Goal: Task Accomplishment & Management: Manage account settings

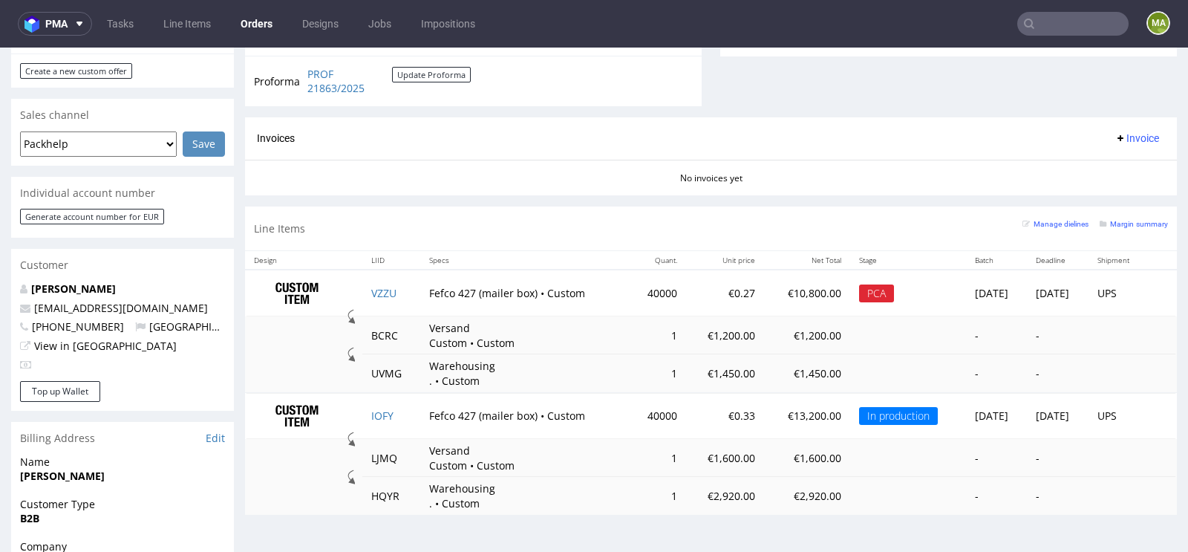
scroll to position [599, 0]
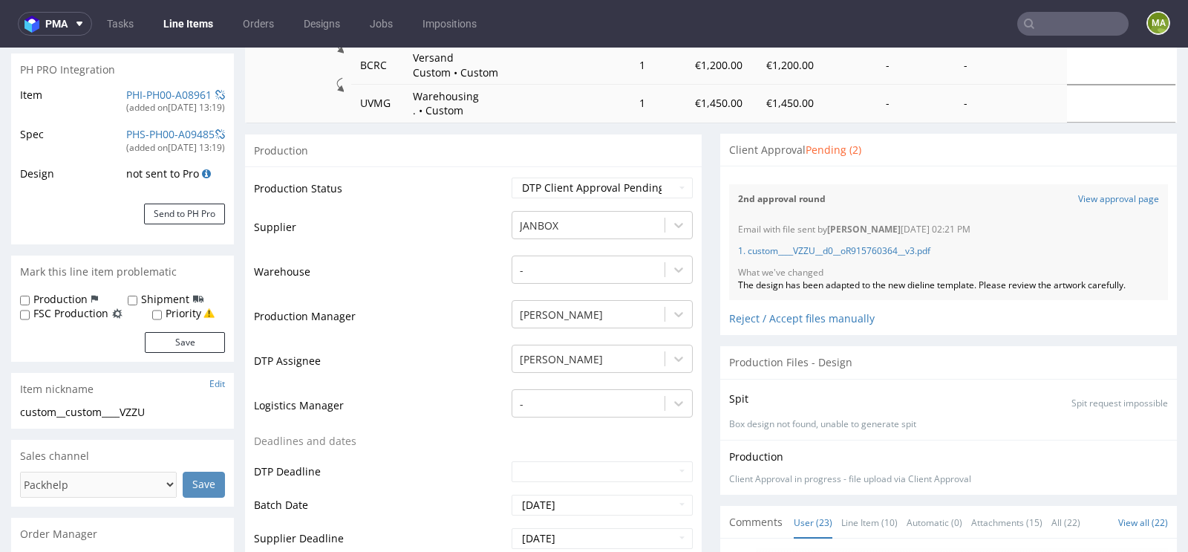
scroll to position [212, 0]
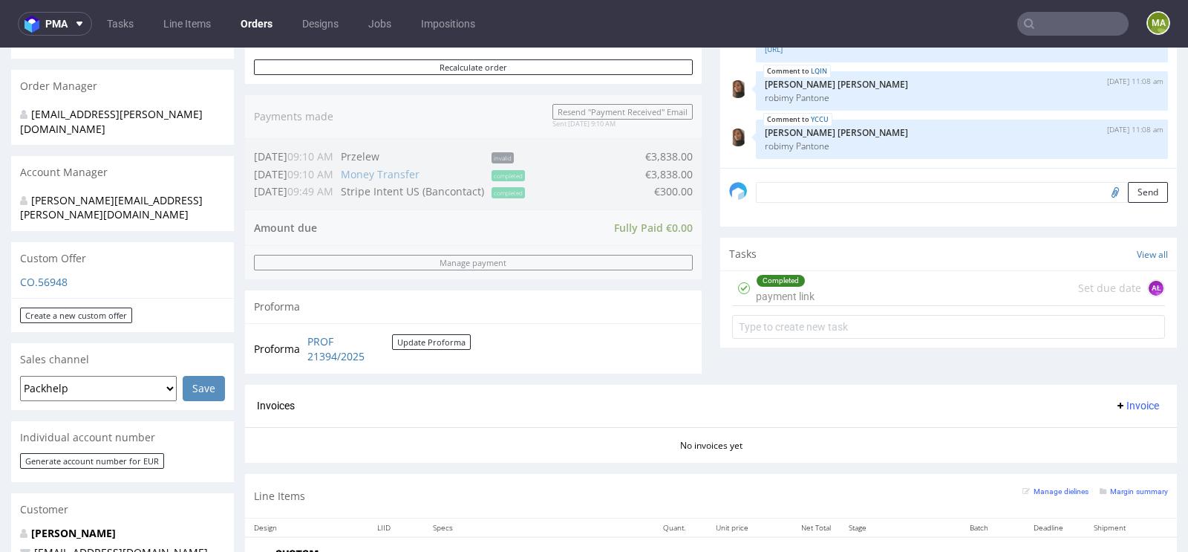
scroll to position [494, 0]
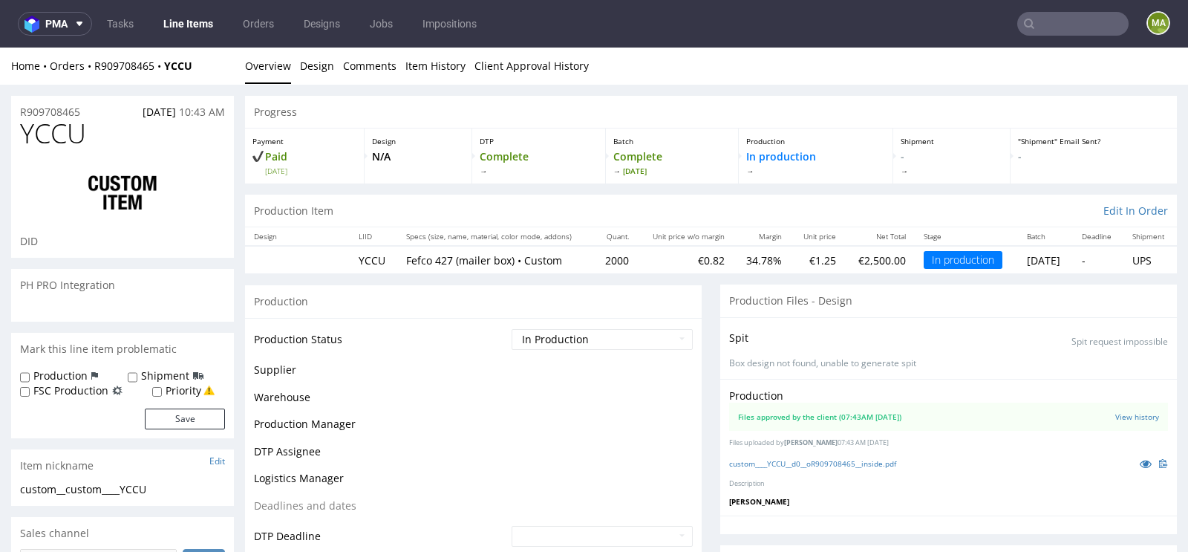
scroll to position [280, 0]
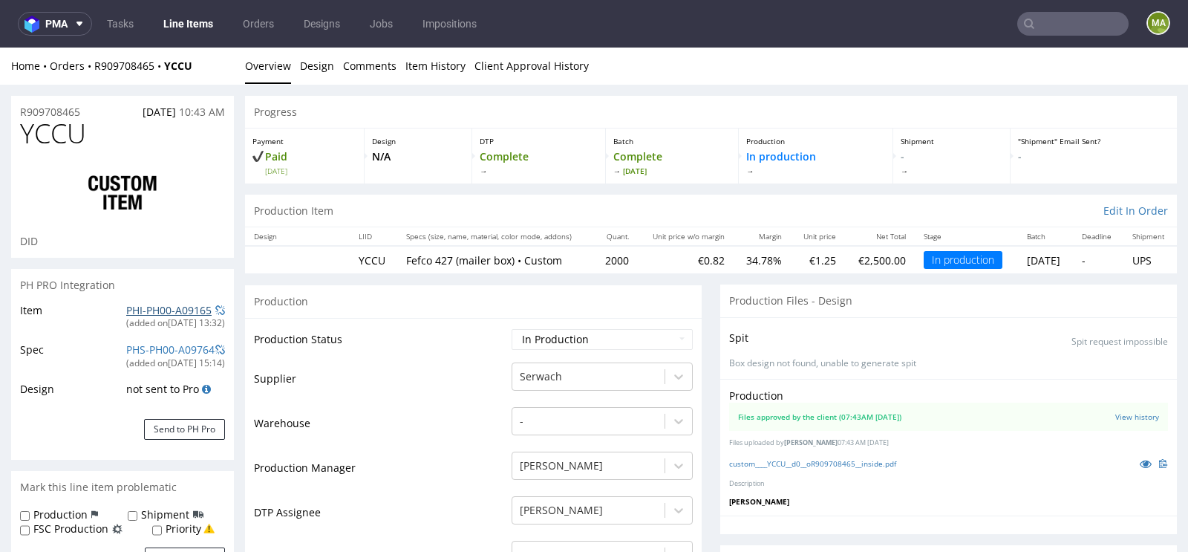
click at [140, 305] on link "PHI-PH00-A09165" at bounding box center [168, 310] width 85 height 14
drag, startPoint x: 97, startPoint y: 108, endPoint x: 0, endPoint y: 109, distance: 97.3
copy p "R909708465"
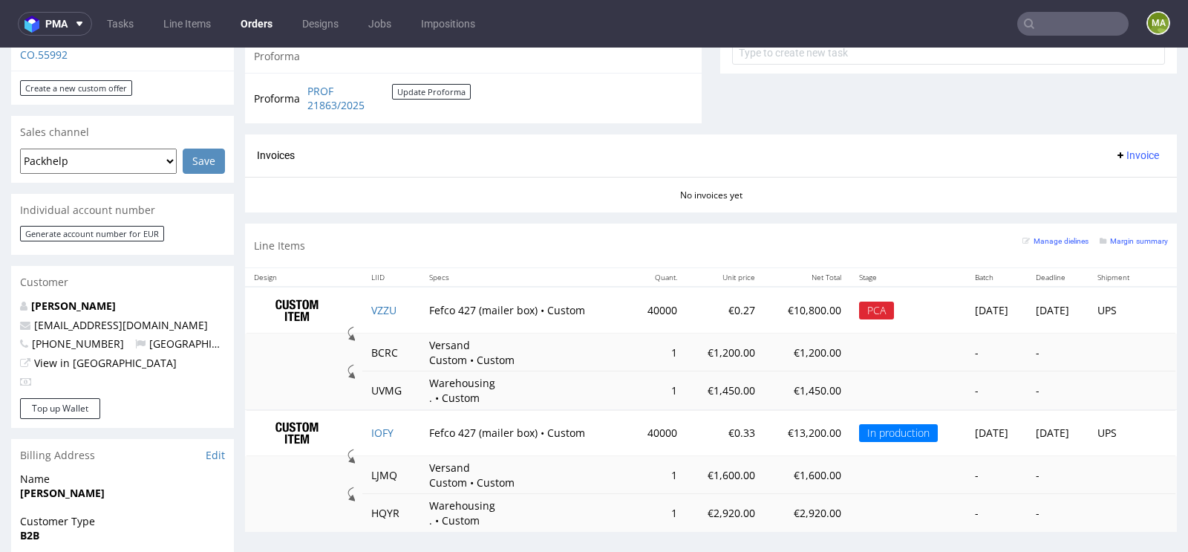
scroll to position [570, 0]
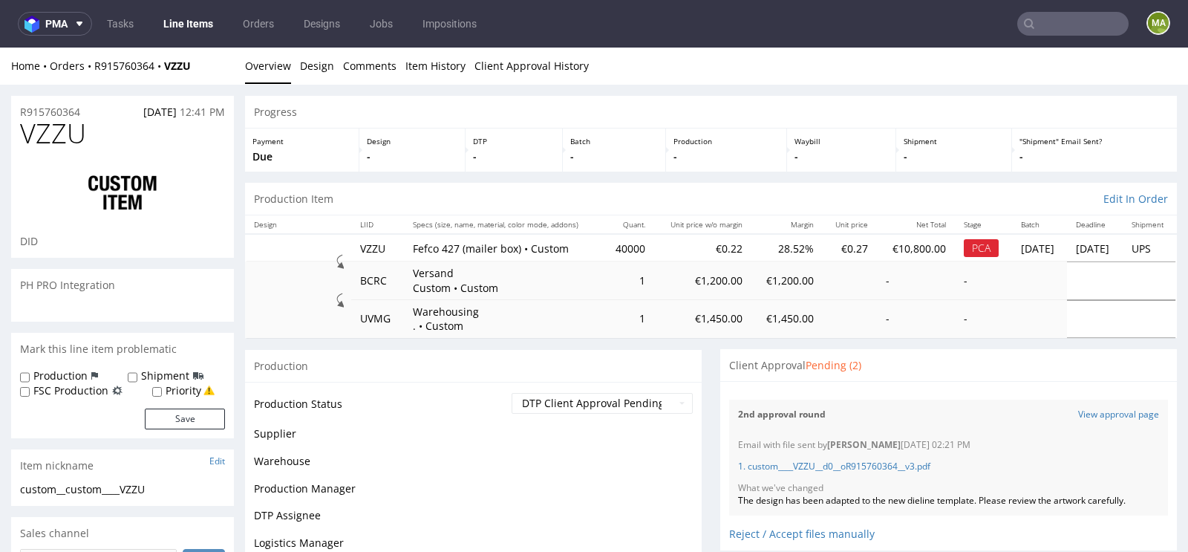
scroll to position [1365, 0]
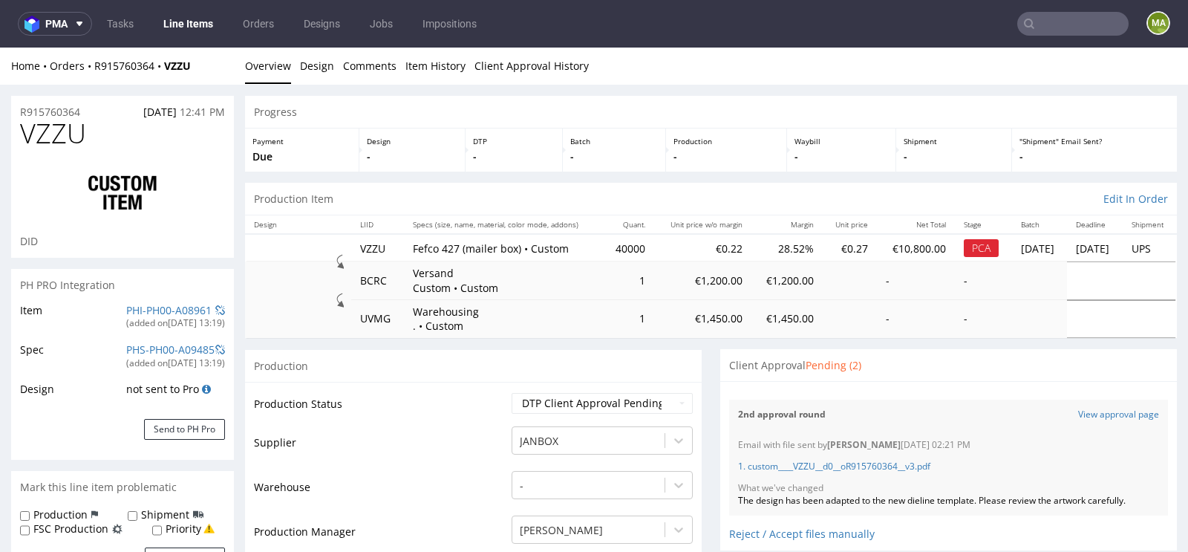
click at [122, 304] on td "PHI-PH00-A08961 (added on 22.08.2025, 13:19 )" at bounding box center [173, 320] width 102 height 39
click at [126, 304] on link "PHI-PH00-A08961" at bounding box center [168, 310] width 85 height 14
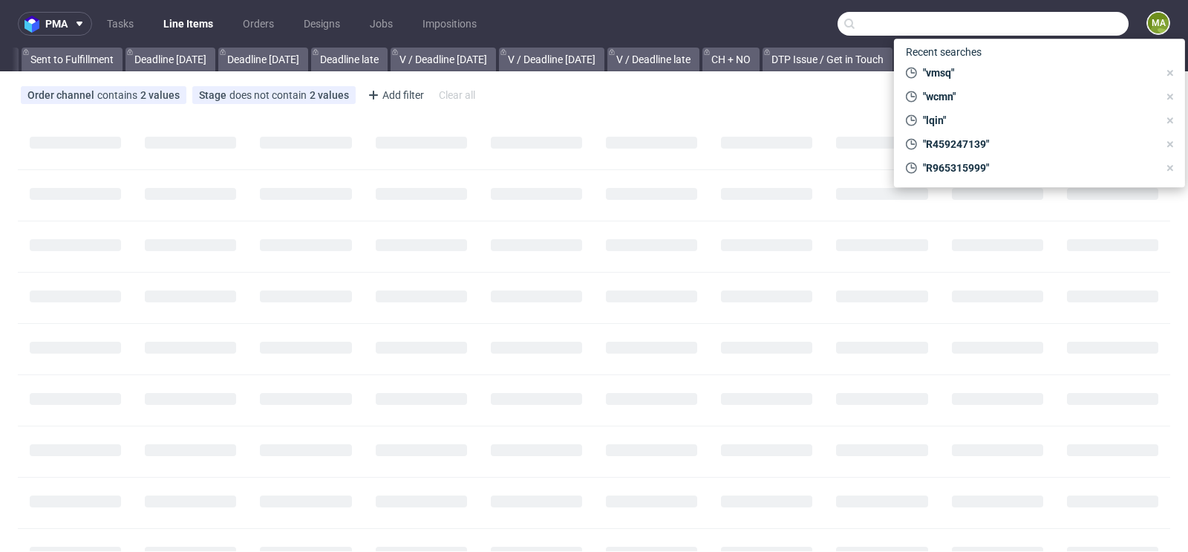
click at [1056, 20] on input "text" at bounding box center [982, 24] width 291 height 24
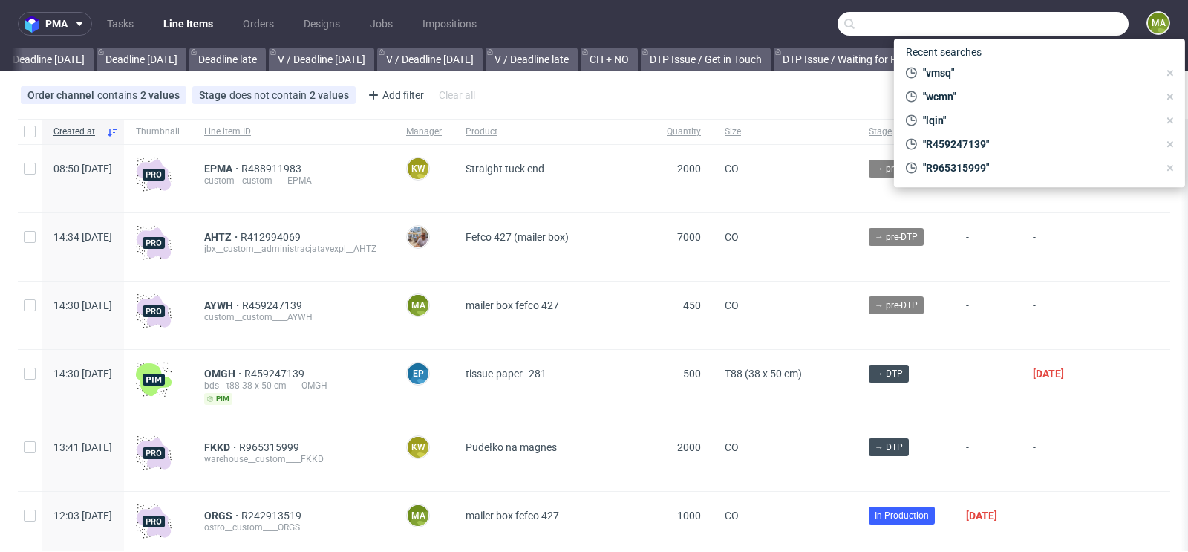
scroll to position [0, 1679]
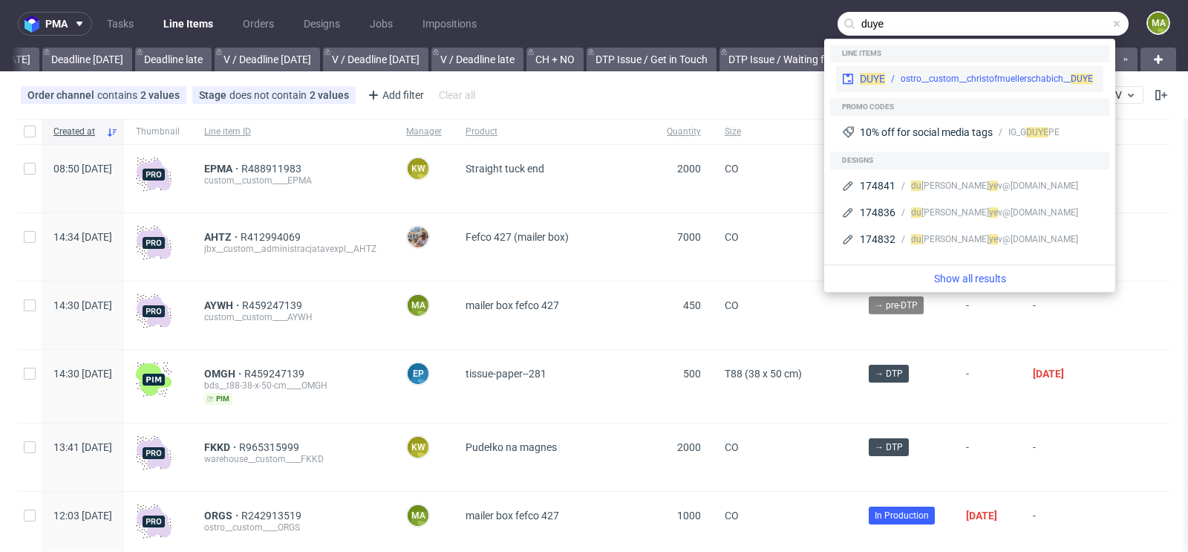
type input "duye"
click at [918, 77] on div "ostro__custom__christofmuellerschabich__ DUYE" at bounding box center [997, 78] width 192 height 13
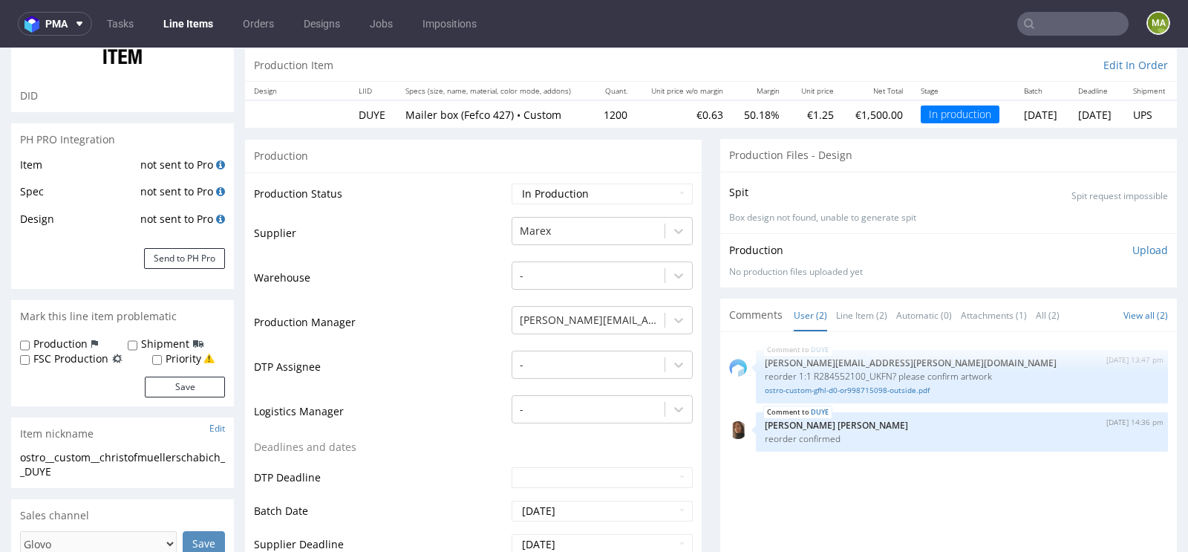
scroll to position [267, 0]
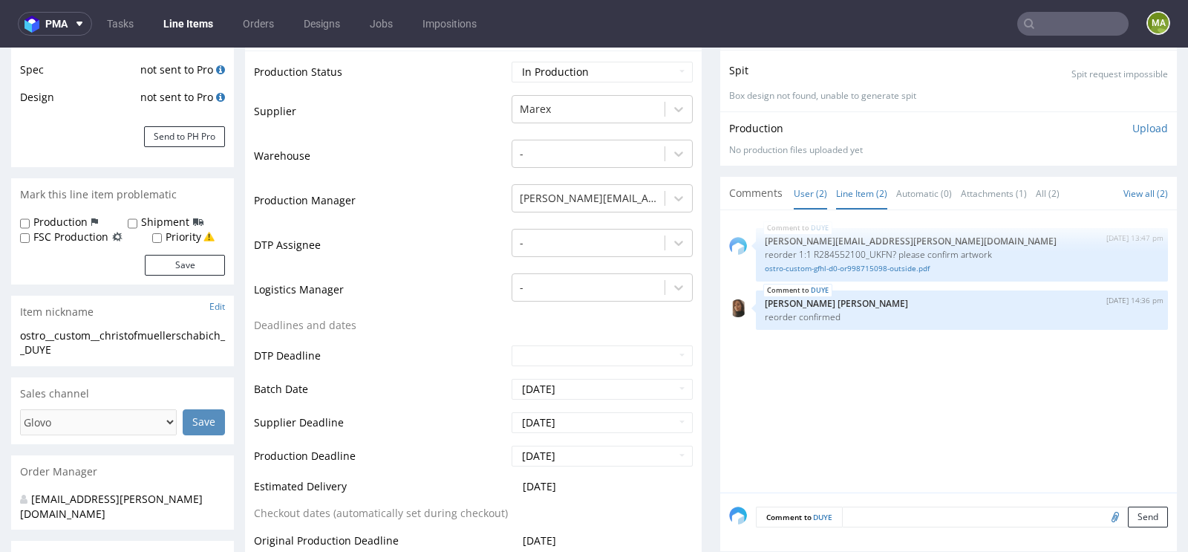
click at [849, 194] on link "Line Item (2)" at bounding box center [861, 193] width 51 height 32
click at [804, 266] on link "ostro-custom-gfhl-d0-or998715098-outside.pdf" at bounding box center [962, 268] width 394 height 11
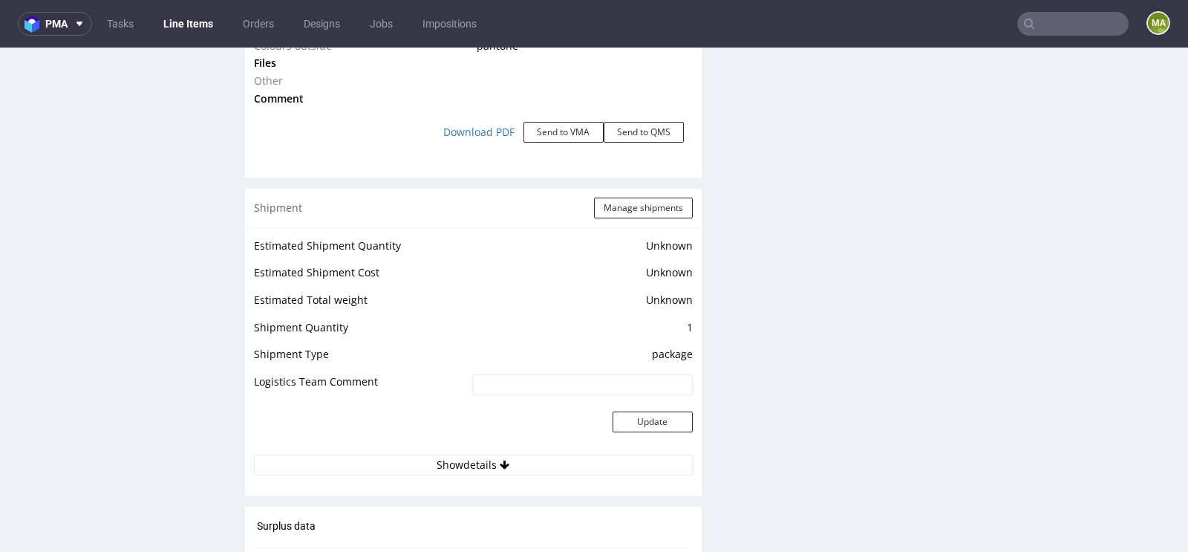
scroll to position [1739, 0]
click at [620, 200] on button "Manage shipments" at bounding box center [643, 207] width 99 height 21
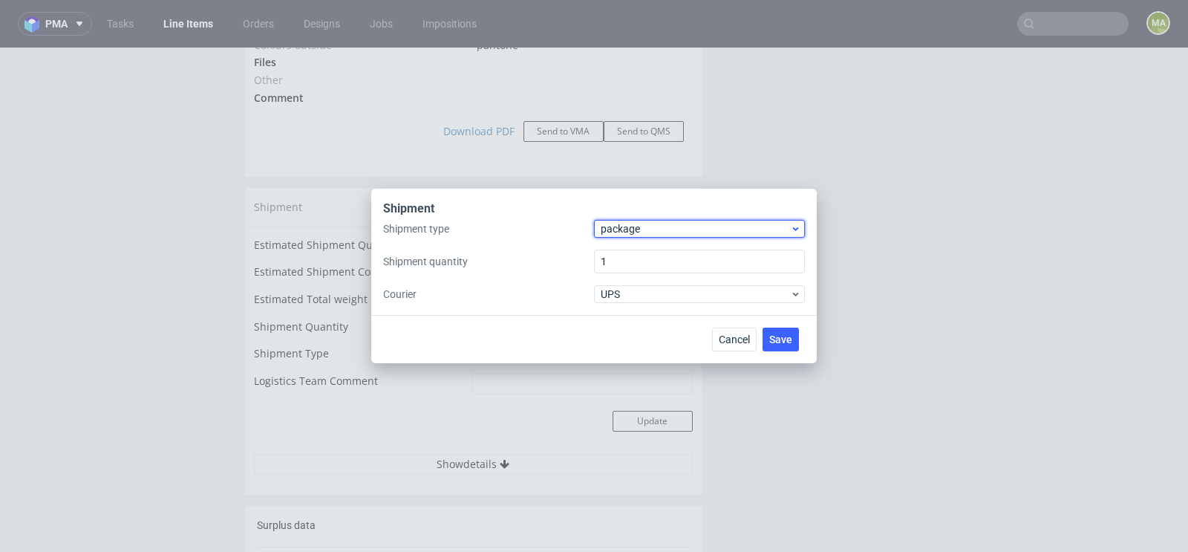
click at [648, 228] on span "package" at bounding box center [695, 228] width 189 height 15
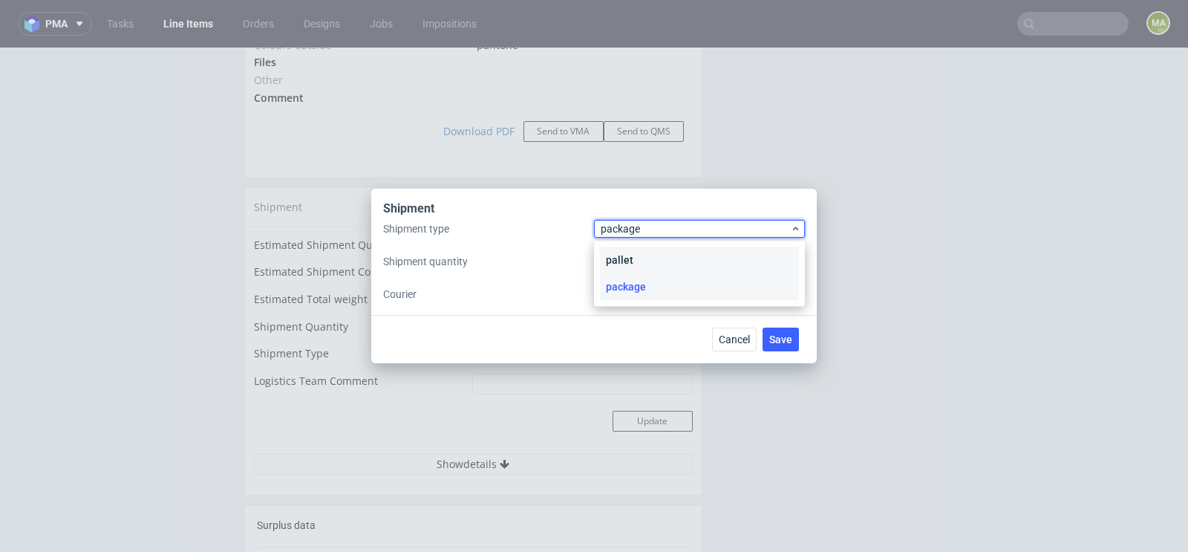
click at [639, 262] on div "pallet" at bounding box center [699, 259] width 199 height 27
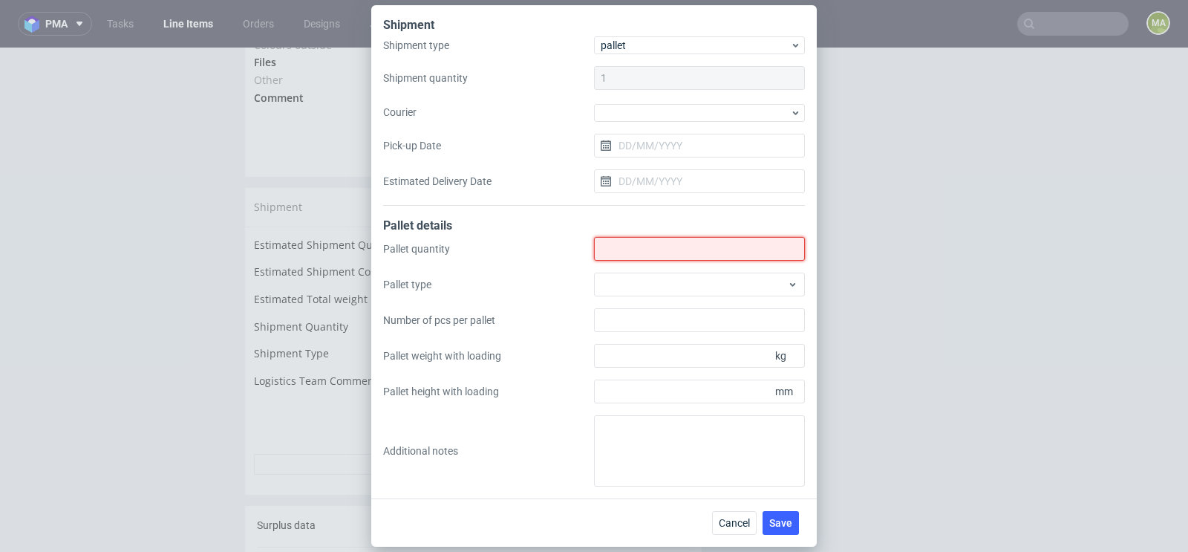
click at [647, 252] on input "Shipment type" at bounding box center [699, 249] width 211 height 24
type input "1"
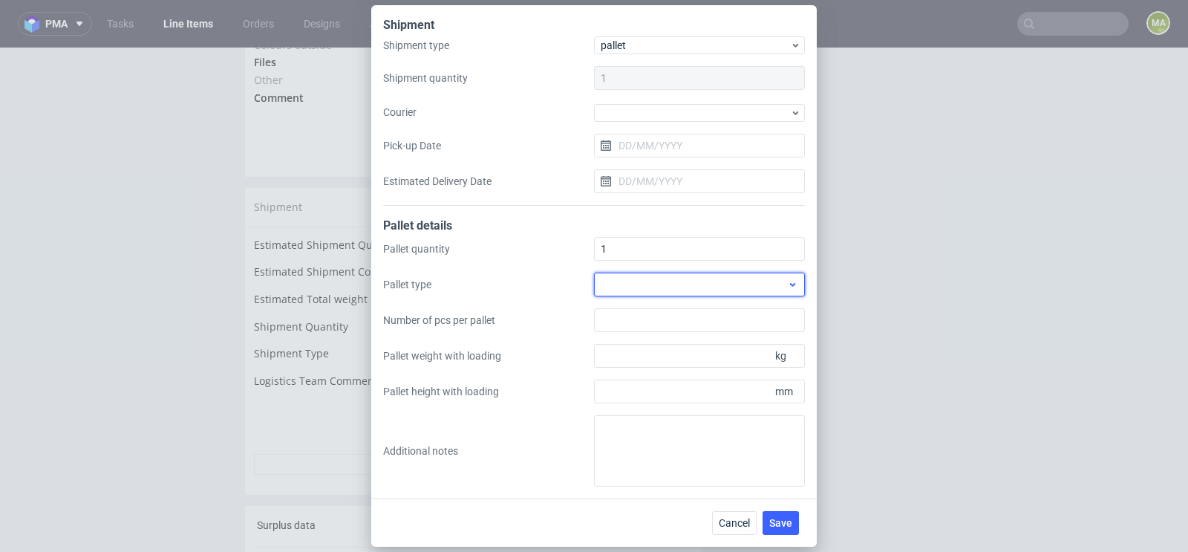
click at [722, 288] on div at bounding box center [699, 284] width 211 height 24
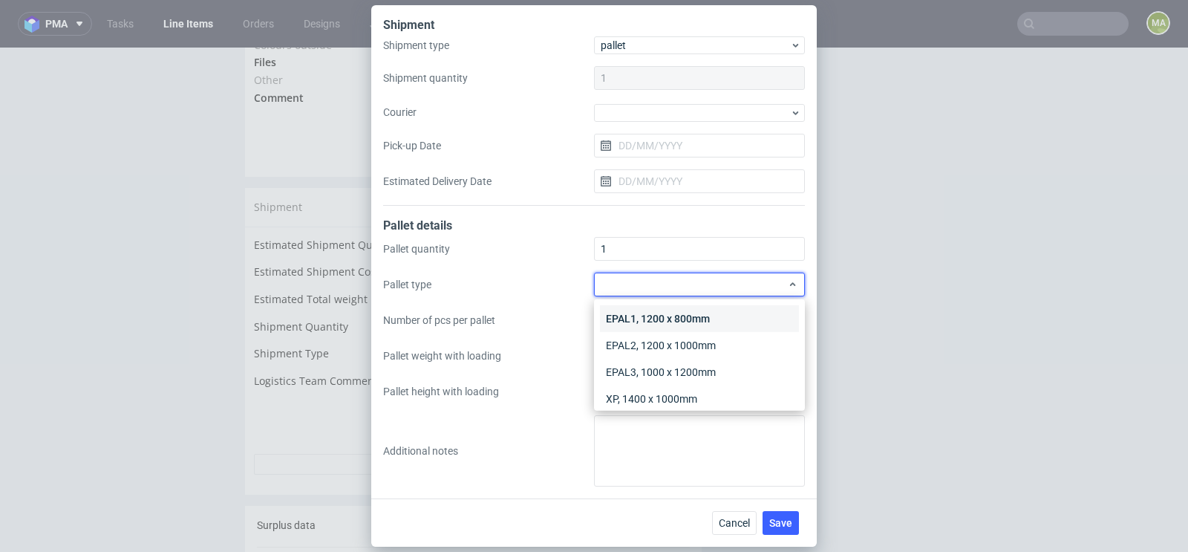
click at [696, 310] on div "EPAL1, 1200 x 800mm" at bounding box center [699, 318] width 199 height 27
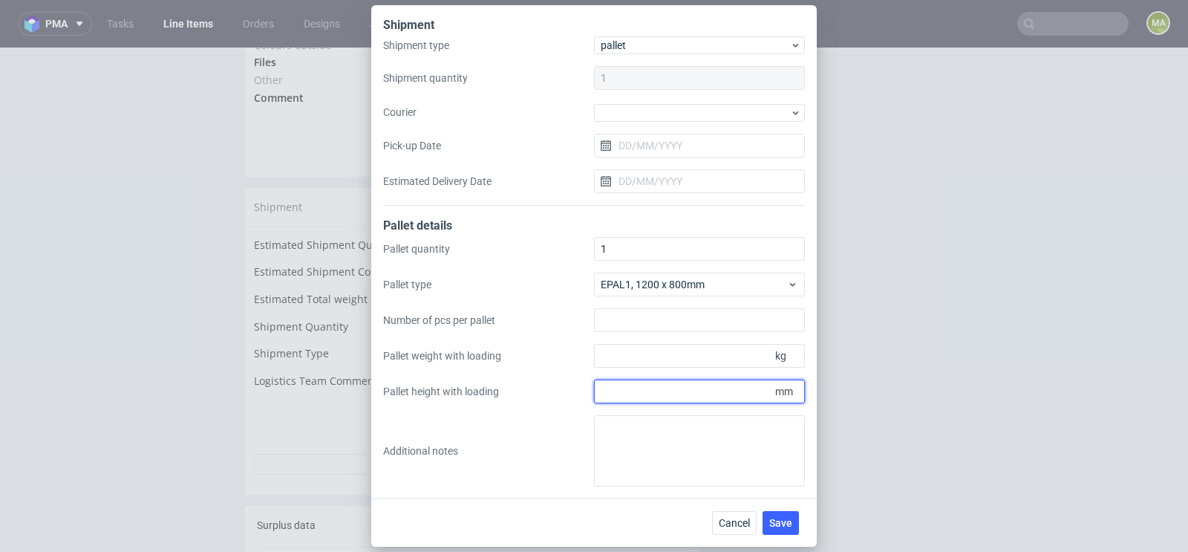
click at [724, 399] on input "Pallet height with loading" at bounding box center [699, 391] width 211 height 24
type input "2150"
click at [644, 350] on input "Pallet weight with loading" at bounding box center [699, 356] width 211 height 24
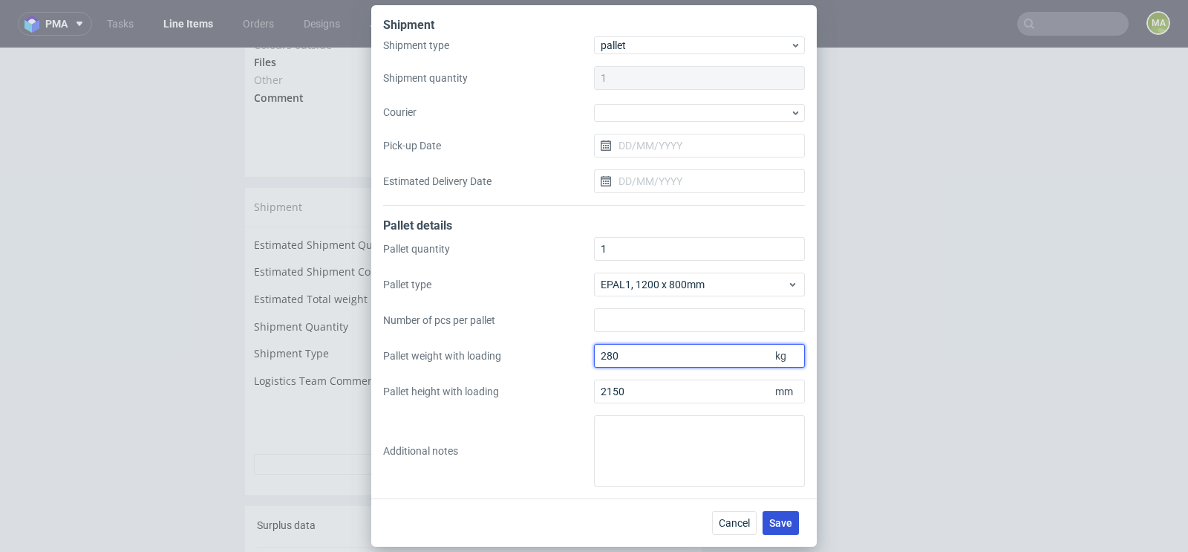
type input "280"
click at [783, 517] on span "Save" at bounding box center [780, 522] width 23 height 10
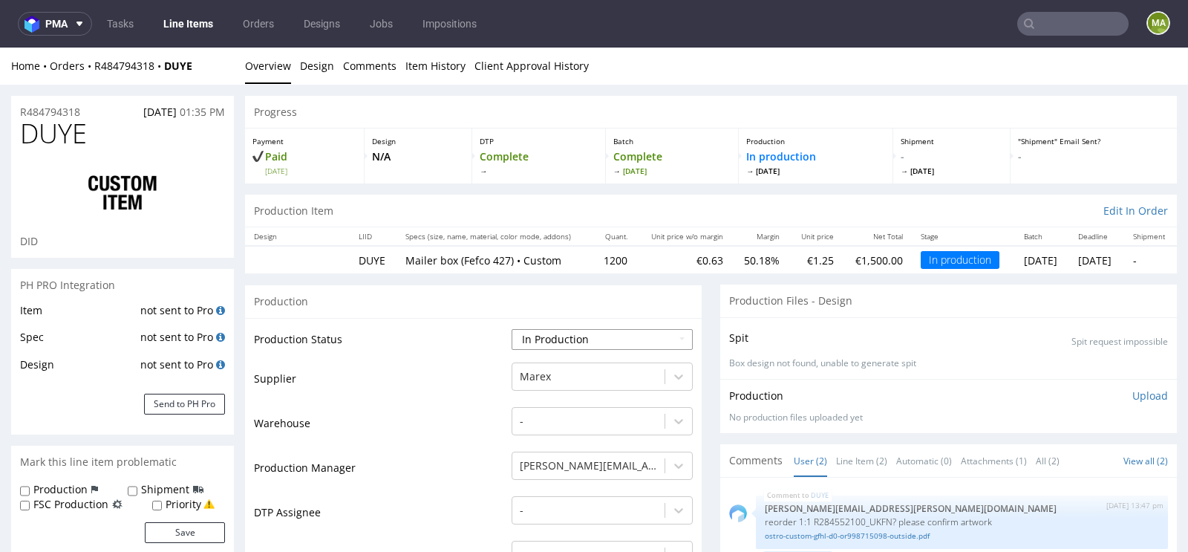
click at [542, 330] on select "Waiting for Artwork Waiting for Diecut Waiting for Mockup Waiting for DTP Waiti…" at bounding box center [602, 339] width 181 height 21
click at [512, 329] on select "Waiting for Artwork Waiting for Diecut Waiting for Mockup Waiting for DTP Waiti…" at bounding box center [602, 339] width 181 height 21
click at [558, 339] on select "Waiting for Artwork Waiting for Diecut Waiting for Mockup Waiting for DTP Waiti…" at bounding box center [602, 339] width 181 height 21
select select "production_complete"
click at [512, 329] on select "Waiting for Artwork Waiting for Diecut Waiting for Mockup Waiting for DTP Waiti…" at bounding box center [602, 339] width 181 height 21
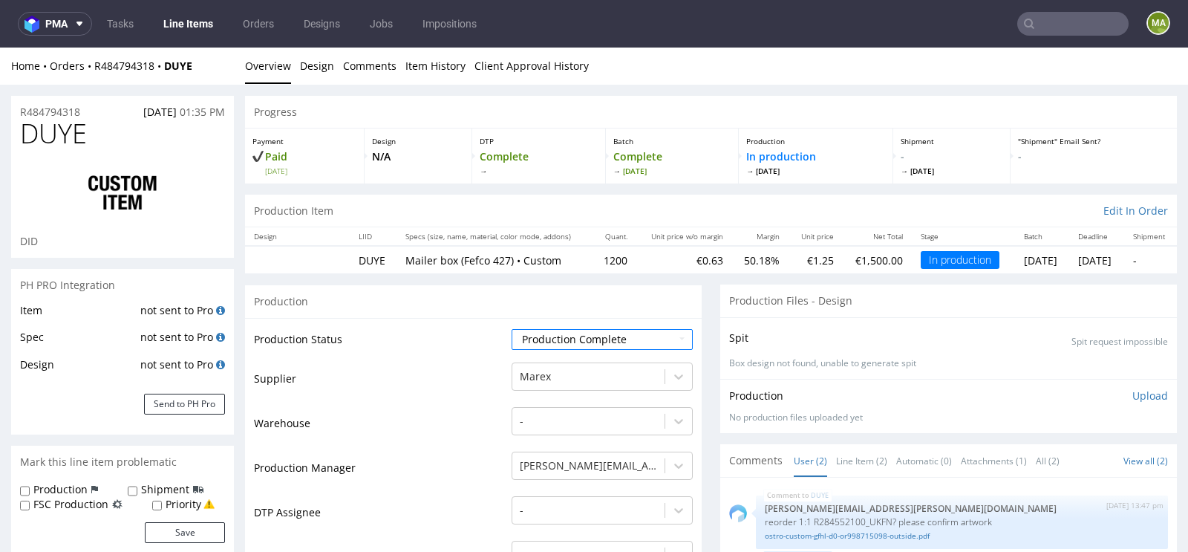
click at [465, 396] on td "Supplier" at bounding box center [381, 383] width 254 height 45
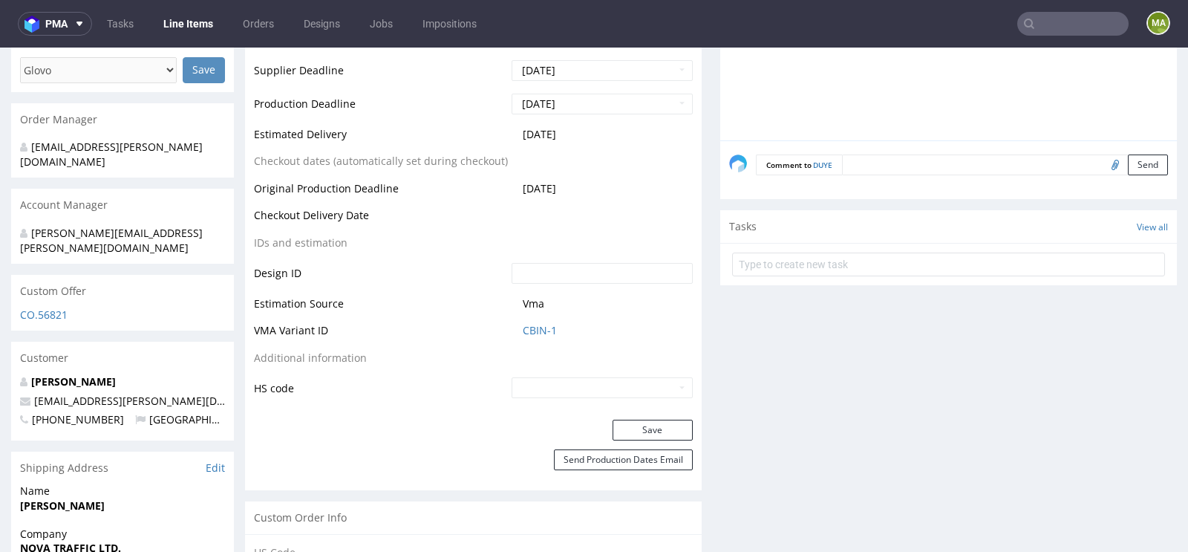
scroll to position [670, 0]
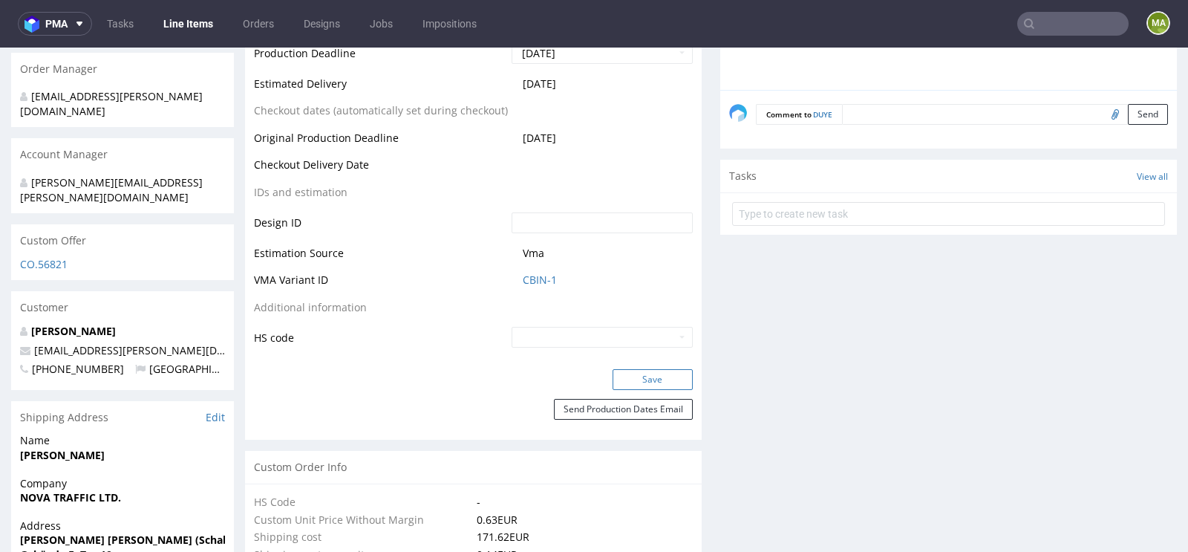
click at [657, 379] on button "Save" at bounding box center [652, 379] width 80 height 21
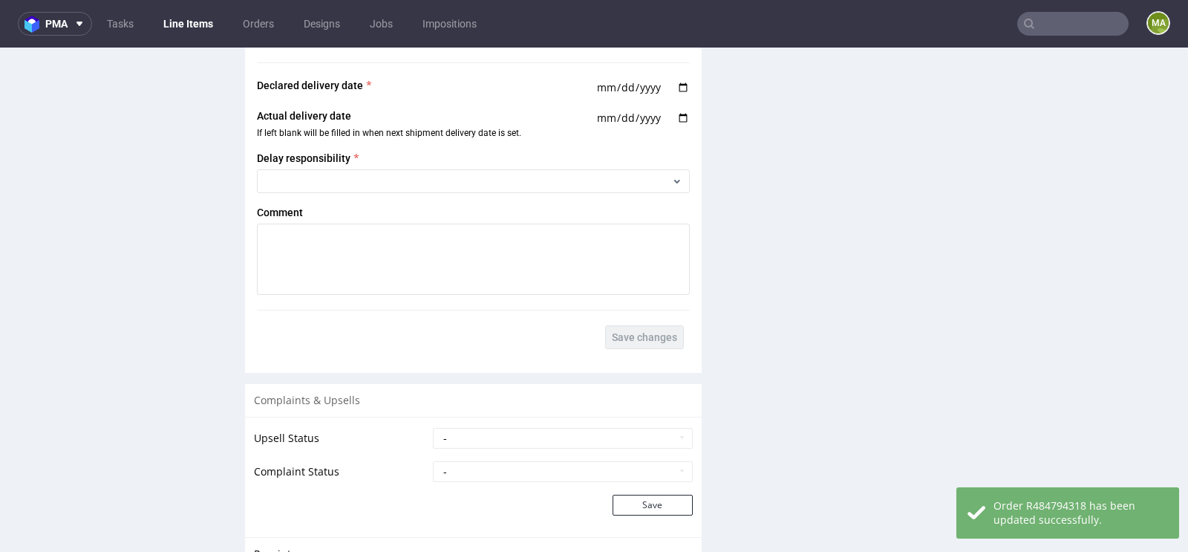
scroll to position [2681, 0]
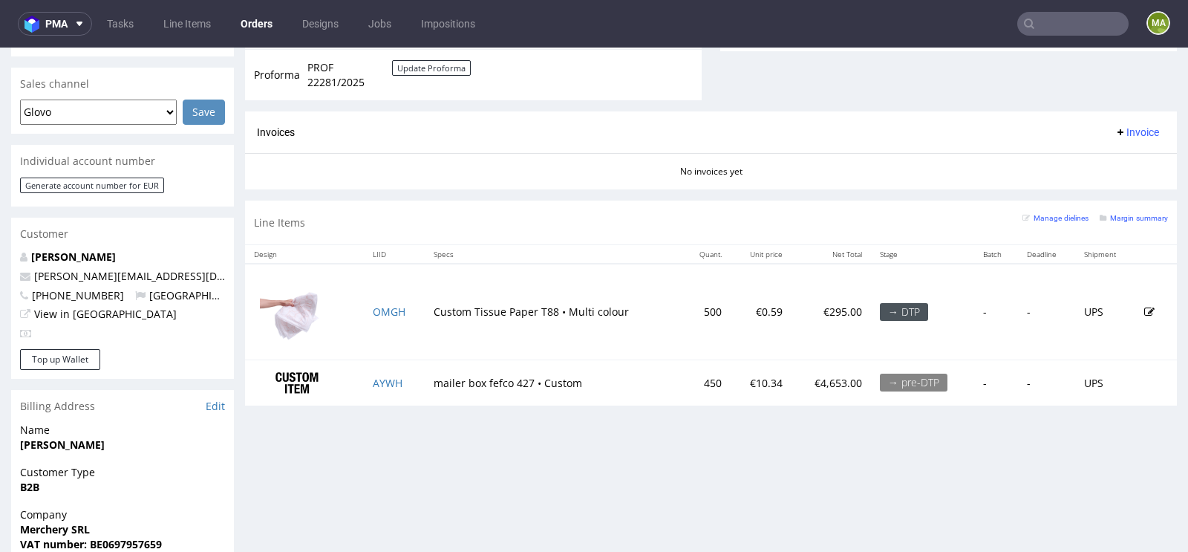
scroll to position [624, 0]
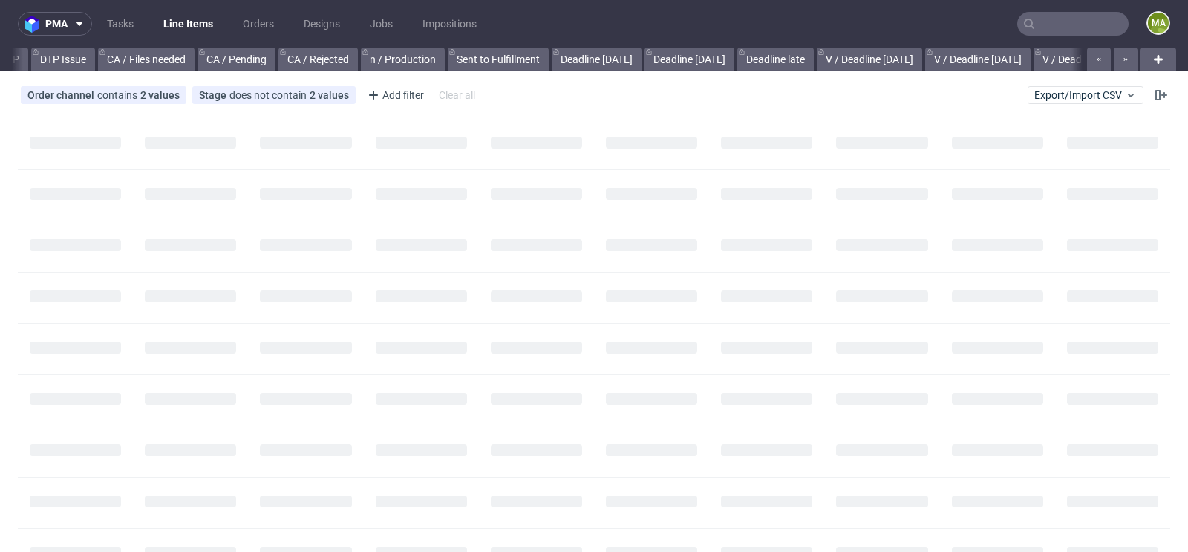
click at [1037, 27] on input "text" at bounding box center [1072, 24] width 111 height 24
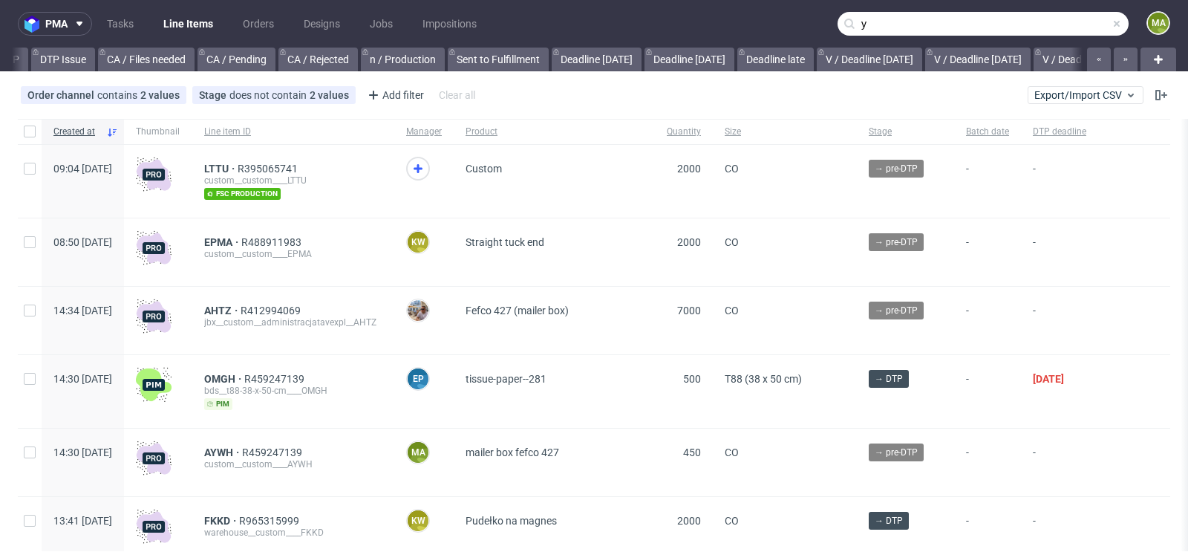
scroll to position [0, 1679]
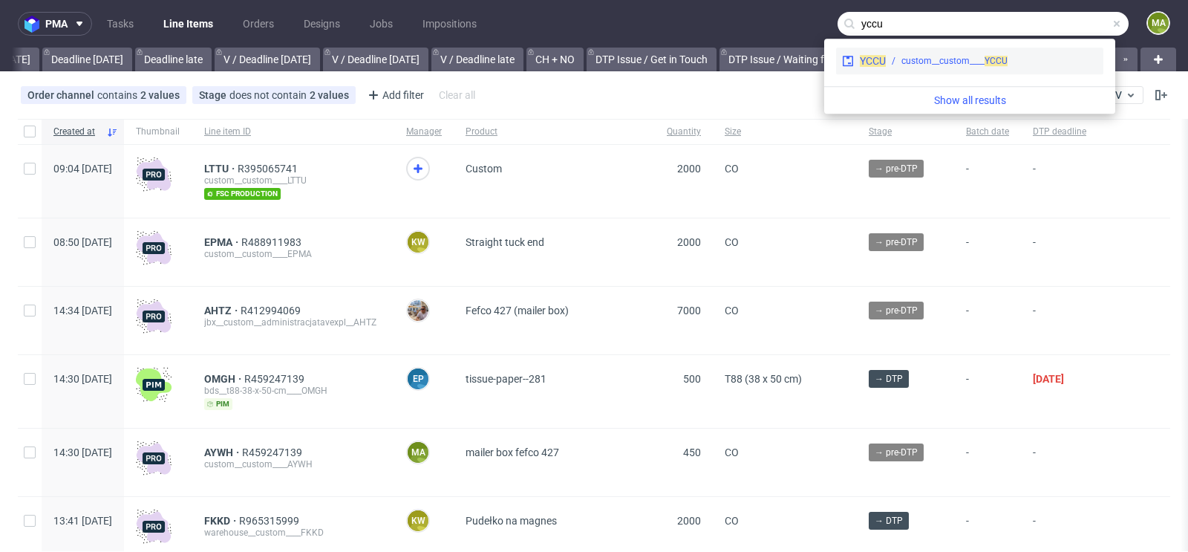
type input "yccu"
click at [941, 60] on div "custom__custom____ YCCU" at bounding box center [954, 60] width 106 height 13
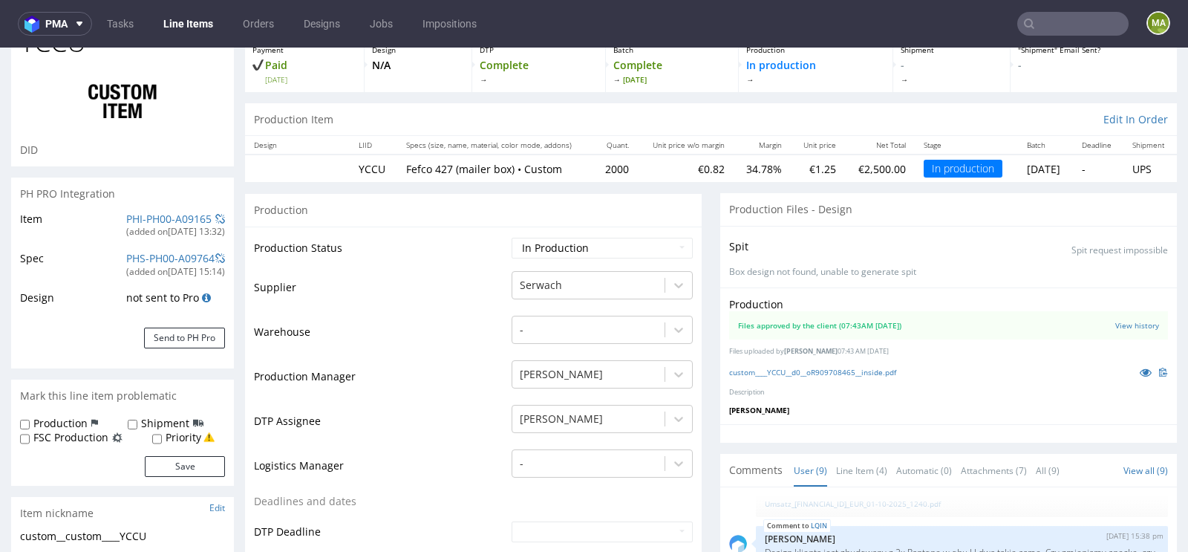
scroll to position [92, 0]
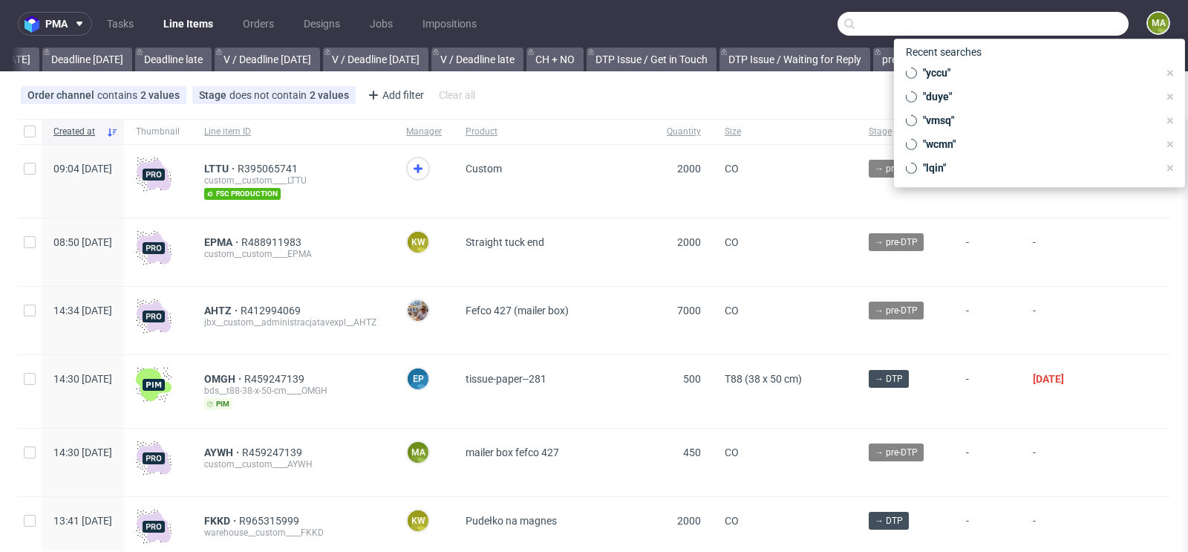
click at [1054, 20] on input "text" at bounding box center [982, 24] width 291 height 24
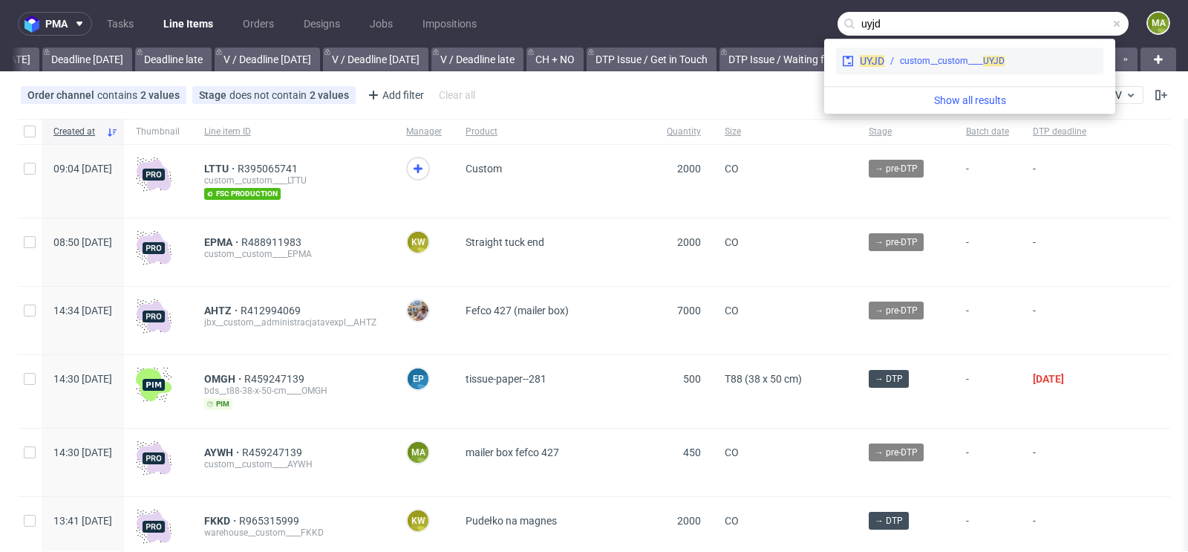
type input "uyjd"
click at [950, 57] on div "custom__custom____ UYJD" at bounding box center [952, 60] width 105 height 13
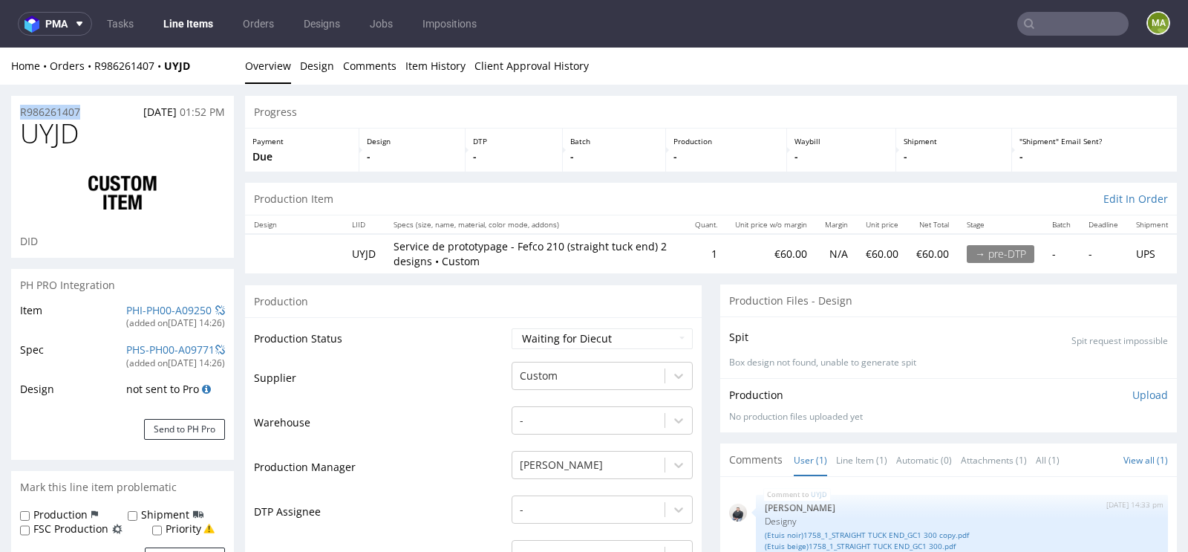
drag, startPoint x: 99, startPoint y: 115, endPoint x: 0, endPoint y: 112, distance: 98.8
click at [184, 303] on link "PHI-PH00-A09250" at bounding box center [168, 310] width 85 height 14
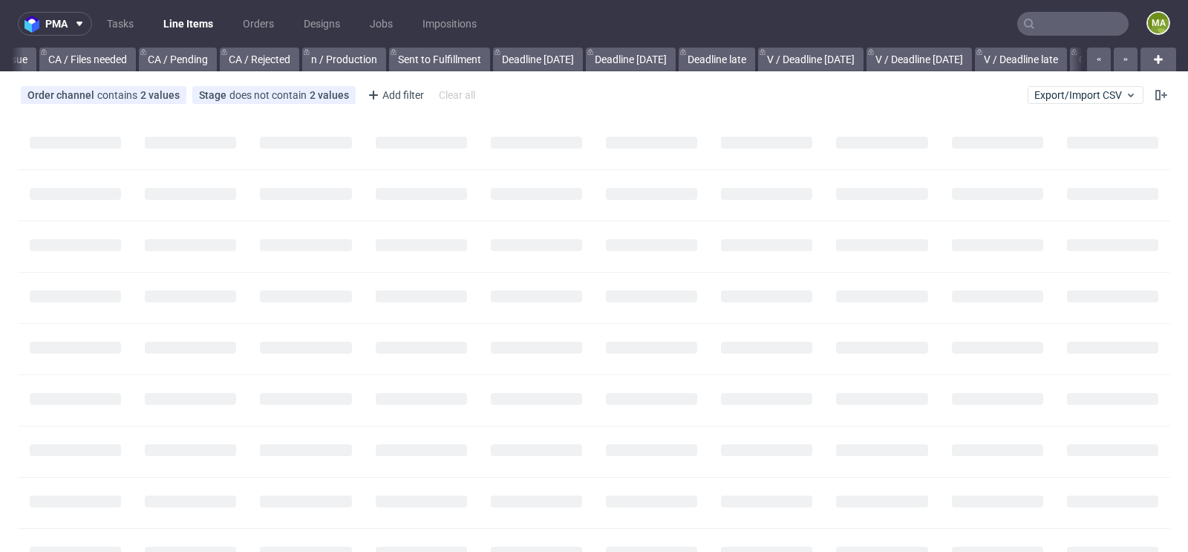
click at [1032, 10] on nav "pma Tasks Line Items Orders Designs Jobs Impositions ma" at bounding box center [594, 24] width 1188 height 48
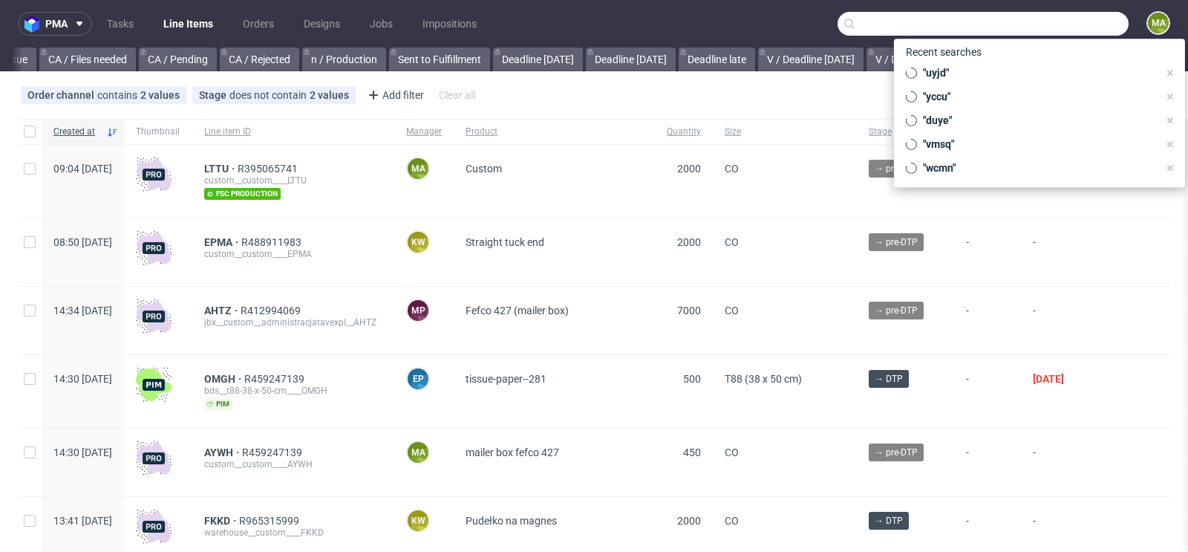
click at [1035, 20] on input "text" at bounding box center [982, 24] width 291 height 24
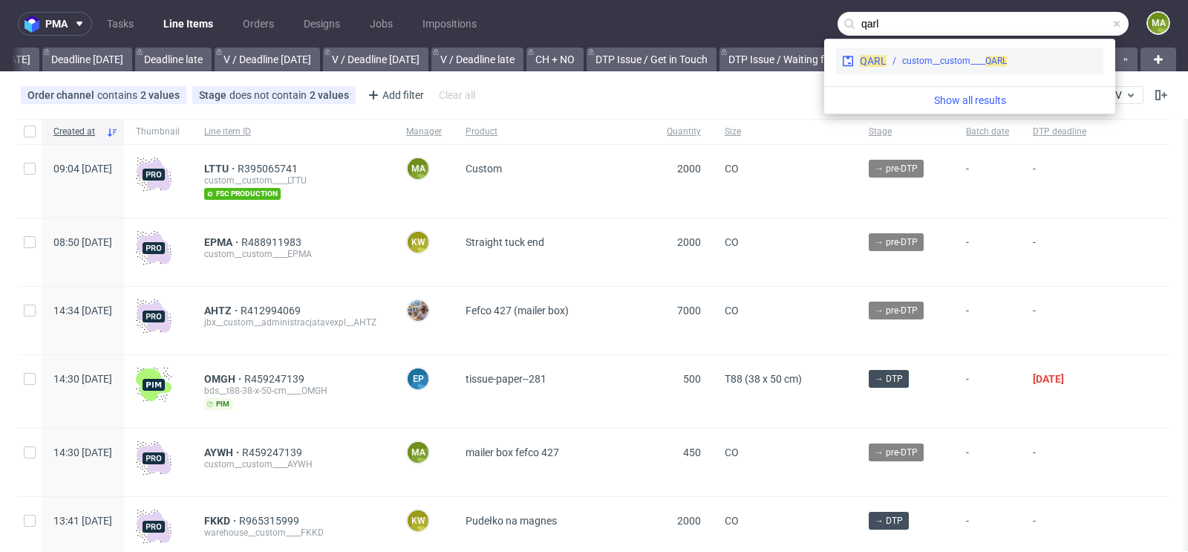
type input "qarl"
click at [895, 53] on div "QARL custom__custom____ QARL" at bounding box center [969, 61] width 267 height 27
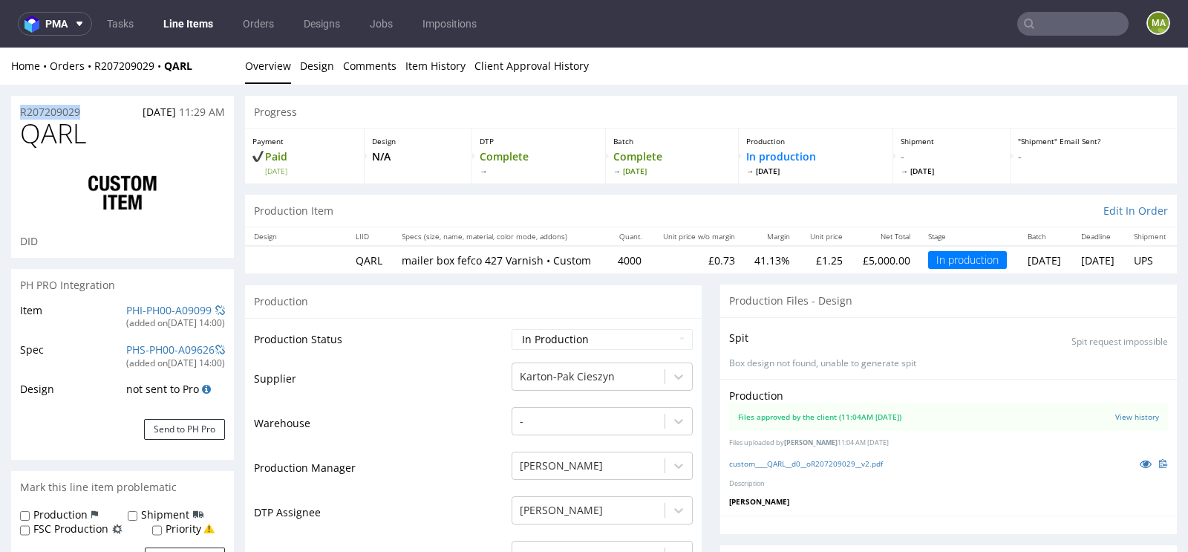
drag, startPoint x: 94, startPoint y: 112, endPoint x: 0, endPoint y: 112, distance: 94.3
copy p "R207209029"
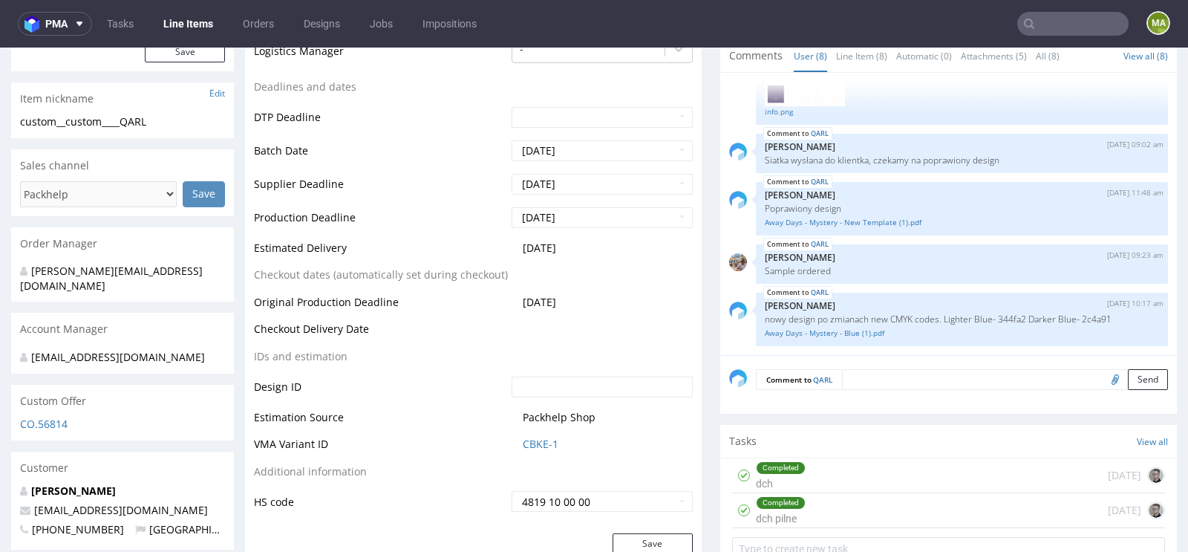
scroll to position [515, 0]
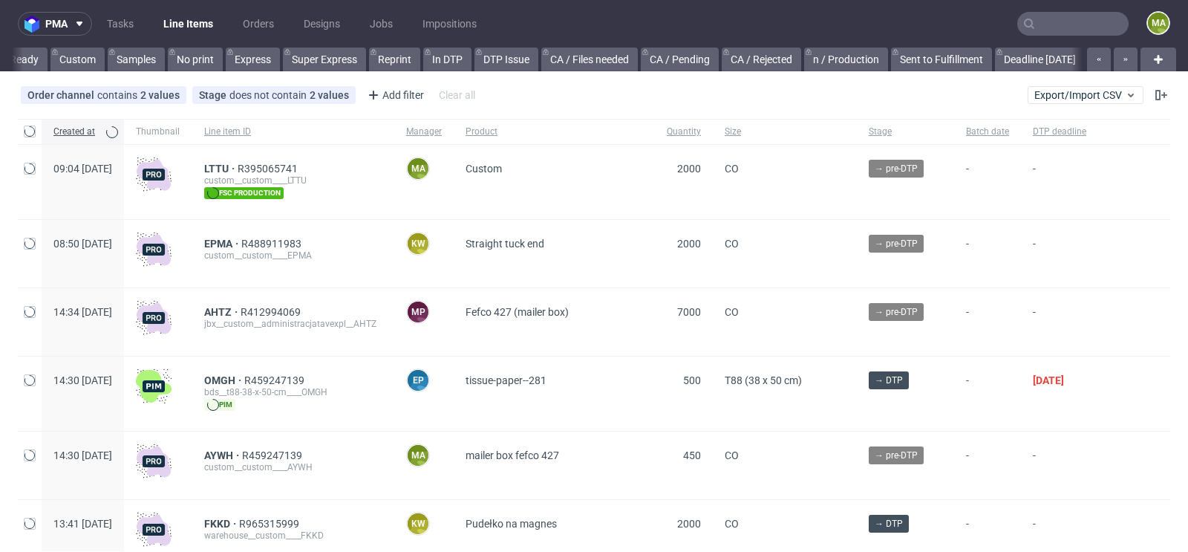
click at [1043, 22] on input "text" at bounding box center [1072, 24] width 111 height 24
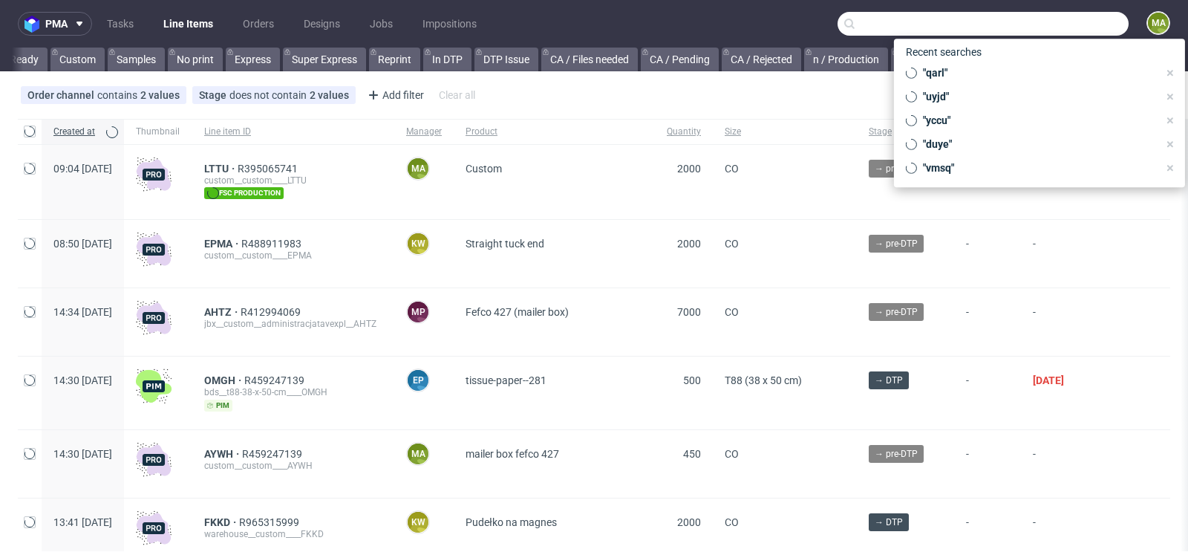
scroll to position [0, 1679]
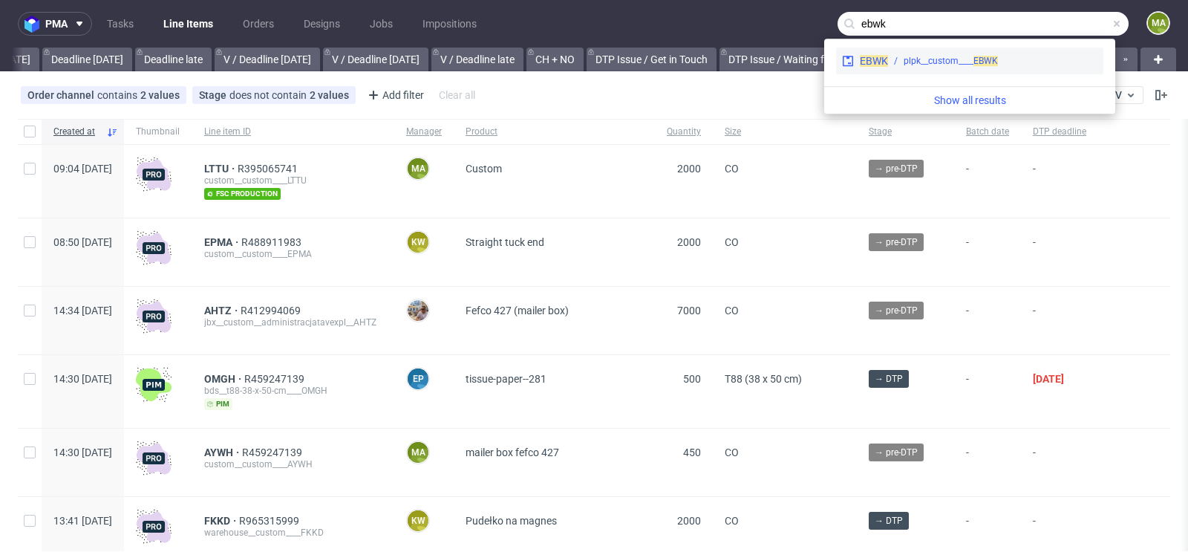
type input "ebwk"
click at [937, 58] on div "plpk__custom____ EBWK" at bounding box center [951, 60] width 94 height 13
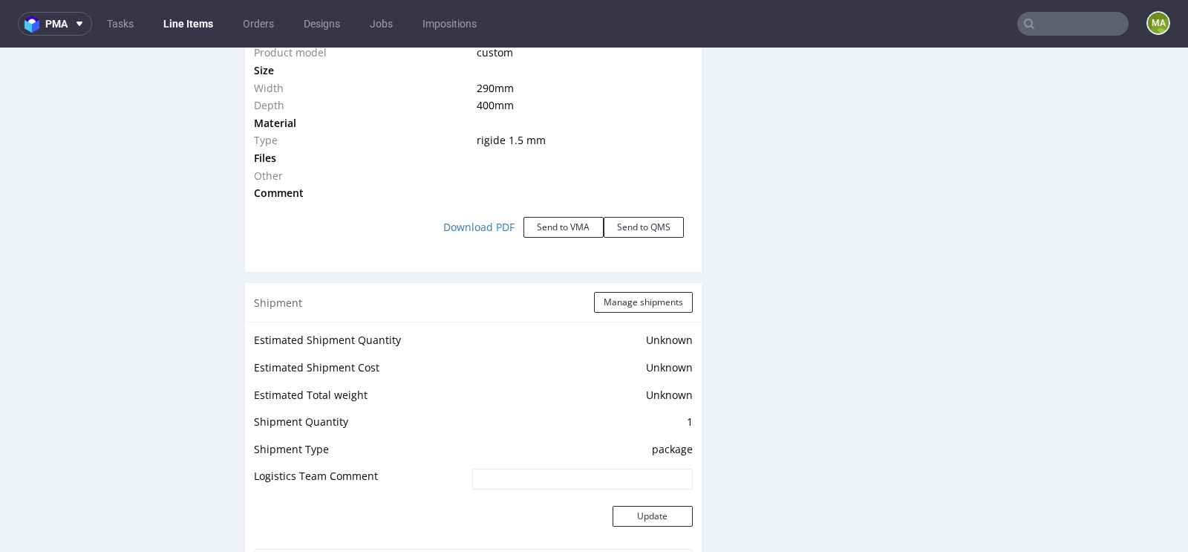
scroll to position [1508, 0]
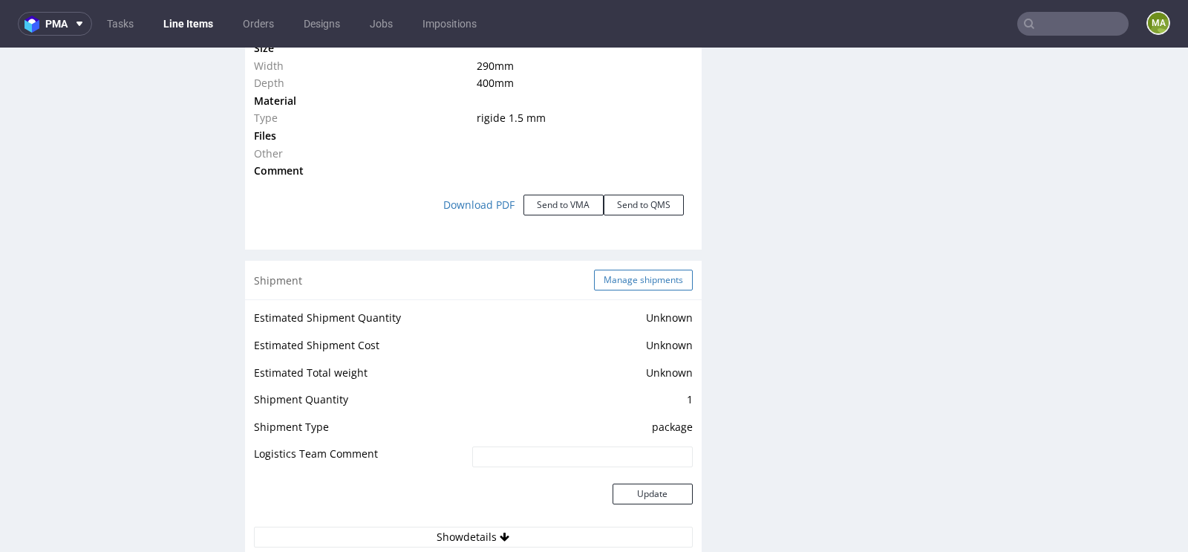
click at [654, 280] on button "Manage shipments" at bounding box center [643, 279] width 99 height 21
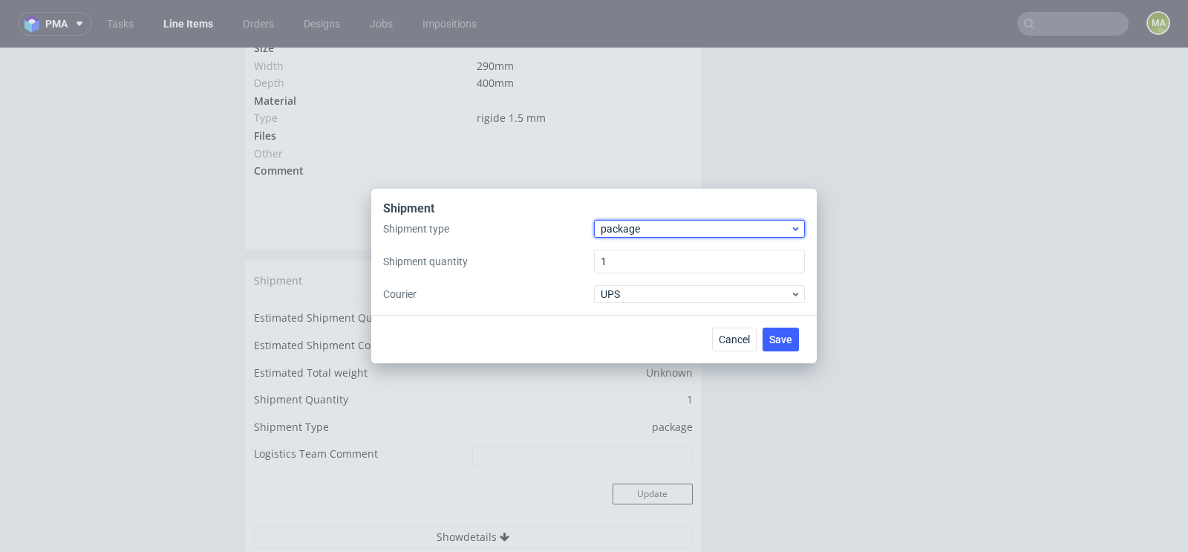
click at [654, 221] on span "package" at bounding box center [695, 228] width 189 height 15
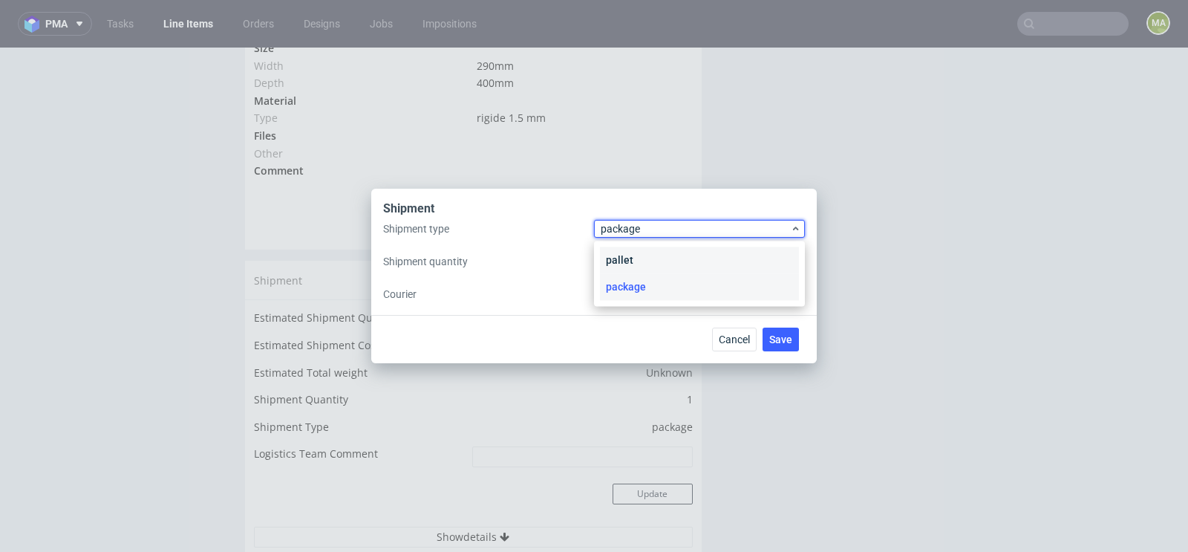
click at [641, 247] on div "pallet" at bounding box center [699, 259] width 199 height 27
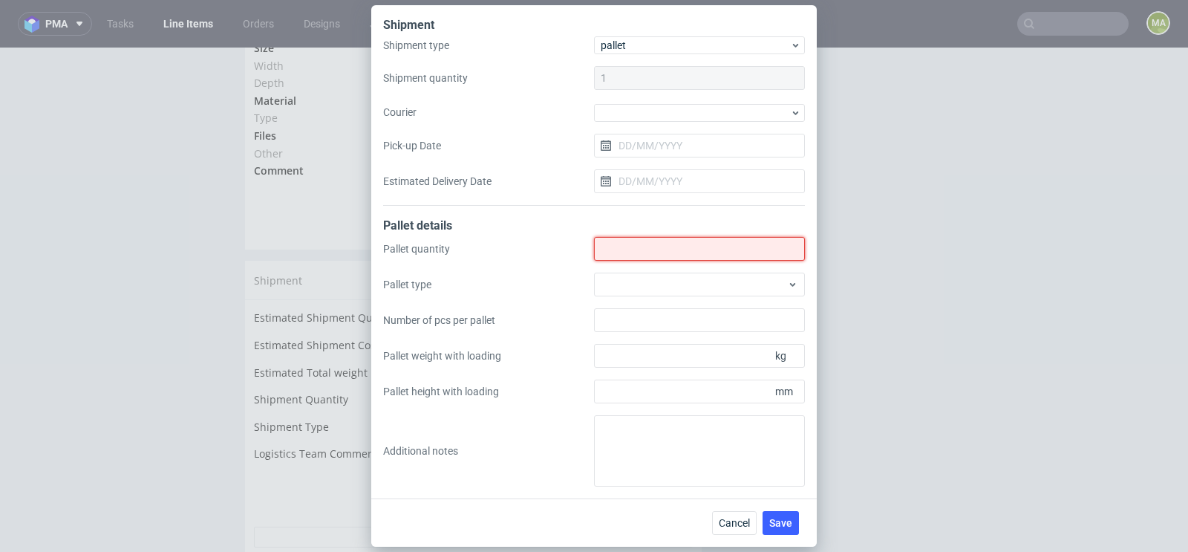
click at [641, 247] on input "Shipment type" at bounding box center [699, 249] width 211 height 24
type input "1"
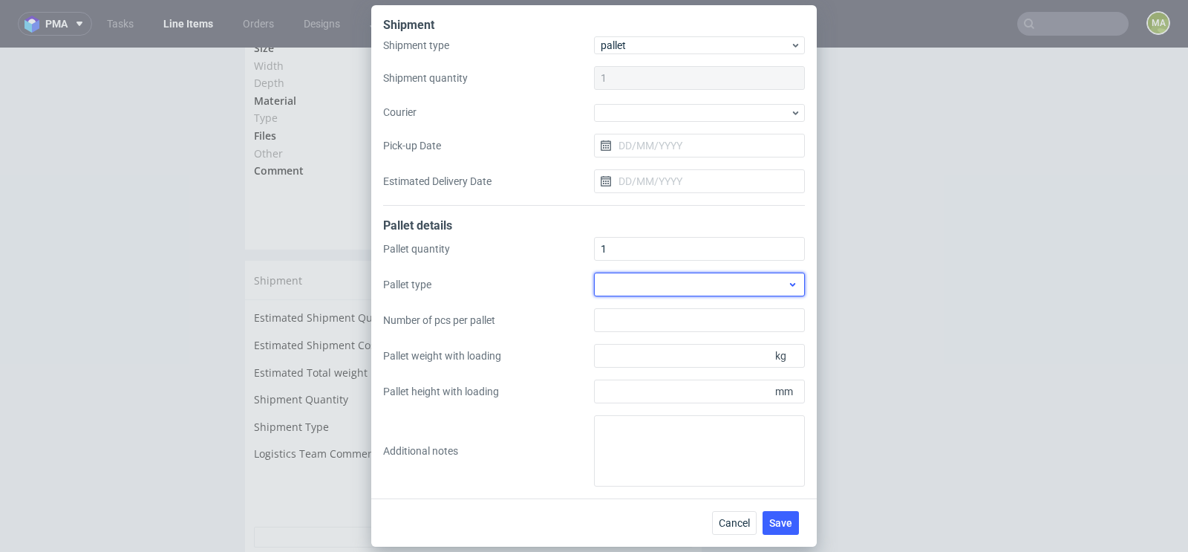
click at [635, 285] on div at bounding box center [699, 284] width 211 height 24
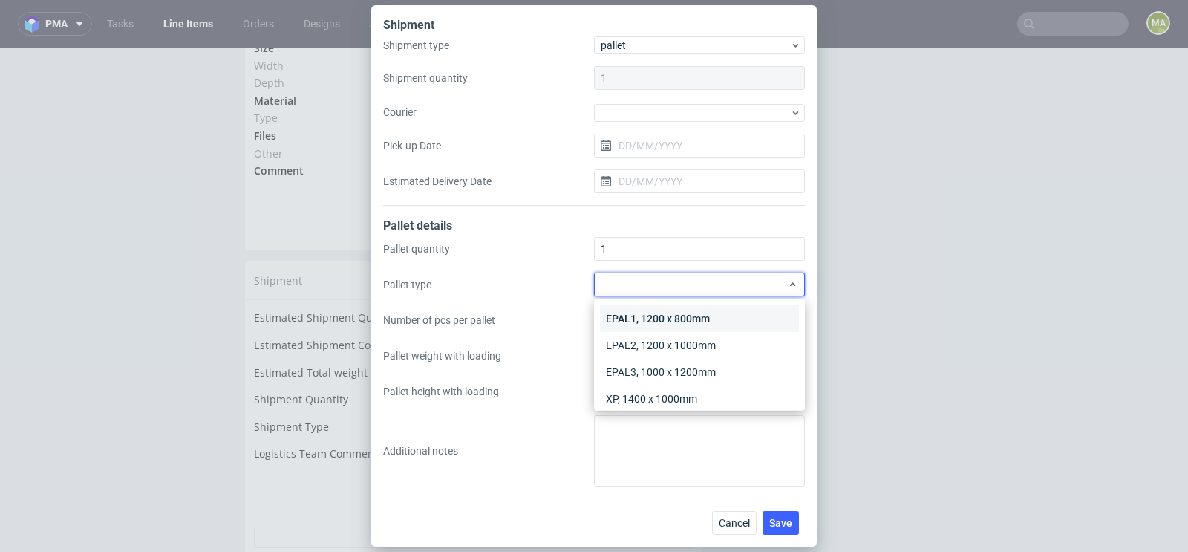
click at [633, 308] on div "EPAL1, 1200 x 800mm" at bounding box center [699, 318] width 199 height 27
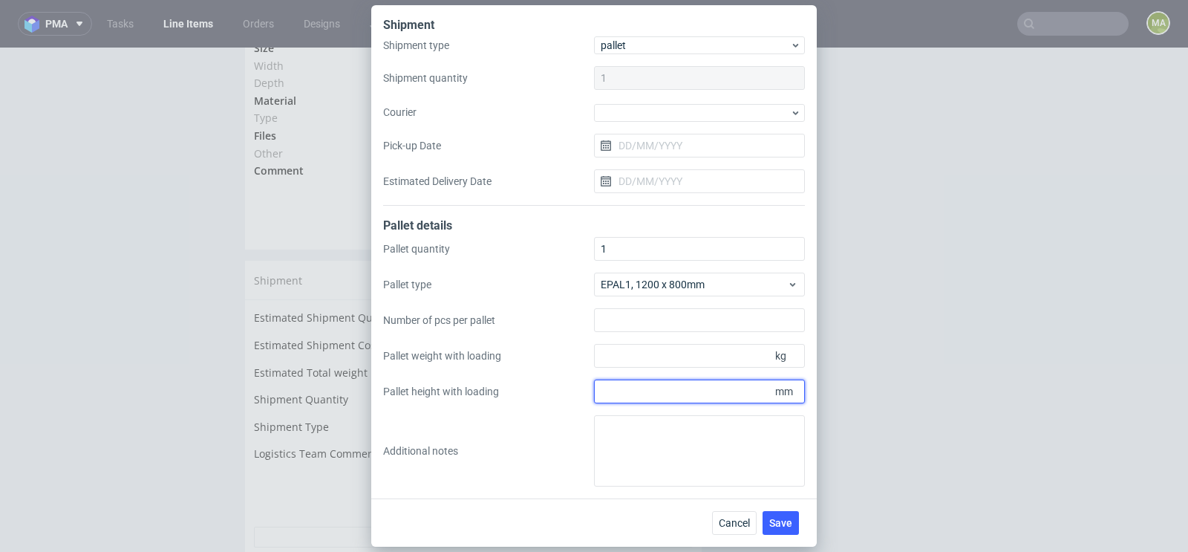
click at [647, 380] on input "Pallet height with loading" at bounding box center [699, 391] width 211 height 24
type input "800"
click at [653, 368] on div "Pallet quantity 1 Pallet type EPAL1, 1200 x 800mm Number of pcs per pallet Pall…" at bounding box center [594, 361] width 422 height 249
click at [664, 359] on input "Pallet weight with loading" at bounding box center [699, 356] width 211 height 24
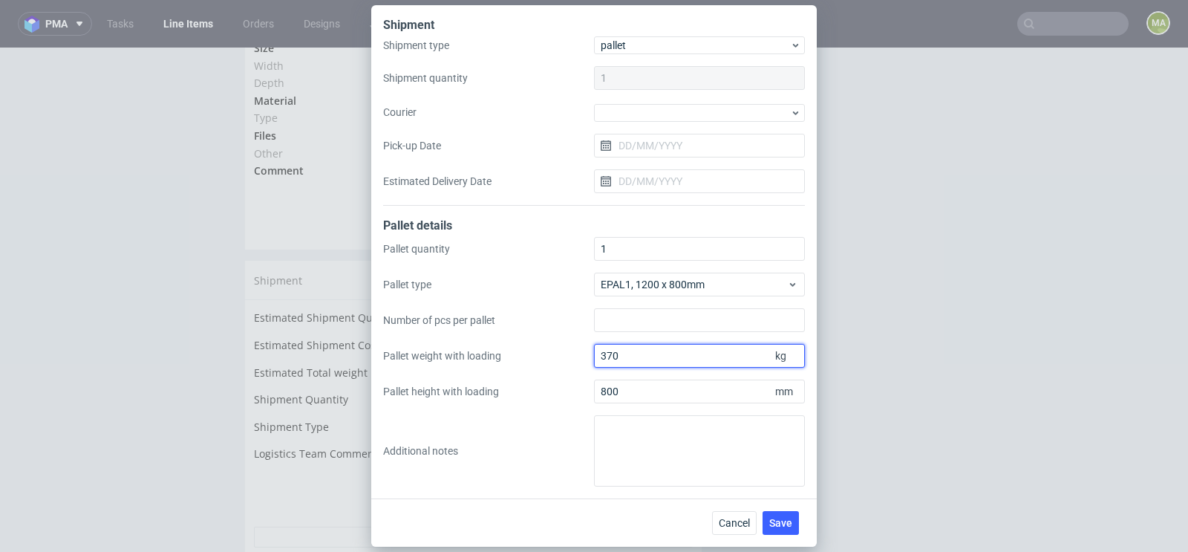
type input "370"
click at [783, 508] on div "Cancel Save" at bounding box center [593, 522] width 445 height 48
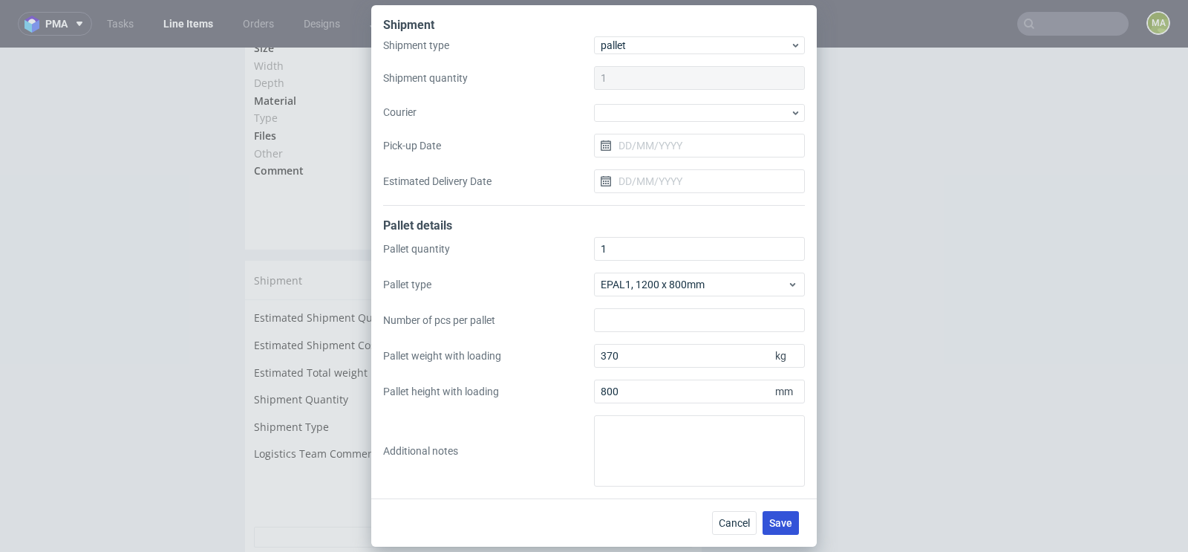
click at [783, 512] on button "Save" at bounding box center [780, 523] width 36 height 24
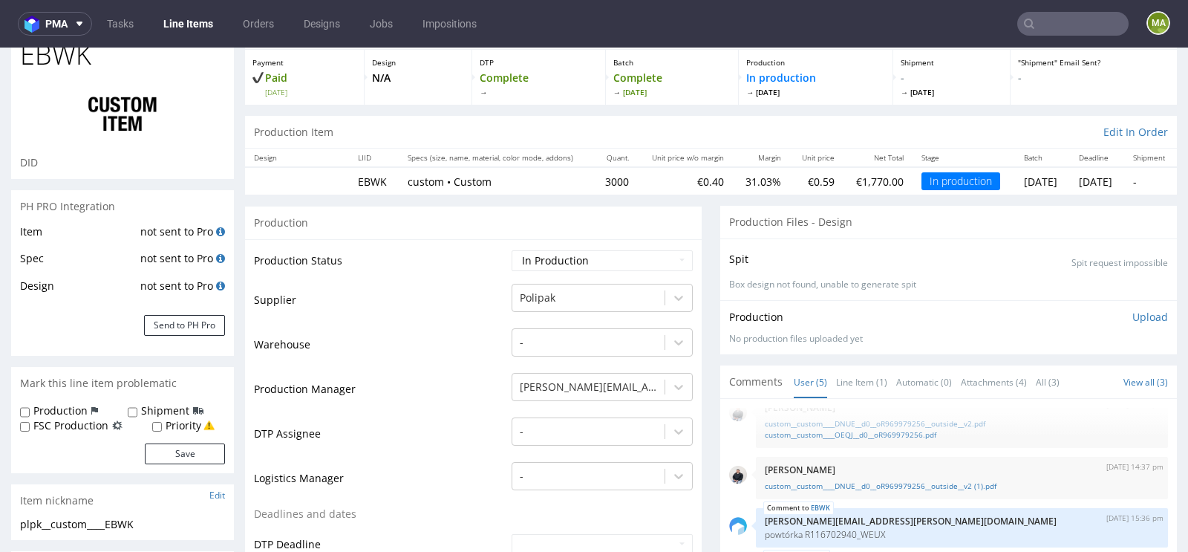
scroll to position [108, 0]
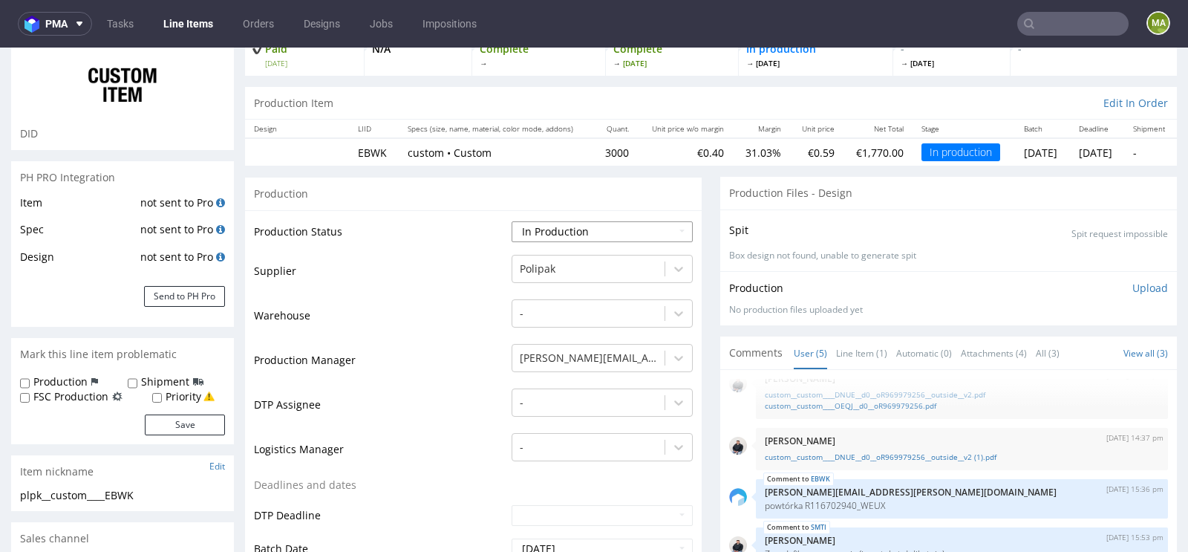
click at [575, 231] on select "Waiting for Artwork Waiting for Diecut Waiting for Mockup Waiting for DTP Waiti…" at bounding box center [602, 231] width 181 height 21
select select "production_complete"
click at [512, 221] on select "Waiting for Artwork Waiting for Diecut Waiting for Mockup Waiting for DTP Waiti…" at bounding box center [602, 231] width 181 height 21
click at [440, 354] on td "Production Manager" at bounding box center [381, 364] width 254 height 45
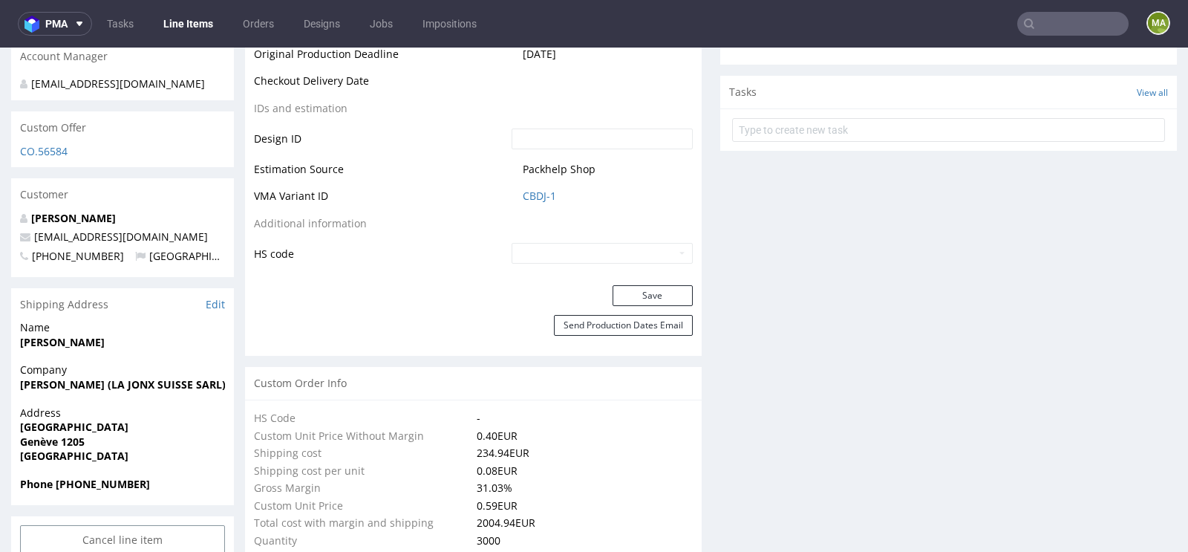
scroll to position [798, 0]
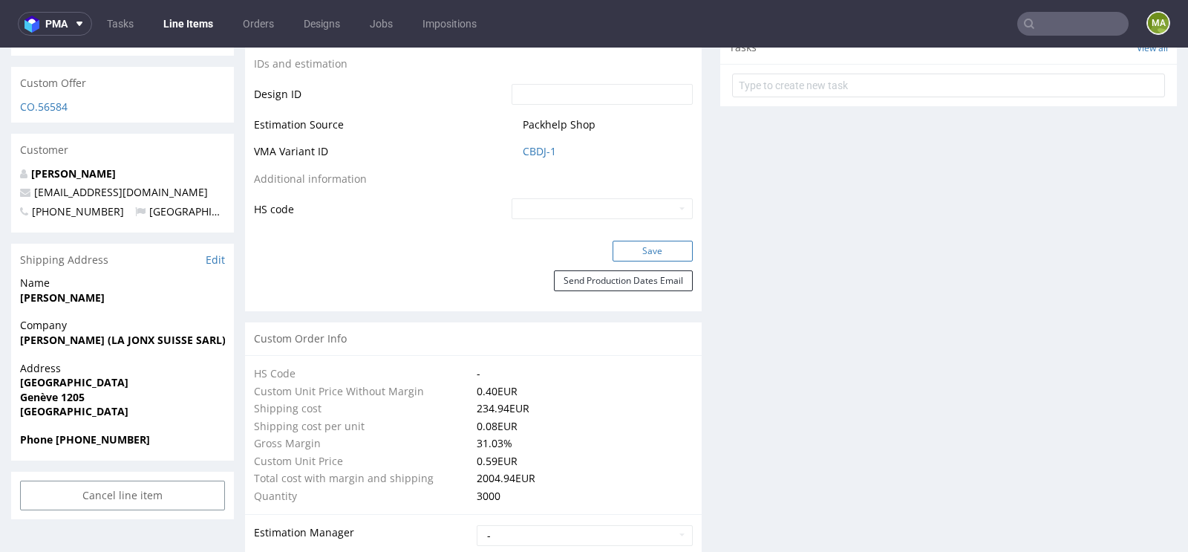
click at [656, 252] on button "Save" at bounding box center [652, 251] width 80 height 21
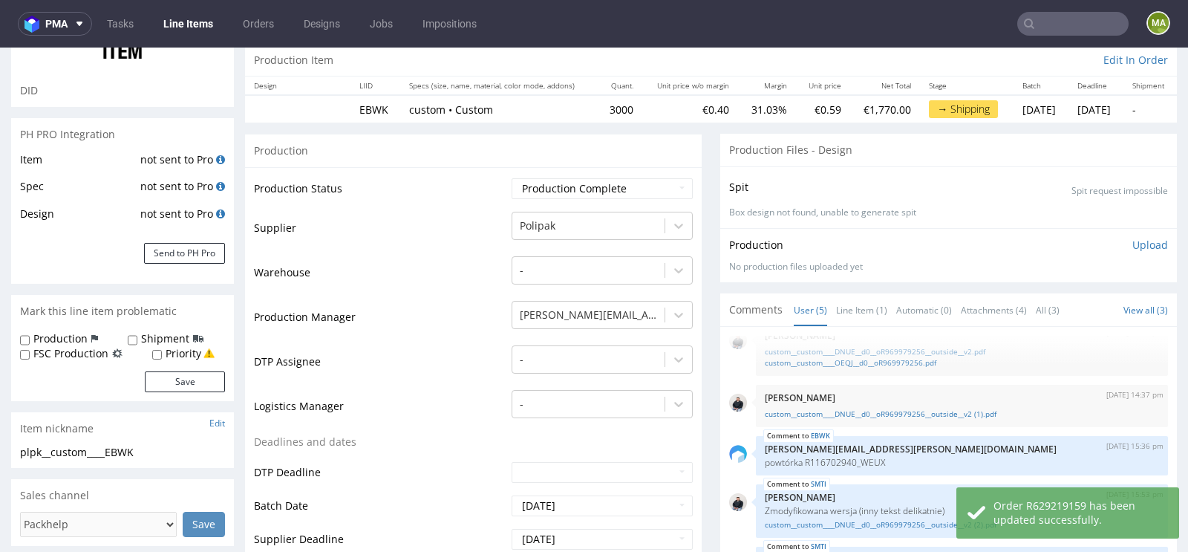
scroll to position [0, 0]
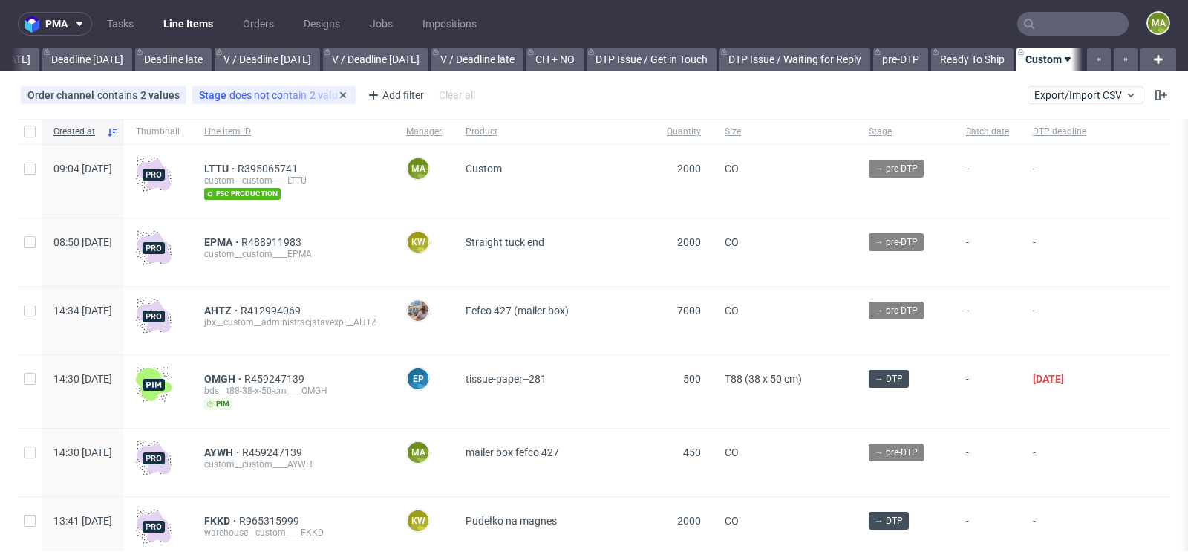
scroll to position [0, 1679]
click at [238, 164] on span "LTTU" at bounding box center [220, 169] width 33 height 12
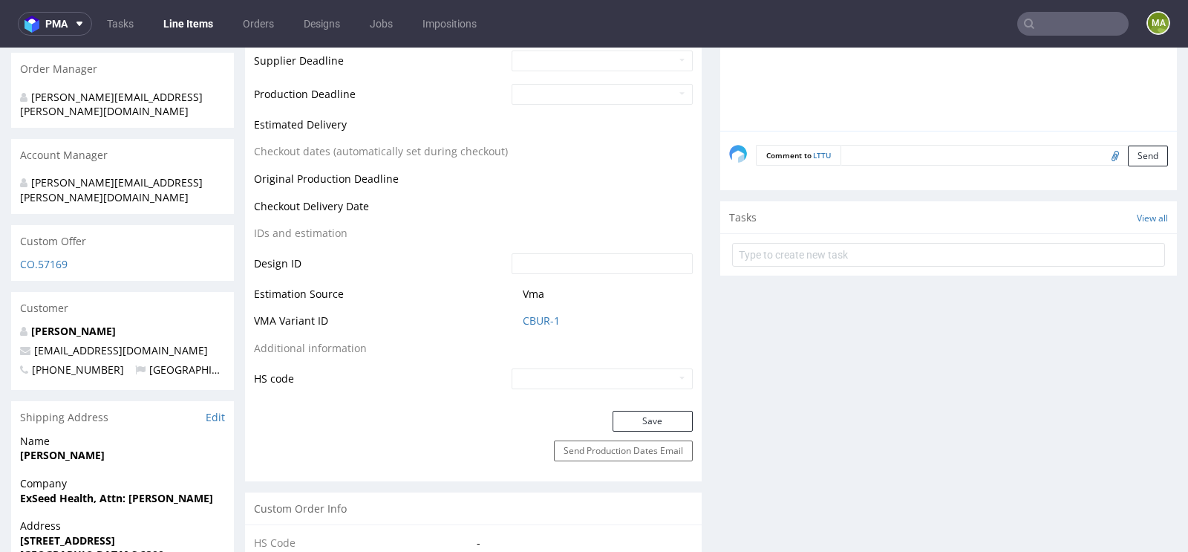
scroll to position [656, 0]
click at [555, 318] on span "CBUR-1" at bounding box center [608, 319] width 170 height 15
click at [545, 318] on link "CBUR-1" at bounding box center [541, 319] width 37 height 15
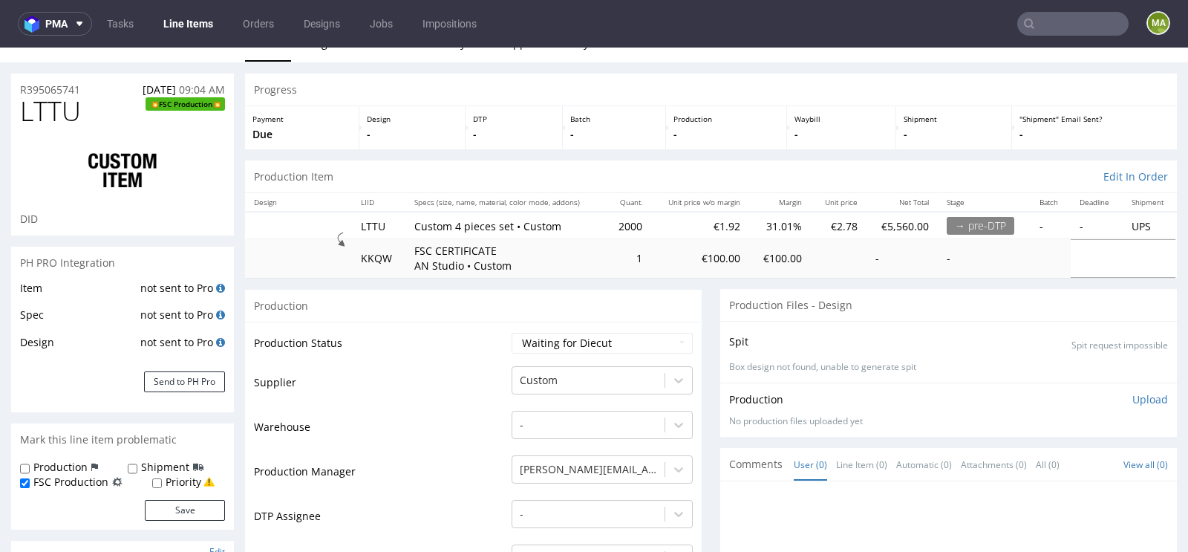
scroll to position [0, 0]
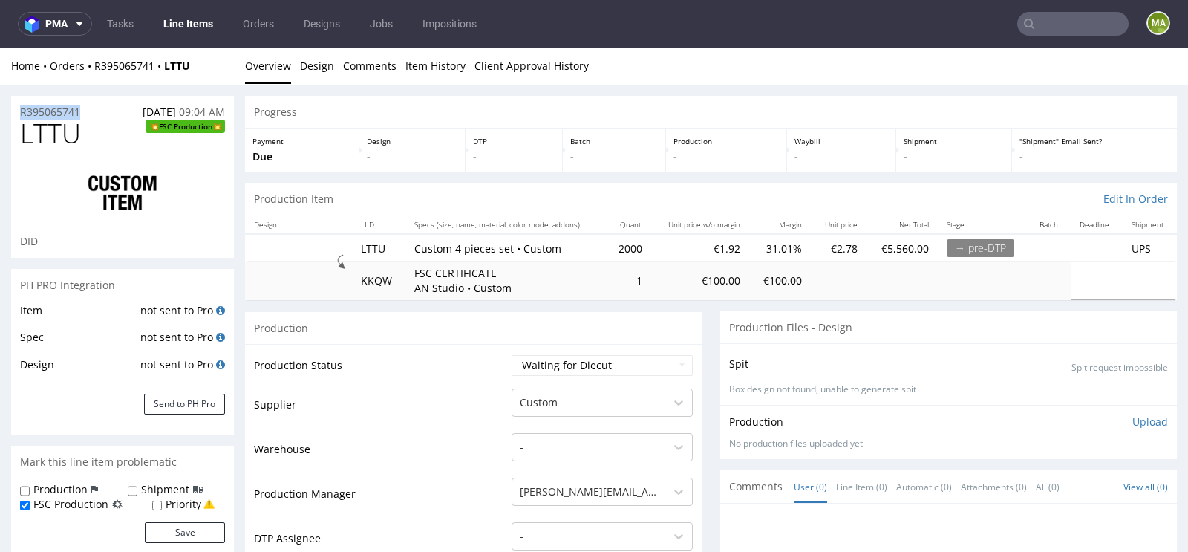
drag, startPoint x: 91, startPoint y: 111, endPoint x: 0, endPoint y: 111, distance: 90.6
copy p "R395065741"
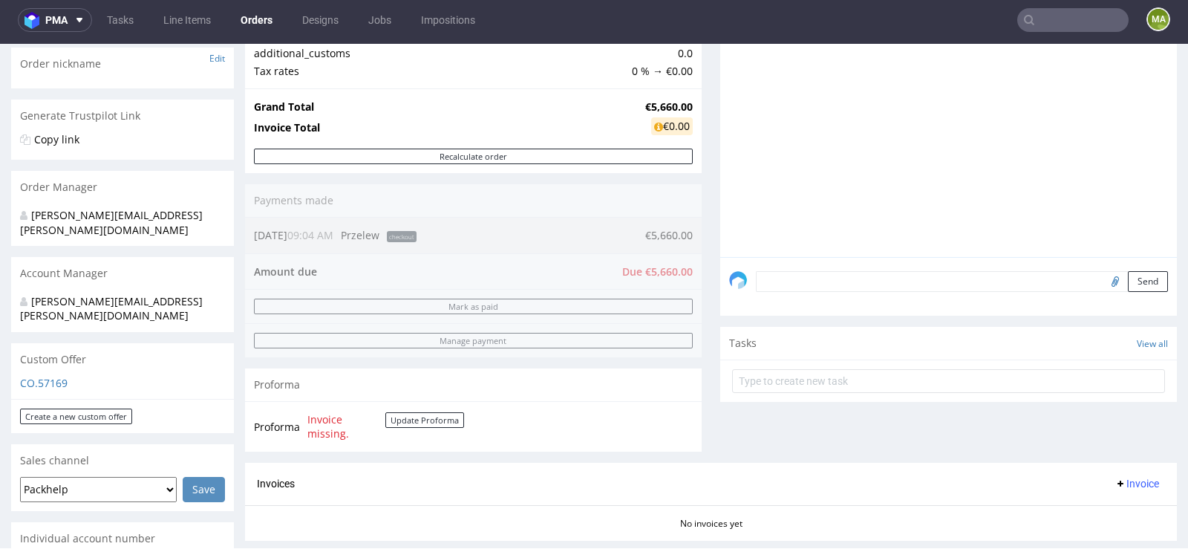
scroll to position [508, 0]
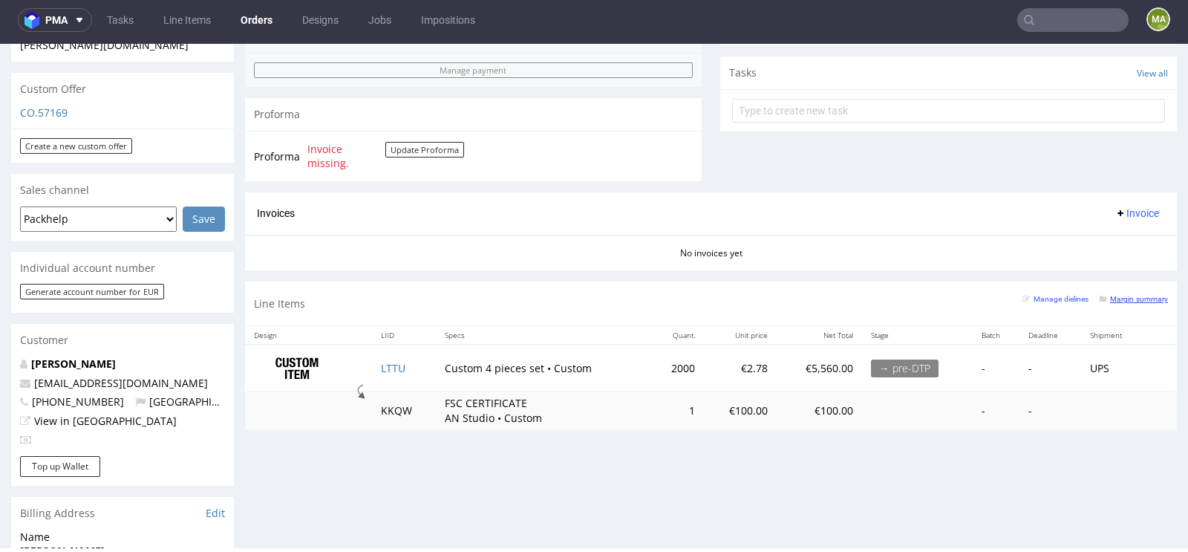
click at [1125, 300] on div "Margin summary" at bounding box center [1134, 297] width 68 height 15
click at [1125, 300] on link "Margin summary" at bounding box center [1134, 298] width 68 height 10
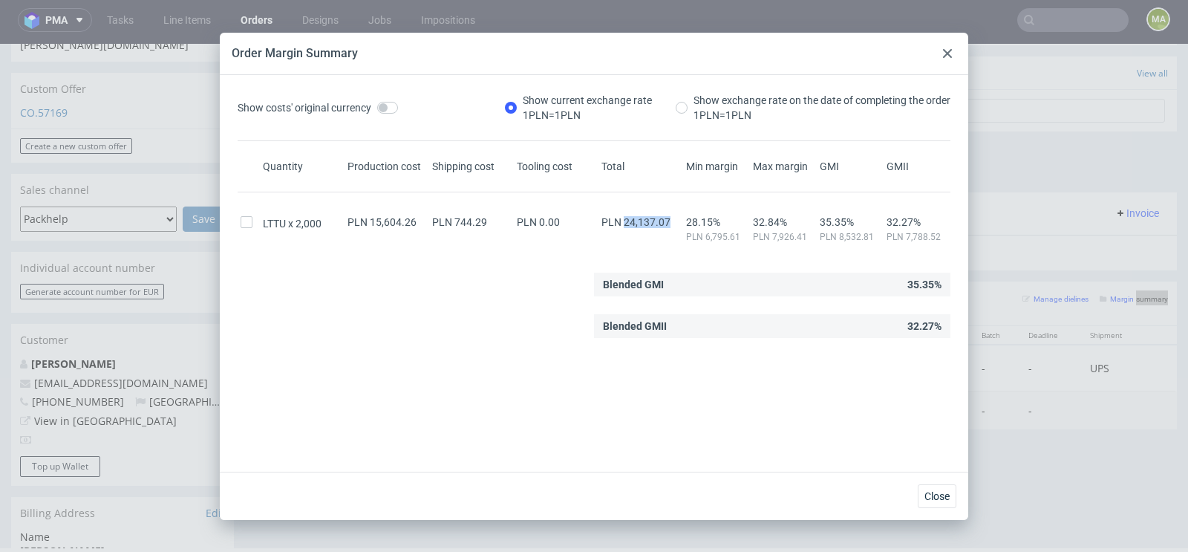
drag, startPoint x: 625, startPoint y: 220, endPoint x: 670, endPoint y: 218, distance: 44.6
click at [670, 218] on div "PLN 24,137.07" at bounding box center [640, 222] width 85 height 12
copy span "24,137.07"
click at [959, 51] on div "Order Margin Summary" at bounding box center [594, 54] width 748 height 42
click at [955, 51] on div at bounding box center [947, 54] width 18 height 18
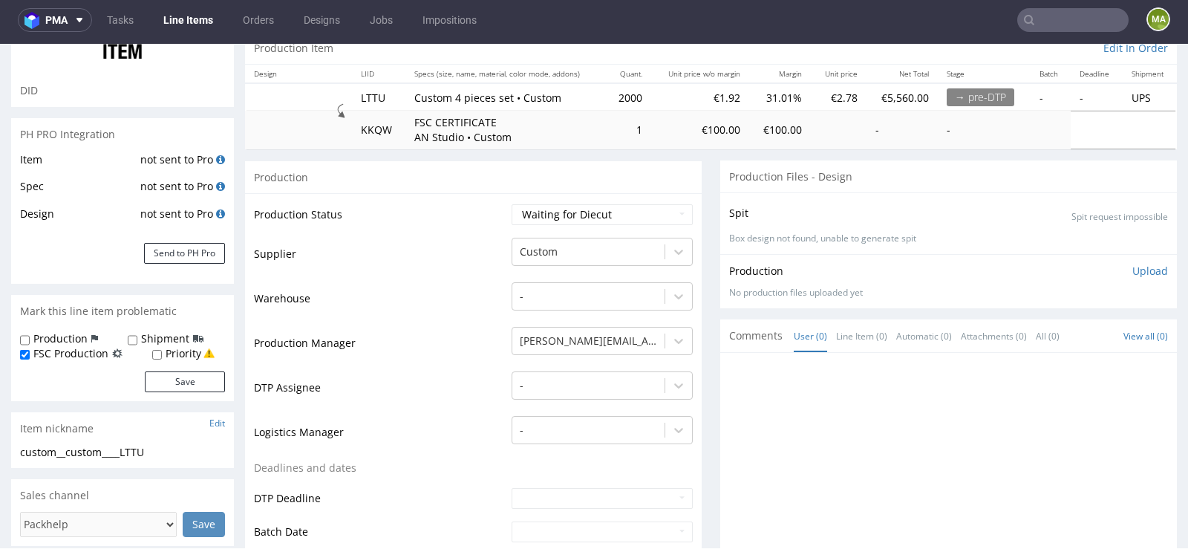
scroll to position [228, 0]
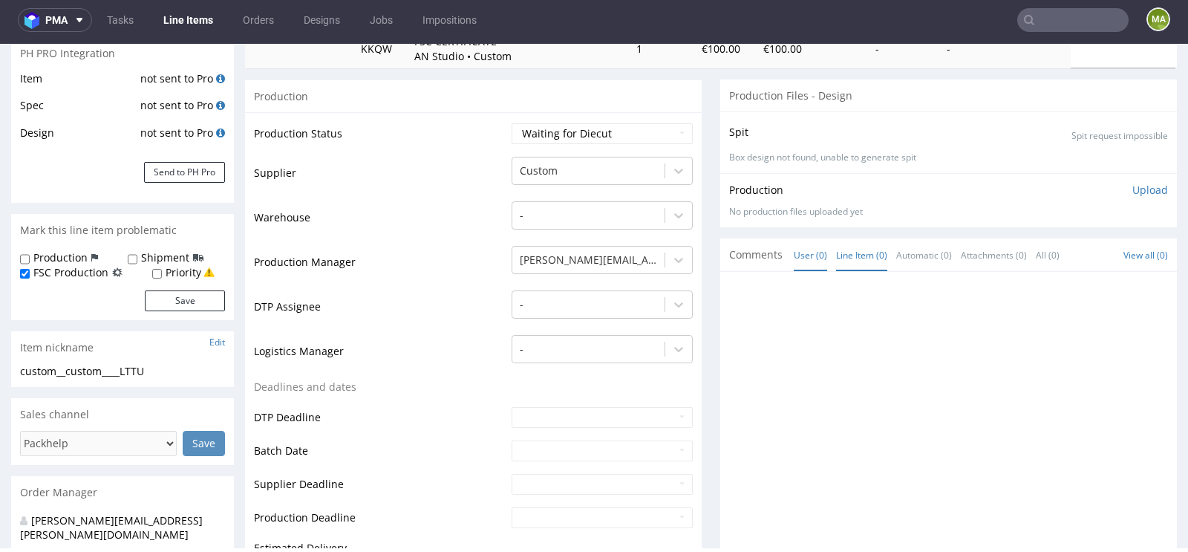
click at [850, 262] on link "Line Item (0)" at bounding box center [861, 255] width 51 height 32
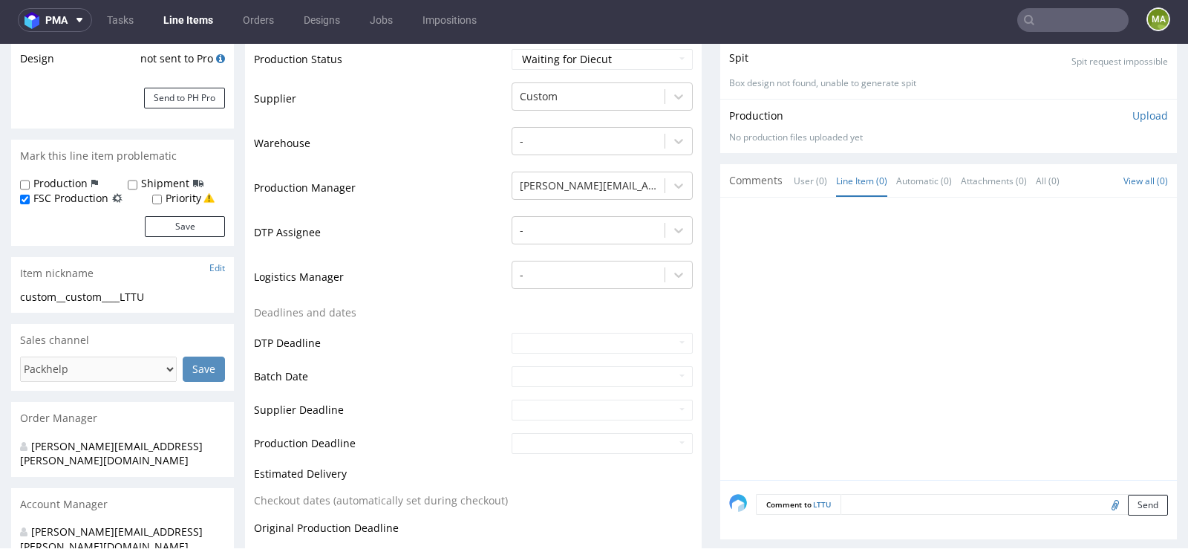
scroll to position [439, 0]
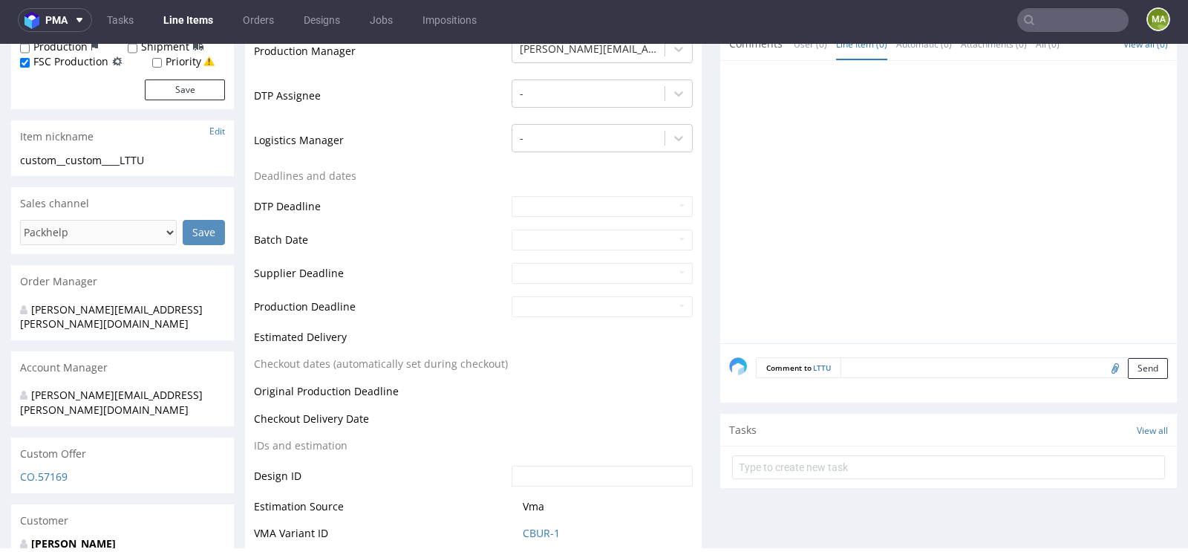
click at [897, 373] on textarea at bounding box center [1003, 367] width 327 height 21
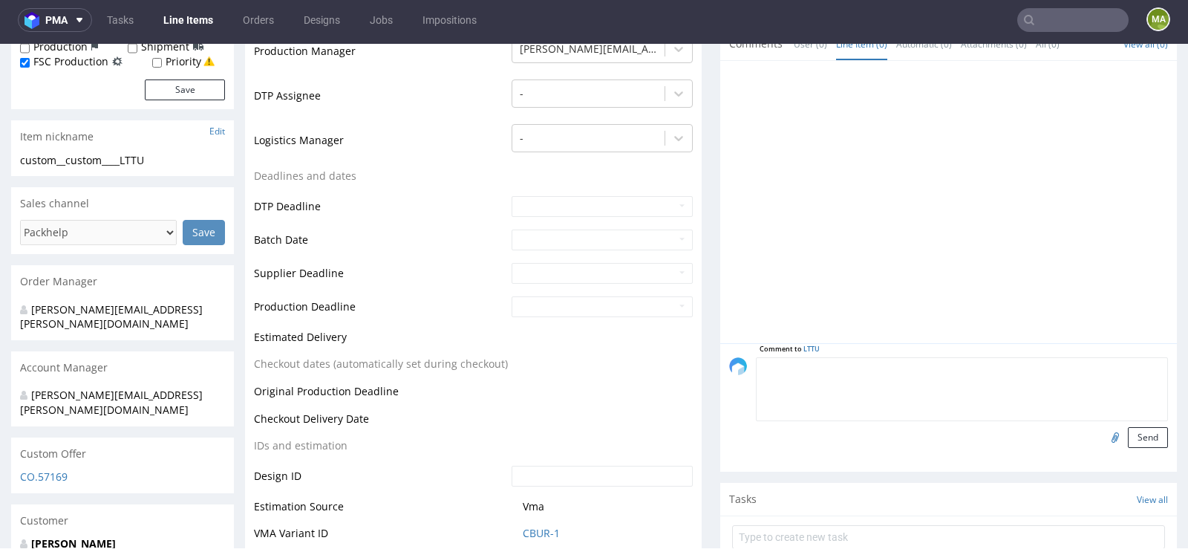
paste textarea "powtórka R429260953 IKXL"
type textarea "powtórka R429260953 IKXL"
click at [1145, 436] on button "Send" at bounding box center [1148, 437] width 40 height 21
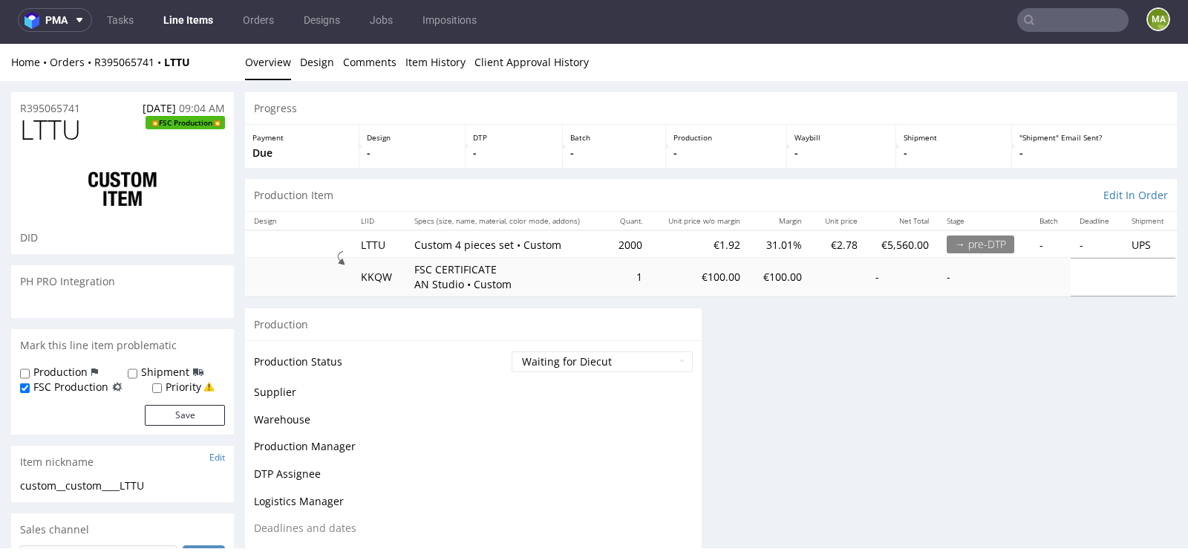
scroll to position [0, 0]
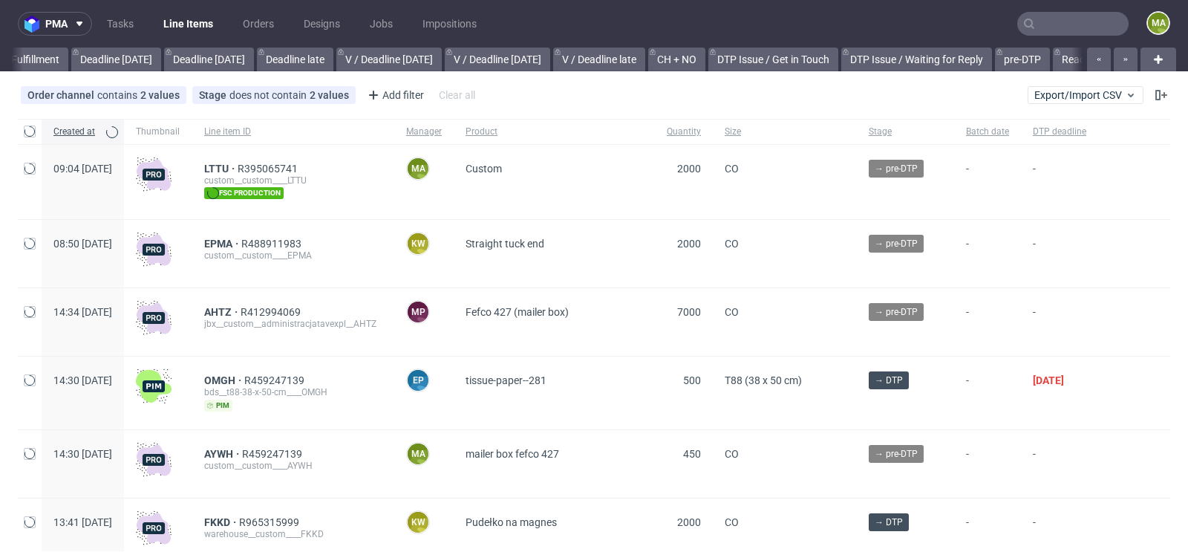
scroll to position [0, 1679]
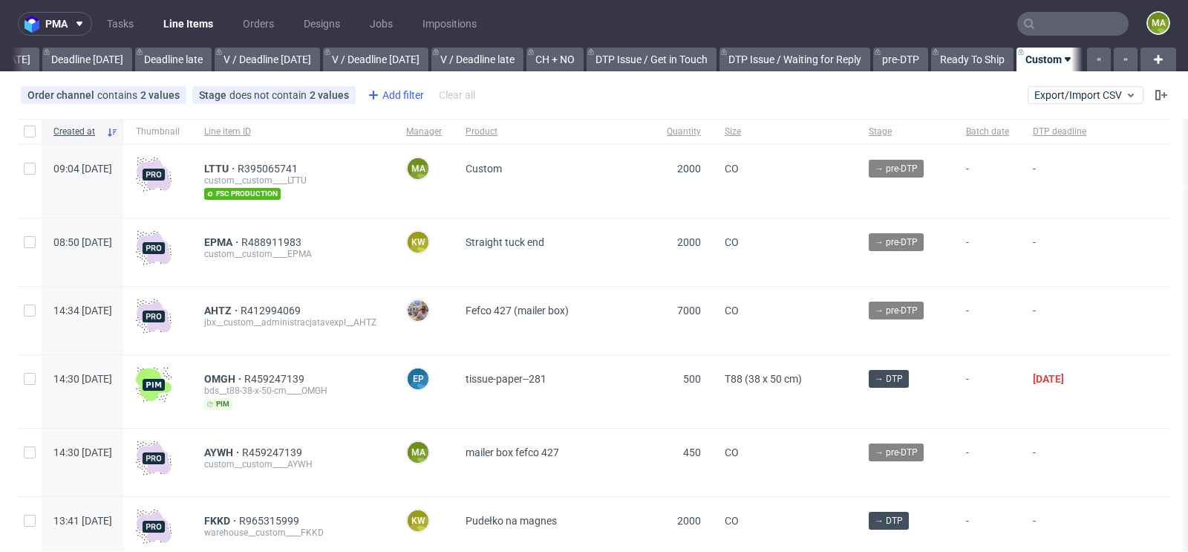
click at [403, 99] on div "Add filter" at bounding box center [394, 95] width 65 height 24
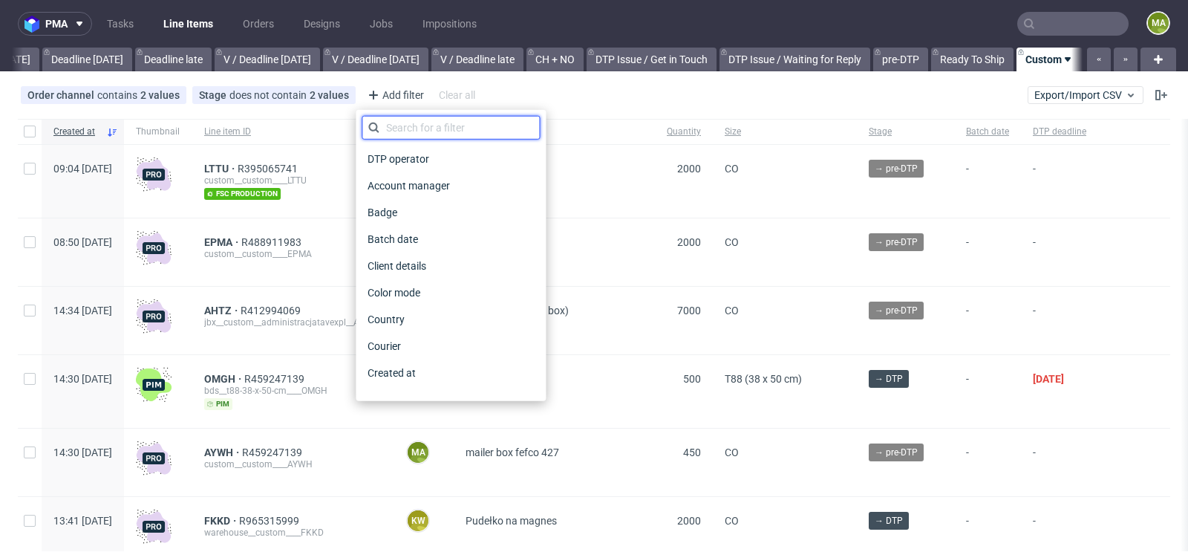
click at [414, 123] on input "text" at bounding box center [451, 128] width 178 height 24
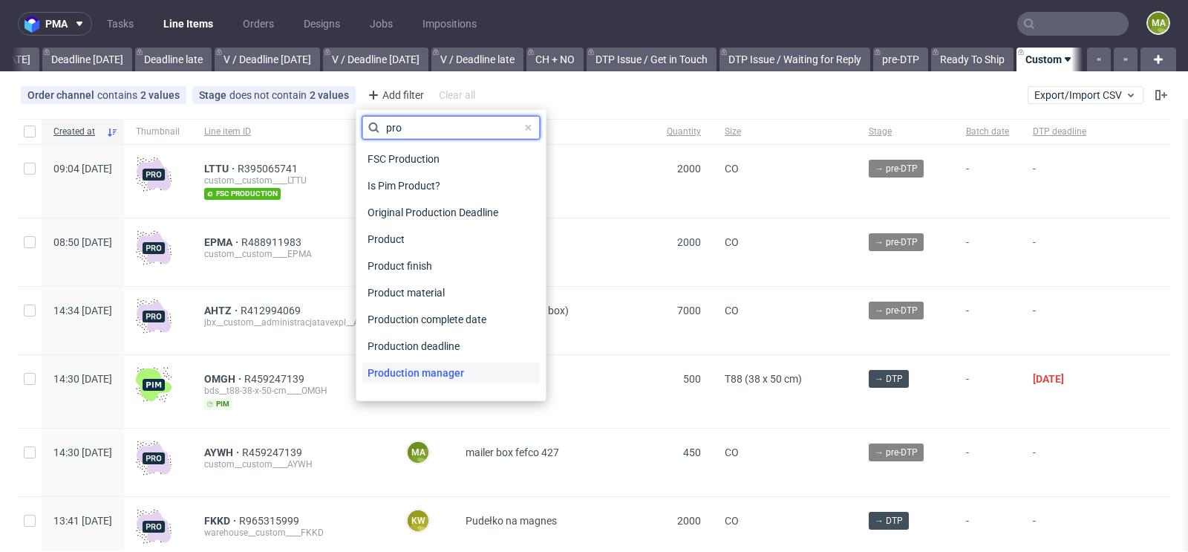
type input "pro"
click at [428, 369] on span "Production manager" at bounding box center [416, 372] width 108 height 21
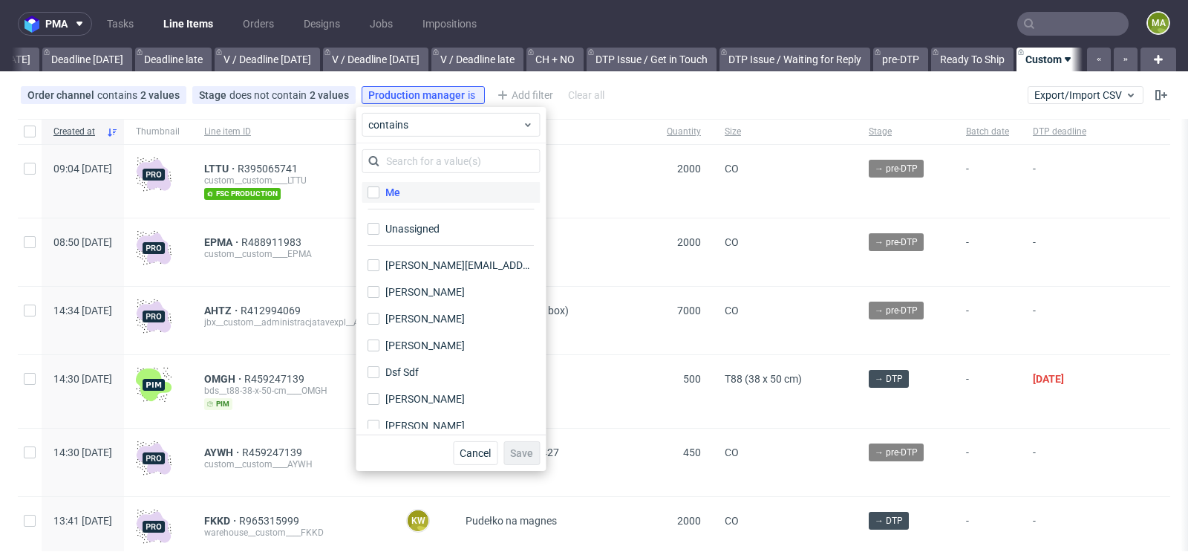
click at [413, 197] on label "Me" at bounding box center [451, 192] width 178 height 21
click at [379, 197] on input "Me" at bounding box center [373, 192] width 12 height 12
checkbox input "true"
click at [523, 457] on span "Save" at bounding box center [521, 453] width 23 height 10
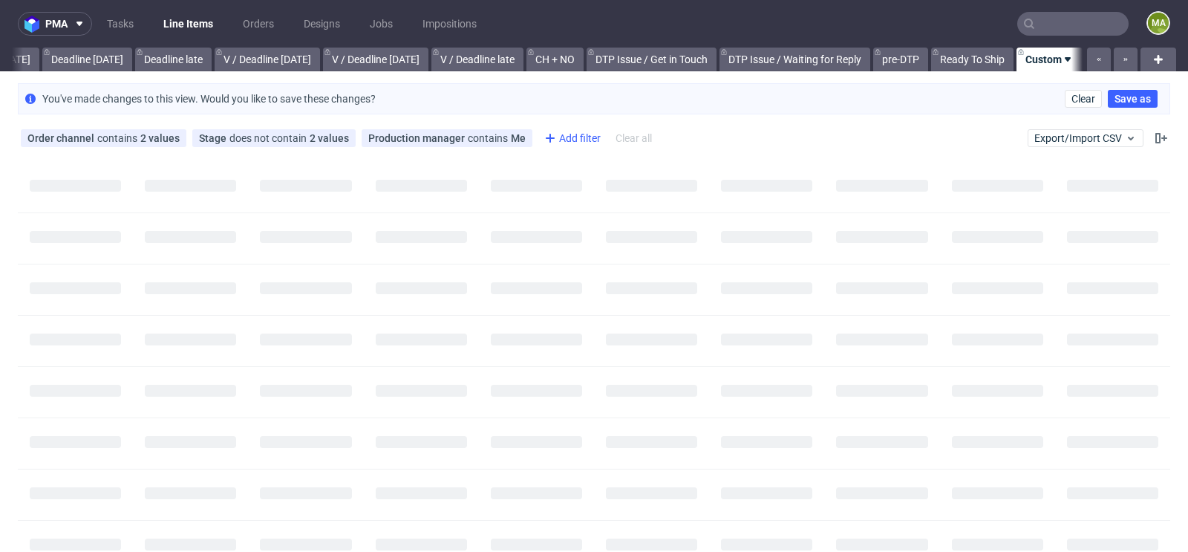
click at [581, 144] on div "Add filter" at bounding box center [570, 138] width 65 height 24
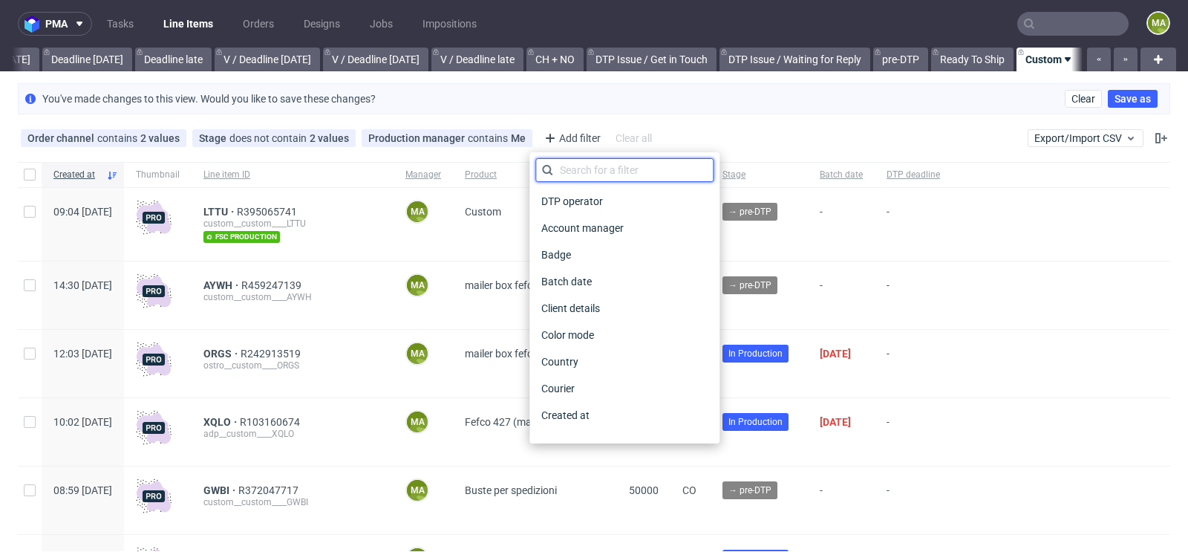
click at [594, 163] on input "text" at bounding box center [624, 170] width 178 height 24
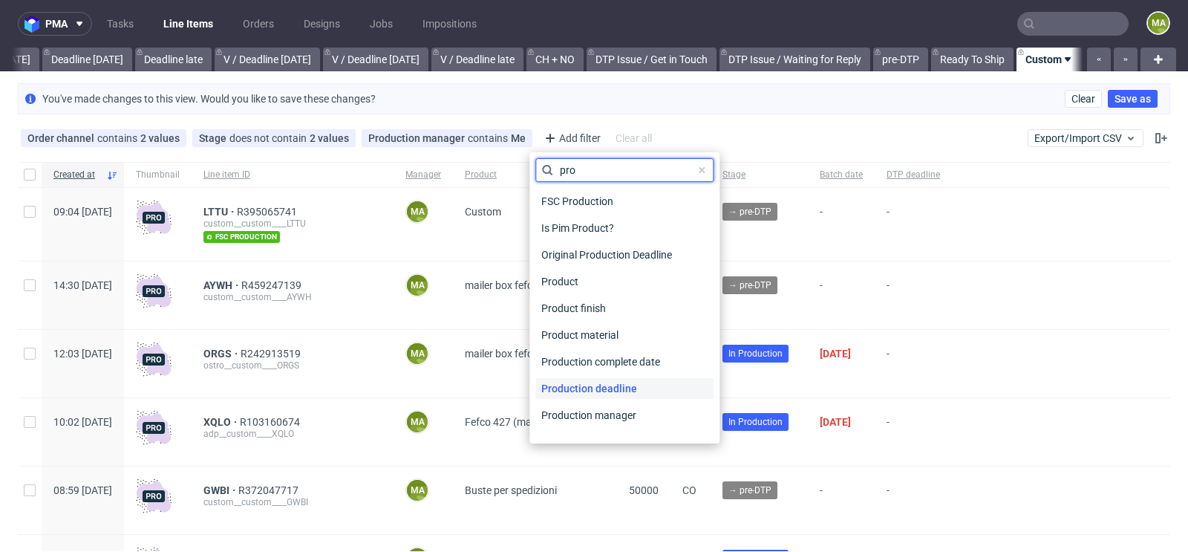
type input "pro"
click at [610, 394] on span "Production deadline" at bounding box center [589, 388] width 108 height 21
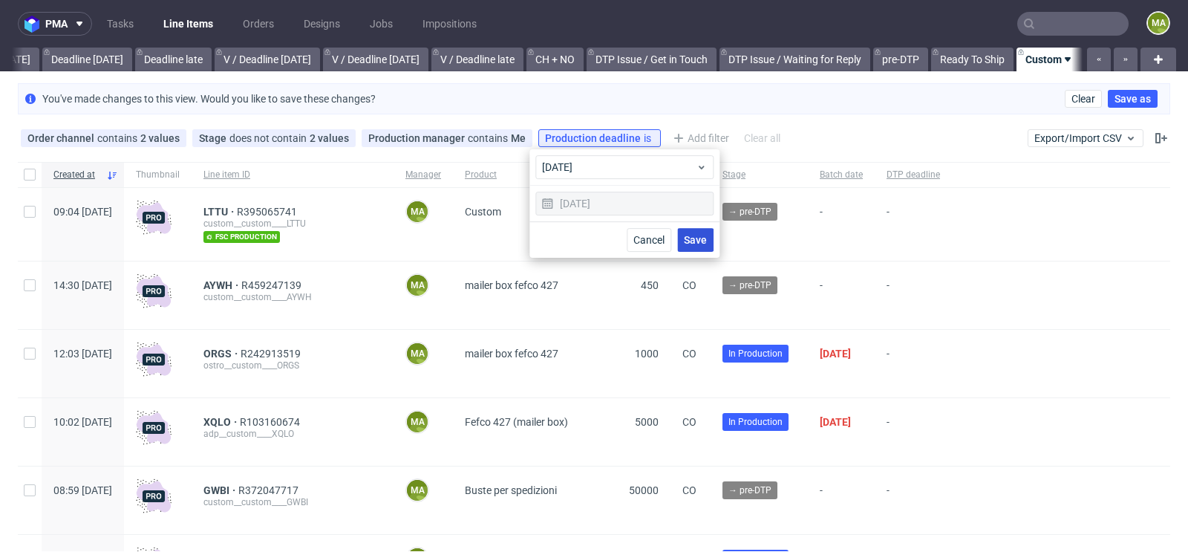
click at [680, 240] on button "Save" at bounding box center [695, 240] width 36 height 24
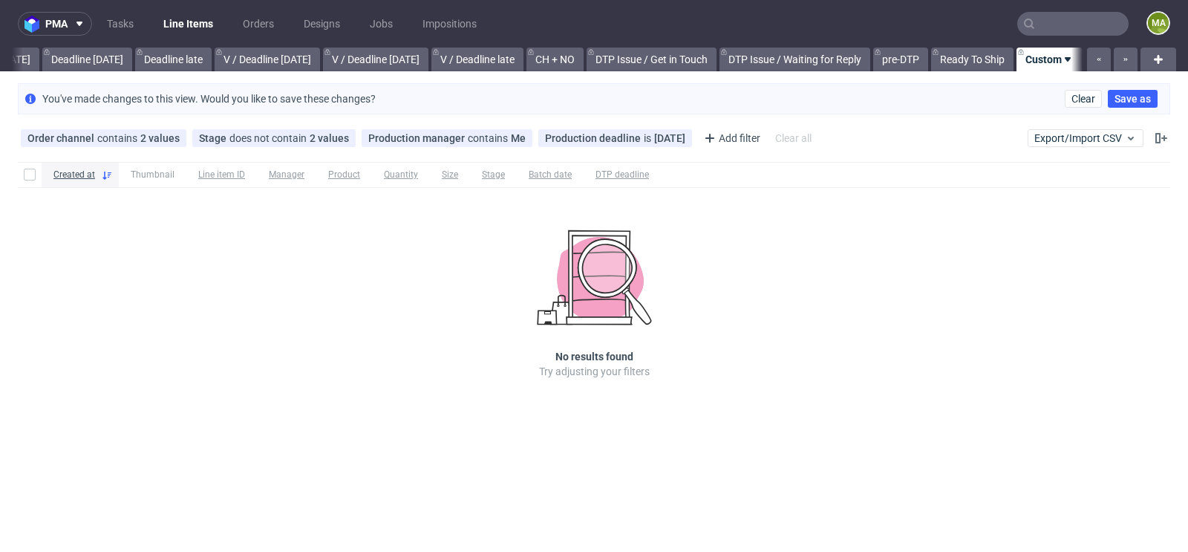
scroll to position [0, 1665]
click at [673, 142] on icon at bounding box center [679, 138] width 12 height 12
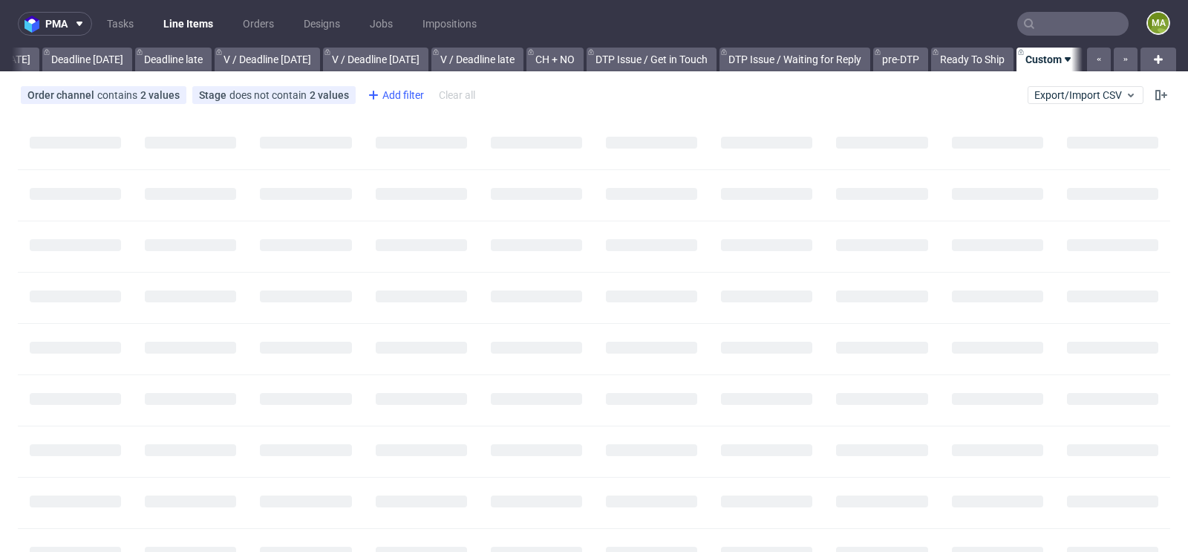
scroll to position [0, 1679]
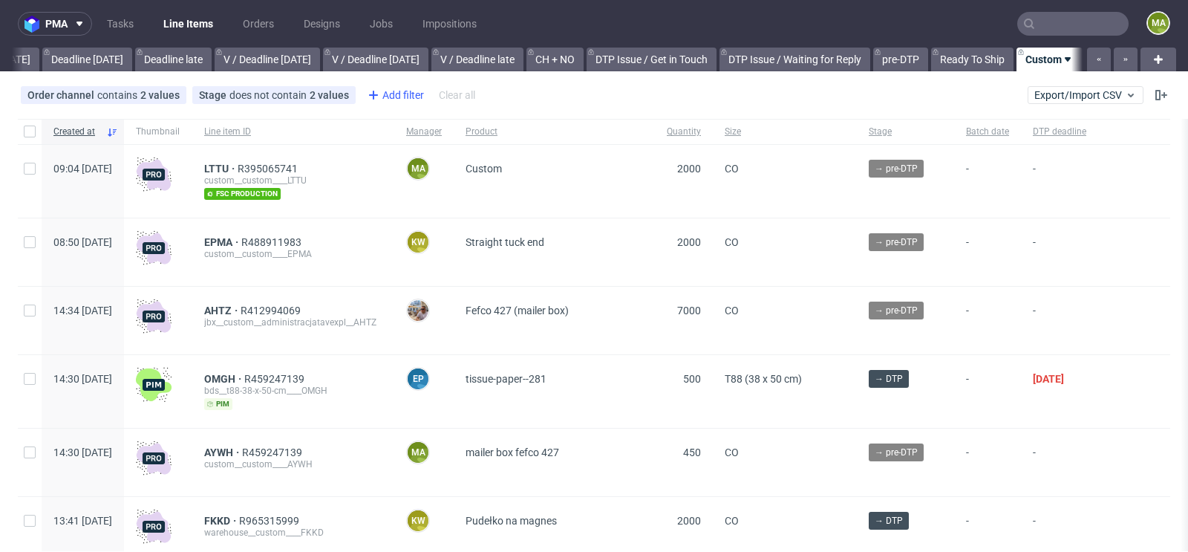
click at [391, 95] on div "Add filter" at bounding box center [394, 95] width 65 height 24
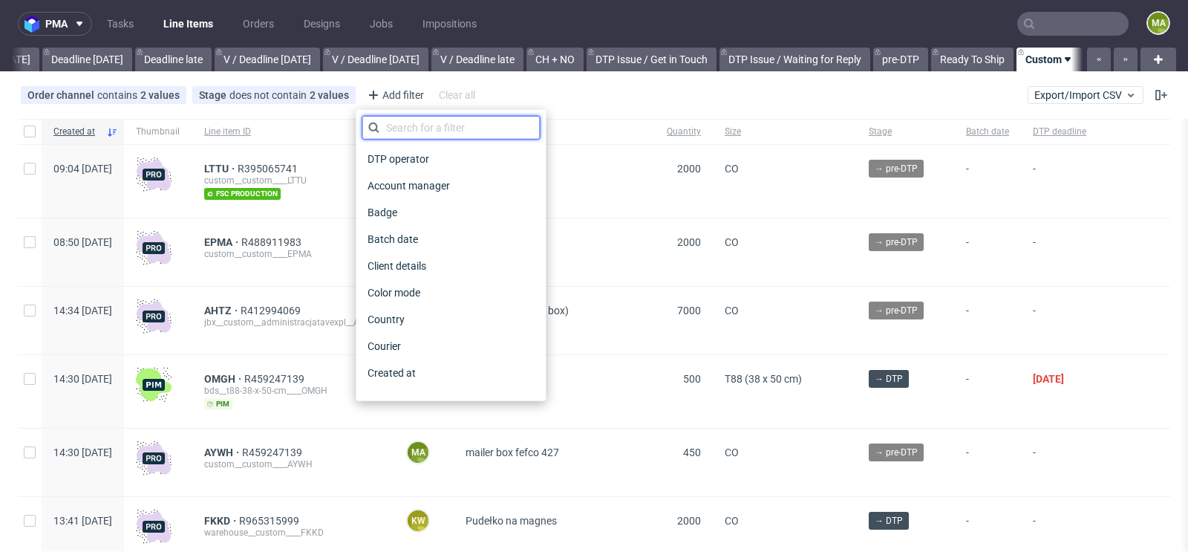
click at [416, 132] on input "text" at bounding box center [451, 128] width 178 height 24
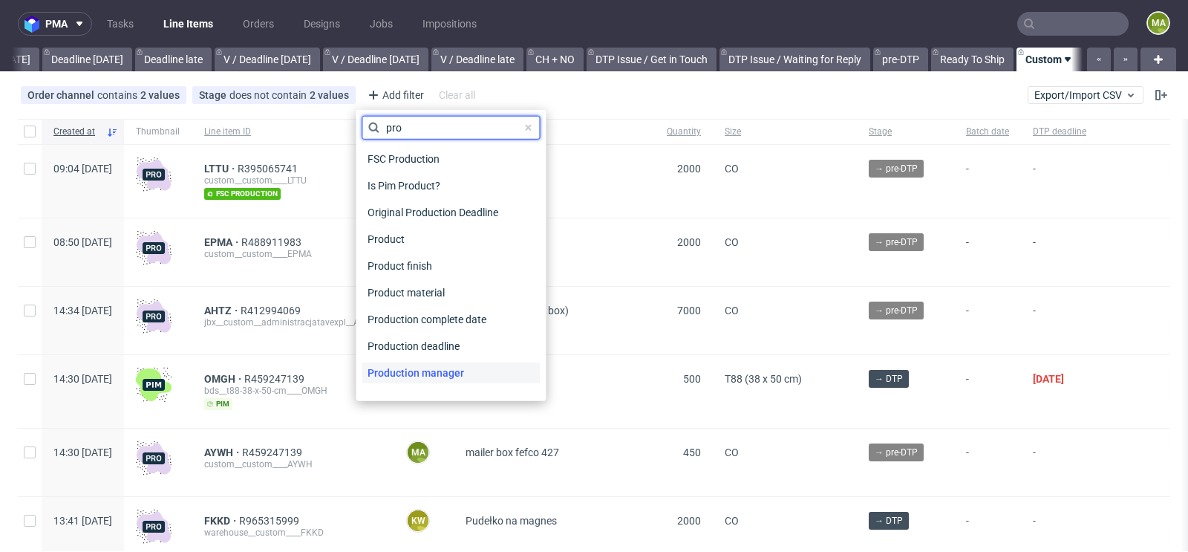
type input "pro"
click at [435, 370] on span "Production manager" at bounding box center [416, 372] width 108 height 21
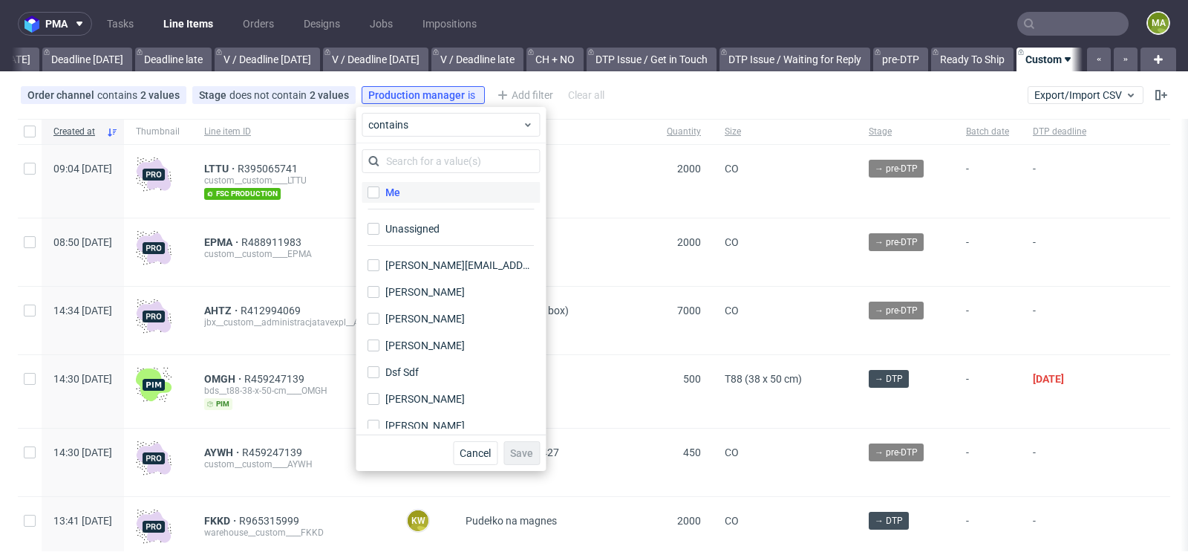
click at [393, 200] on label "Me" at bounding box center [451, 192] width 178 height 21
click at [379, 198] on input "Me" at bounding box center [373, 192] width 12 height 12
checkbox input "true"
click at [522, 458] on button "Save" at bounding box center [521, 453] width 36 height 24
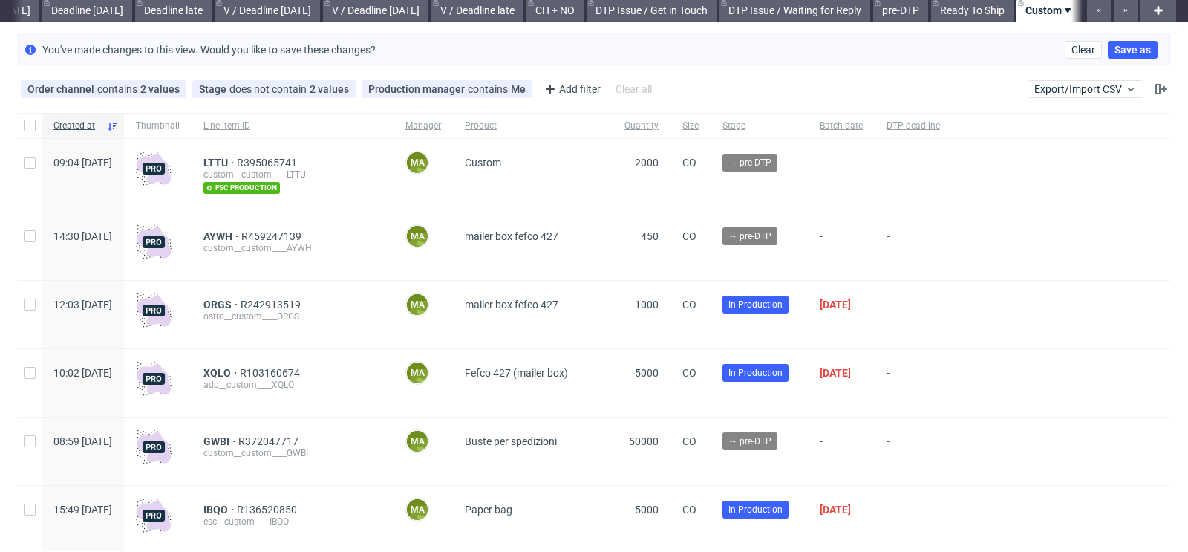
scroll to position [85, 0]
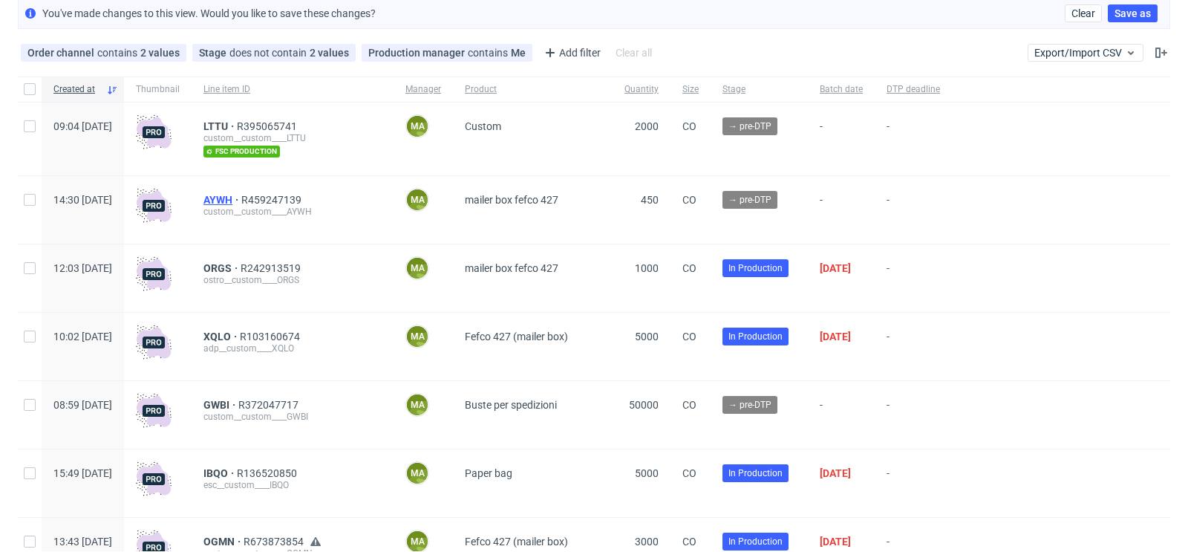
click at [241, 197] on span "AYWH" at bounding box center [222, 200] width 38 height 12
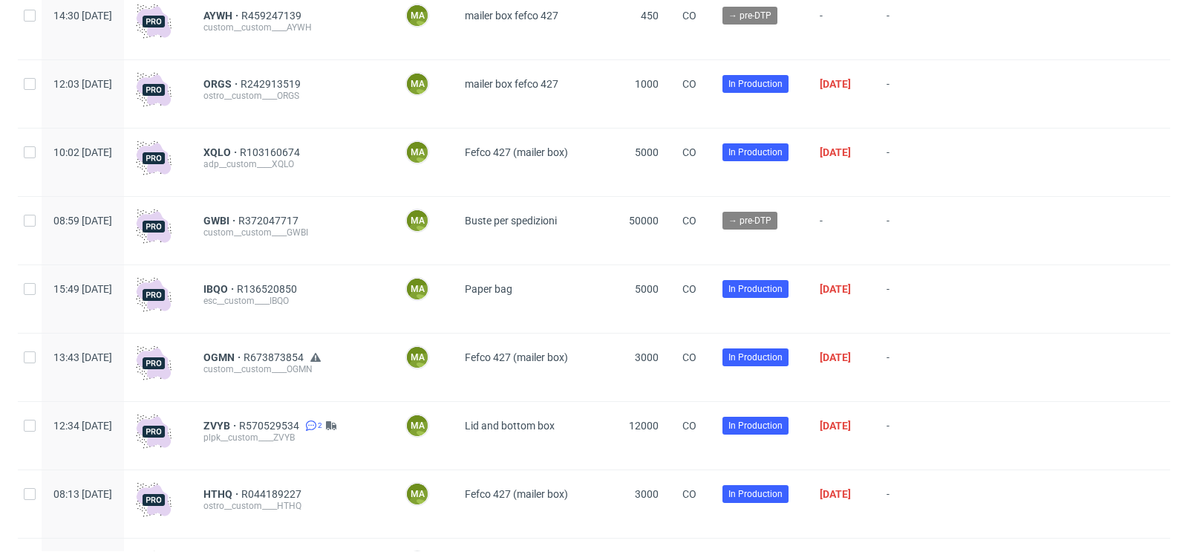
scroll to position [271, 0]
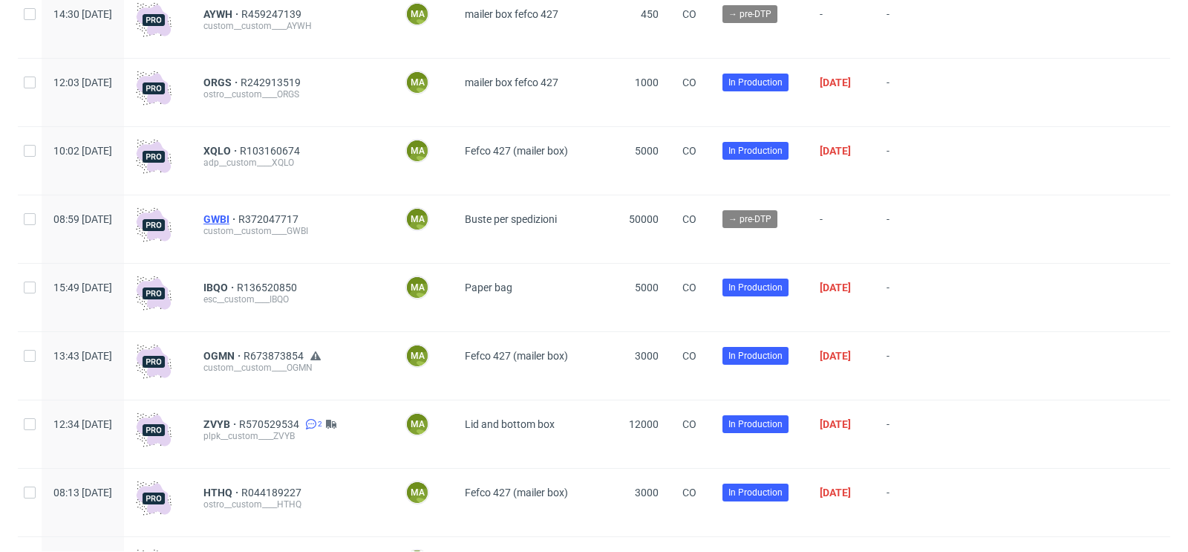
click at [238, 220] on span "GWBI" at bounding box center [220, 219] width 35 height 12
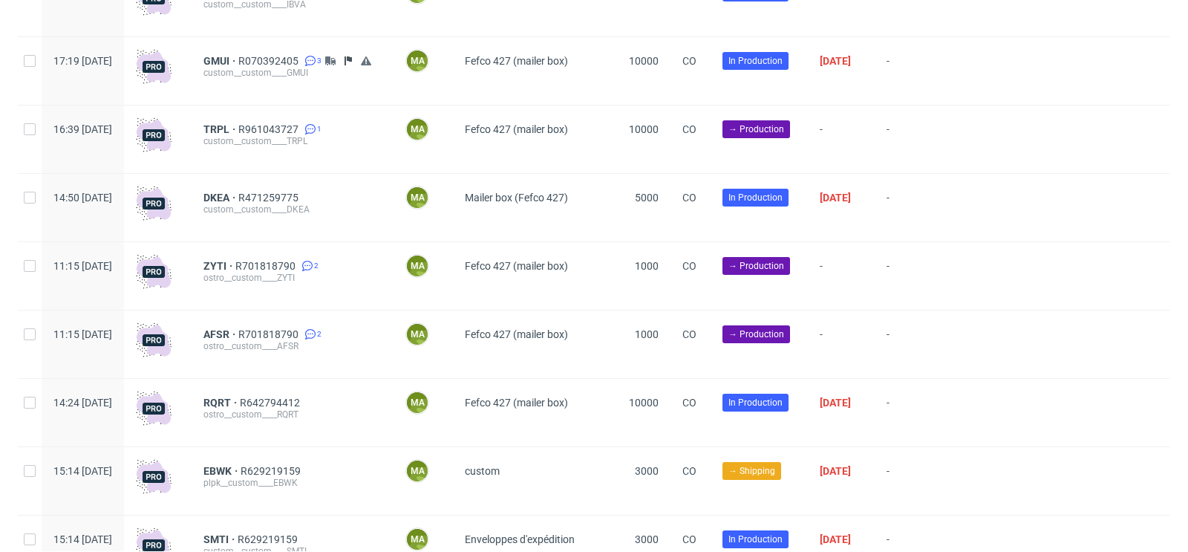
scroll to position [1189, 0]
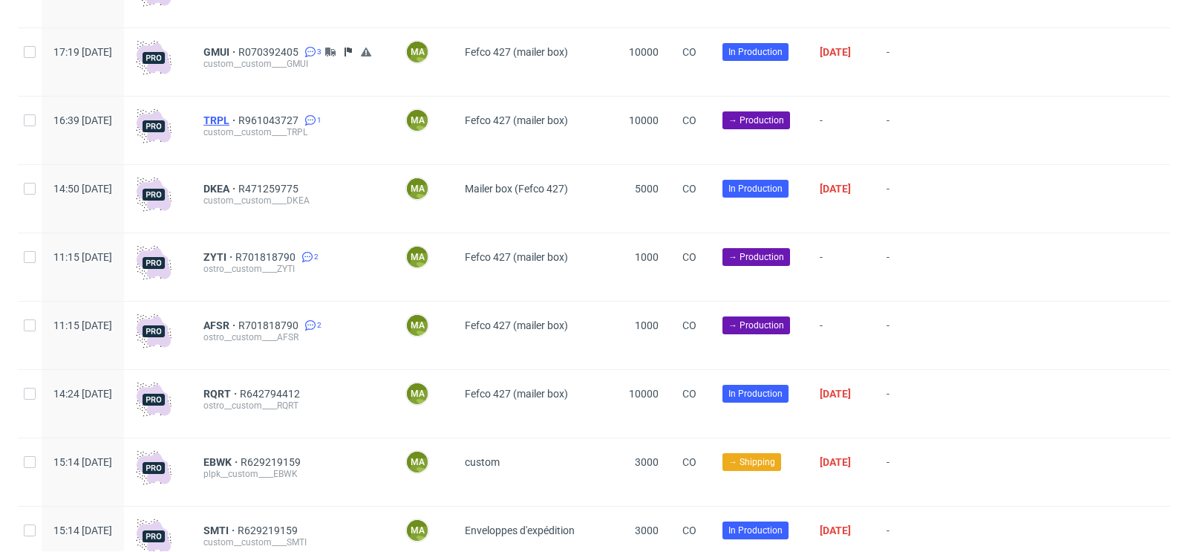
click at [238, 125] on span "TRPL" at bounding box center [220, 120] width 35 height 12
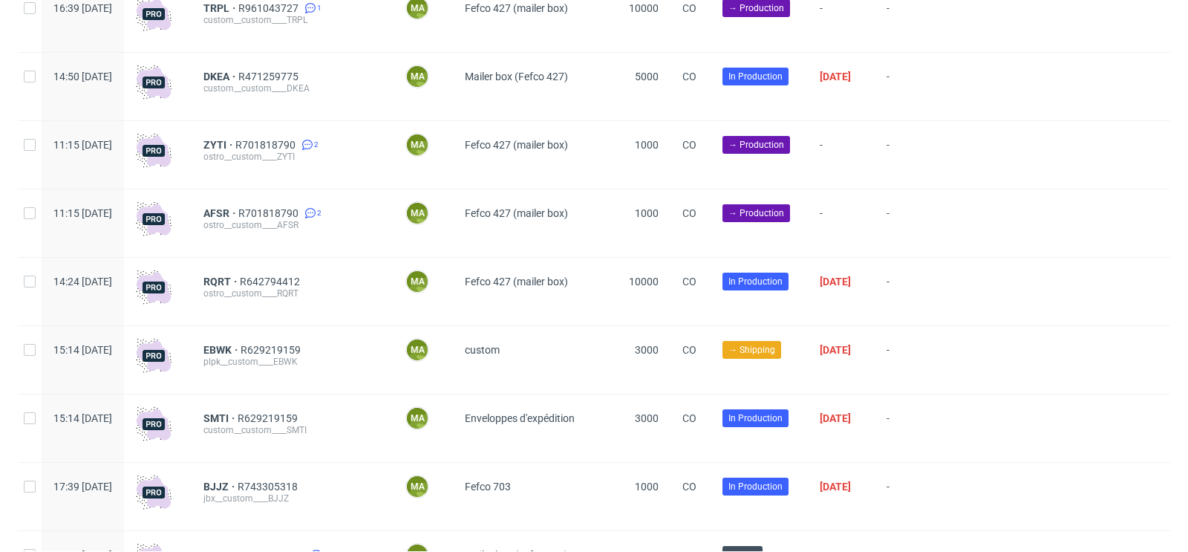
scroll to position [1317, 0]
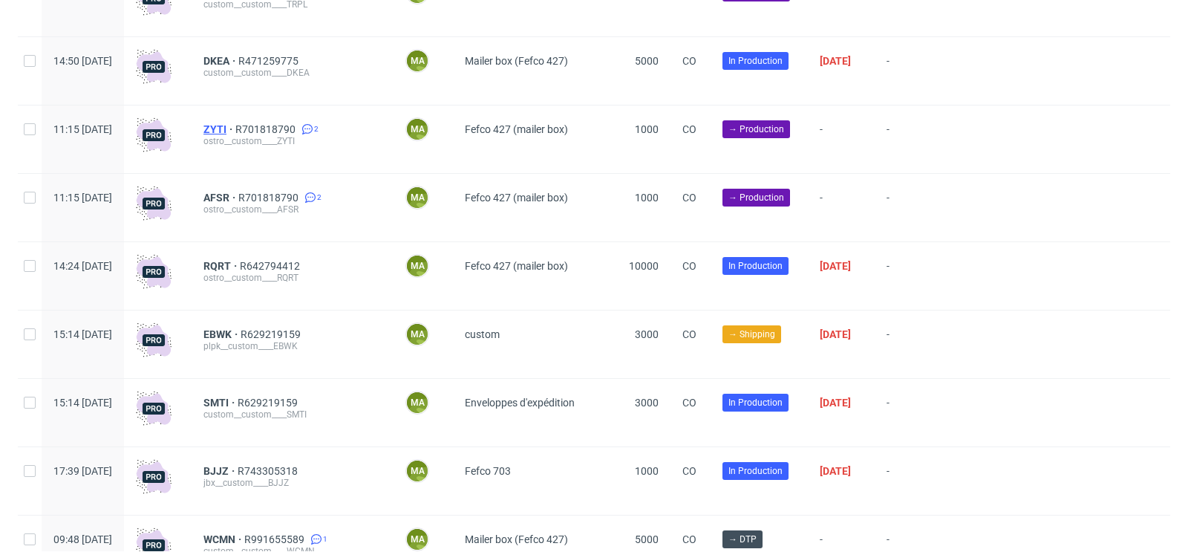
click at [235, 128] on span "ZYTI" at bounding box center [219, 129] width 32 height 12
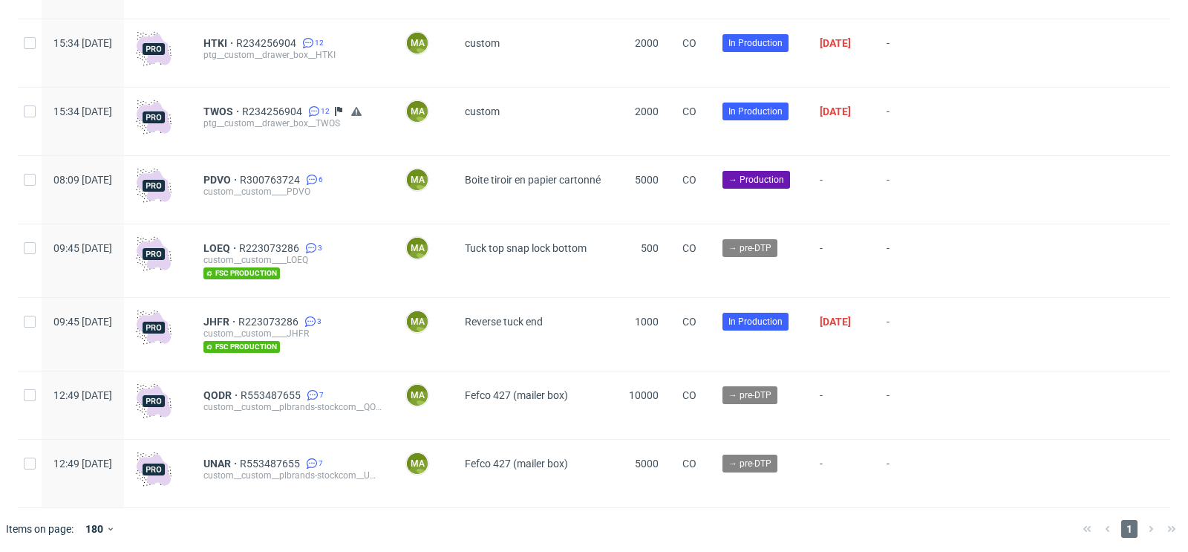
scroll to position [3673, 0]
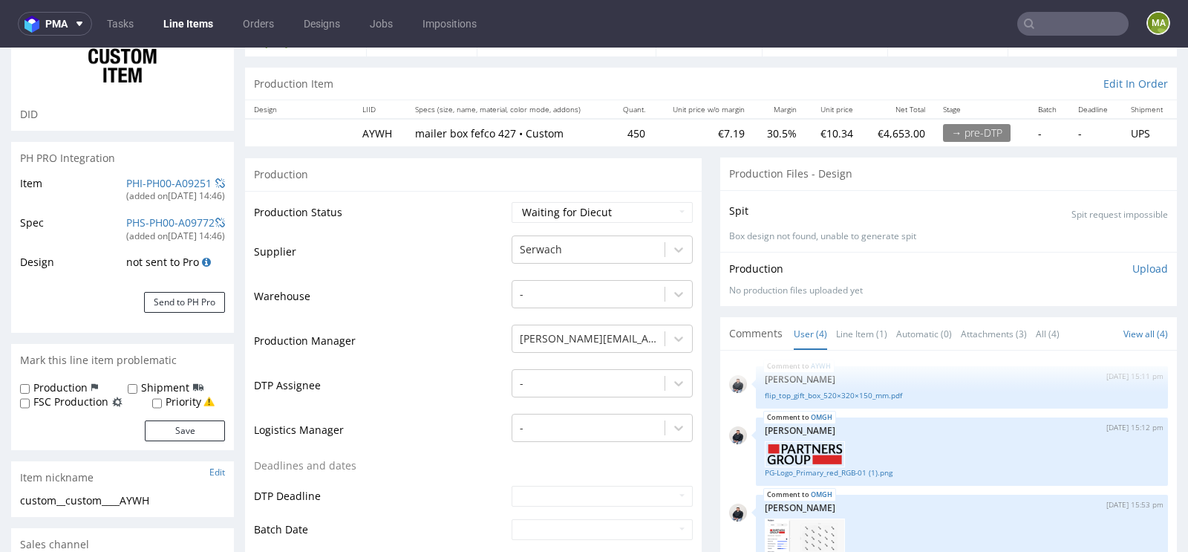
scroll to position [158, 0]
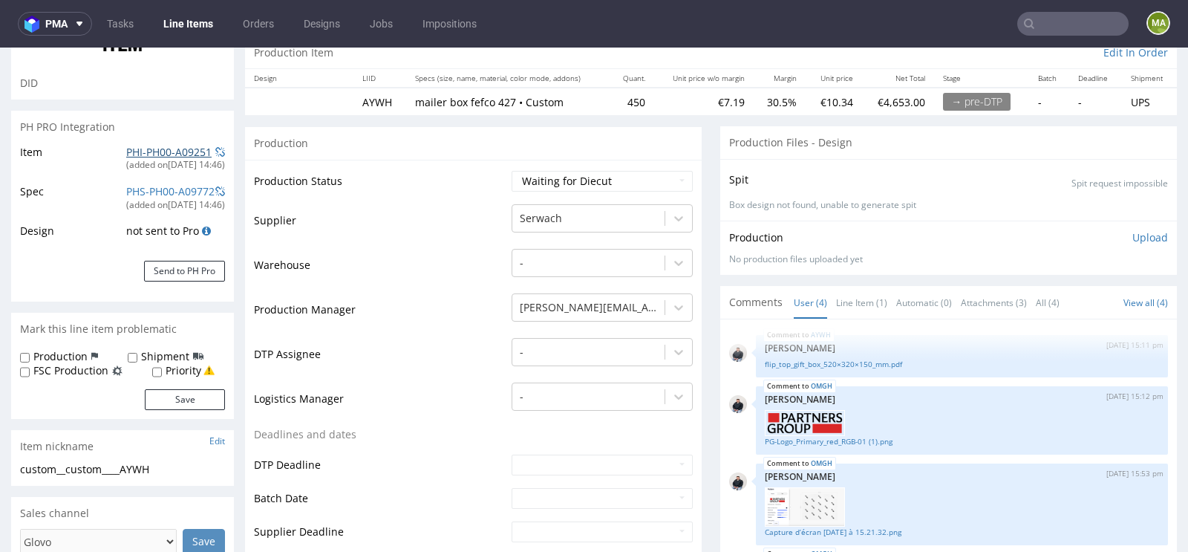
click at [175, 154] on link "PHI-PH00-A09251" at bounding box center [168, 152] width 85 height 14
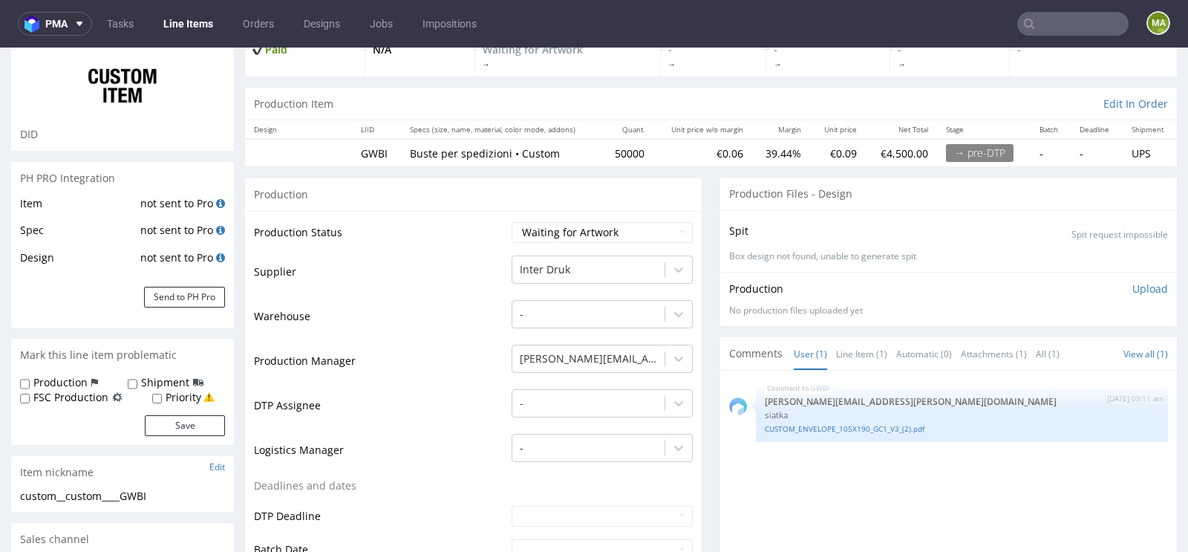
scroll to position [111, 0]
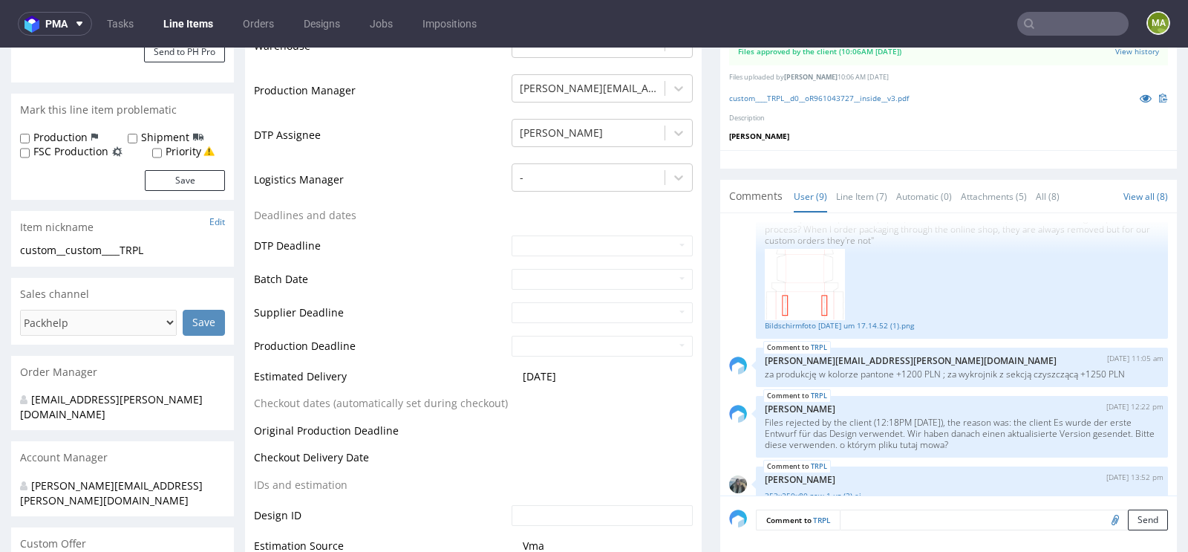
scroll to position [382, 0]
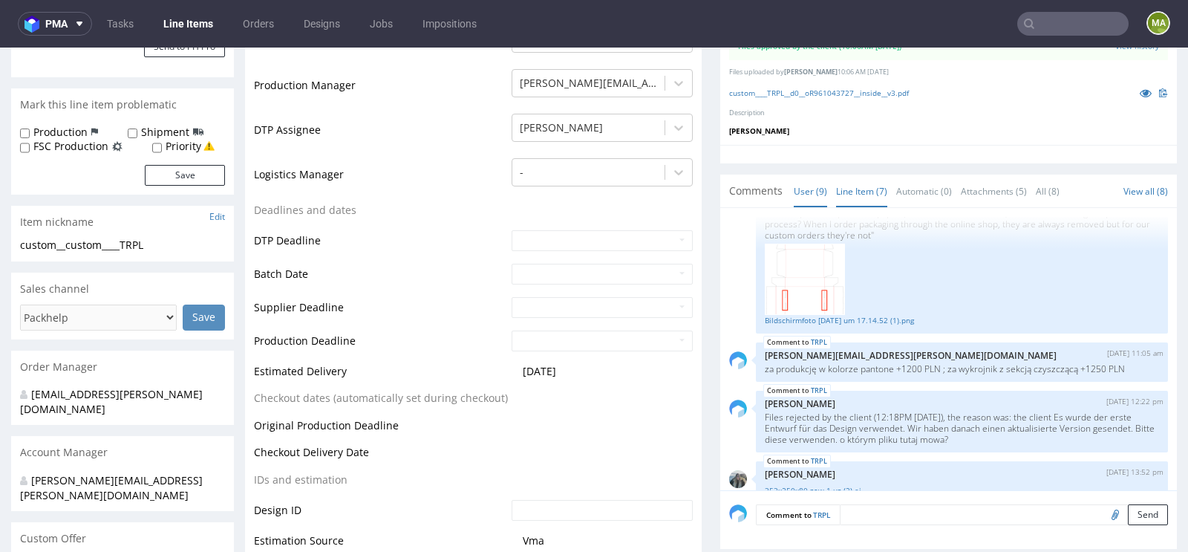
click at [860, 180] on link "Line Item (7)" at bounding box center [861, 191] width 51 height 32
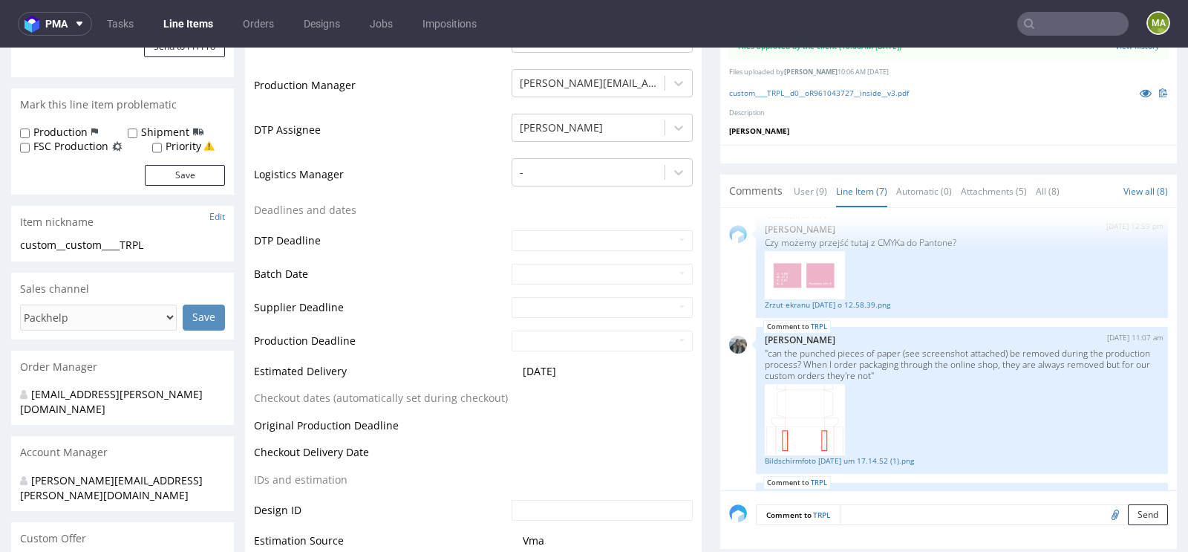
scroll to position [0, 0]
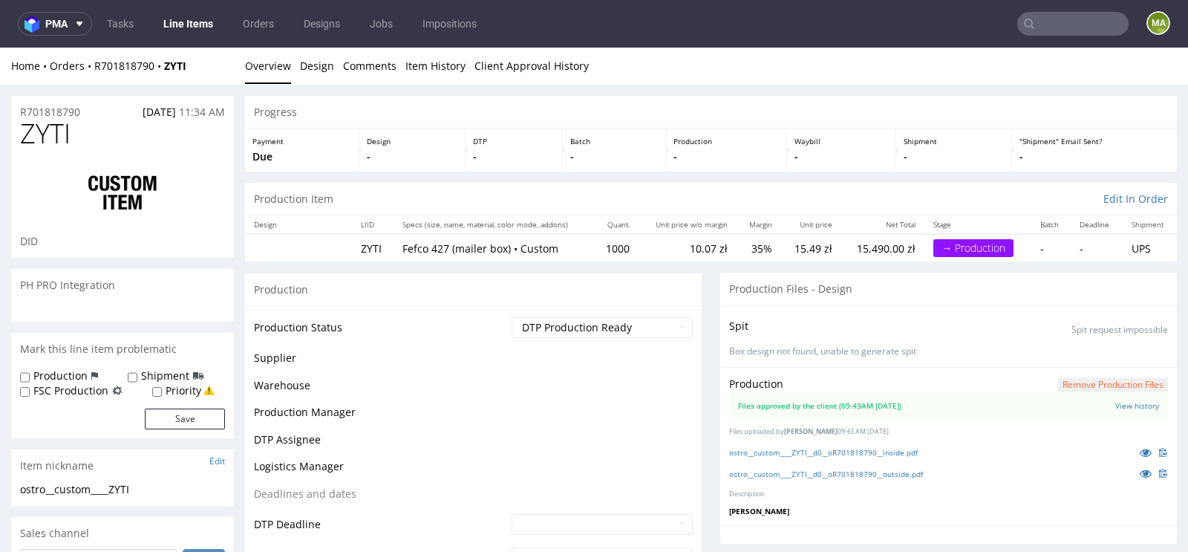
scroll to position [325, 0]
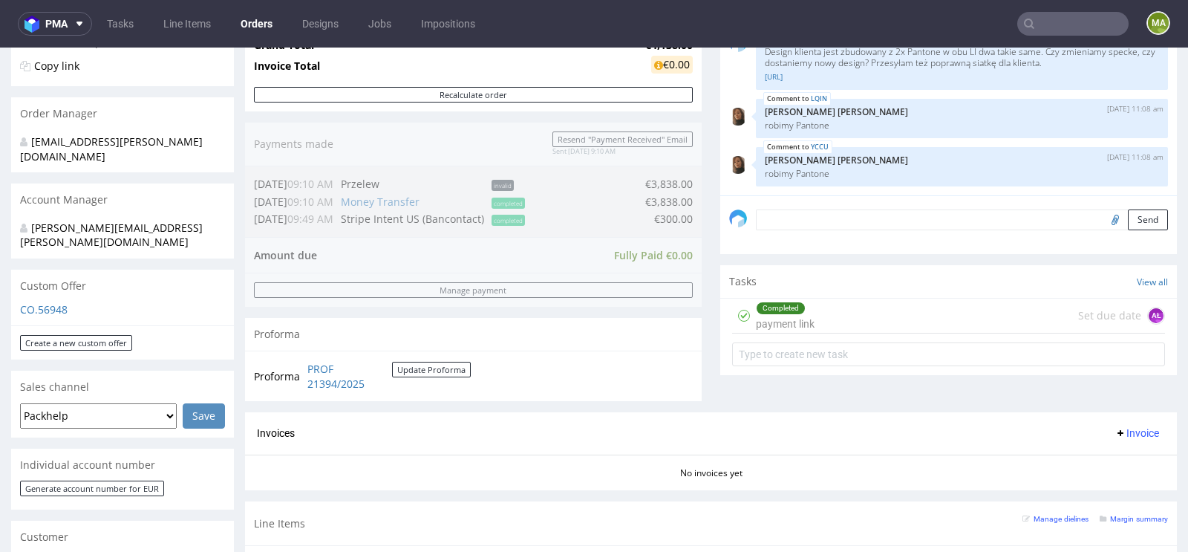
scroll to position [616, 0]
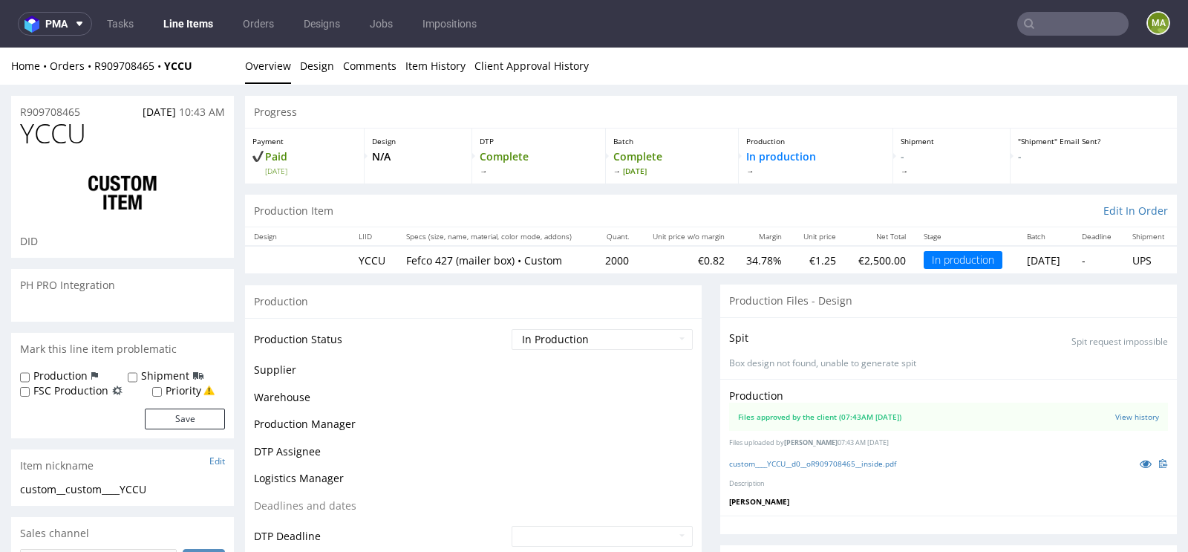
scroll to position [280, 0]
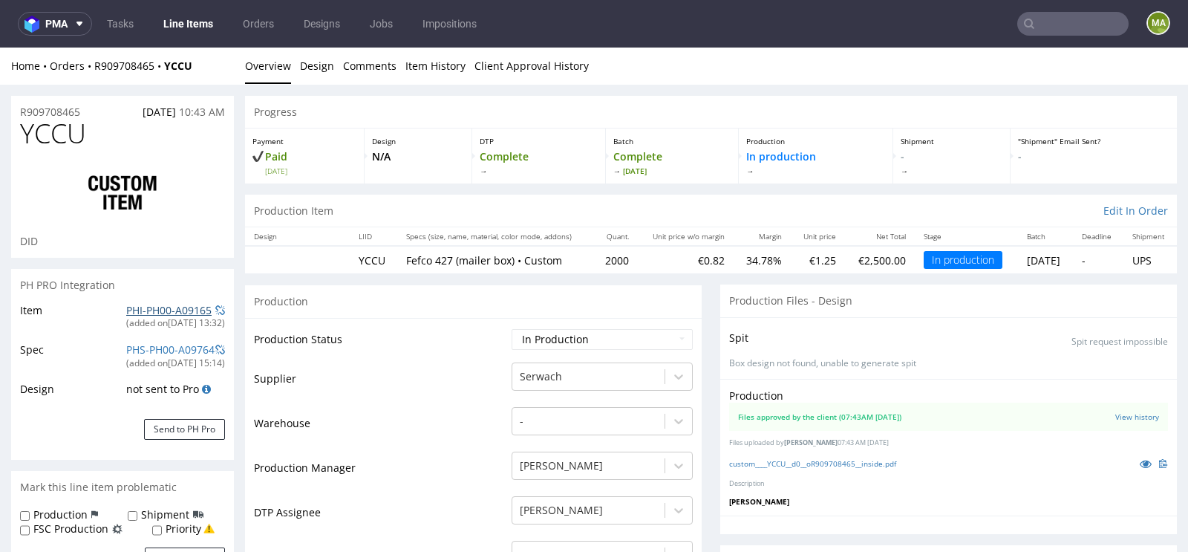
click at [132, 314] on link "PHI-PH00-A09165" at bounding box center [168, 310] width 85 height 14
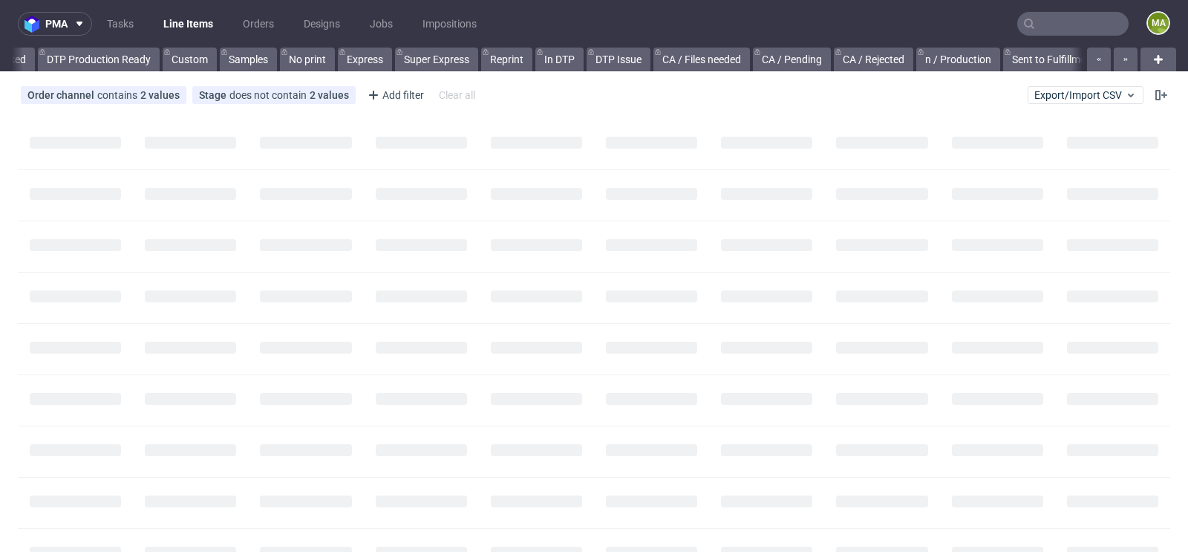
click at [1049, 18] on input "text" at bounding box center [1072, 24] width 111 height 24
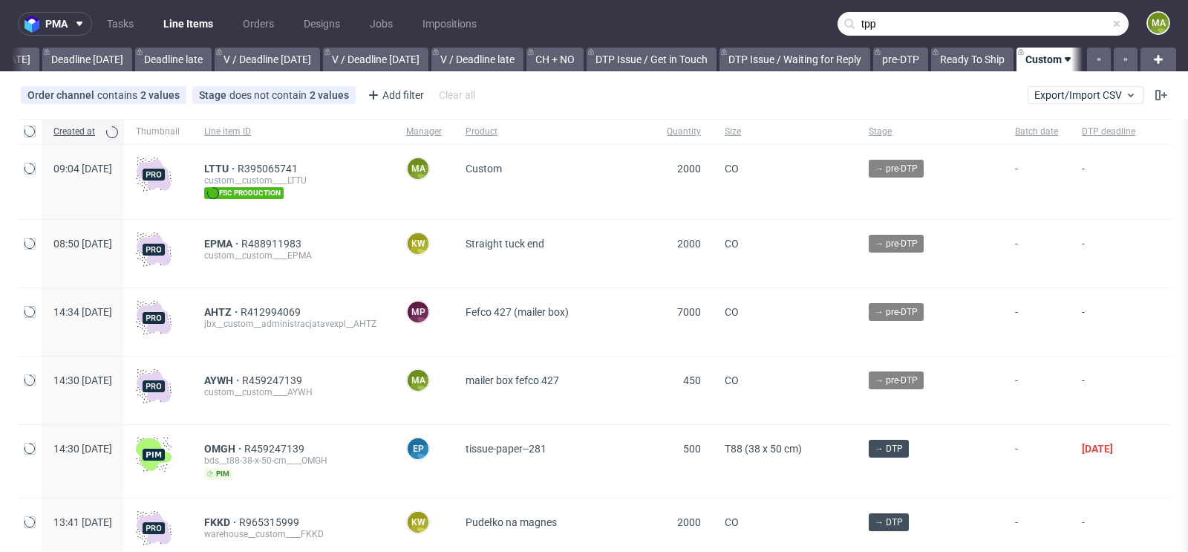
scroll to position [0, 1679]
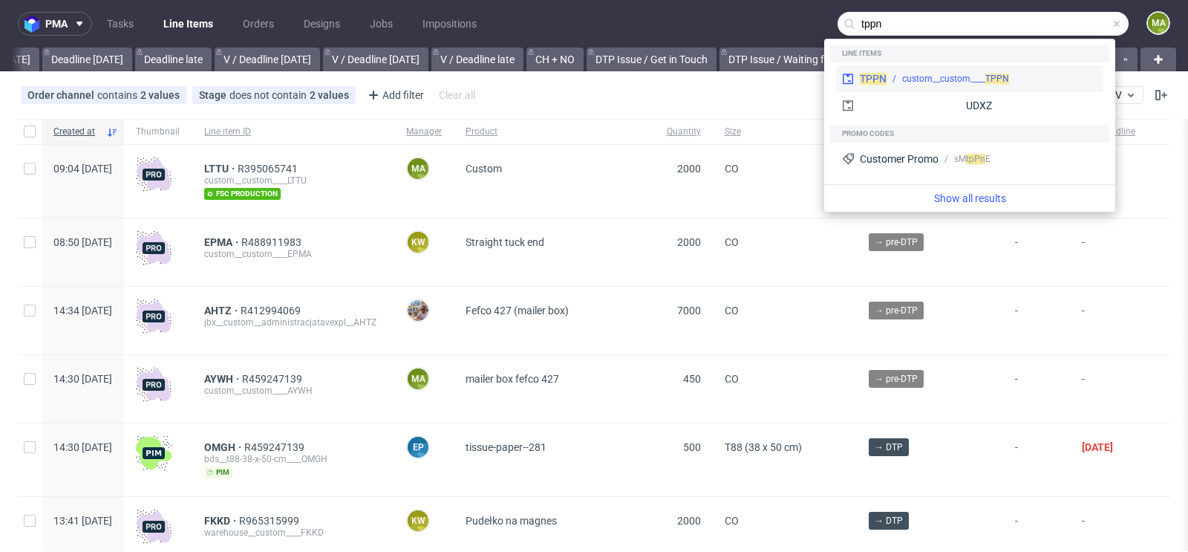
type input "tppn"
click at [911, 71] on div "TPPN custom__custom____ TPPN" at bounding box center [969, 78] width 267 height 27
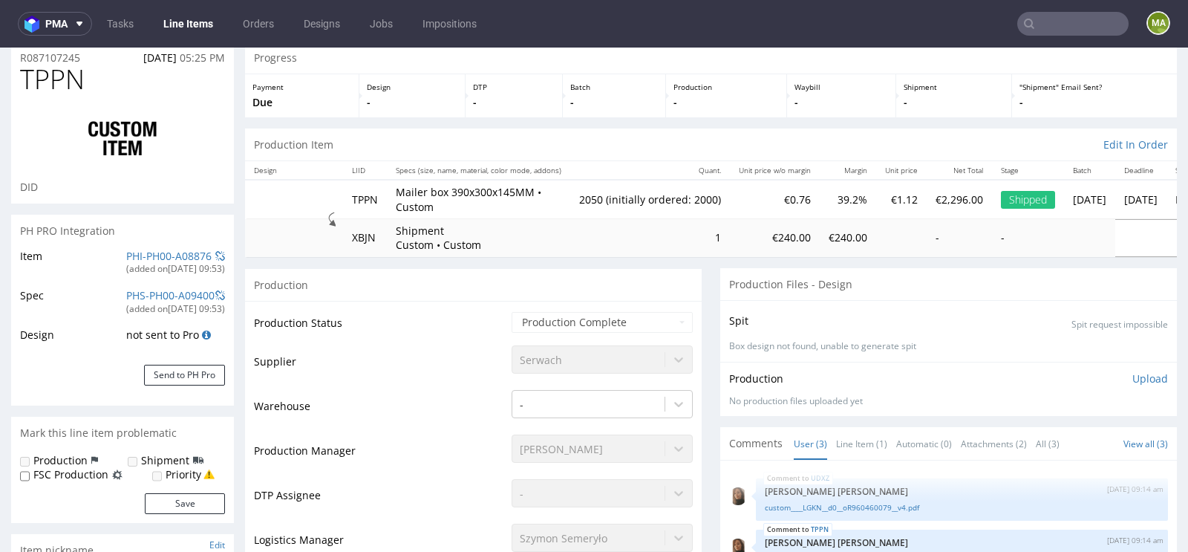
scroll to position [69, 0]
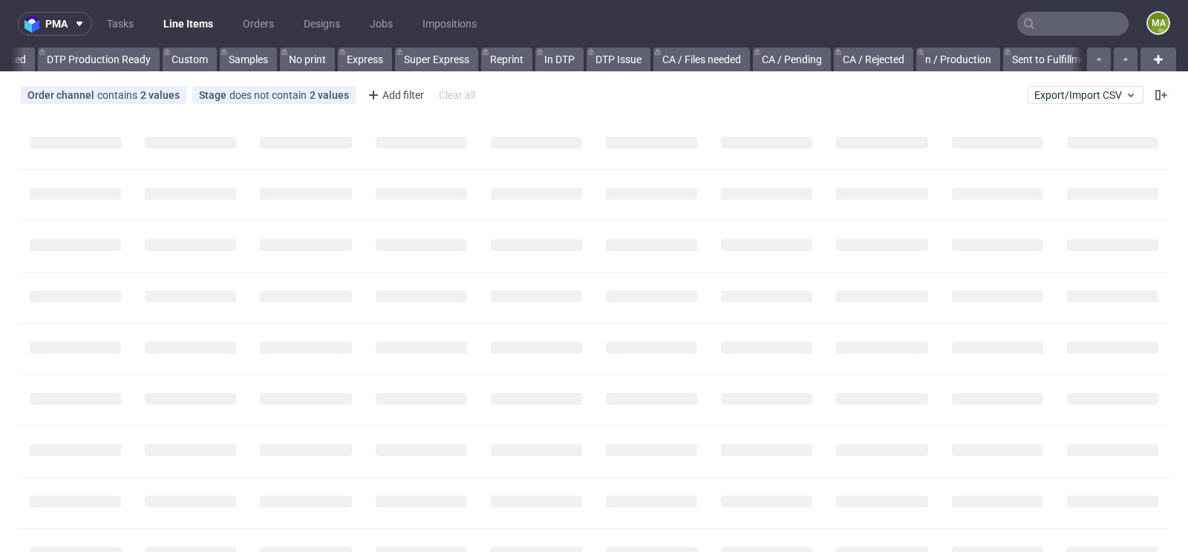
click at [1048, 24] on input "text" at bounding box center [1072, 24] width 111 height 24
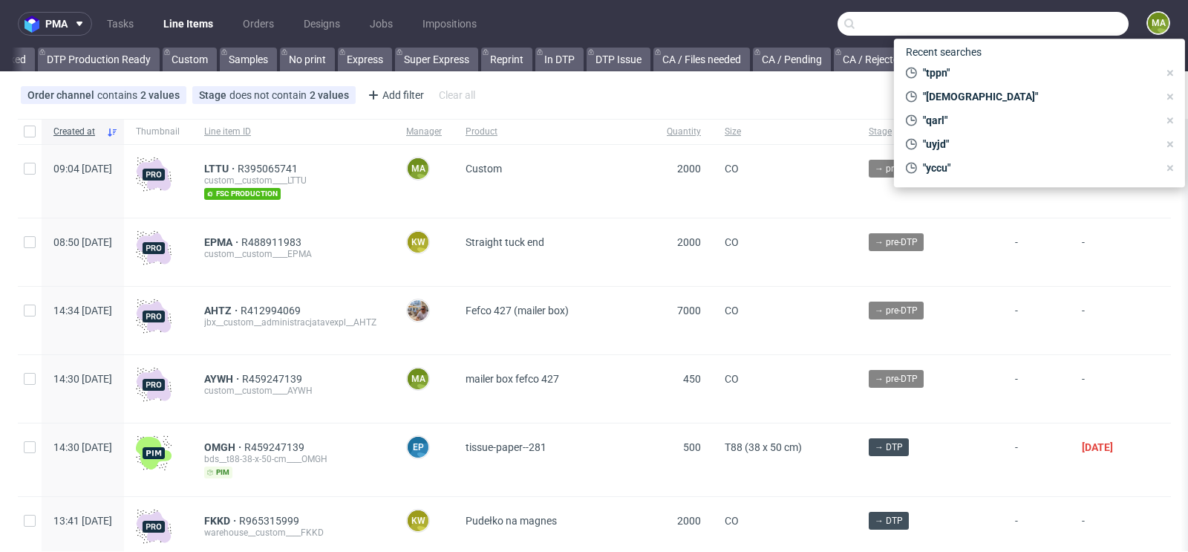
scroll to position [0, 1679]
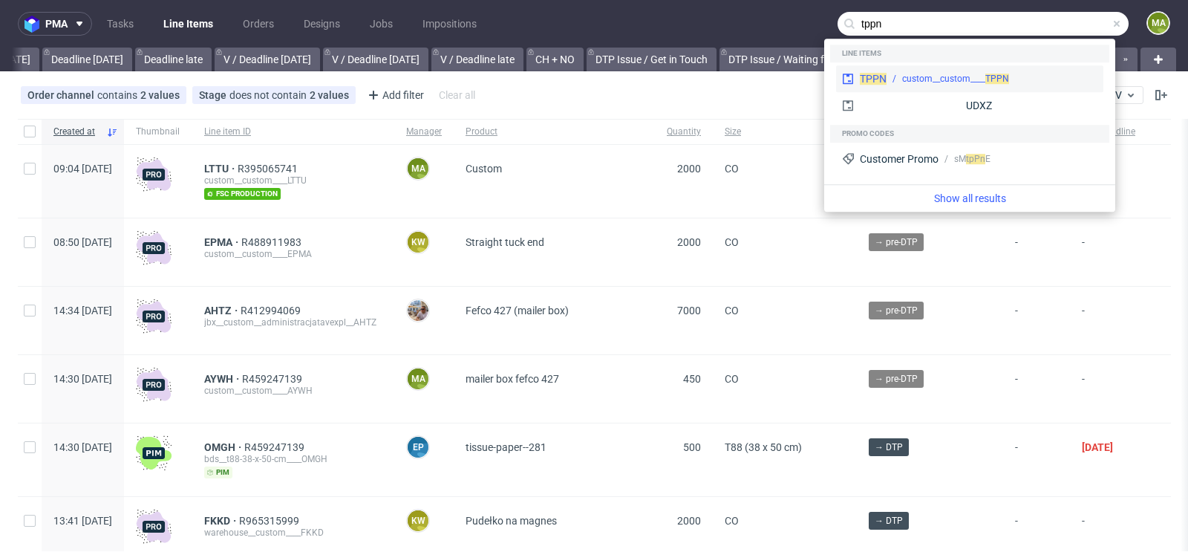
type input "tppn"
click at [935, 71] on div "TPPN custom__custom____ TPPN" at bounding box center [969, 78] width 267 height 27
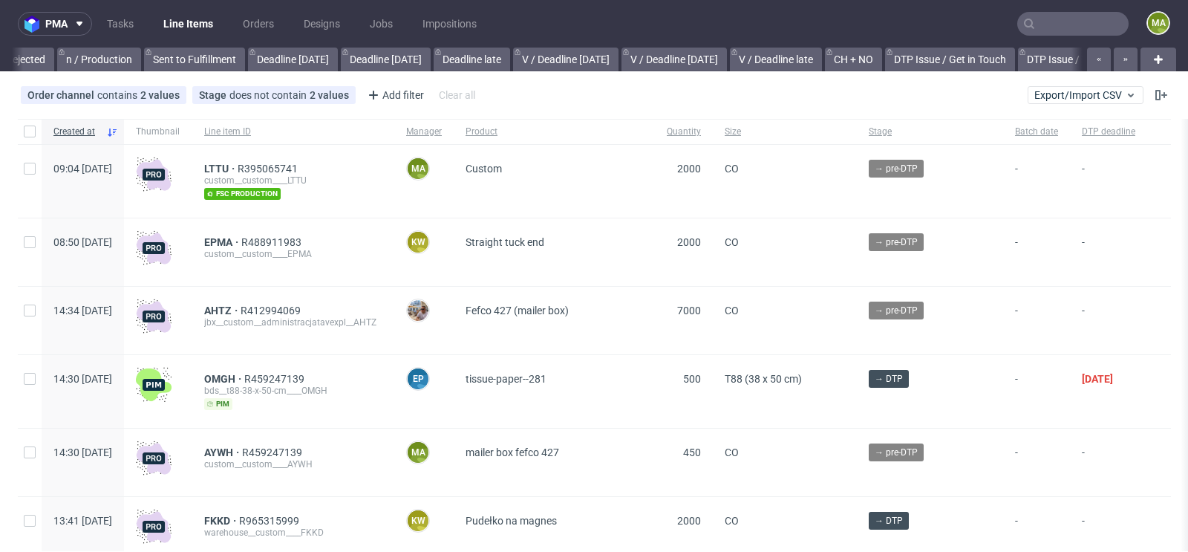
scroll to position [0, 1679]
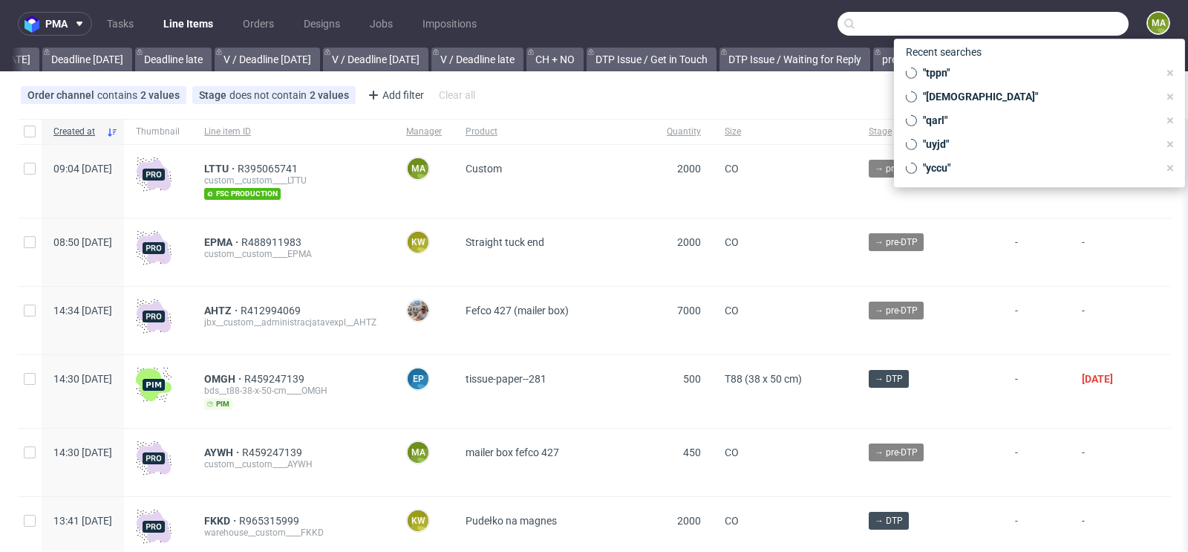
click at [1048, 19] on input "text" at bounding box center [982, 24] width 291 height 24
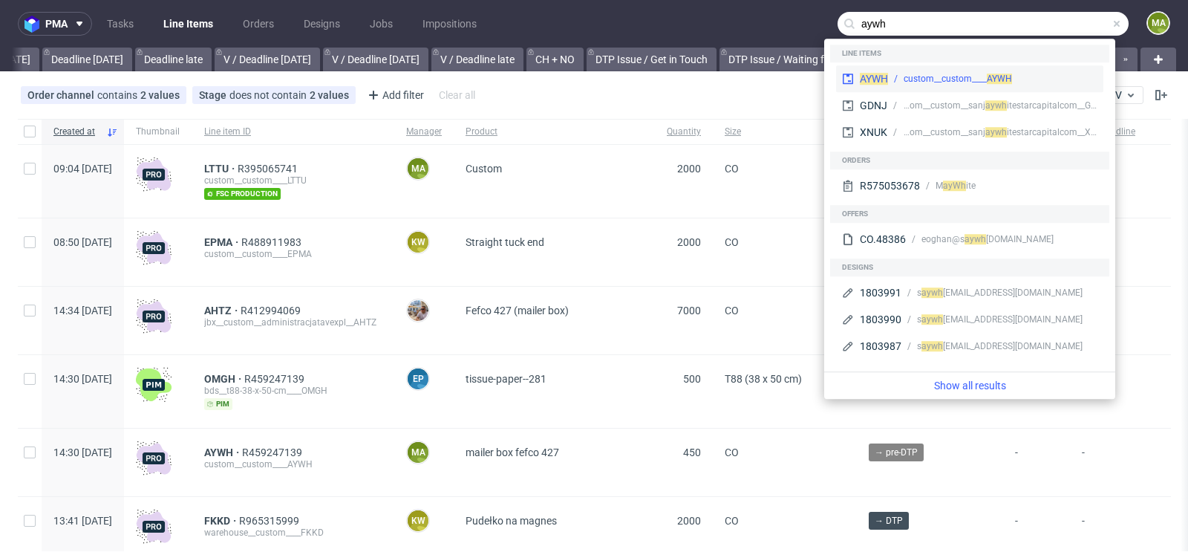
type input "aywh"
click at [904, 73] on div "custom__custom____ AYWH" at bounding box center [992, 78] width 209 height 13
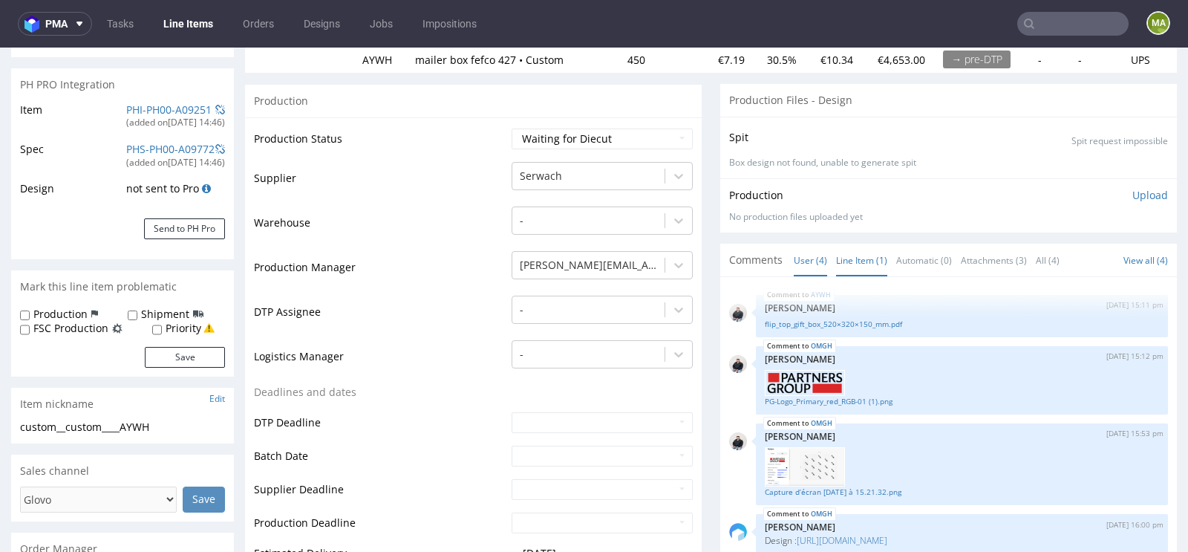
click at [850, 254] on link "Line Item (1)" at bounding box center [861, 260] width 51 height 32
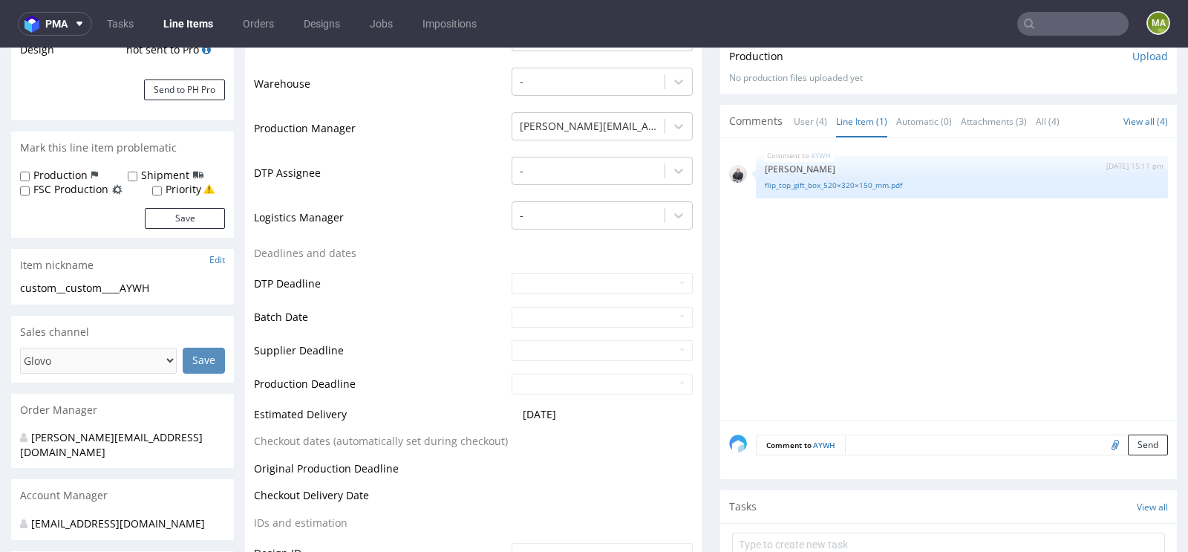
scroll to position [395, 0]
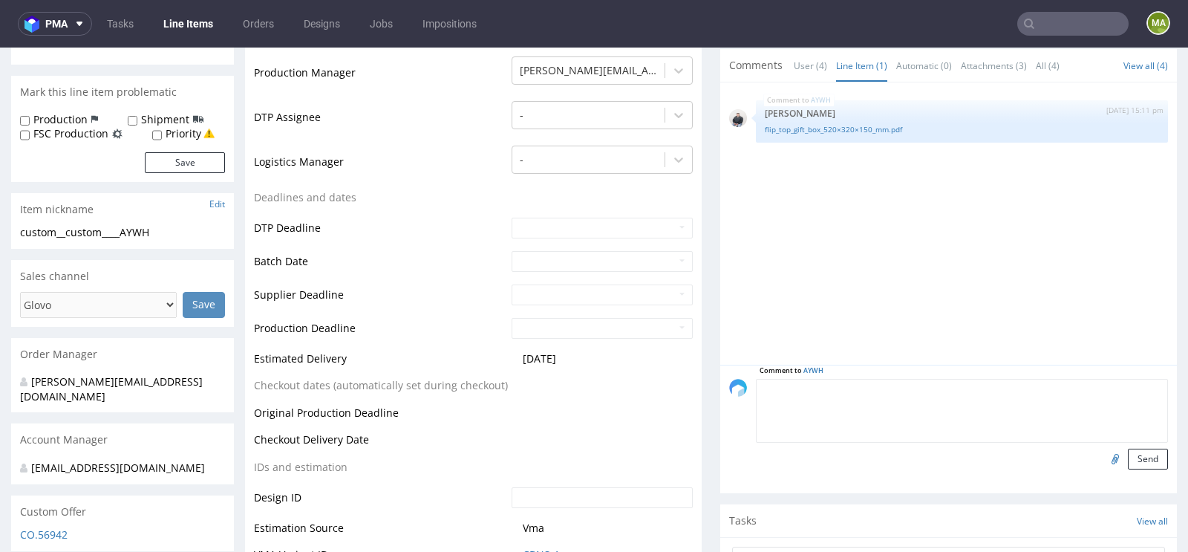
click at [877, 387] on textarea at bounding box center [962, 411] width 412 height 64
type textarea "dieline"
click at [1105, 459] on input "file" at bounding box center [1112, 457] width 21 height 19
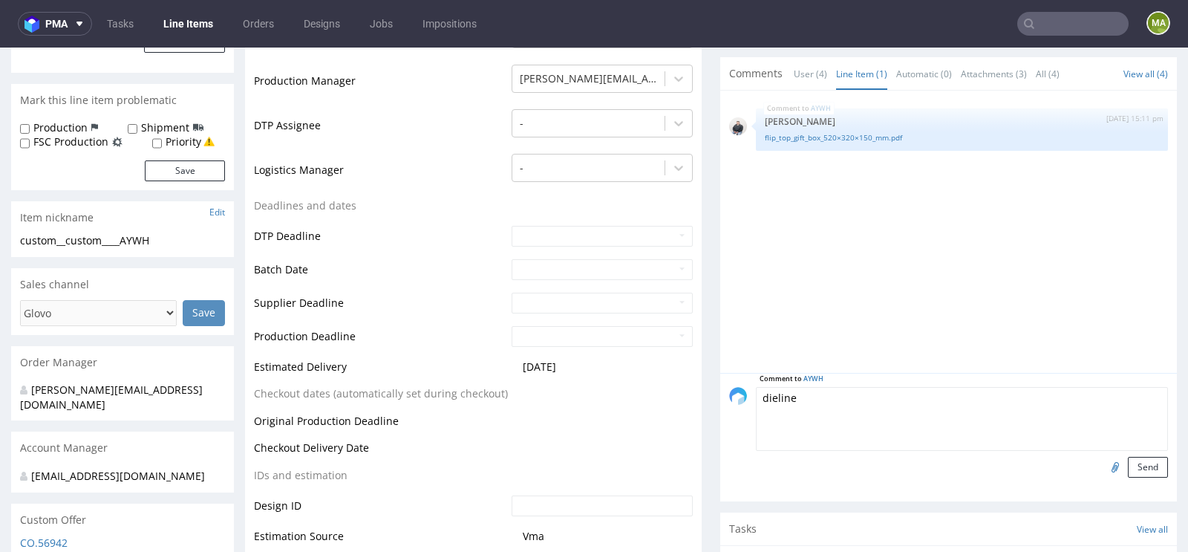
scroll to position [435, 0]
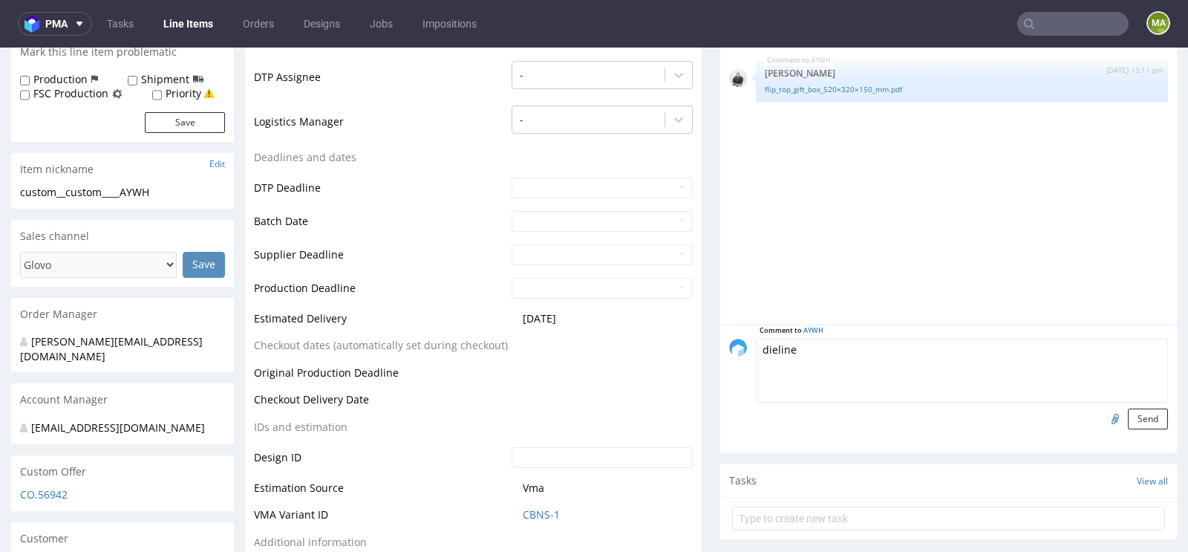
click at [1102, 419] on input "file" at bounding box center [1112, 417] width 21 height 19
type input "C:\fakepath\a44277-aywh-296x511x144xb.pdf"
click at [1128, 416] on button "Send" at bounding box center [1148, 418] width 40 height 21
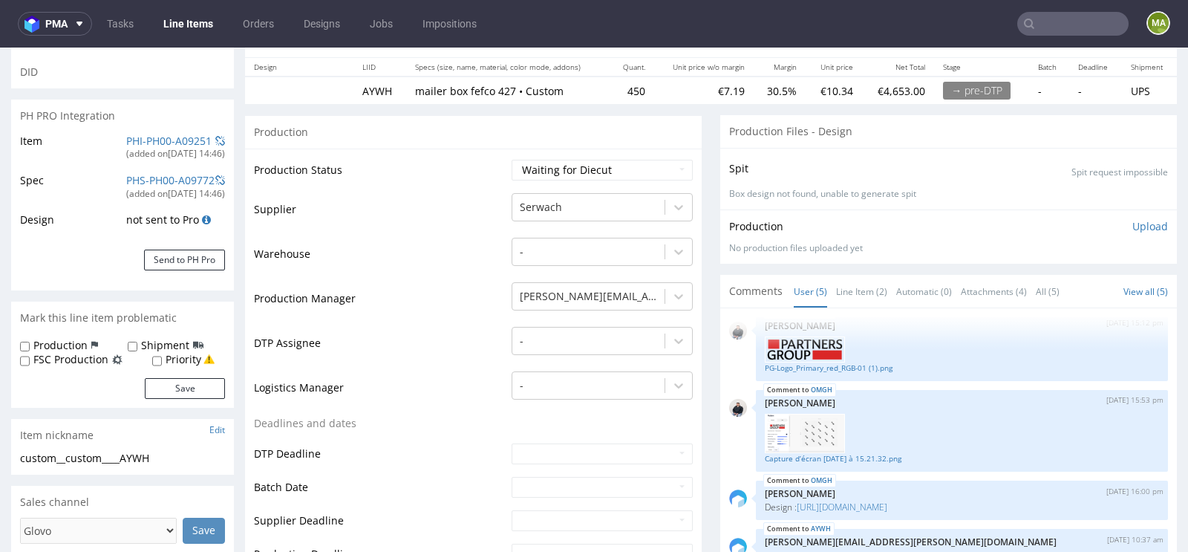
scroll to position [209, 0]
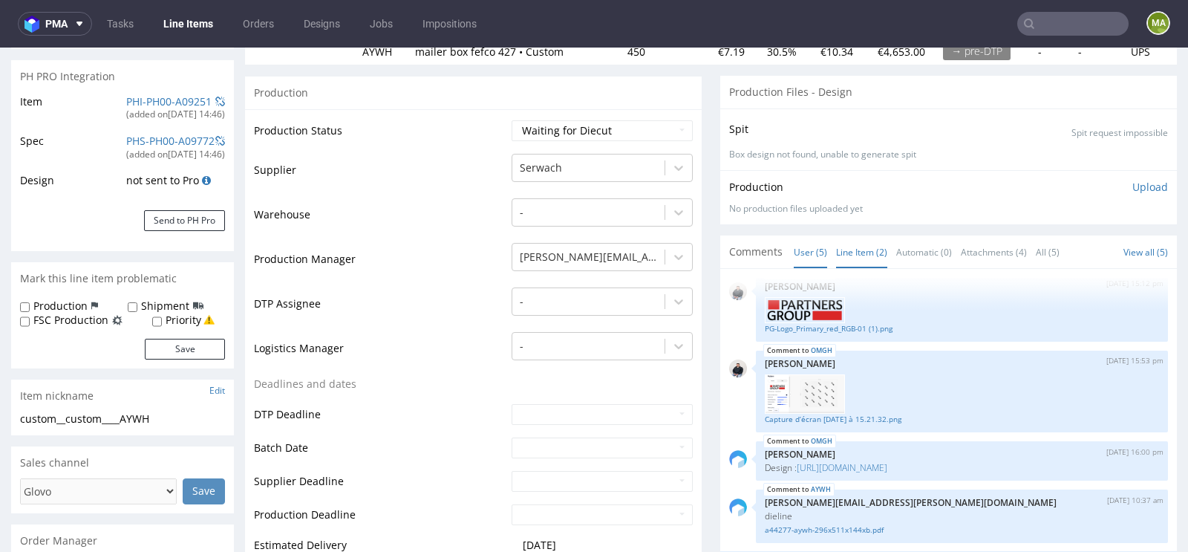
click at [852, 250] on link "Line Item (2)" at bounding box center [861, 252] width 51 height 32
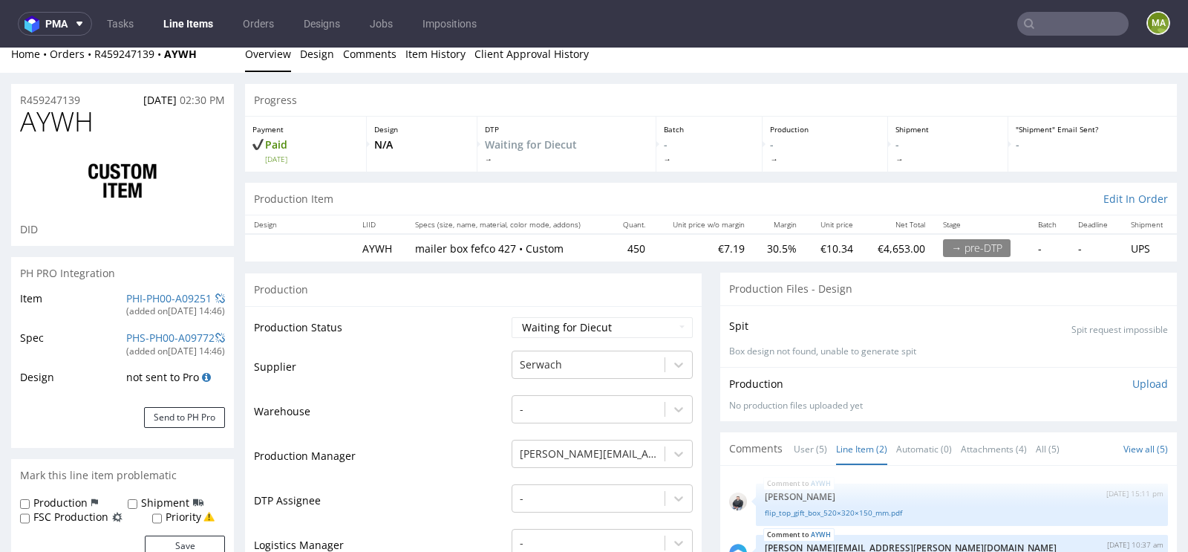
scroll to position [61, 0]
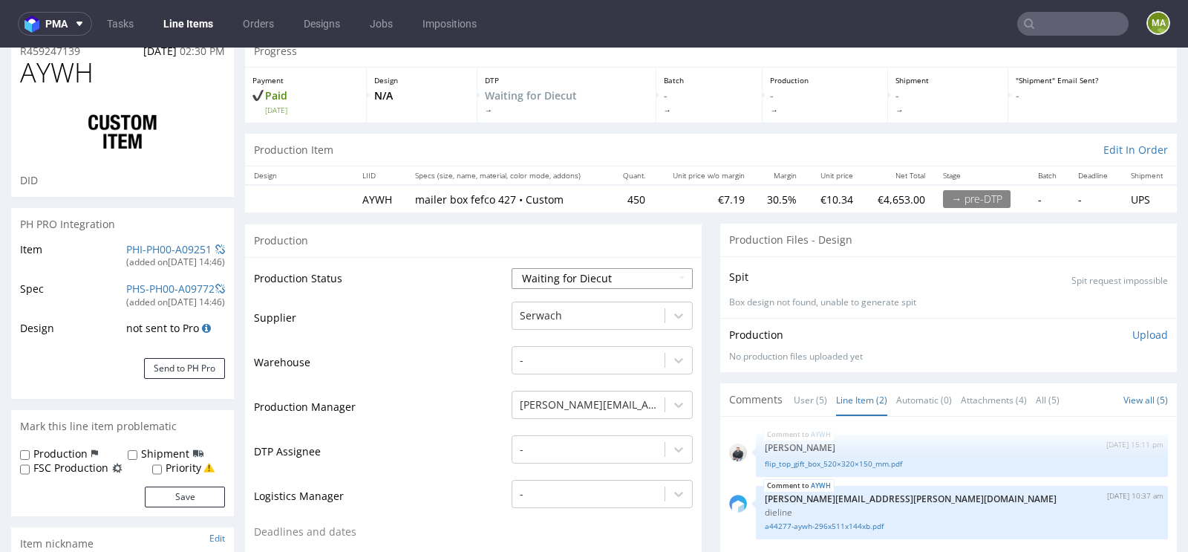
click at [540, 269] on select "Waiting for Artwork Waiting for Diecut Waiting for Mockup Waiting for DTP Waiti…" at bounding box center [602, 278] width 181 height 21
select select "dtp_waiting_for_check"
click at [512, 268] on select "Waiting for Artwork Waiting for Diecut Waiting for Mockup Waiting for DTP Waiti…" at bounding box center [602, 278] width 181 height 21
click at [416, 379] on td "Warehouse" at bounding box center [381, 366] width 254 height 45
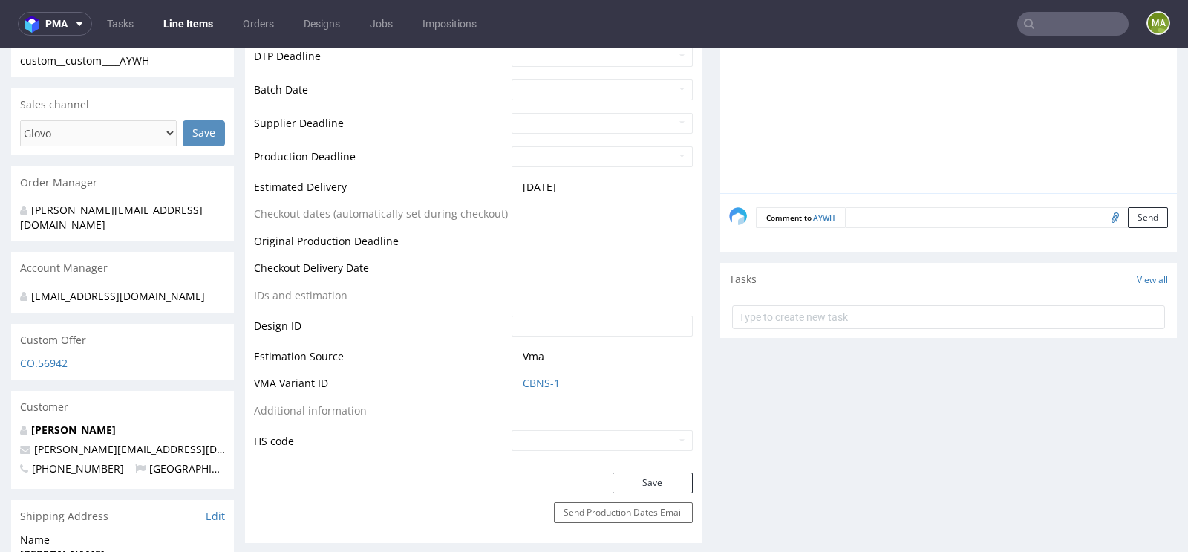
scroll to position [620, 0]
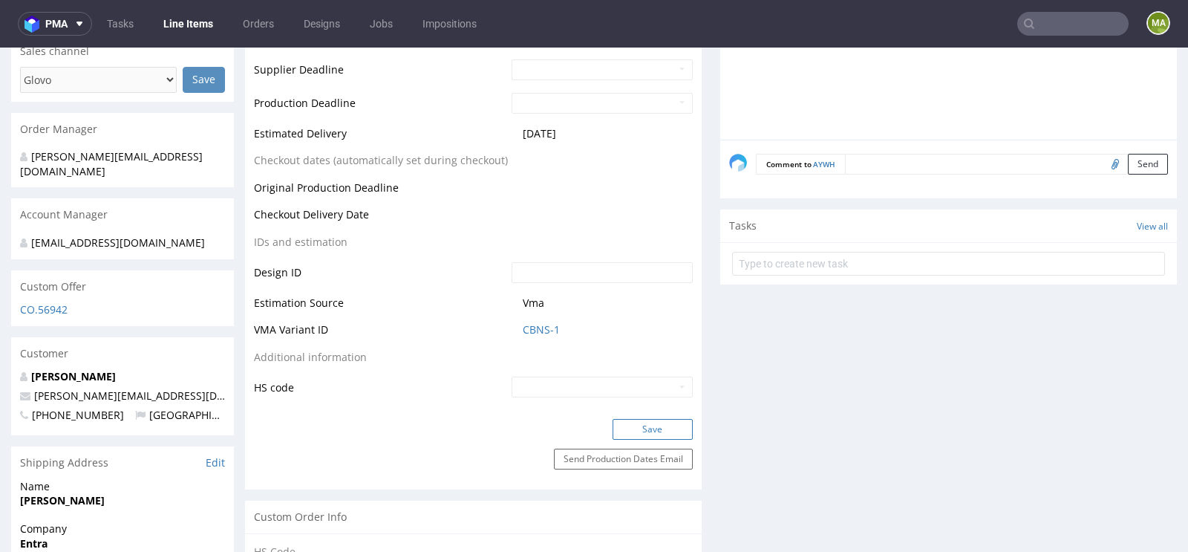
click at [614, 420] on button "Save" at bounding box center [652, 429] width 80 height 21
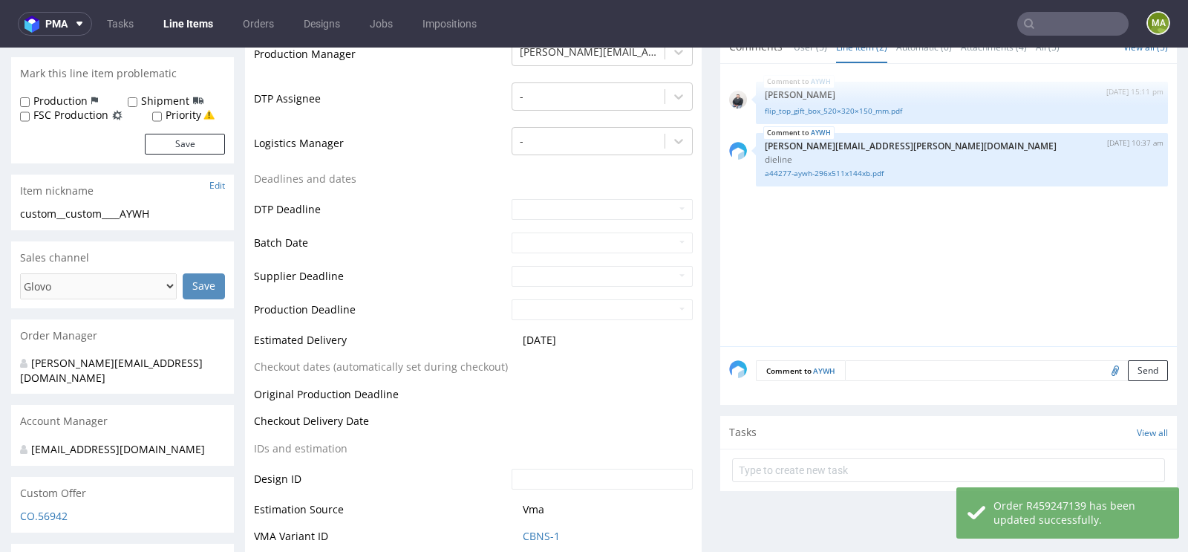
scroll to position [0, 0]
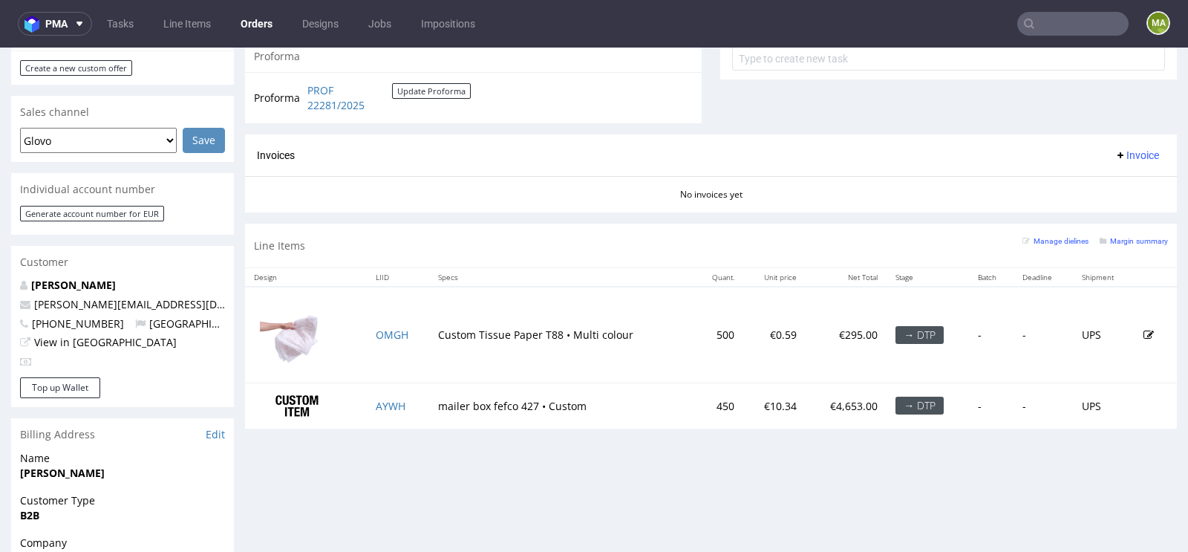
scroll to position [577, 0]
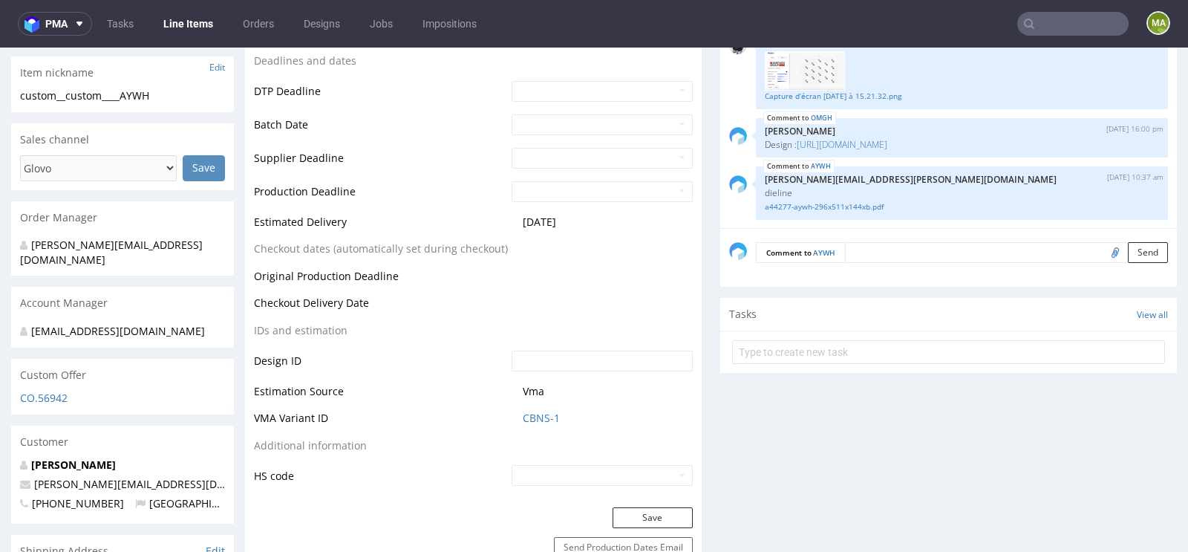
scroll to position [527, 0]
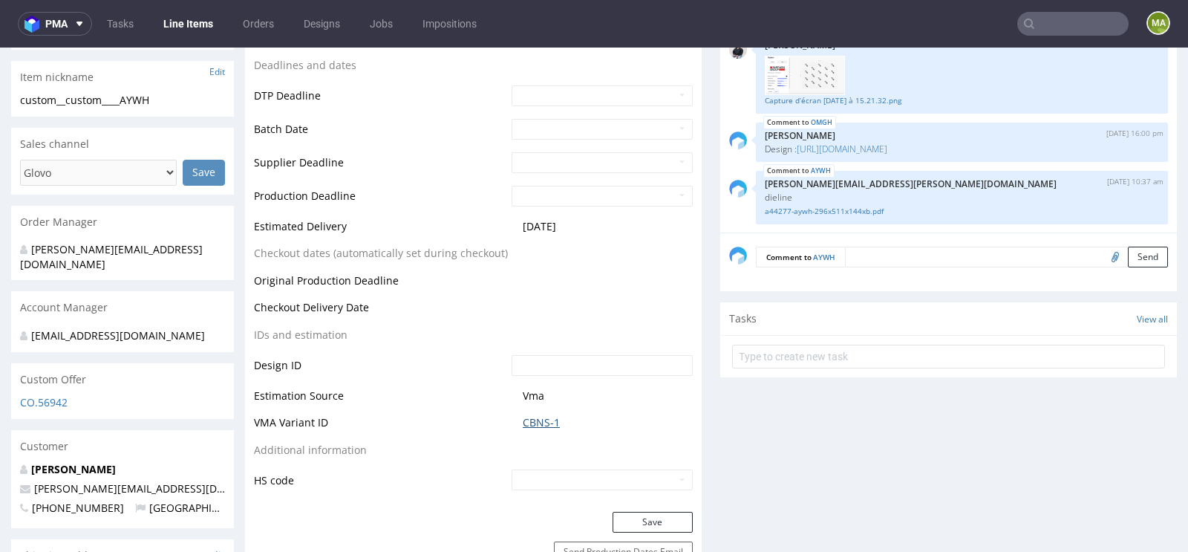
click at [536, 417] on link "CBNS-1" at bounding box center [541, 422] width 37 height 15
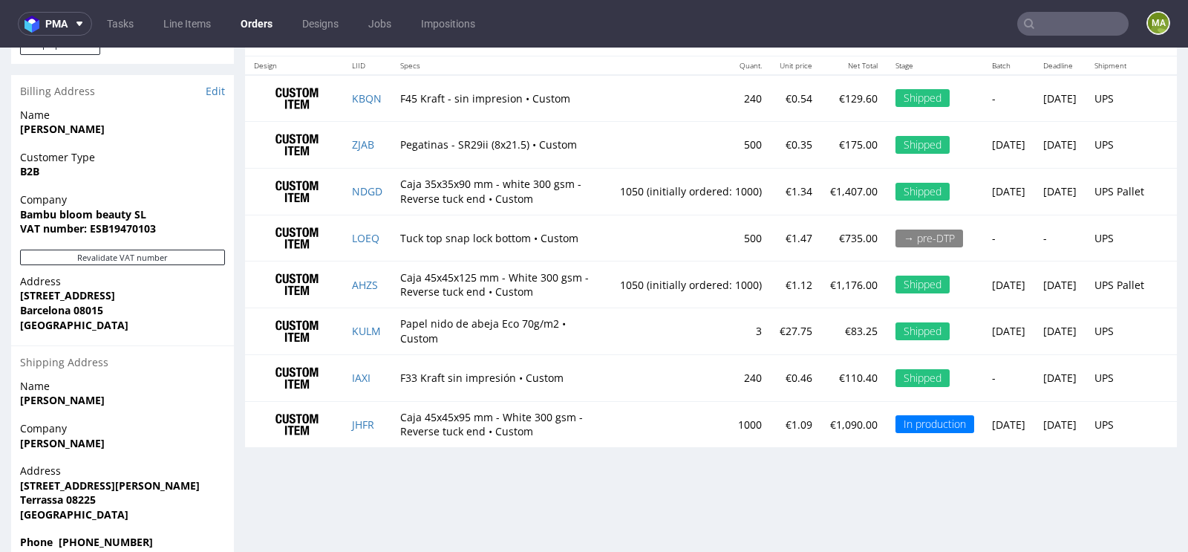
scroll to position [4, 0]
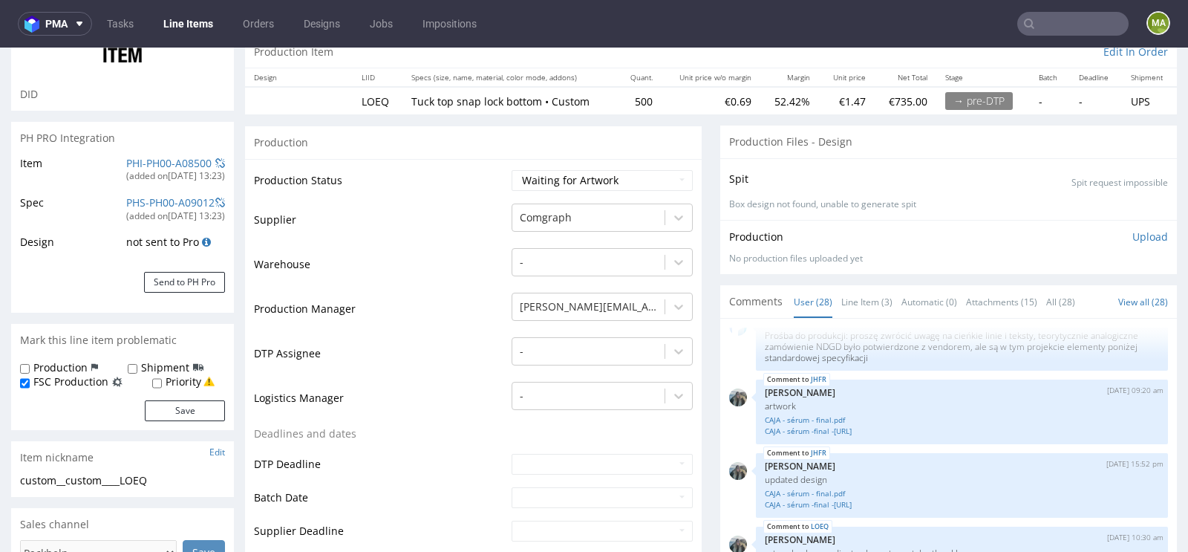
scroll to position [189, 0]
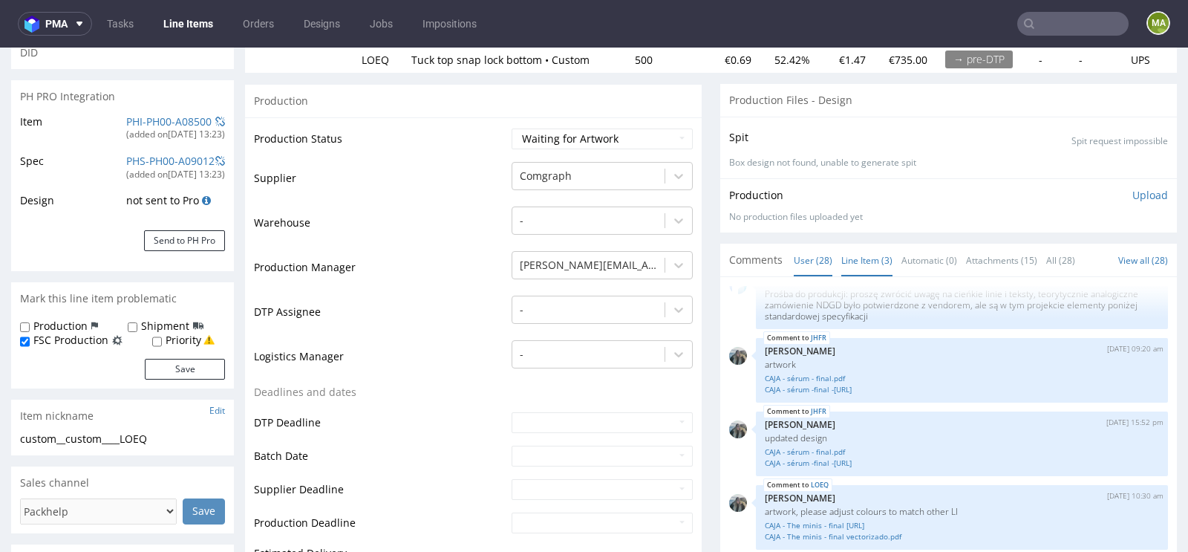
click at [871, 255] on link "Line Item (3)" at bounding box center [866, 260] width 51 height 32
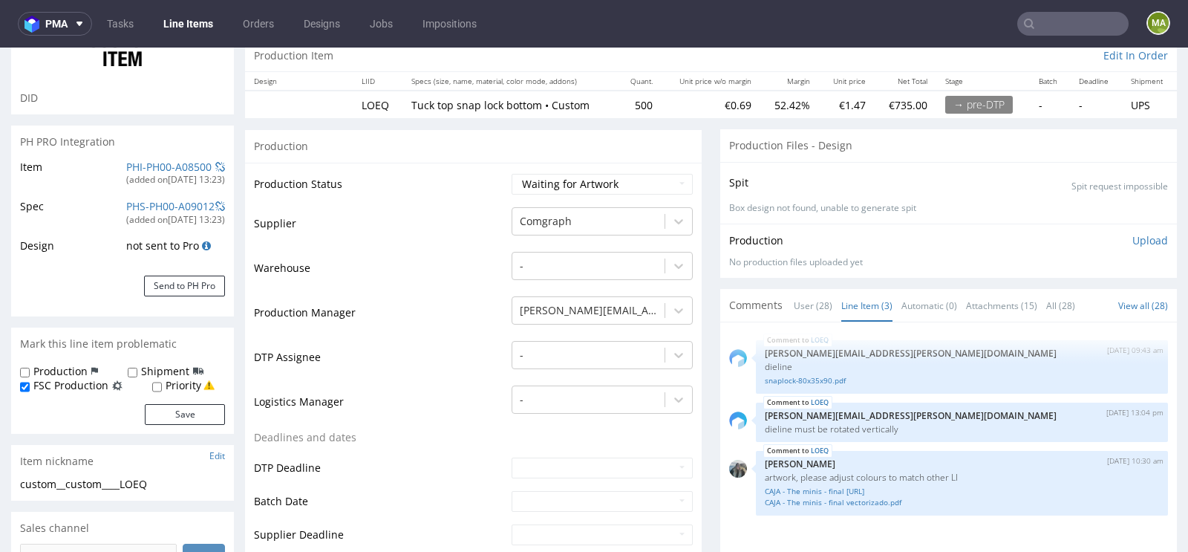
scroll to position [140, 0]
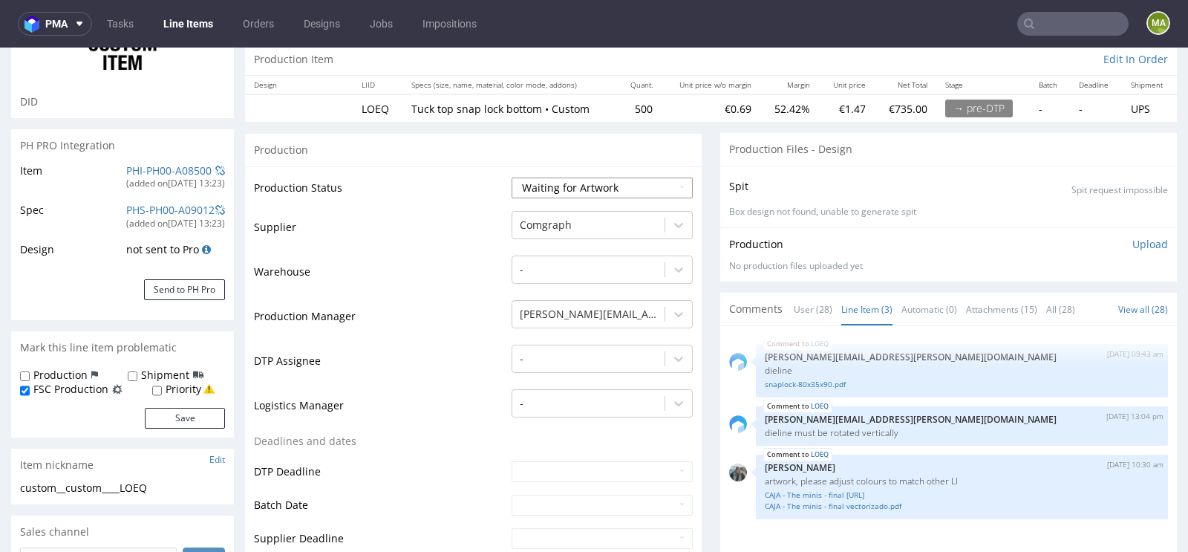
click at [568, 189] on select "Waiting for Artwork Waiting for Diecut Waiting for Mockup Waiting for DTP Waiti…" at bounding box center [602, 187] width 181 height 21
select select "dtp_waiting_for_check"
click at [512, 177] on select "Waiting for Artwork Waiting for Diecut Waiting for Mockup Waiting for DTP Waiti…" at bounding box center [602, 187] width 181 height 21
click at [427, 293] on td "Warehouse" at bounding box center [381, 276] width 254 height 45
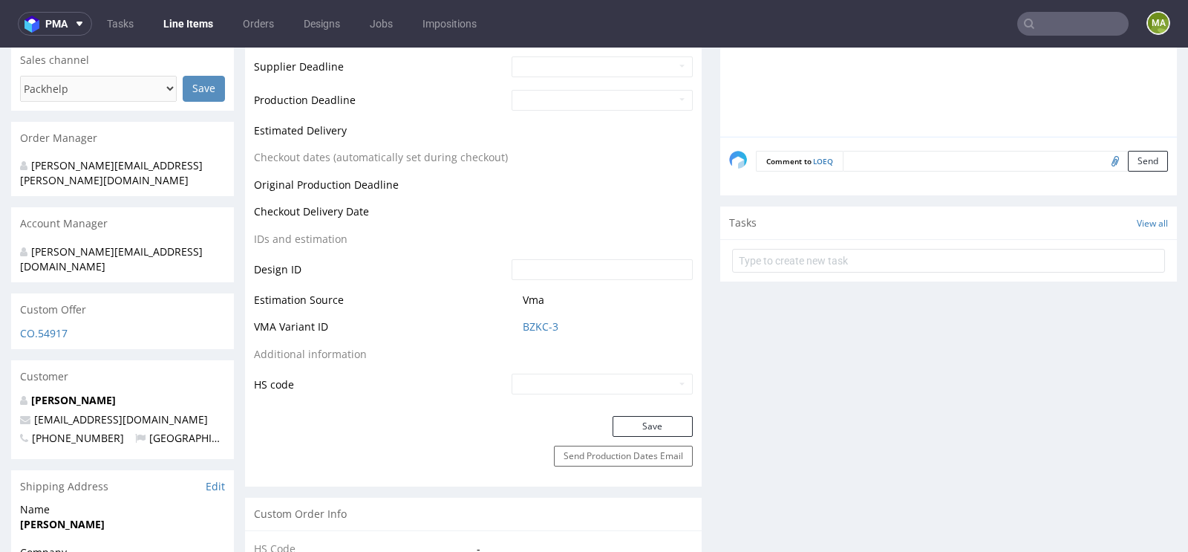
scroll to position [736, 0]
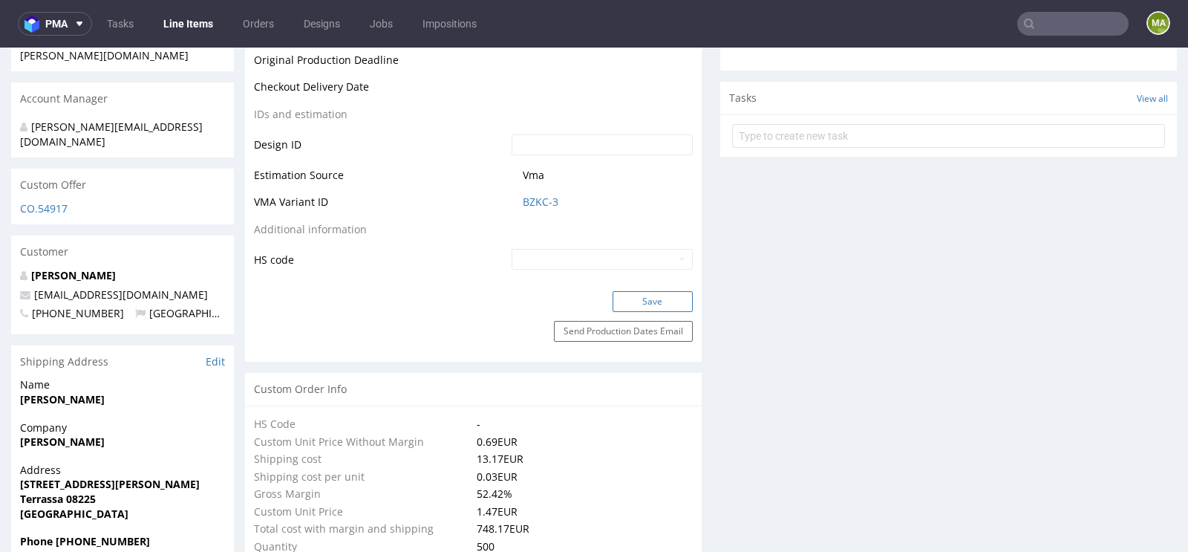
click at [632, 293] on button "Save" at bounding box center [652, 301] width 80 height 21
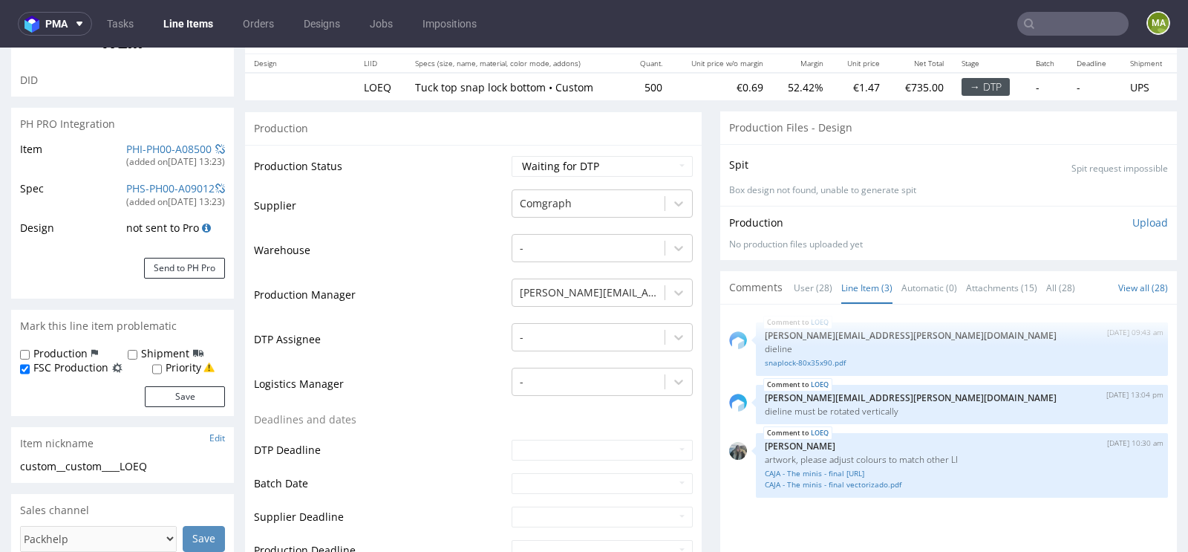
scroll to position [0, 0]
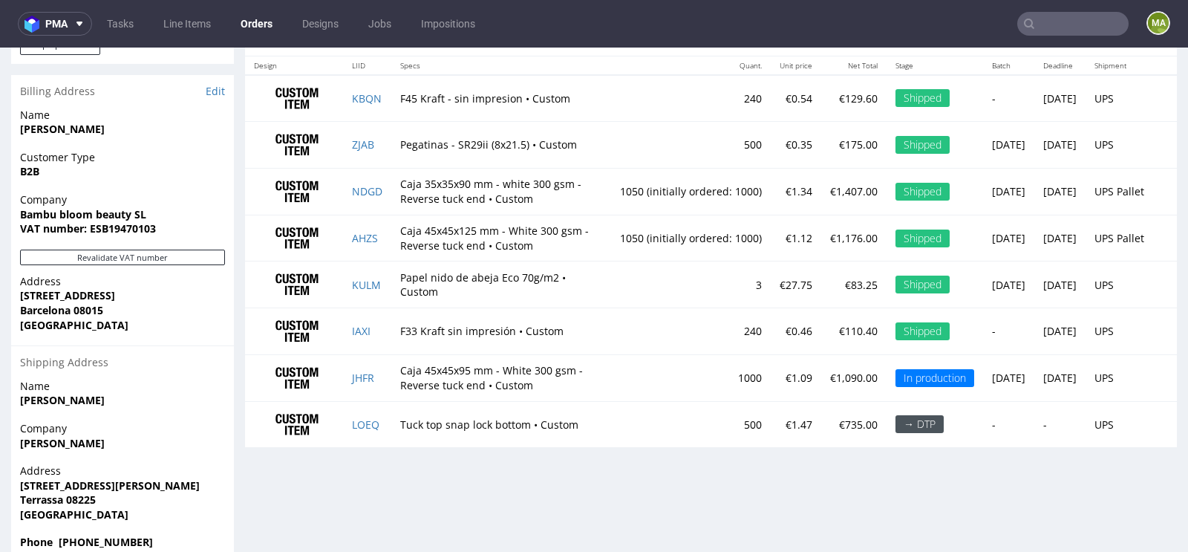
scroll to position [4, 0]
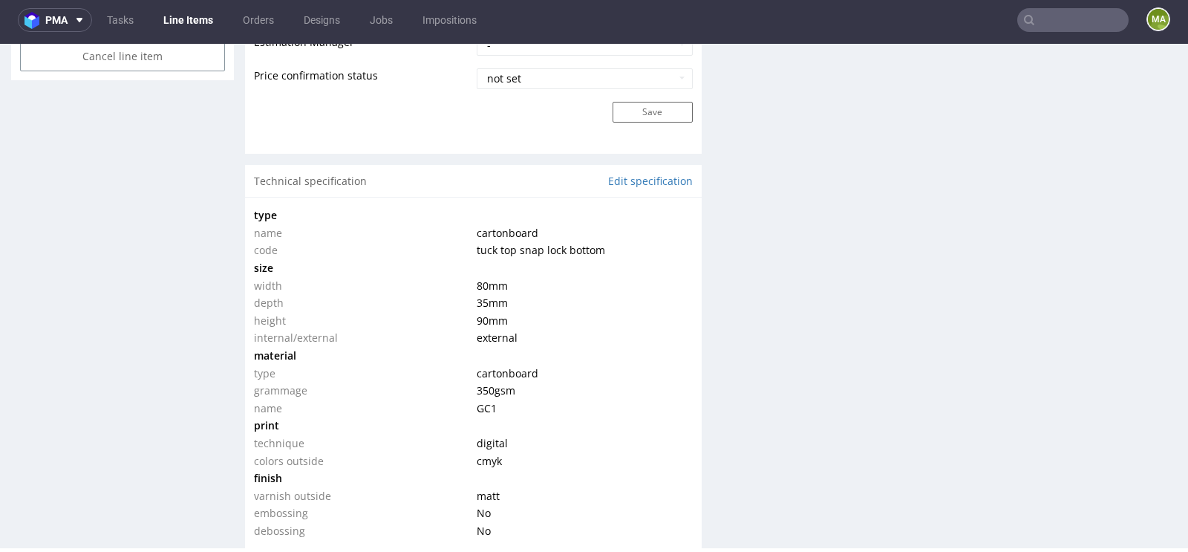
scroll to position [1279, 0]
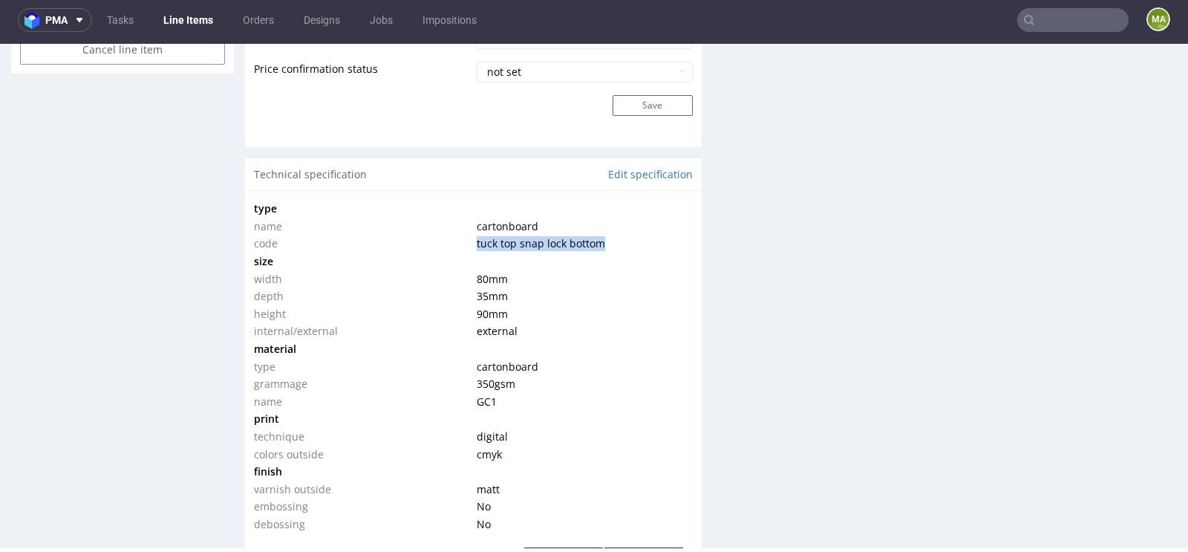
drag, startPoint x: 474, startPoint y: 242, endPoint x: 633, endPoint y: 242, distance: 158.1
click at [633, 242] on td "tuck top snap lock bottom" at bounding box center [582, 244] width 219 height 18
copy span "tuck top snap lock bottom"
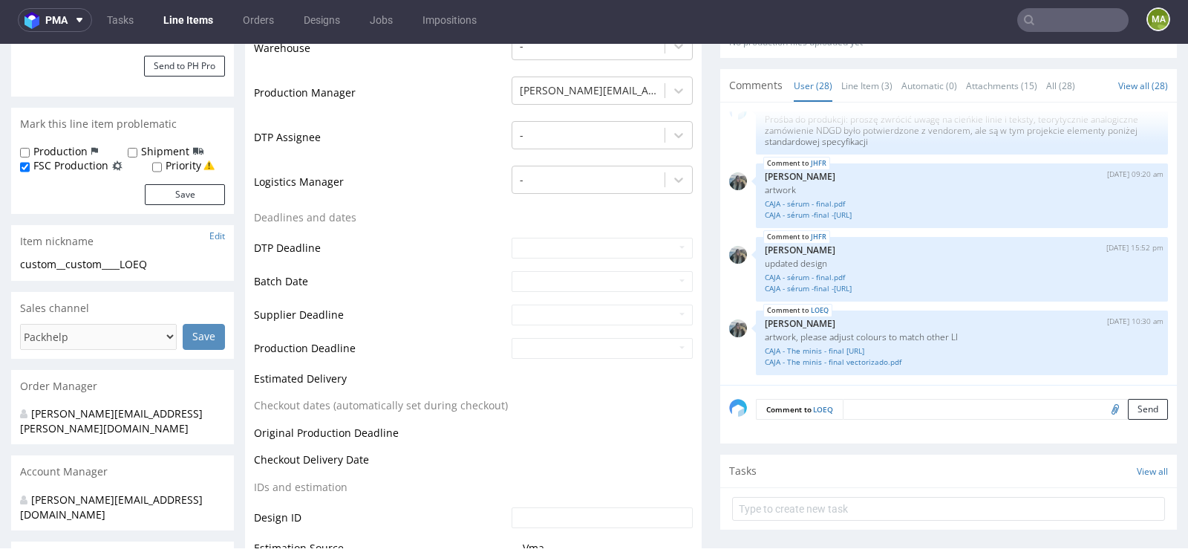
scroll to position [0, 0]
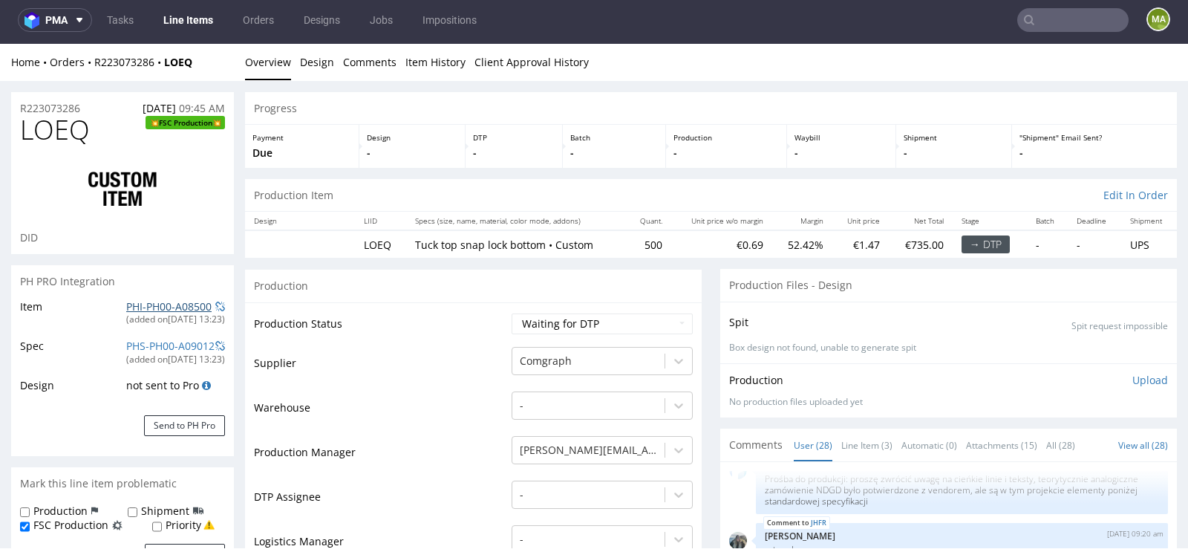
click at [153, 304] on link "PHI-PH00-A08500" at bounding box center [168, 306] width 85 height 14
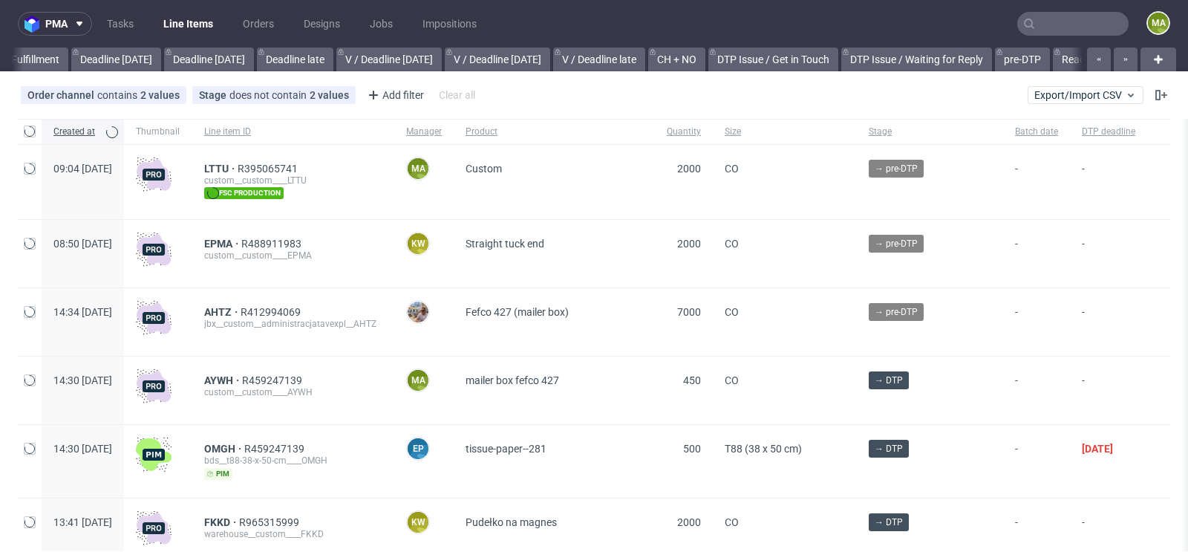
scroll to position [0, 1679]
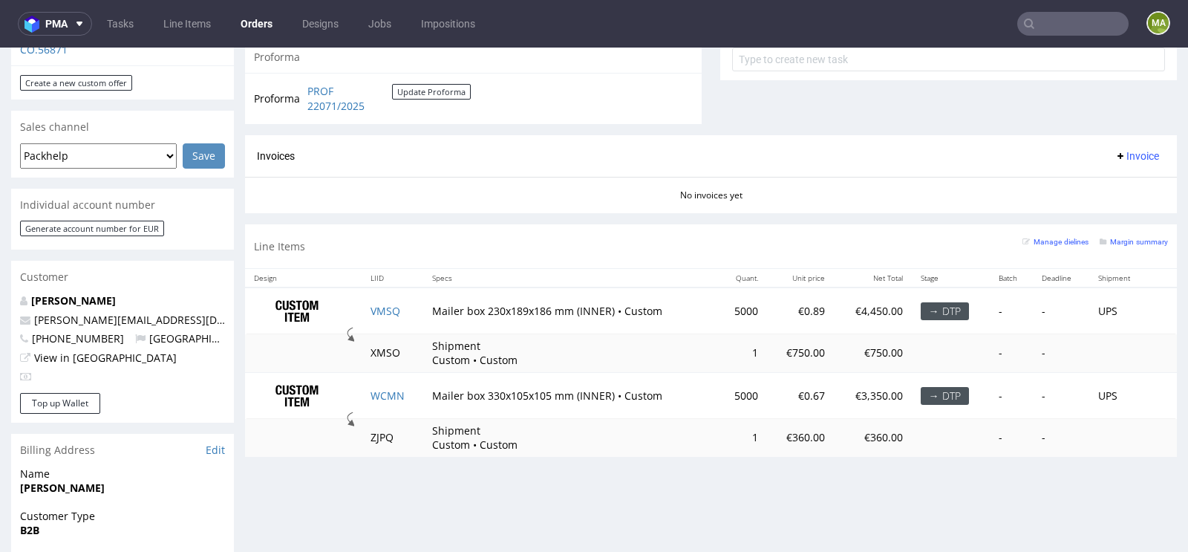
scroll to position [579, 0]
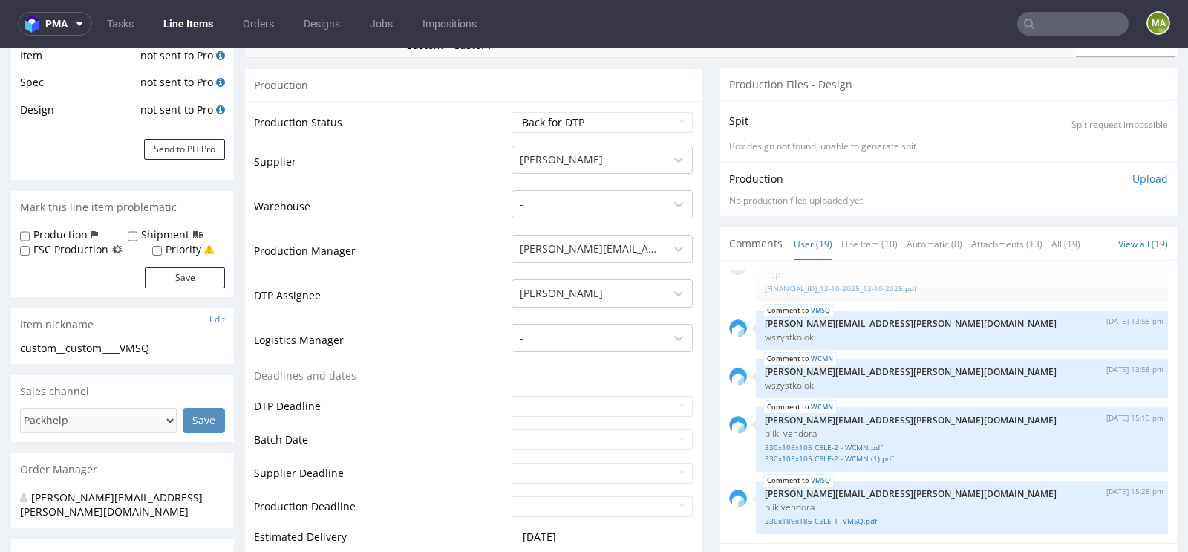
scroll to position [268, 0]
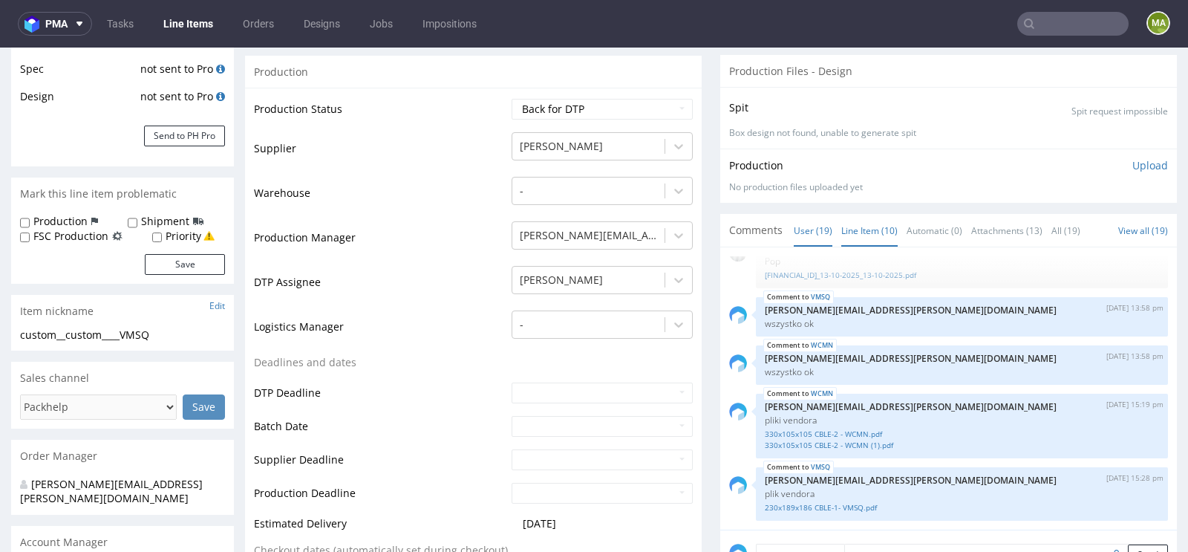
click at [848, 241] on link "Line Item (10)" at bounding box center [869, 231] width 56 height 32
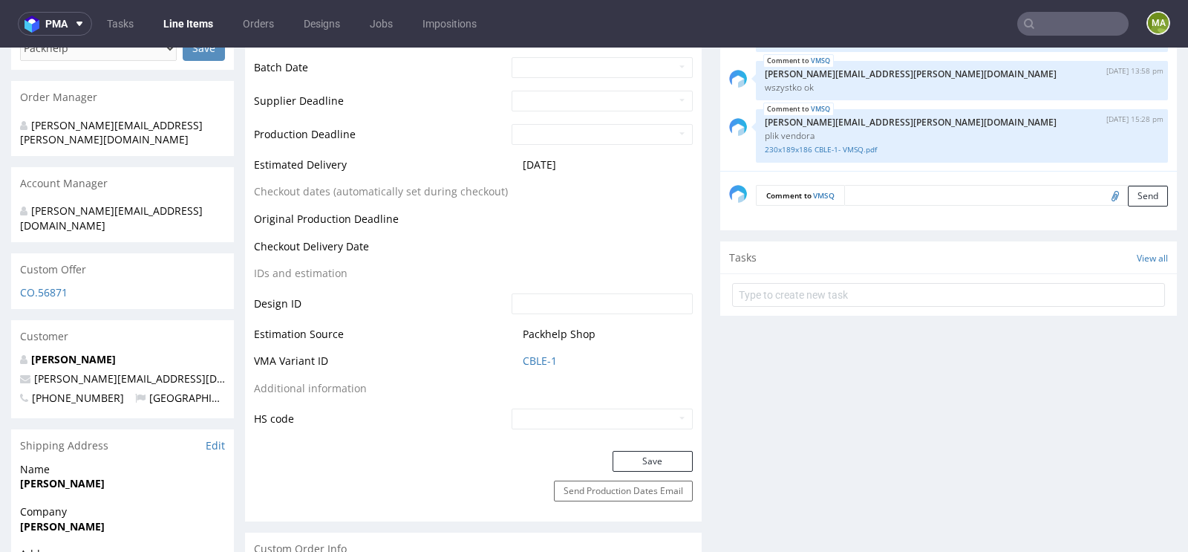
scroll to position [630, 0]
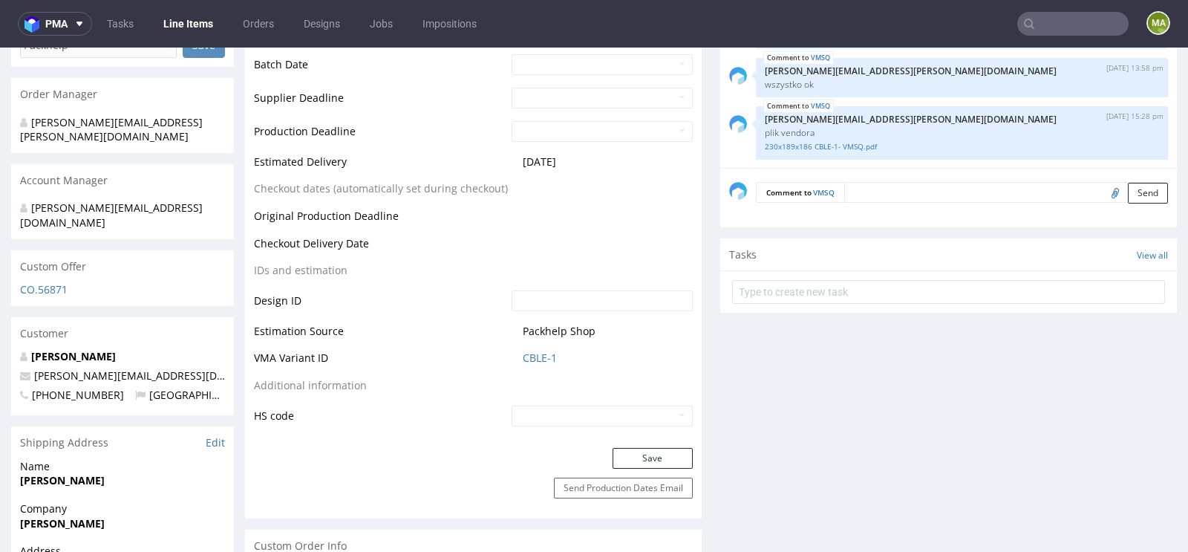
click at [1082, 36] on nav "pma Tasks Line Items Orders Designs Jobs Impositions ma" at bounding box center [594, 24] width 1188 height 48
click at [1082, 25] on input "text" at bounding box center [1072, 24] width 111 height 24
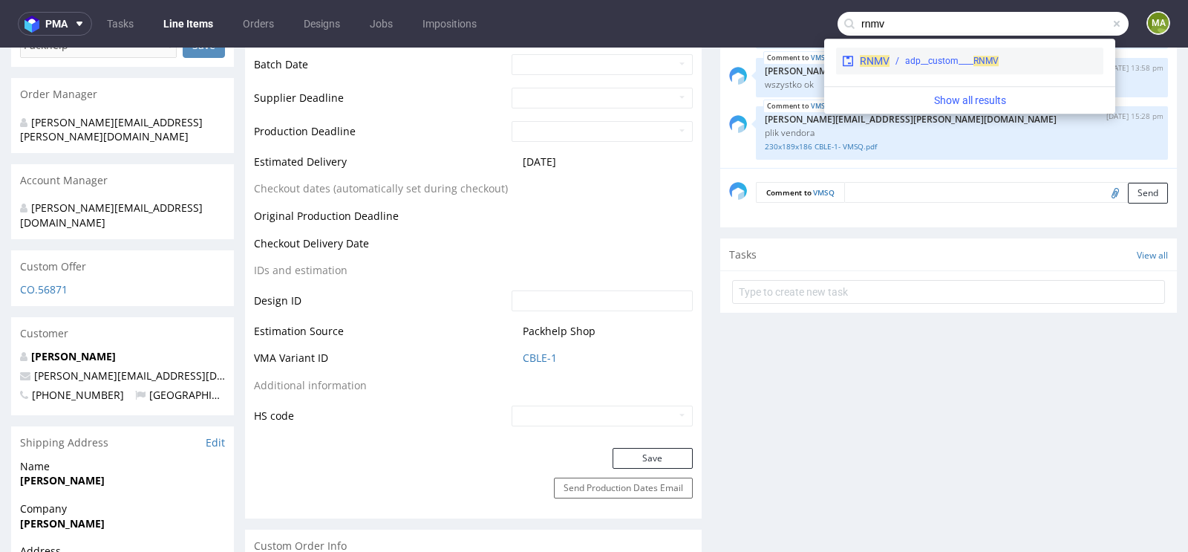
type input "rnmv"
click at [924, 70] on div "RNMV adp__custom____ RNMV" at bounding box center [969, 61] width 267 height 27
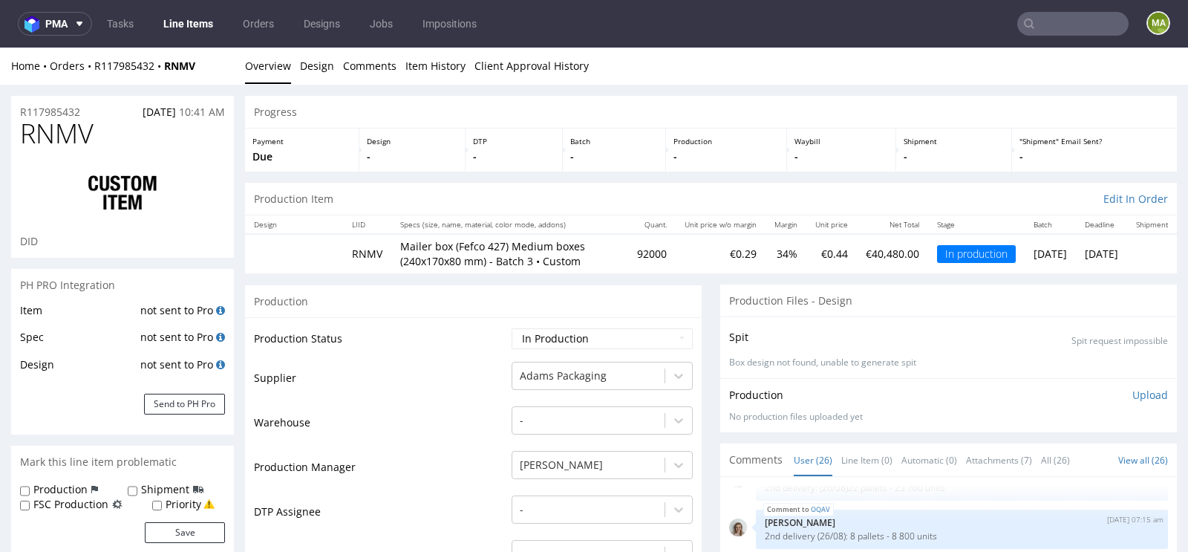
scroll to position [1483, 0]
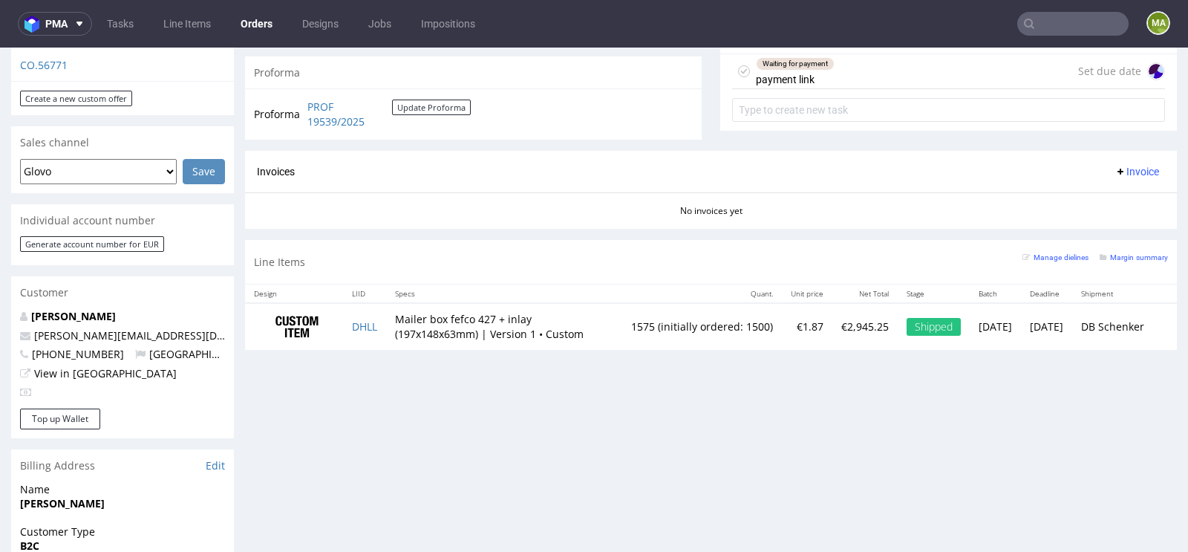
scroll to position [569, 0]
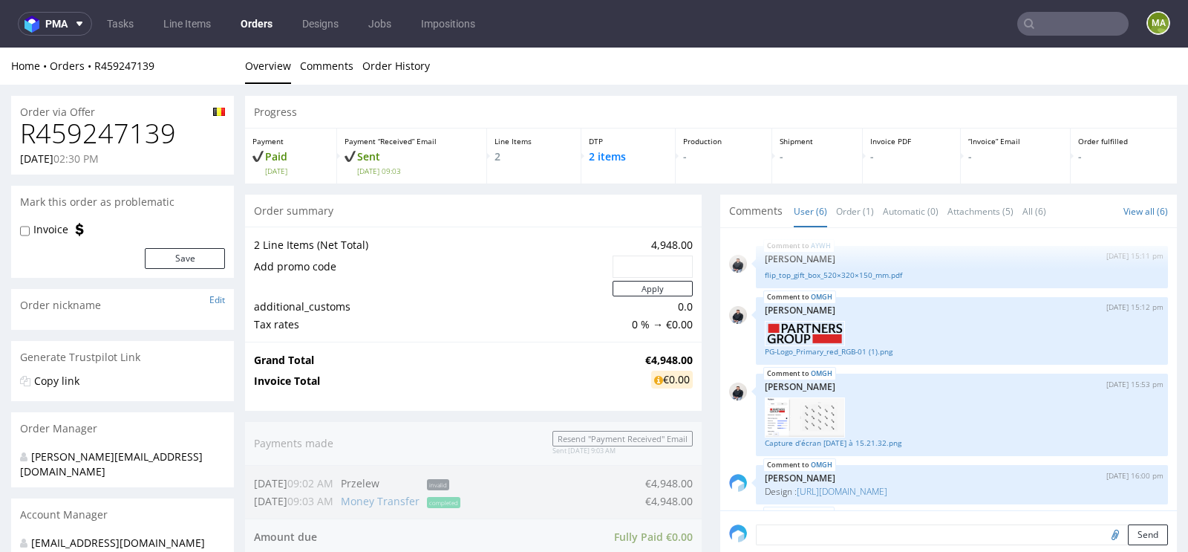
scroll to position [127, 0]
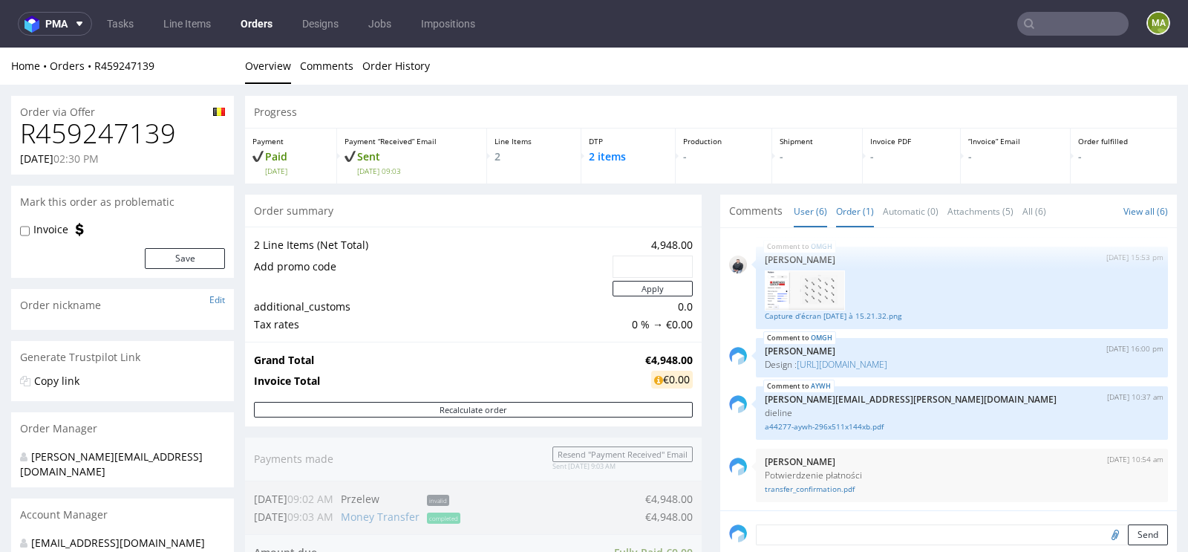
click at [837, 203] on link "Order (1)" at bounding box center [855, 211] width 38 height 32
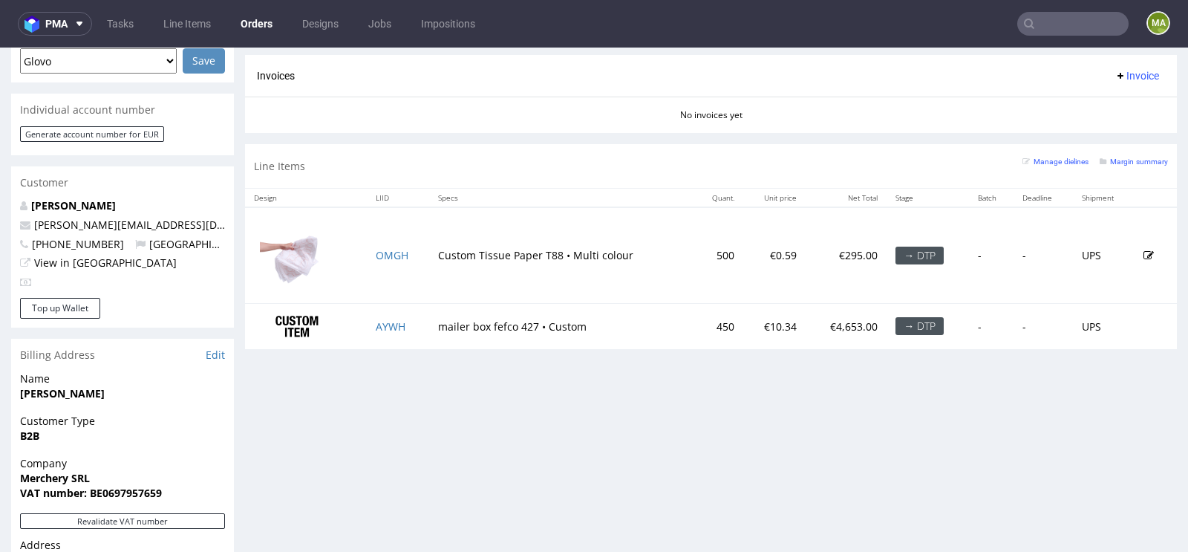
scroll to position [658, 0]
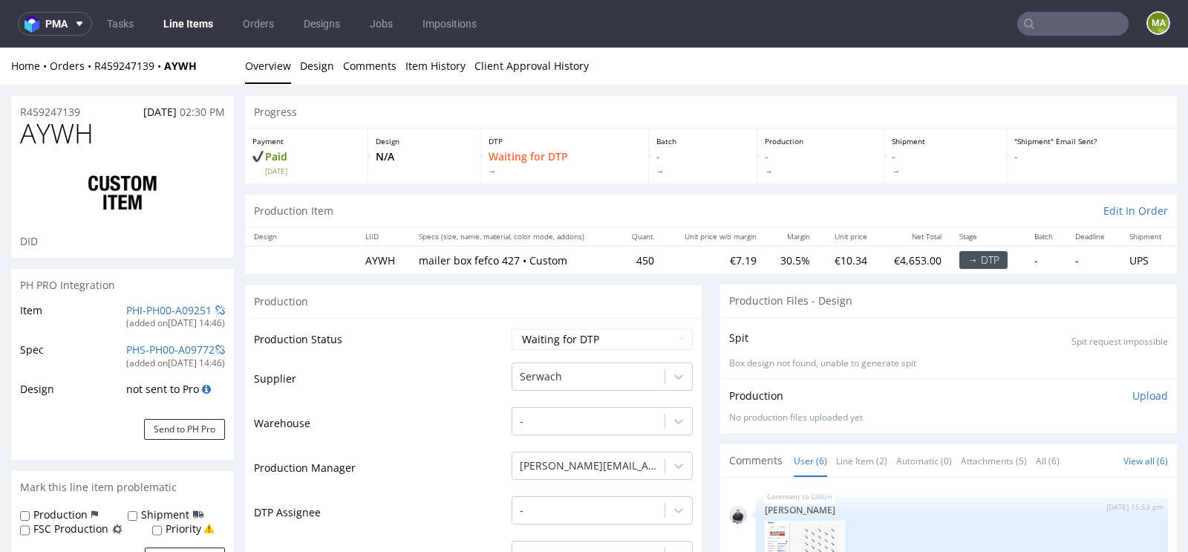
scroll to position [16, 0]
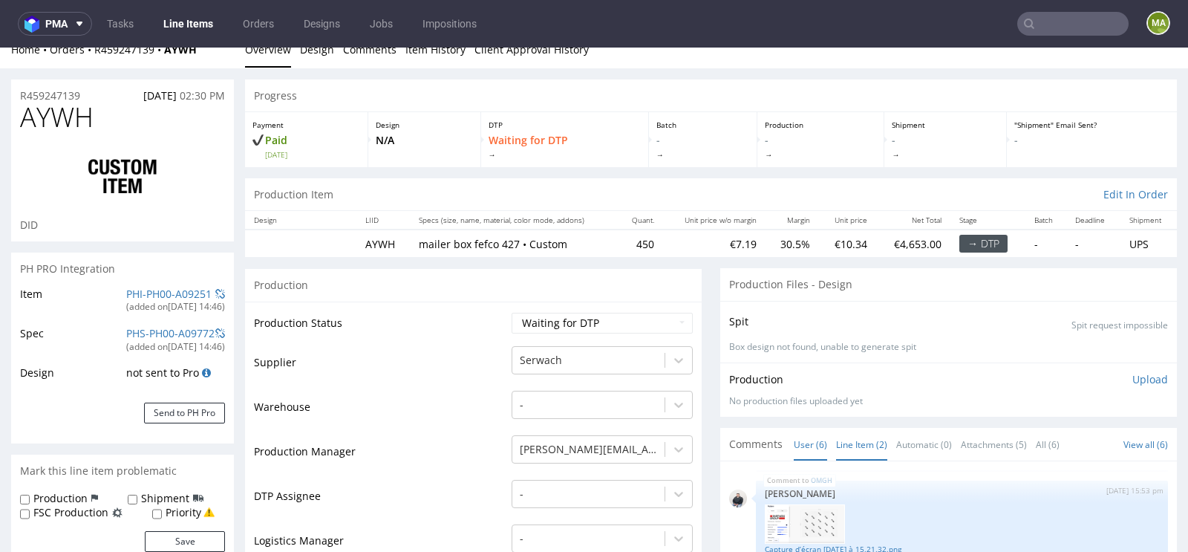
click at [860, 443] on link "Line Item (2)" at bounding box center [861, 444] width 51 height 32
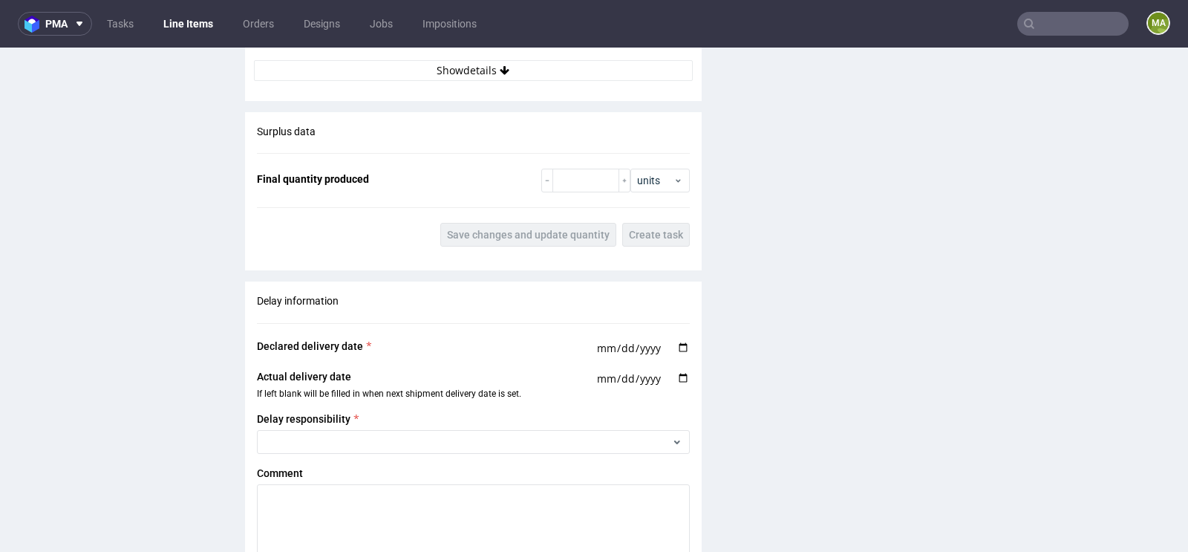
scroll to position [2699, 0]
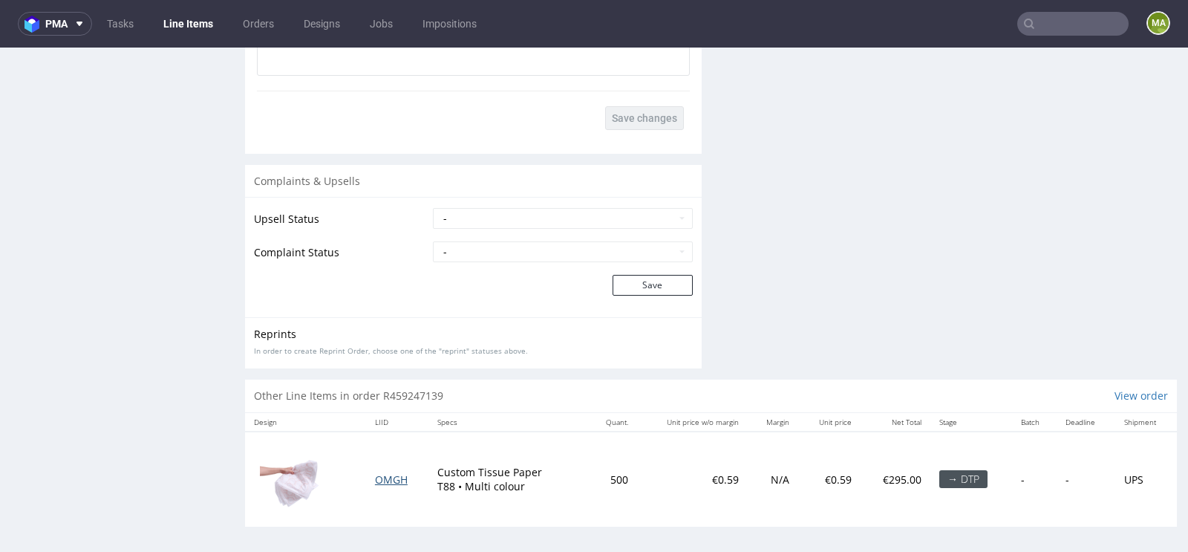
click at [383, 475] on span "OMGH" at bounding box center [391, 479] width 33 height 14
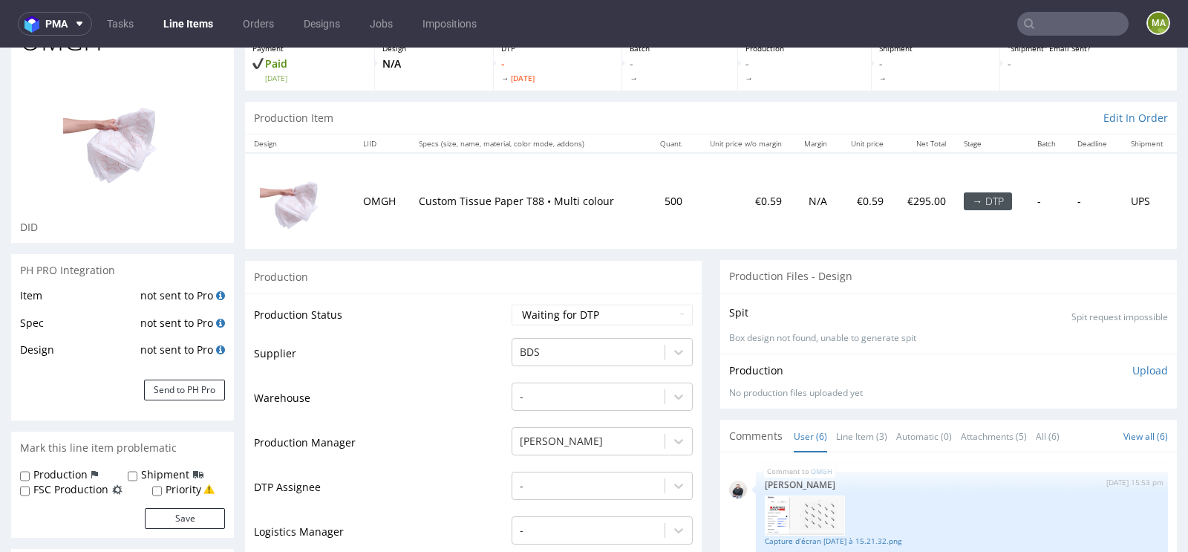
scroll to position [95, 0]
click at [882, 437] on link "Line Item (3)" at bounding box center [861, 434] width 51 height 32
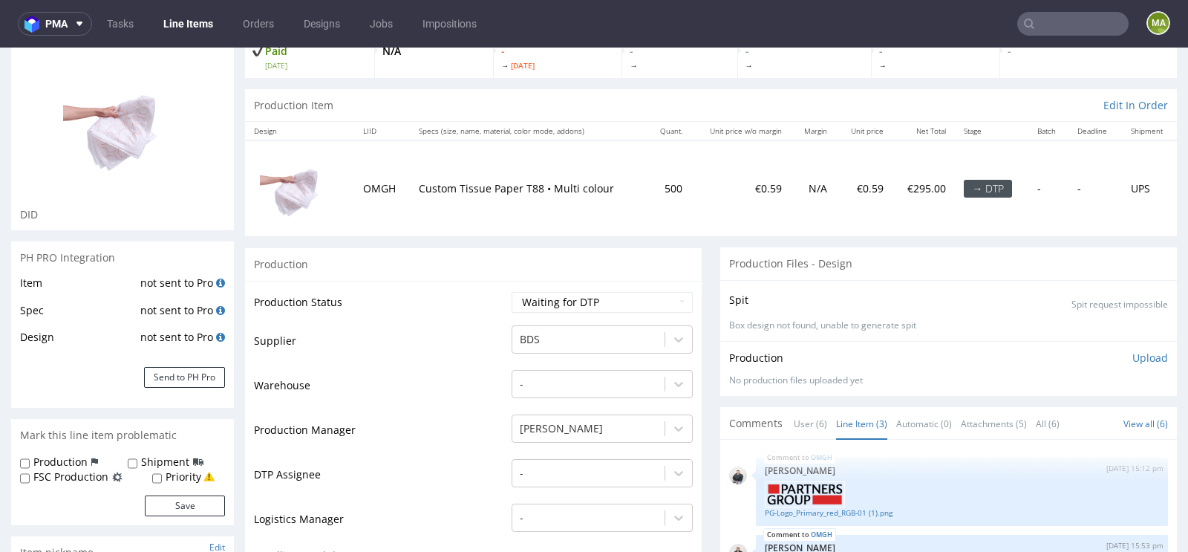
scroll to position [0, 0]
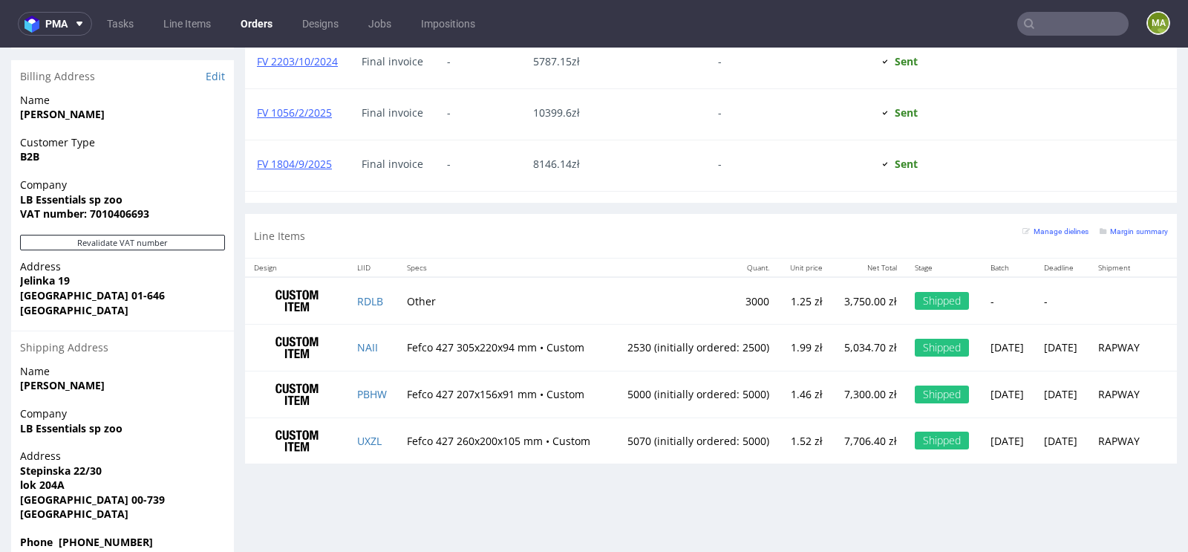
scroll to position [4, 0]
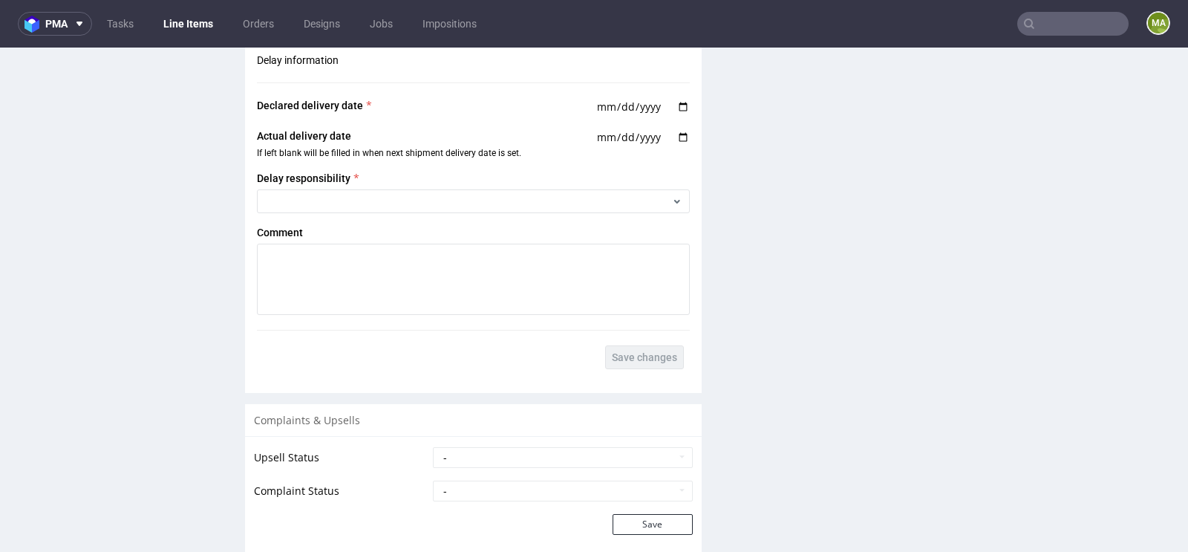
scroll to position [2707, 0]
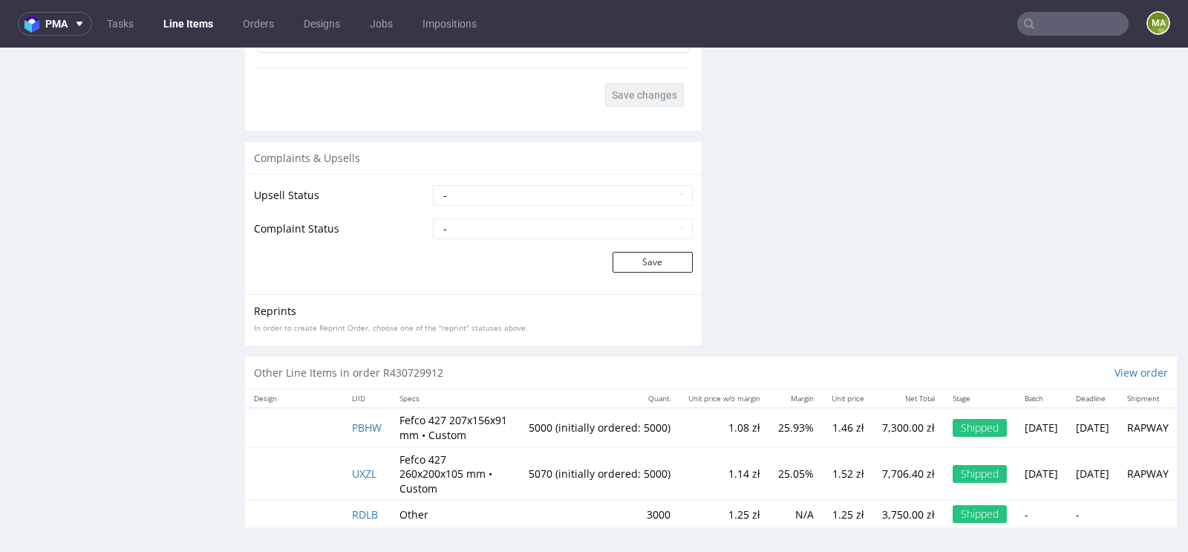
click at [373, 430] on td "PBHW" at bounding box center [367, 427] width 48 height 39
click at [373, 420] on span "PBHW" at bounding box center [367, 427] width 30 height 14
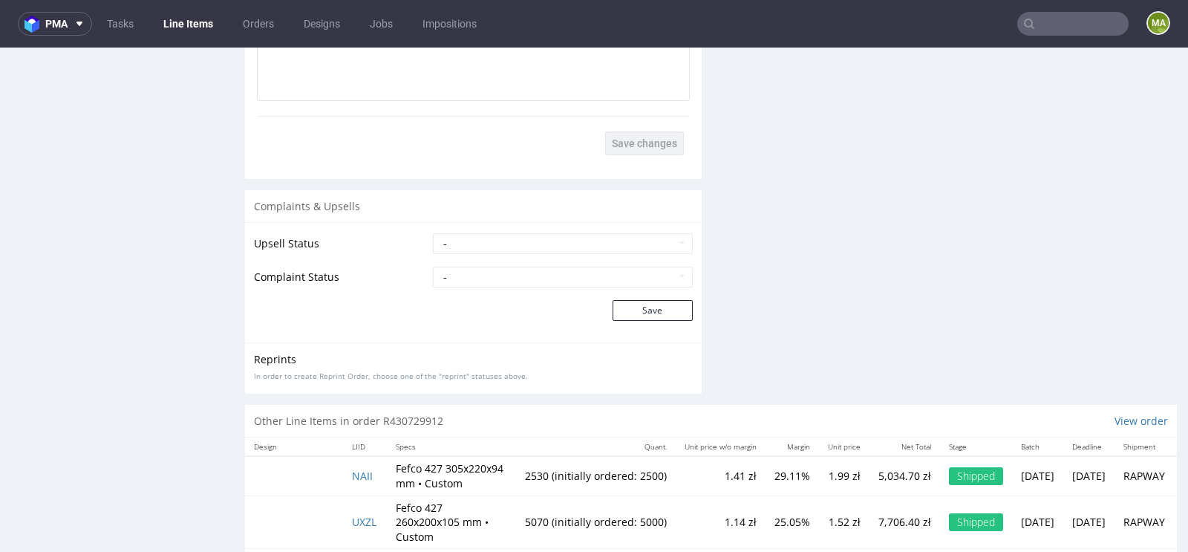
scroll to position [2722, 0]
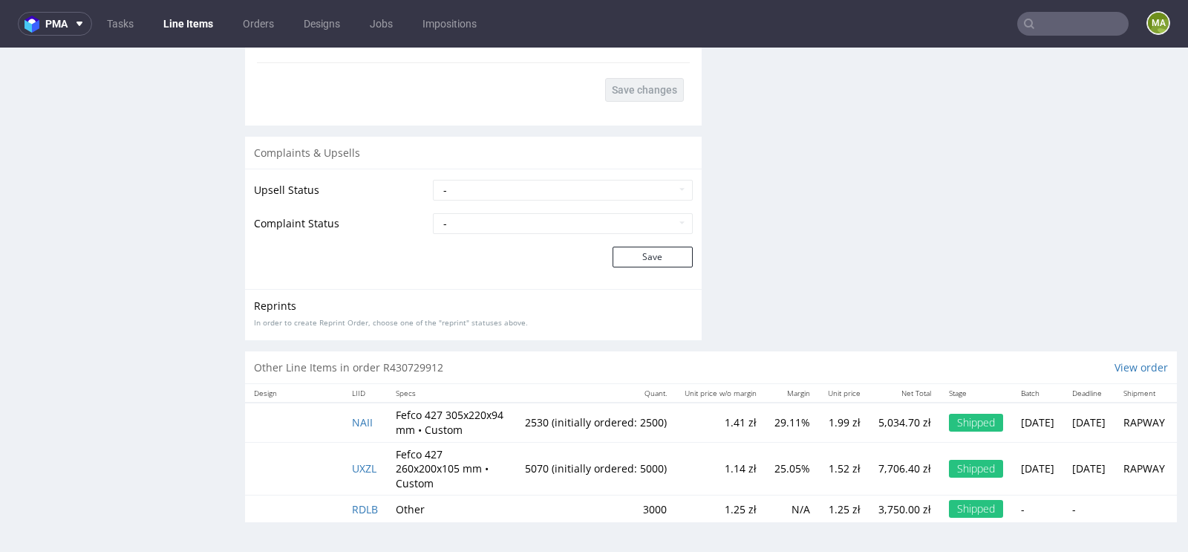
click at [1077, 33] on input "text" at bounding box center [1072, 24] width 111 height 24
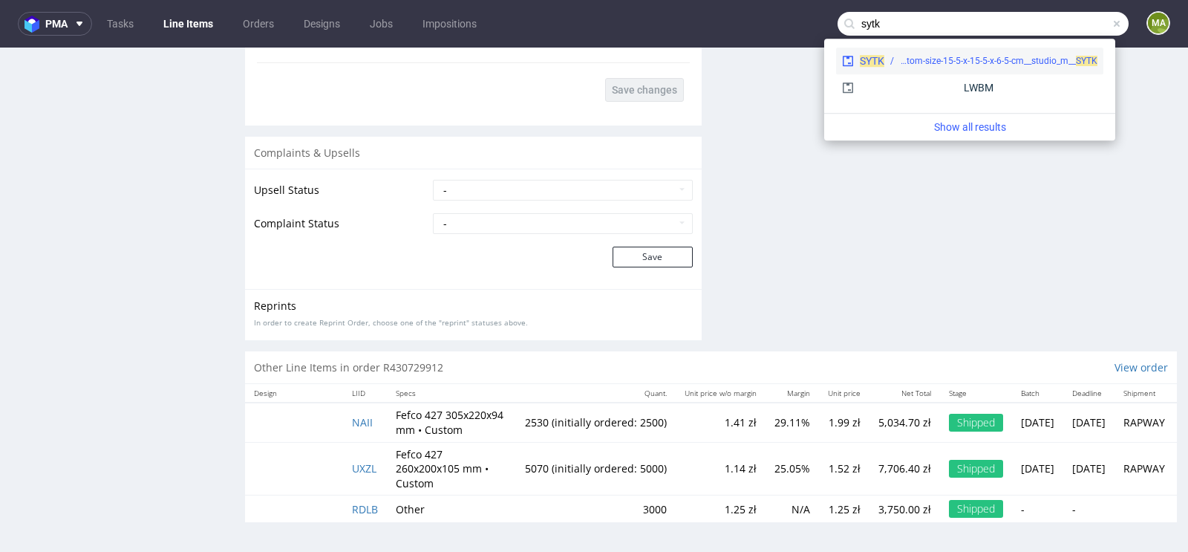
type input "sytk"
click at [909, 65] on div "ph-zapier__fcustom-size-15-5-x-15-5-x-6-5-cm__studio_m__ SYTK" at bounding box center [998, 60] width 197 height 13
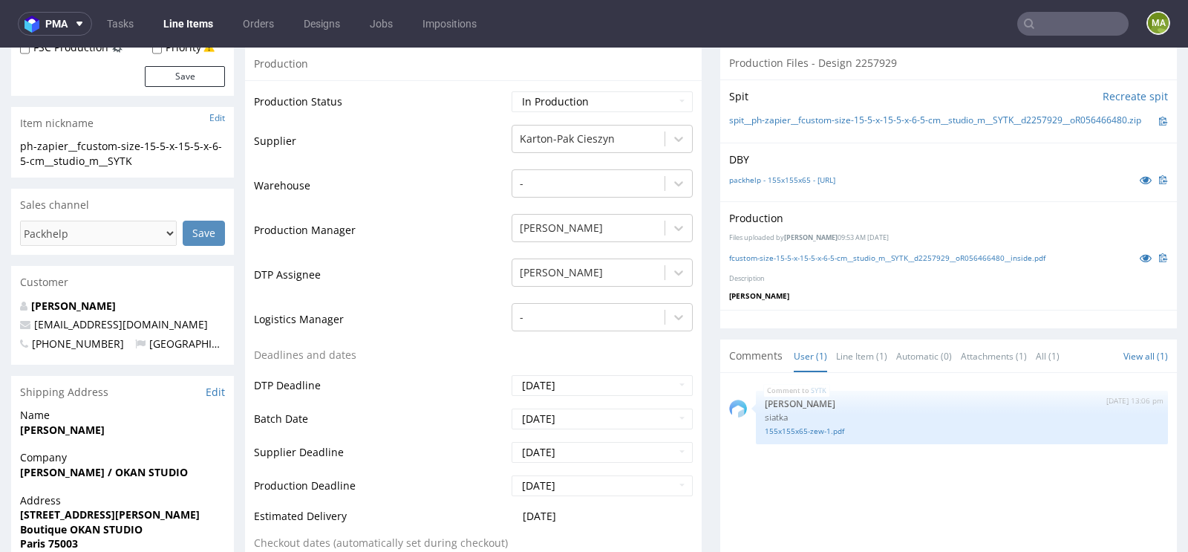
scroll to position [367, 0]
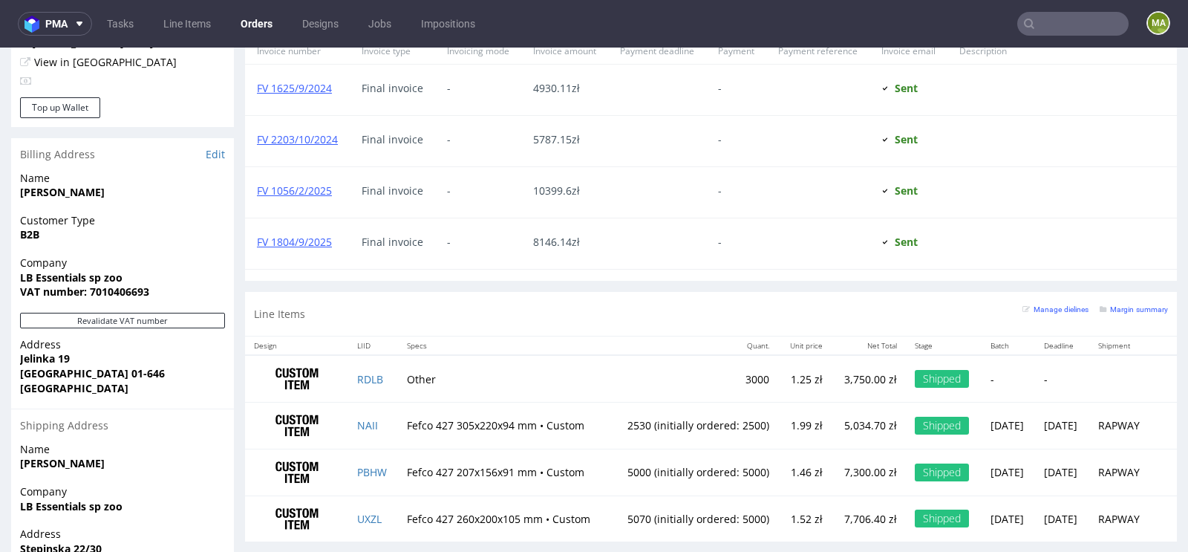
scroll to position [948, 0]
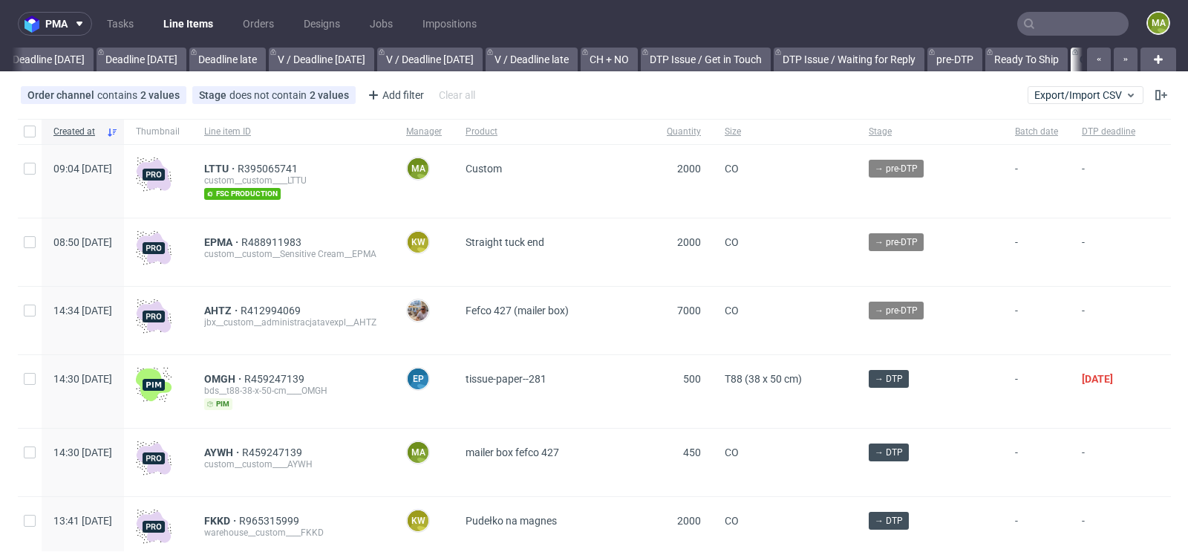
scroll to position [0, 1679]
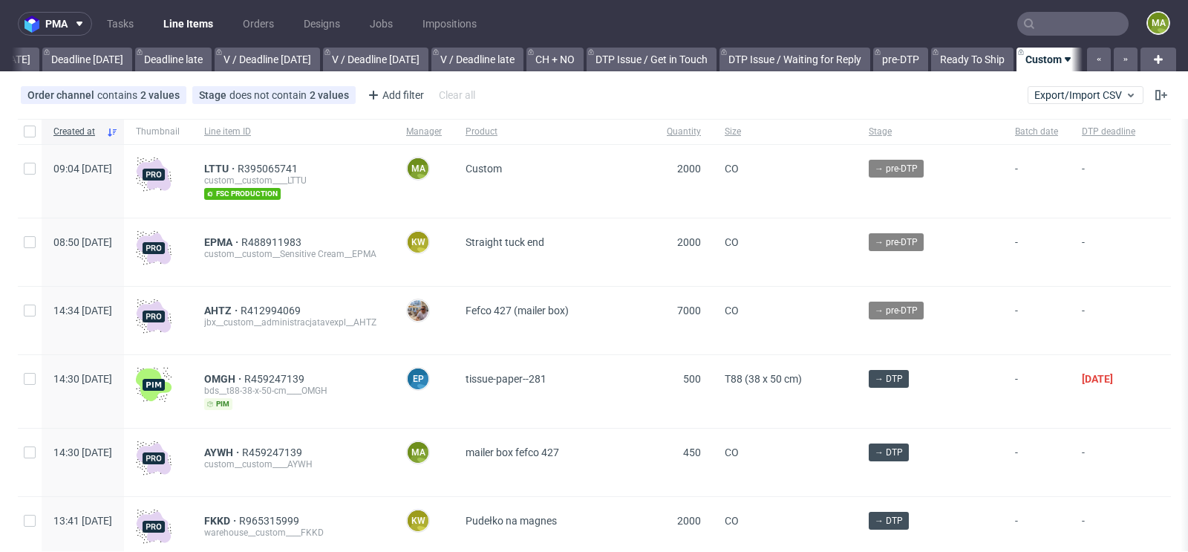
click at [1056, 15] on input "text" at bounding box center [1072, 24] width 111 height 24
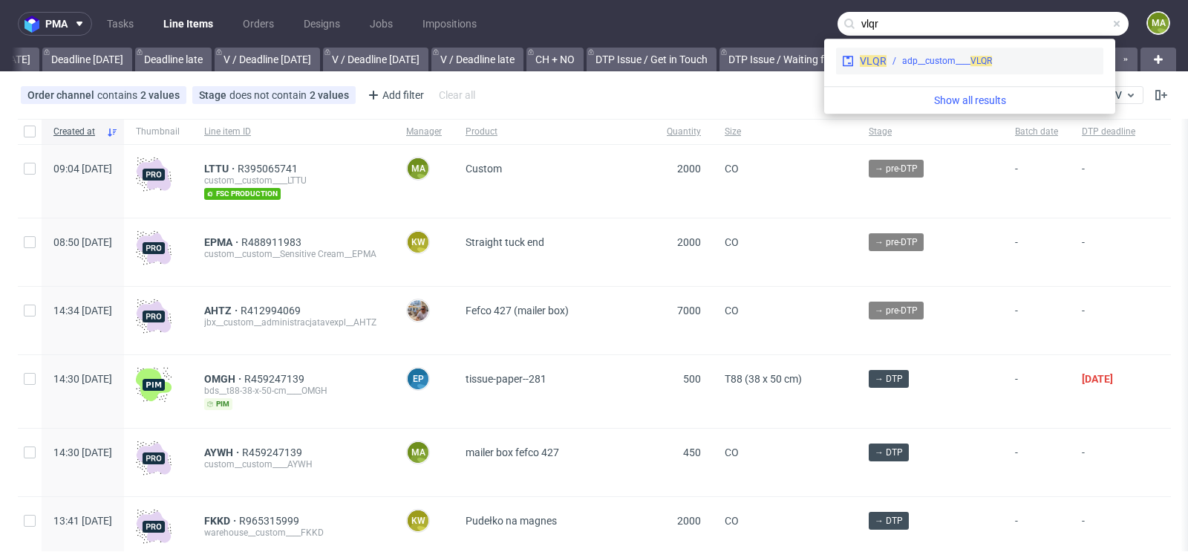
type input "vlqr"
click at [953, 68] on div "VLQR adp__custom____ VLQR" at bounding box center [969, 61] width 267 height 27
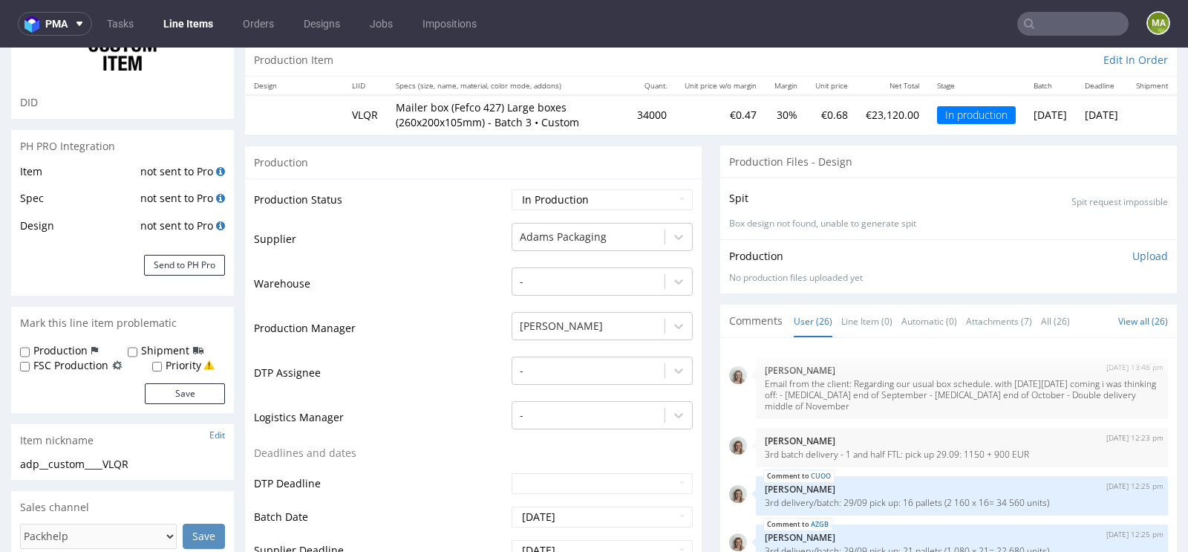
scroll to position [71, 0]
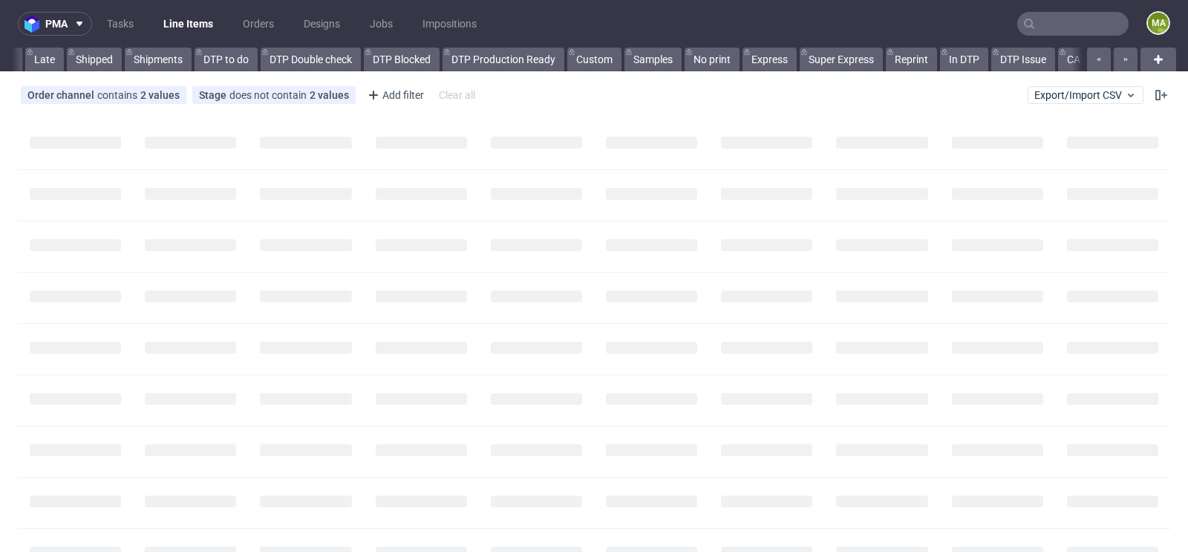
click at [1049, 20] on input "text" at bounding box center [1072, 24] width 111 height 24
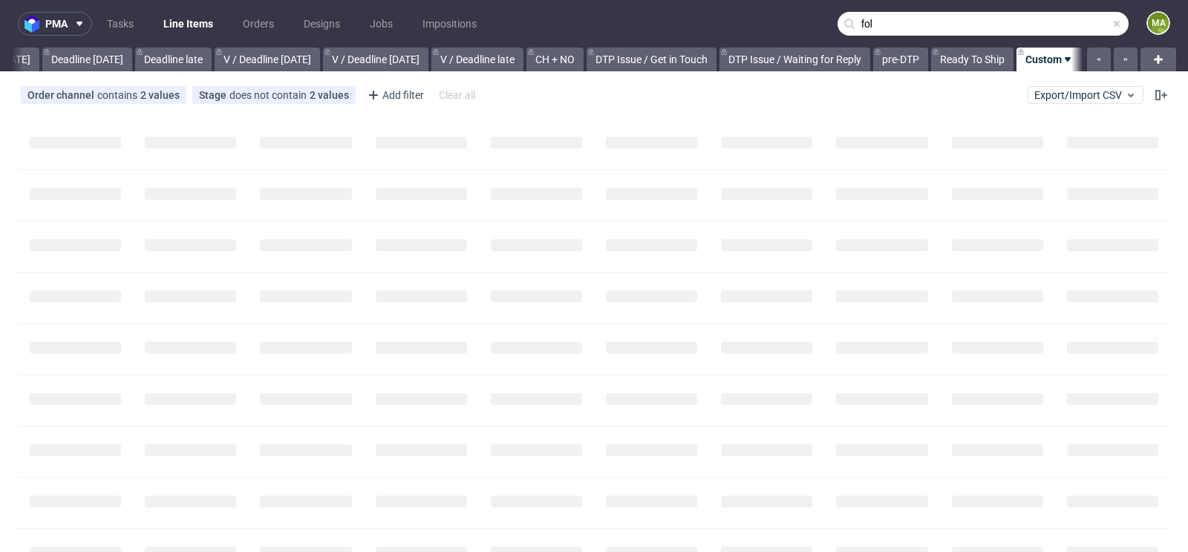
scroll to position [0, 1679]
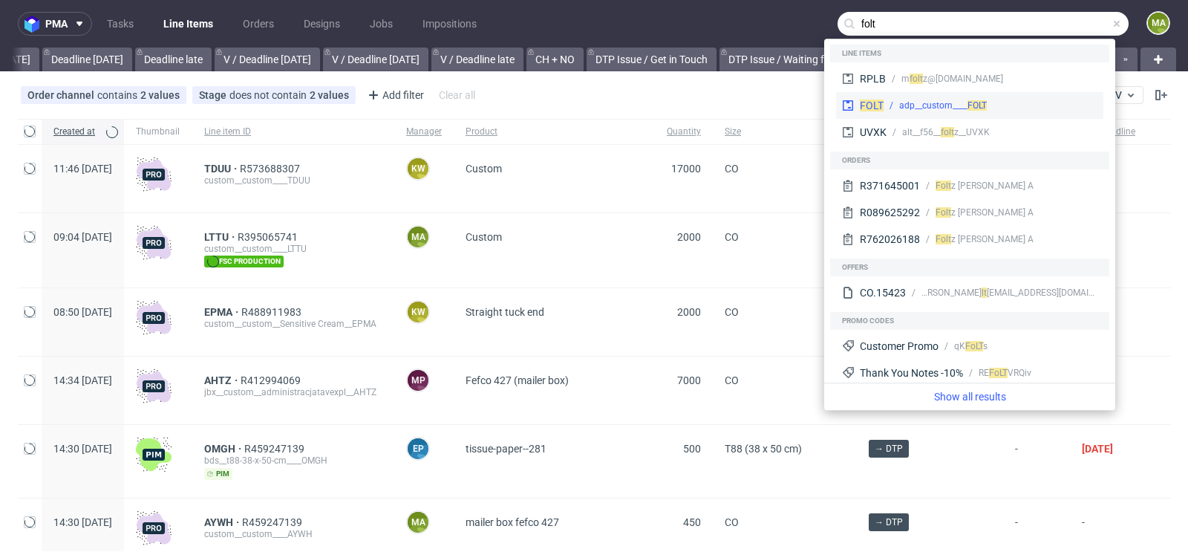
type input "folt"
click at [918, 102] on div "adp__custom____ FOLT" at bounding box center [943, 105] width 88 height 13
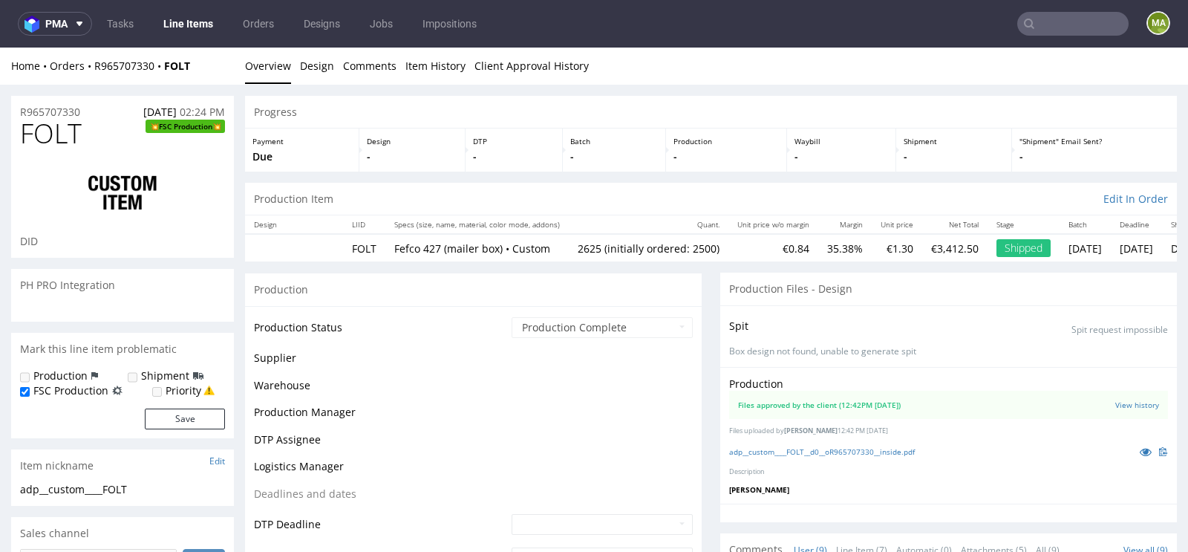
scroll to position [495, 0]
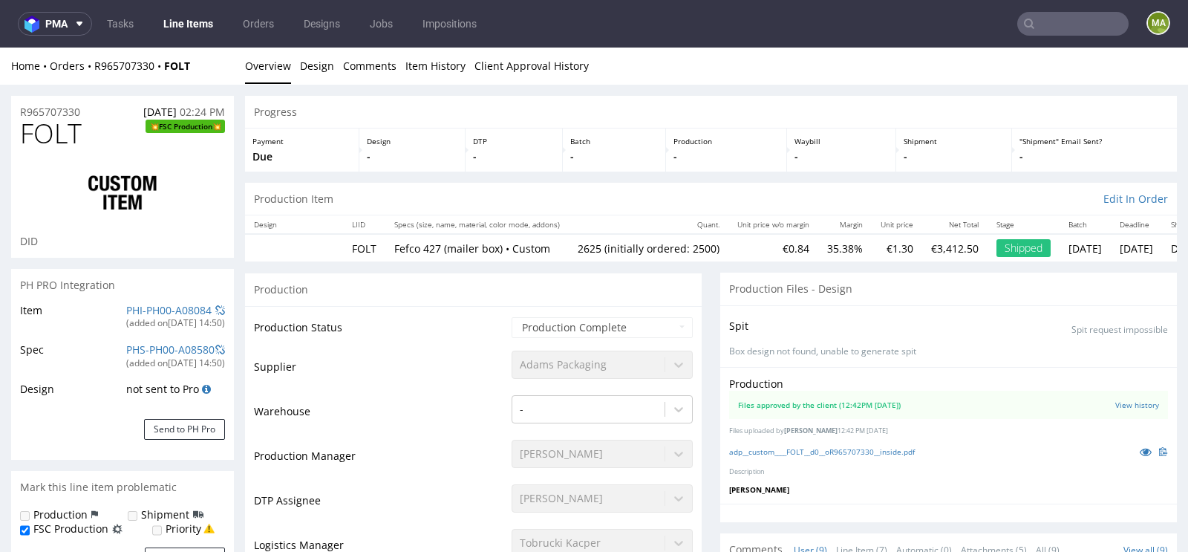
select select "in_progress"
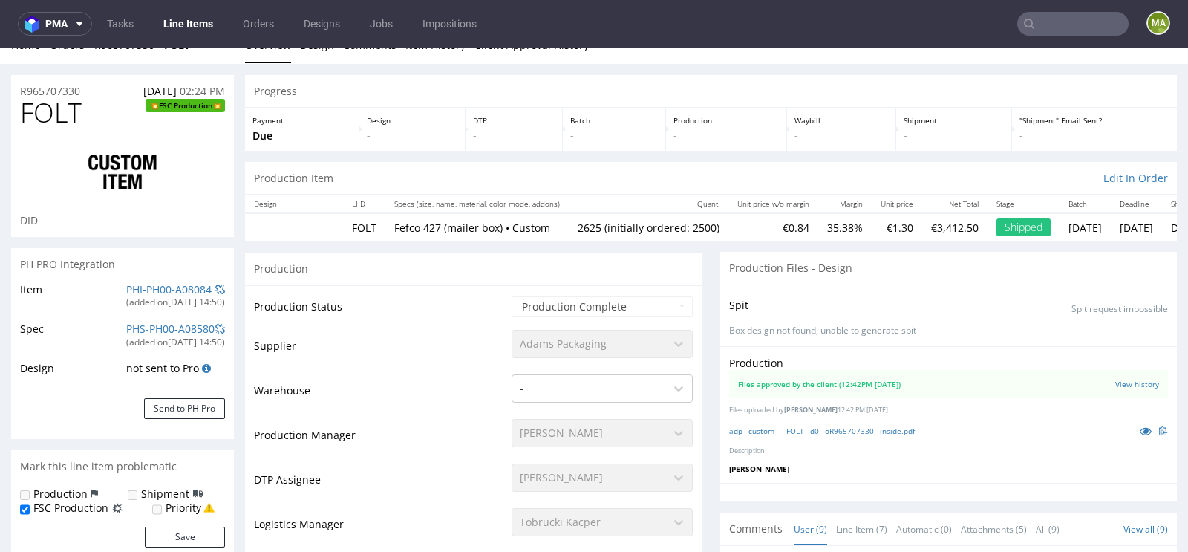
scroll to position [33, 0]
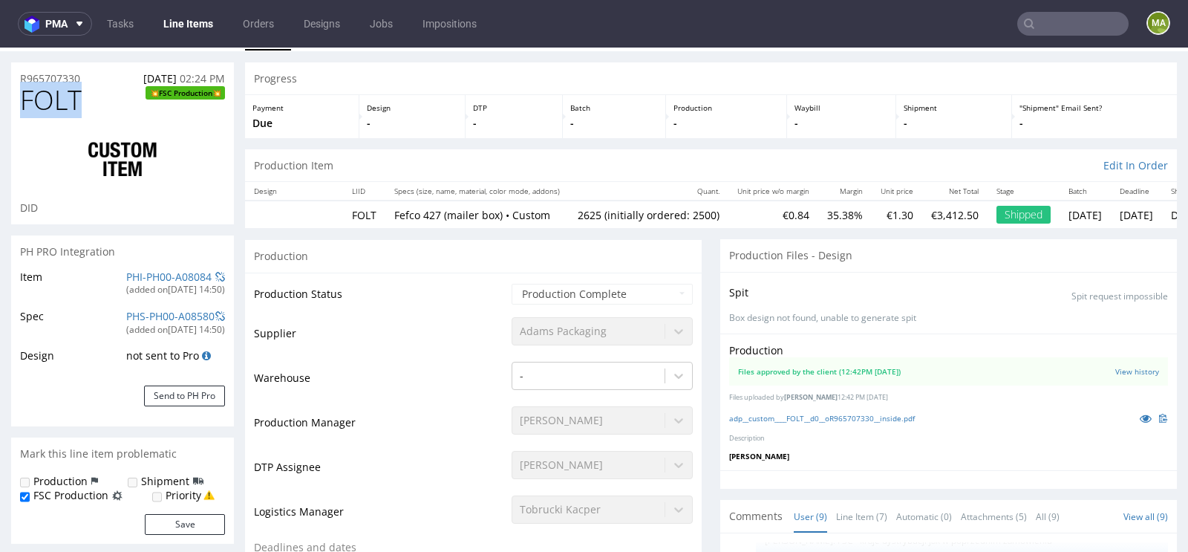
drag, startPoint x: 85, startPoint y: 96, endPoint x: 0, endPoint y: 96, distance: 85.4
copy span "FOLT"
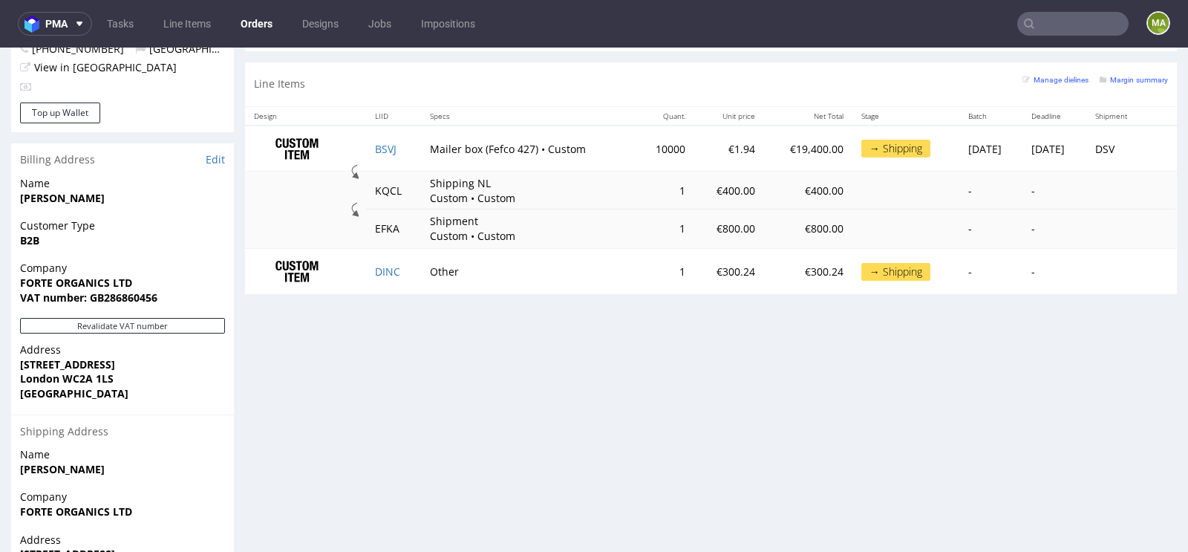
scroll to position [804, 0]
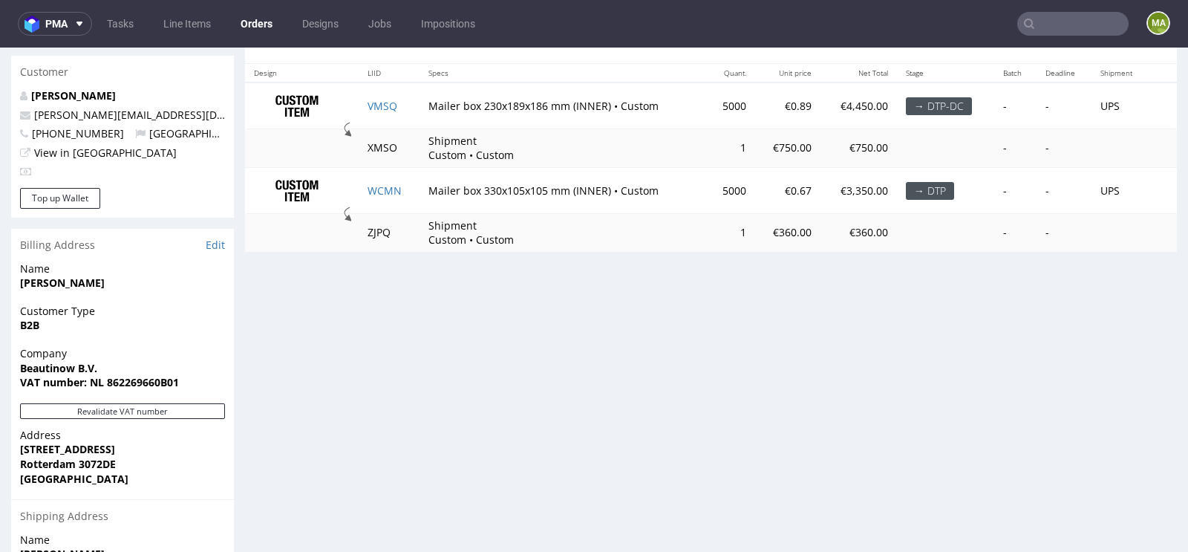
scroll to position [794, 0]
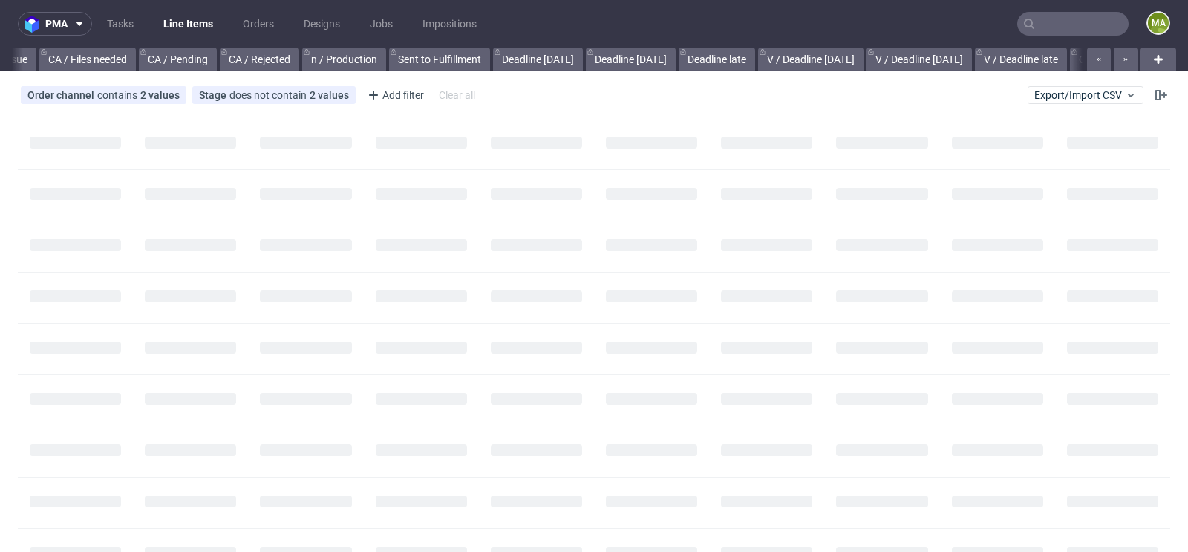
click at [1071, 30] on input "text" at bounding box center [1072, 24] width 111 height 24
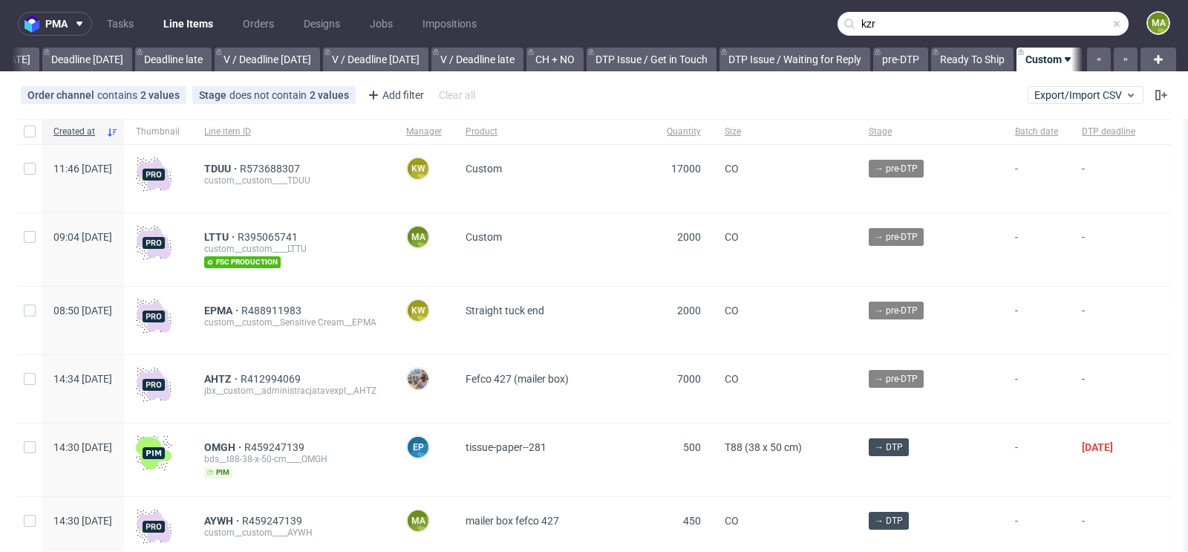
scroll to position [0, 1679]
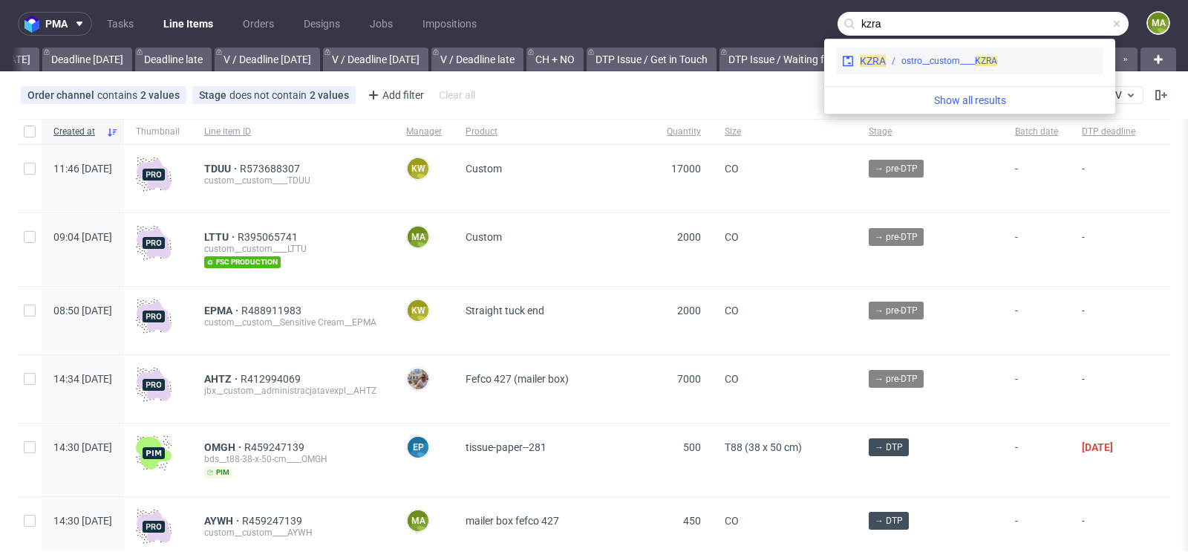
type input "kzra"
click at [963, 62] on div "ostro__custom____ KZRA" at bounding box center [949, 60] width 96 height 13
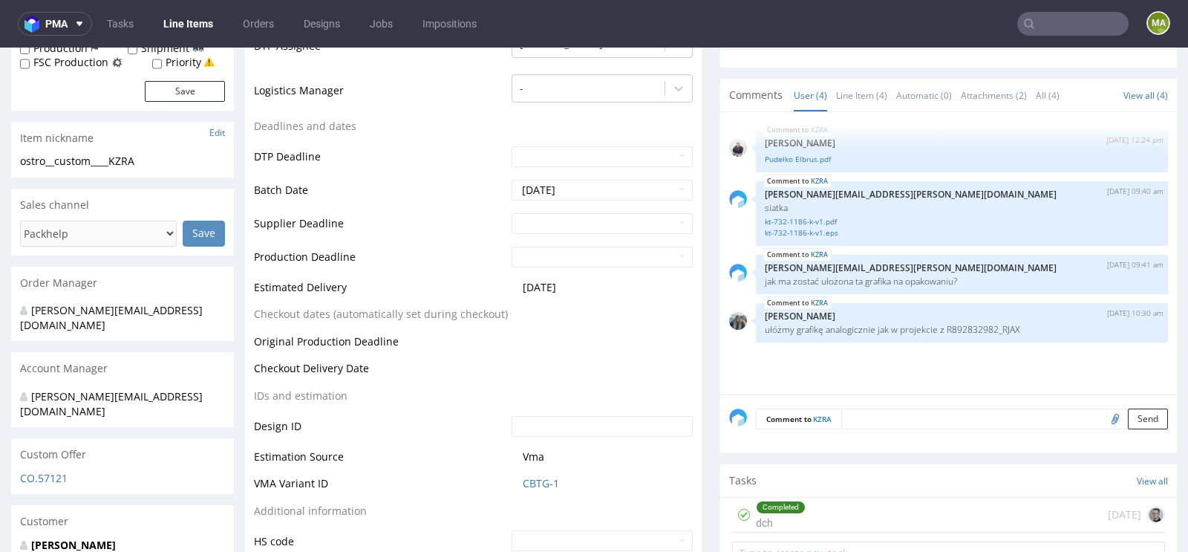
scroll to position [494, 0]
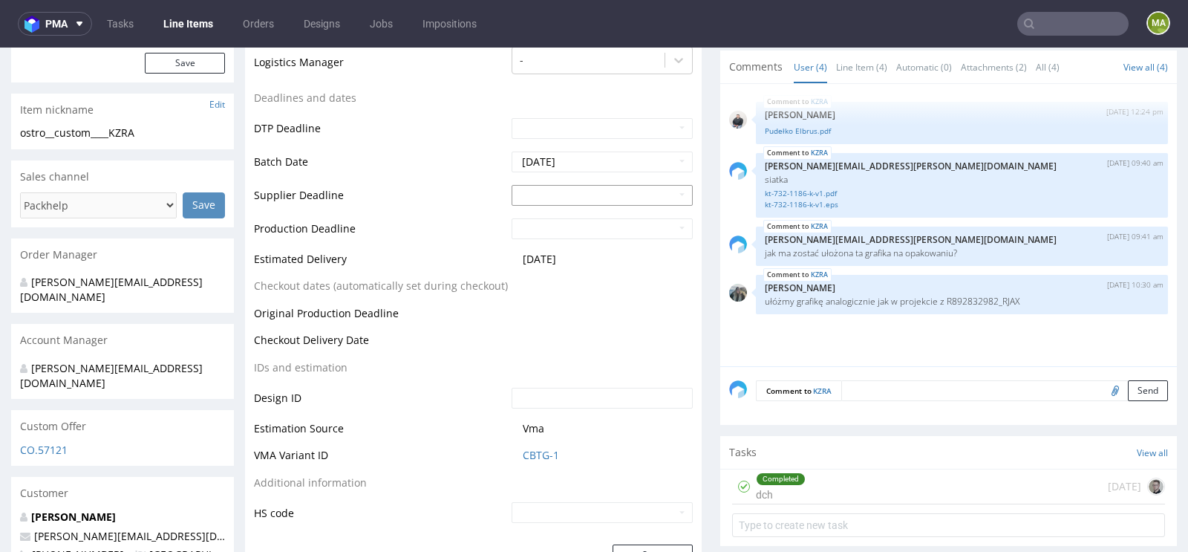
click at [552, 195] on input "text" at bounding box center [602, 195] width 181 height 21
click at [564, 363] on td "28" at bounding box center [566, 360] width 22 height 22
type input "2025-10-28"
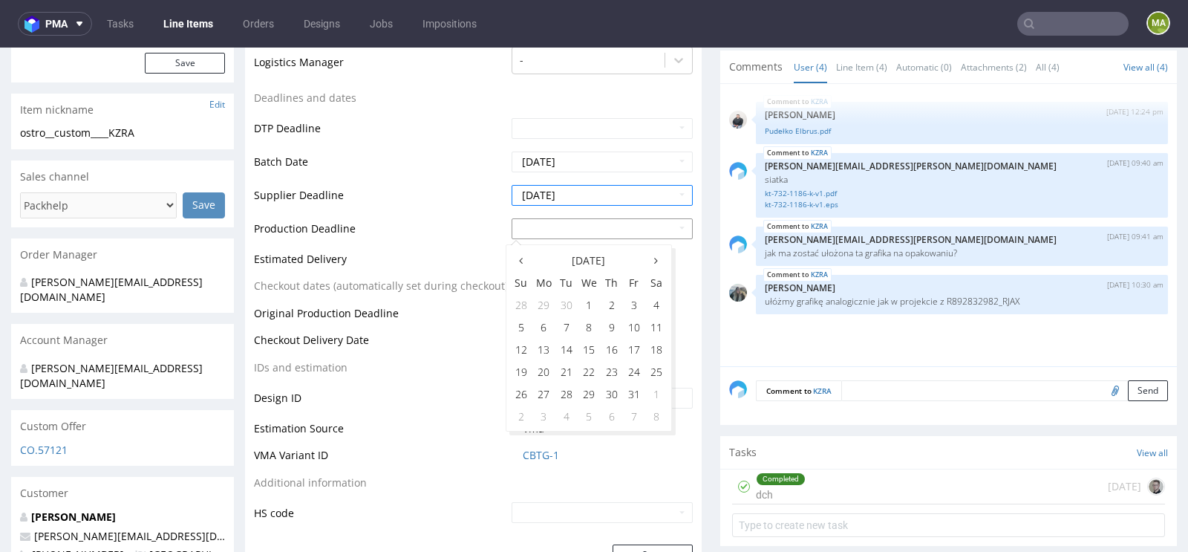
click at [564, 222] on input "text" at bounding box center [602, 228] width 181 height 21
click at [558, 388] on td "28" at bounding box center [566, 393] width 22 height 22
click at [561, 222] on input "2025-10-28" at bounding box center [602, 228] width 181 height 21
click at [617, 396] on td "30" at bounding box center [612, 393] width 22 height 22
type input "2025-10-30"
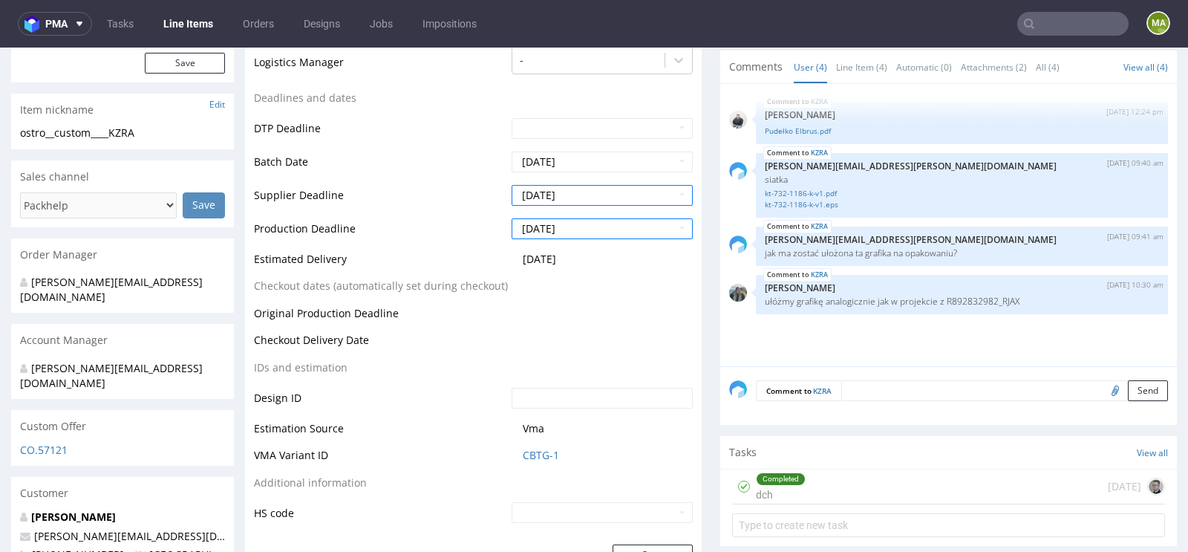
click at [454, 319] on td "Original Production Deadline" at bounding box center [381, 317] width 254 height 27
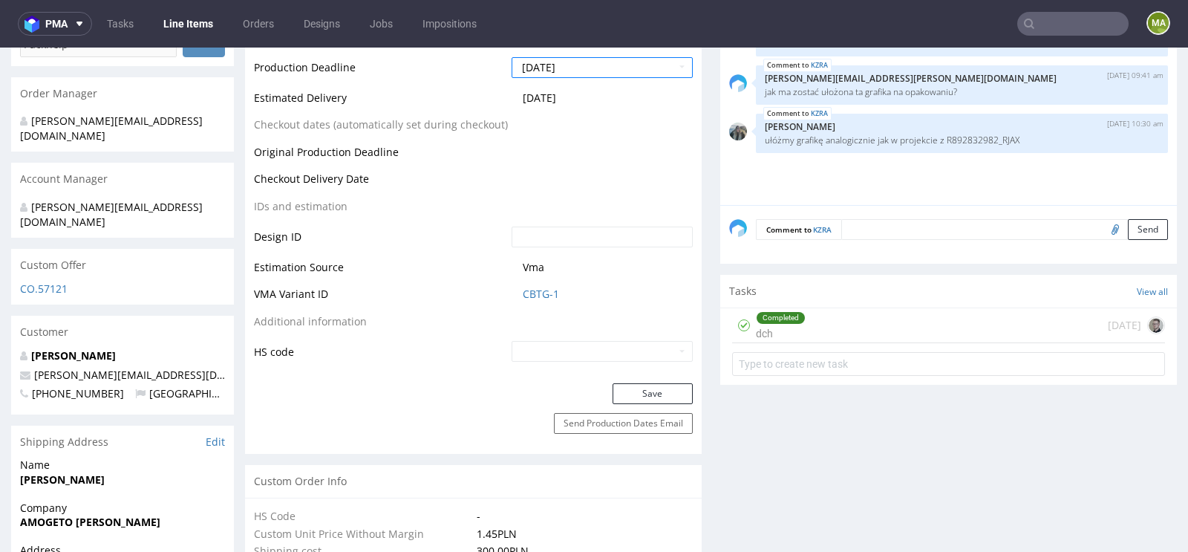
scroll to position [739, 0]
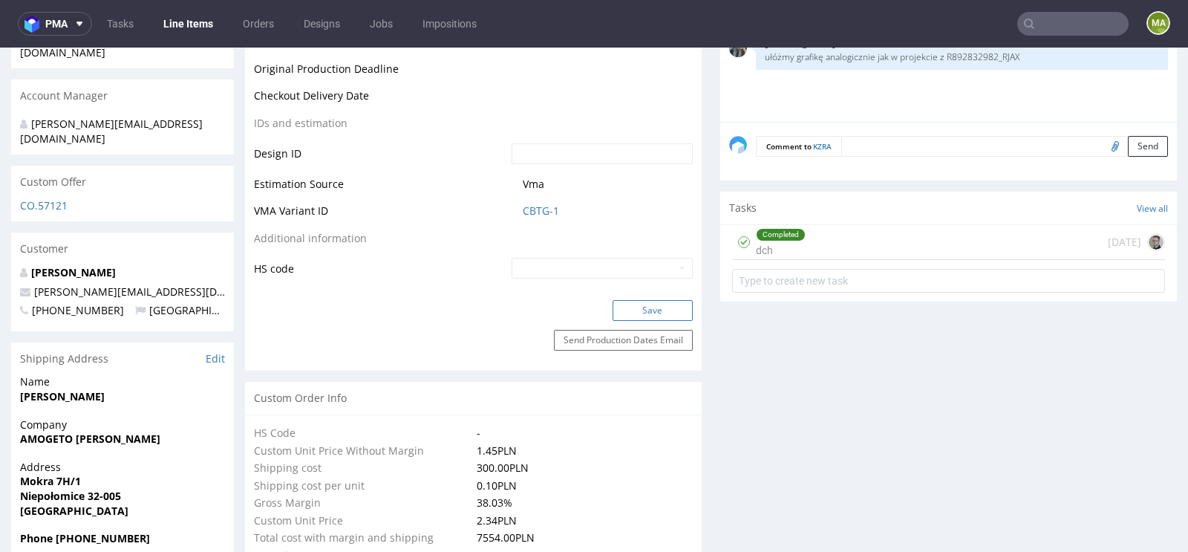
click at [635, 307] on button "Save" at bounding box center [652, 310] width 80 height 21
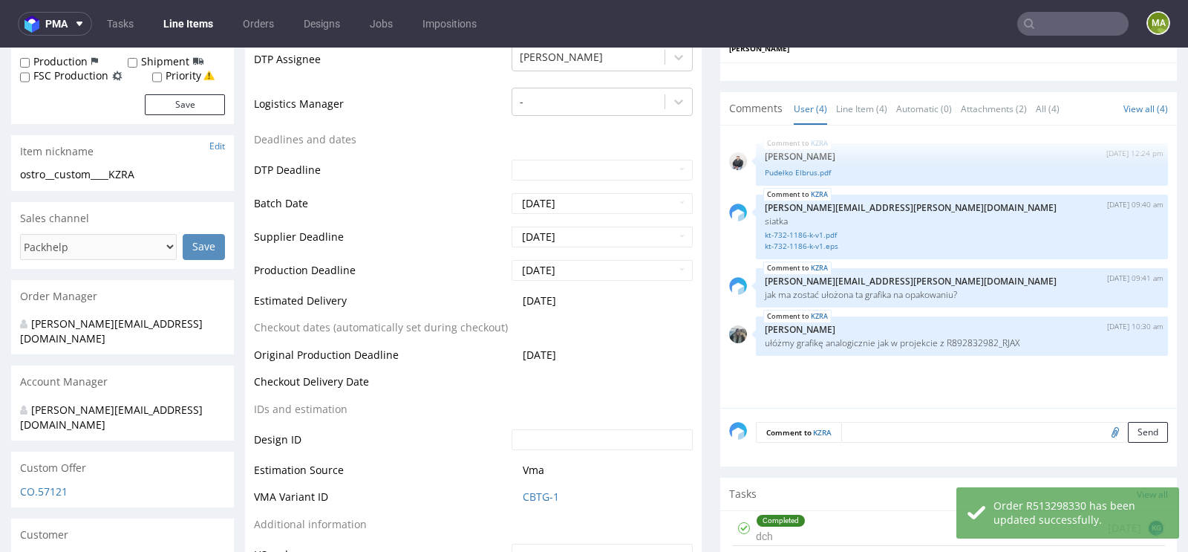
scroll to position [446, 0]
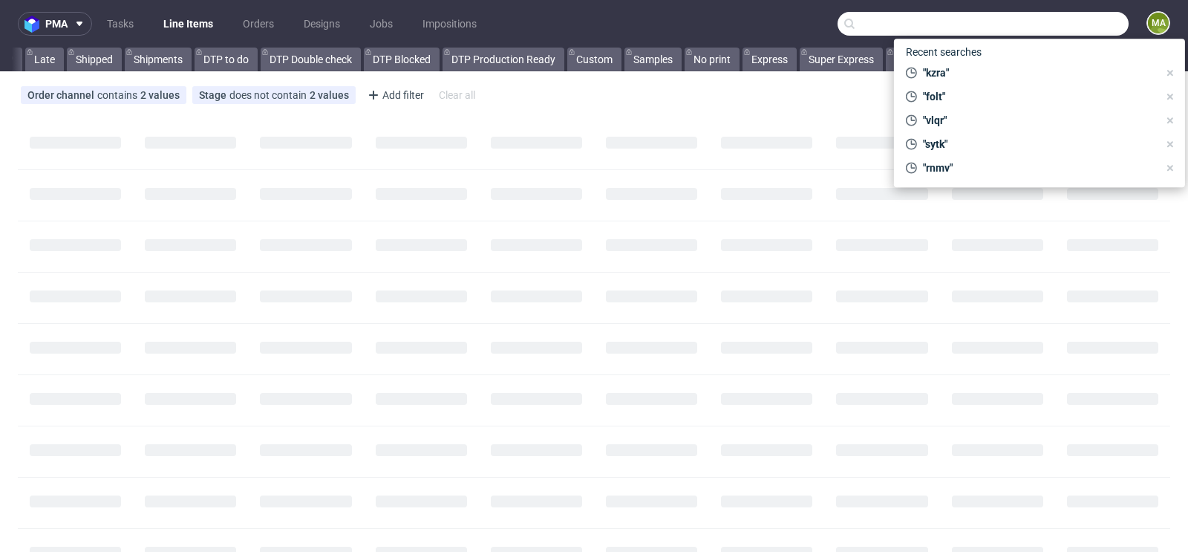
click at [1050, 18] on input "text" at bounding box center [982, 24] width 291 height 24
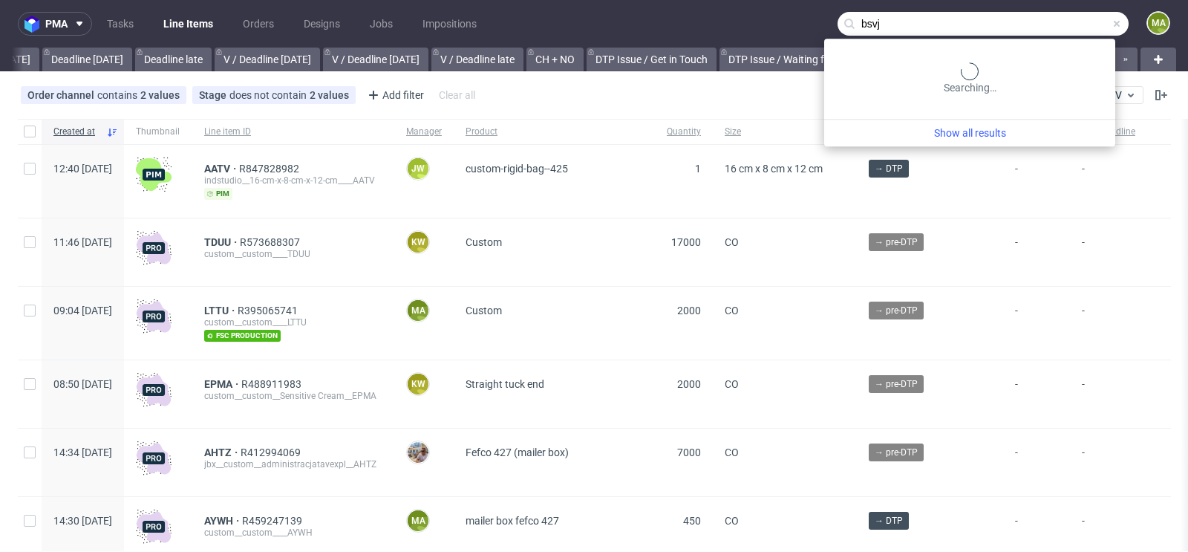
scroll to position [0, 1679]
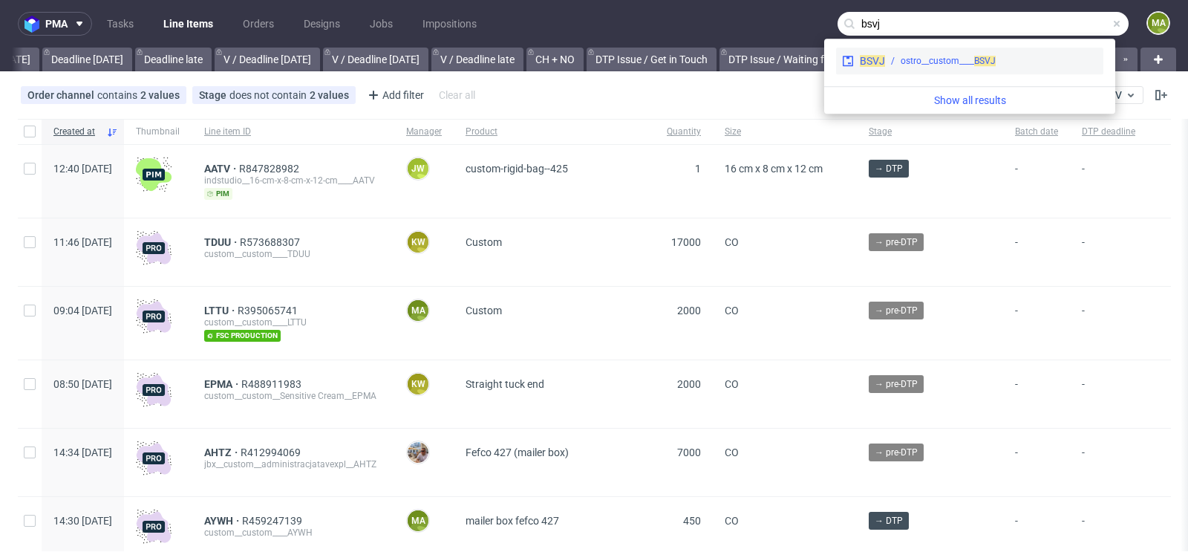
type input "bsvj"
click at [905, 58] on div "ostro__custom____ BSVJ" at bounding box center [948, 60] width 95 height 13
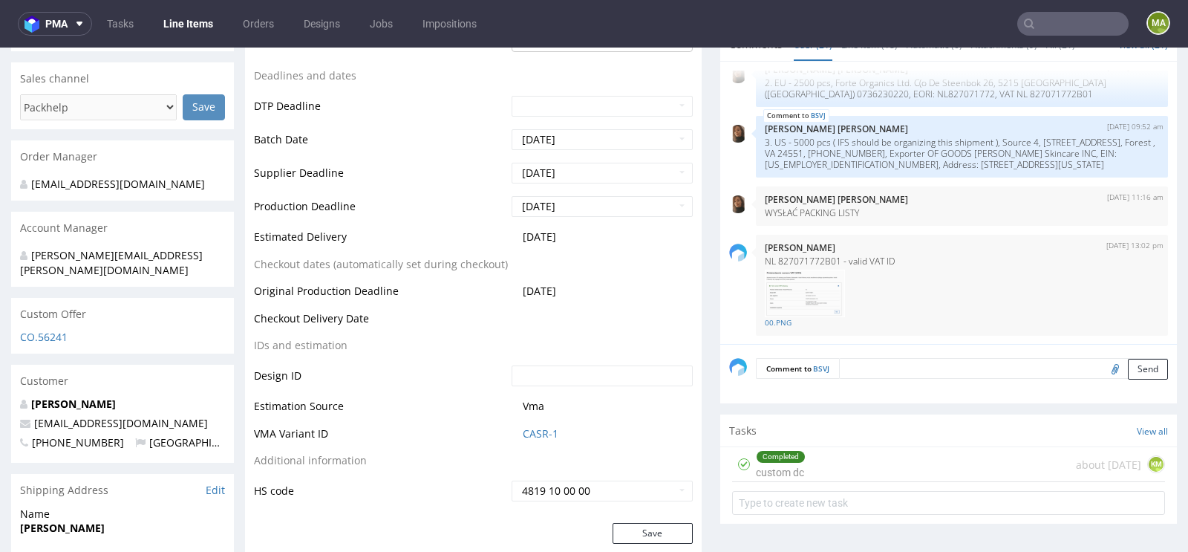
scroll to position [636, 0]
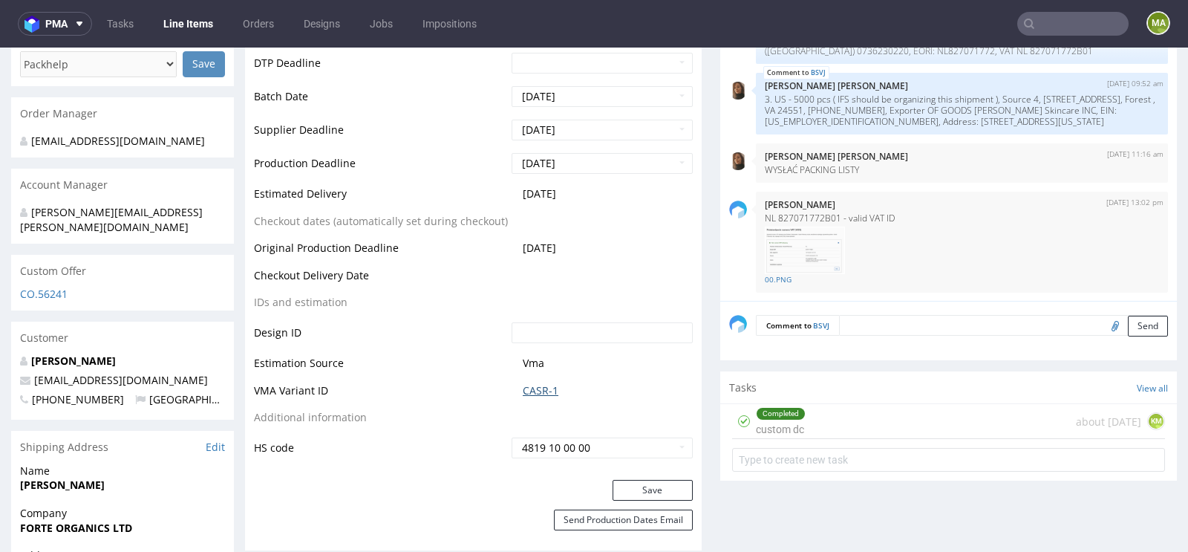
click at [539, 389] on link "CASR-1" at bounding box center [541, 390] width 36 height 15
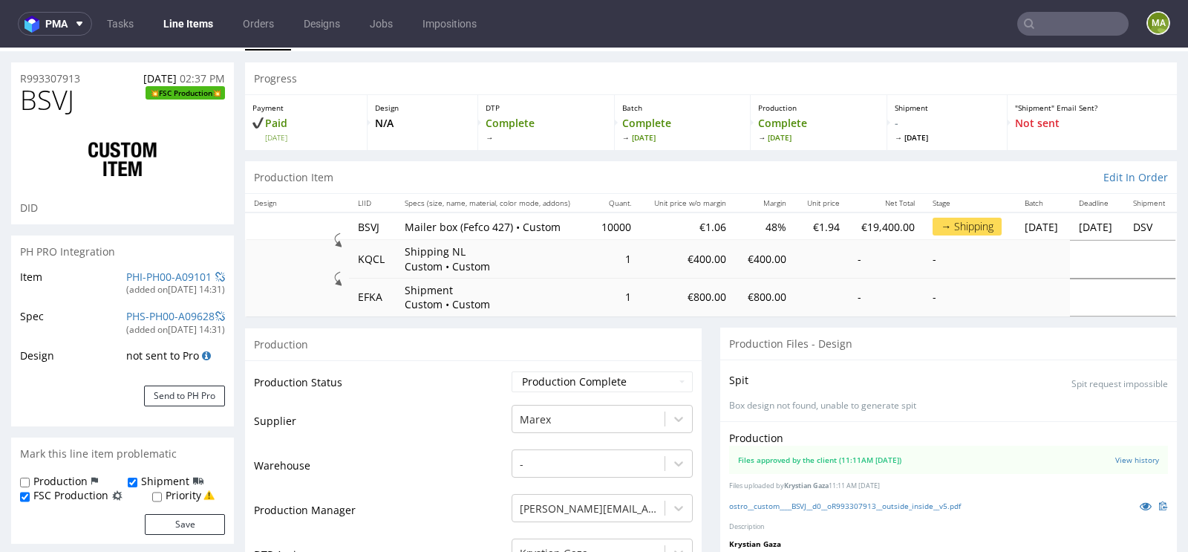
scroll to position [0, 0]
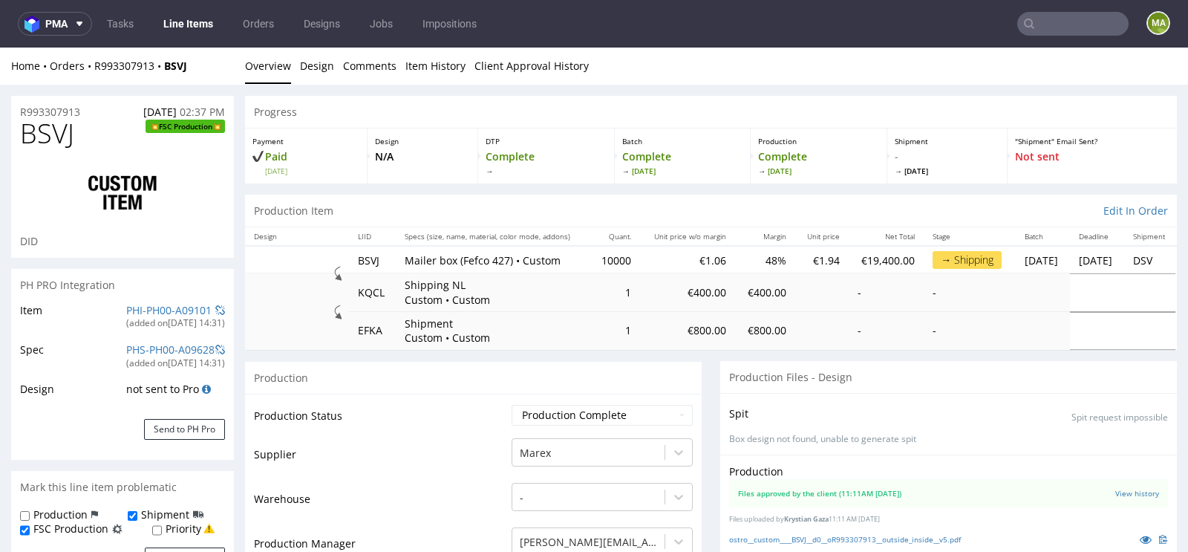
click at [141, 303] on div "PHI-PH00-A09101" at bounding box center [168, 310] width 85 height 15
click at [137, 307] on link "PHI-PH00-A09101" at bounding box center [168, 310] width 85 height 14
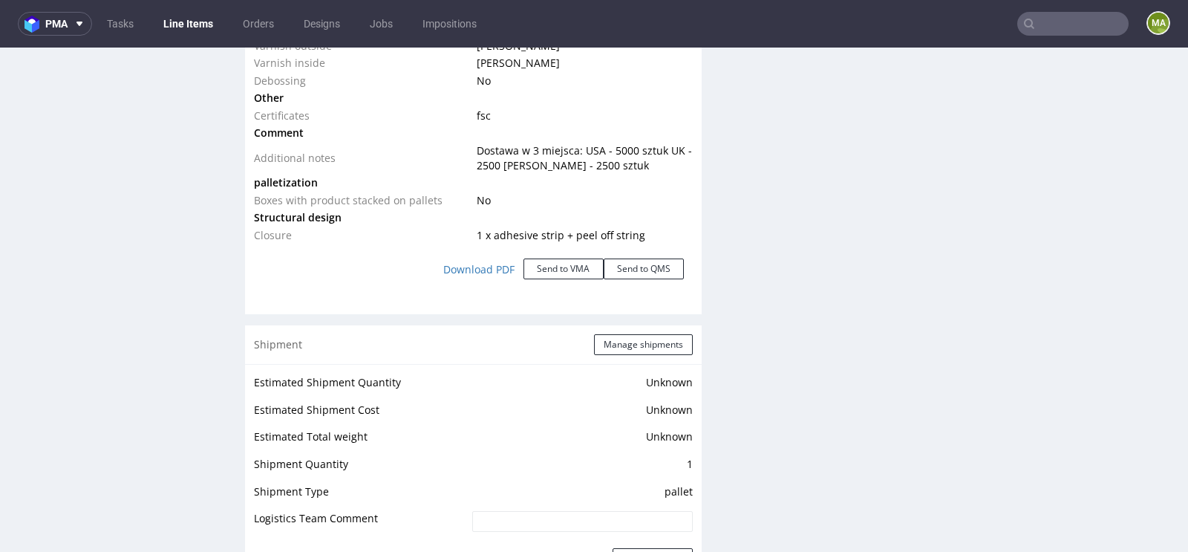
scroll to position [1905, 0]
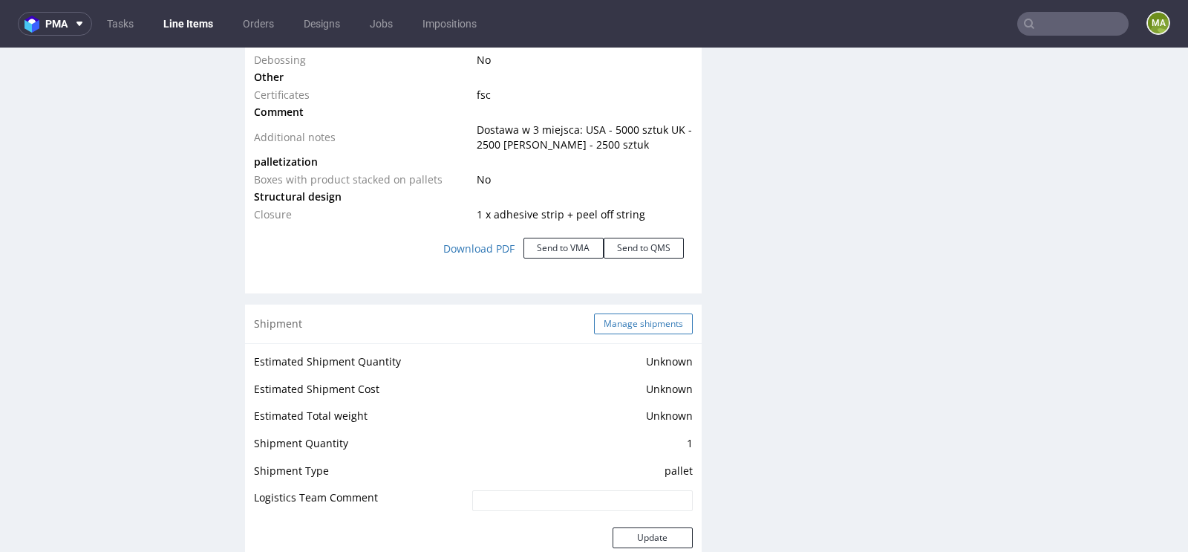
click at [631, 328] on button "Manage shipments" at bounding box center [643, 323] width 99 height 21
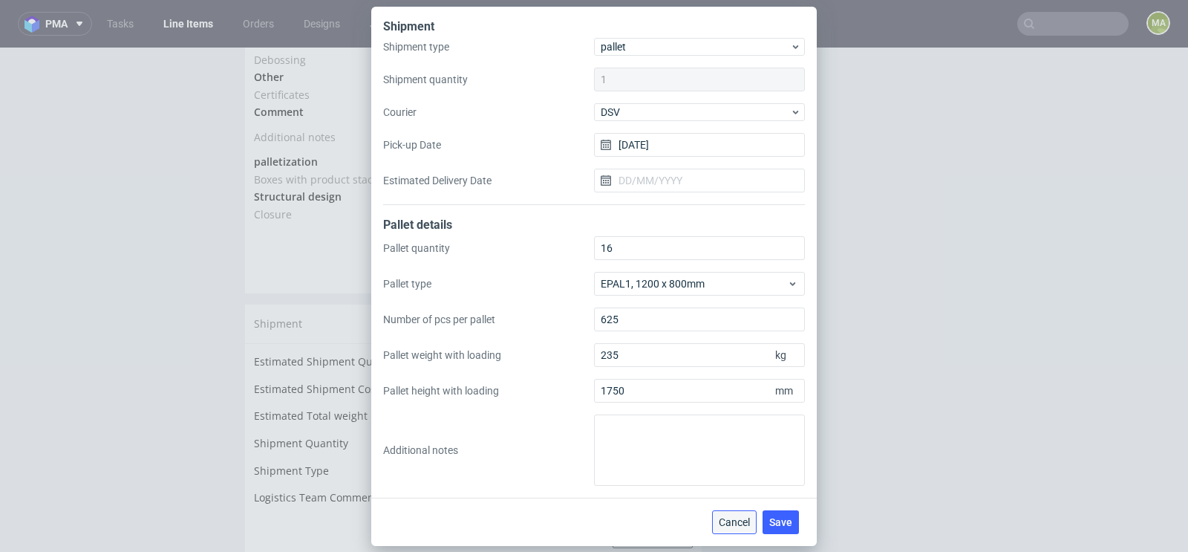
click at [734, 513] on button "Cancel" at bounding box center [734, 522] width 45 height 24
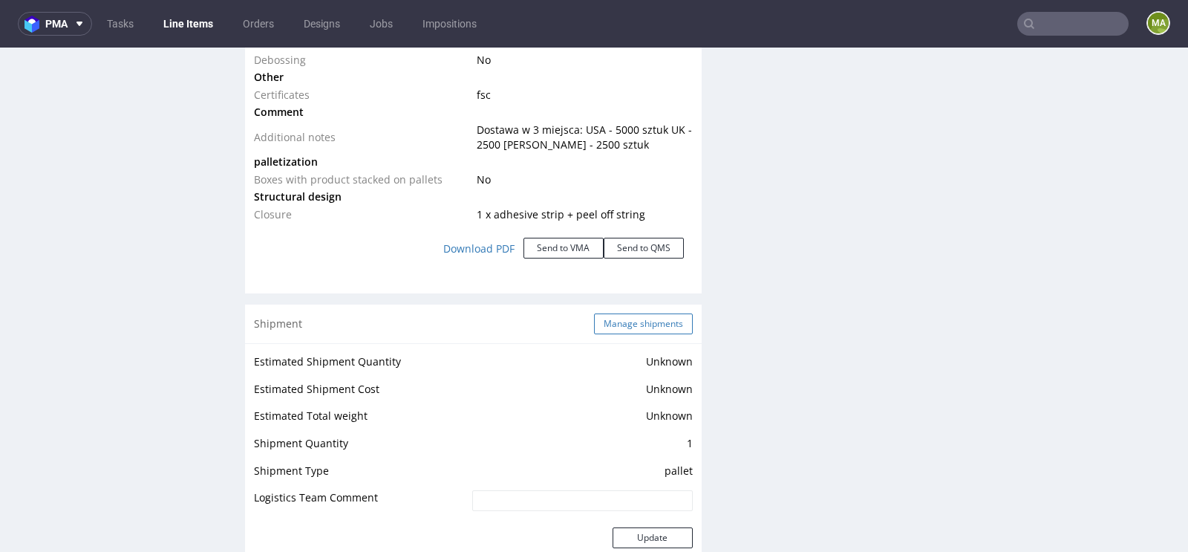
click at [648, 321] on button "Manage shipments" at bounding box center [643, 323] width 99 height 21
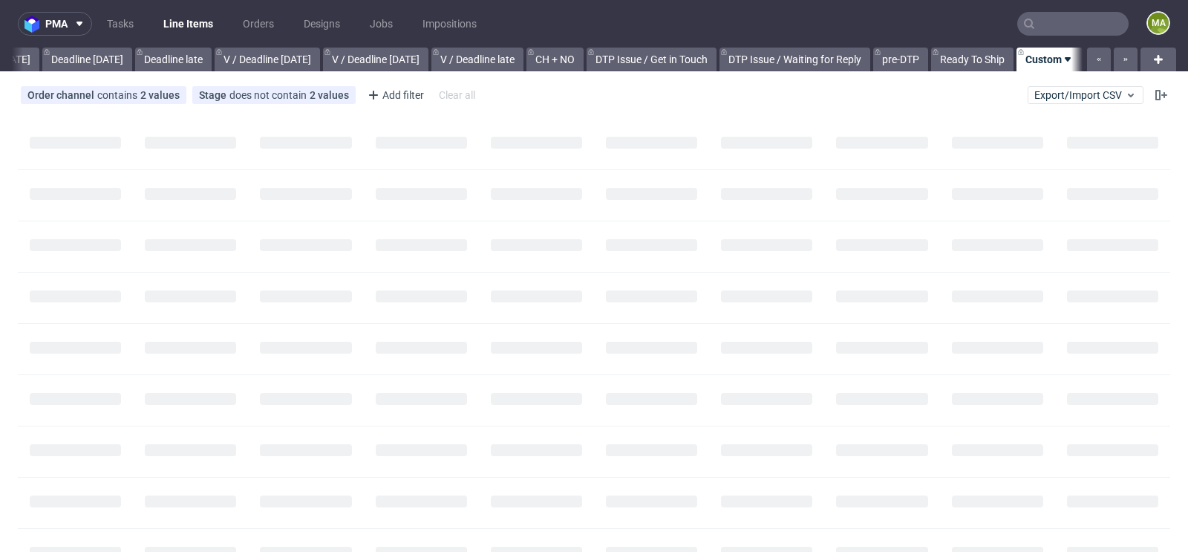
scroll to position [0, 1679]
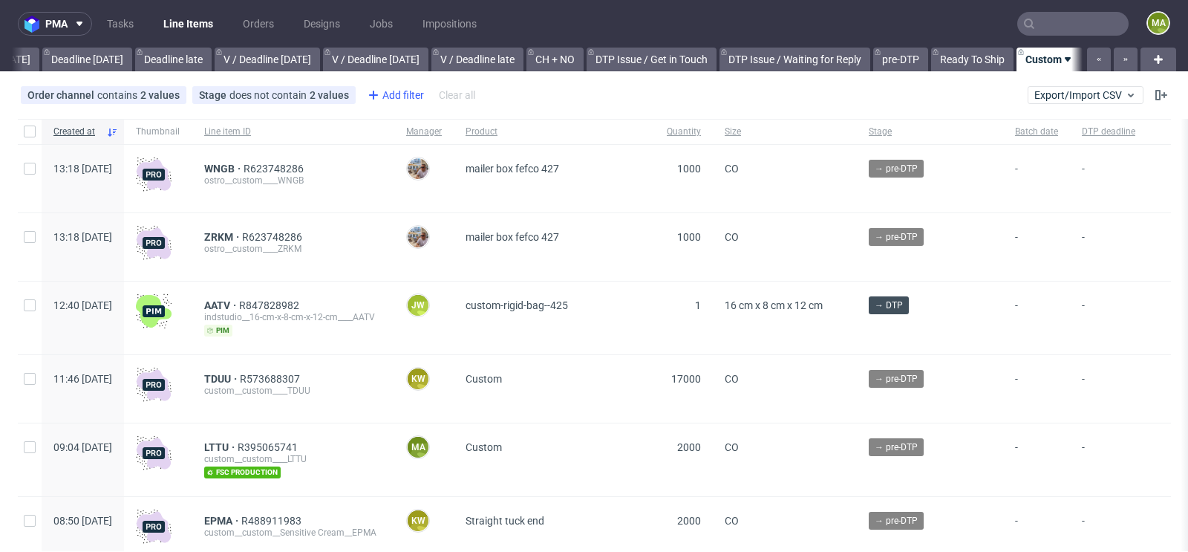
click at [398, 97] on div "Add filter" at bounding box center [394, 95] width 65 height 24
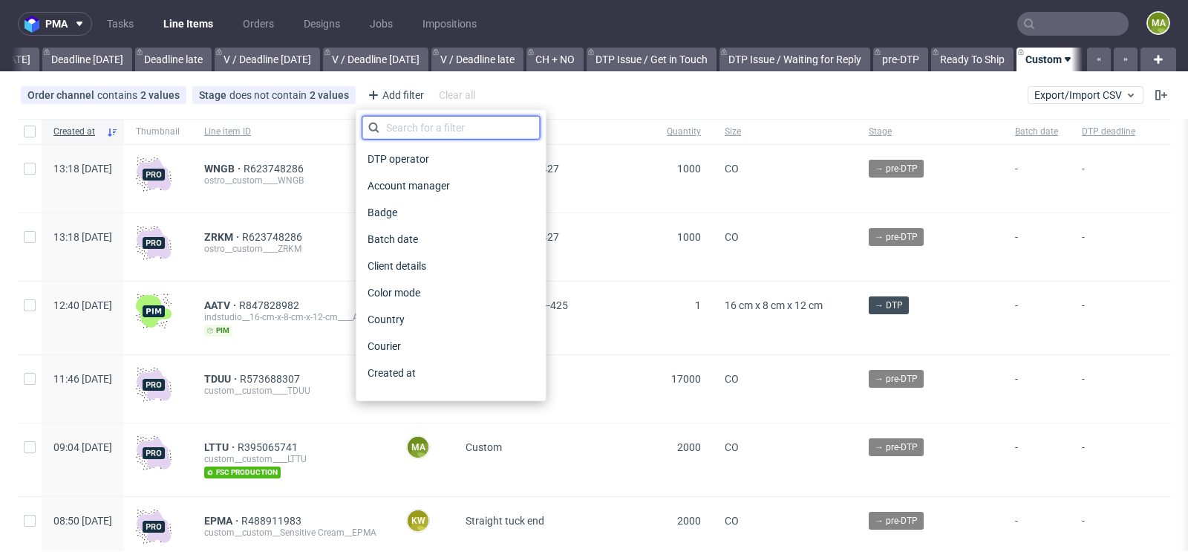
click at [402, 119] on input "text" at bounding box center [451, 128] width 178 height 24
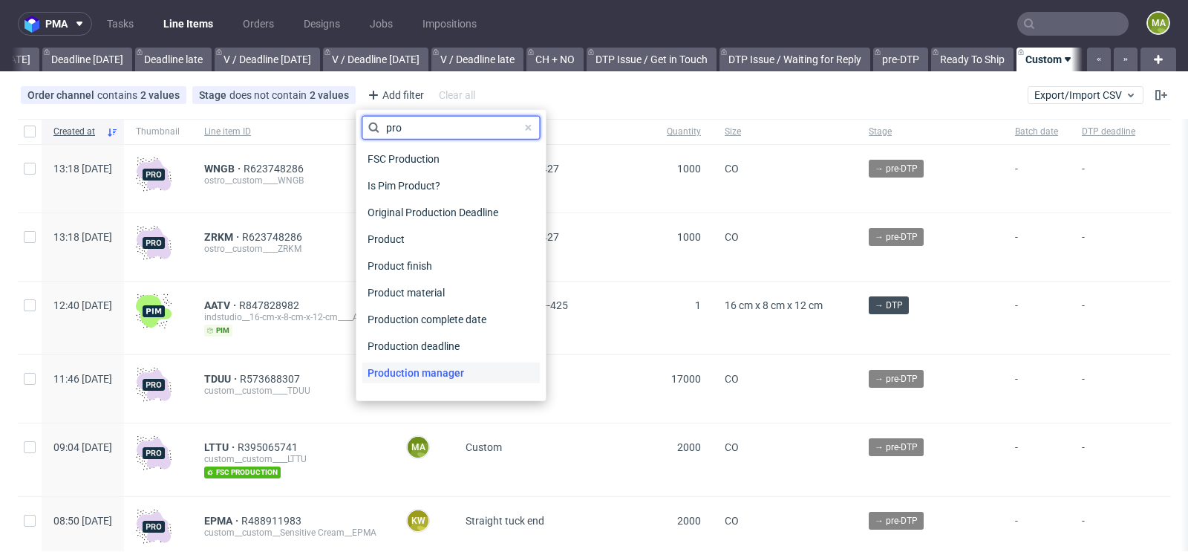
type input "pro"
click at [452, 372] on span "Production manager" at bounding box center [416, 372] width 108 height 21
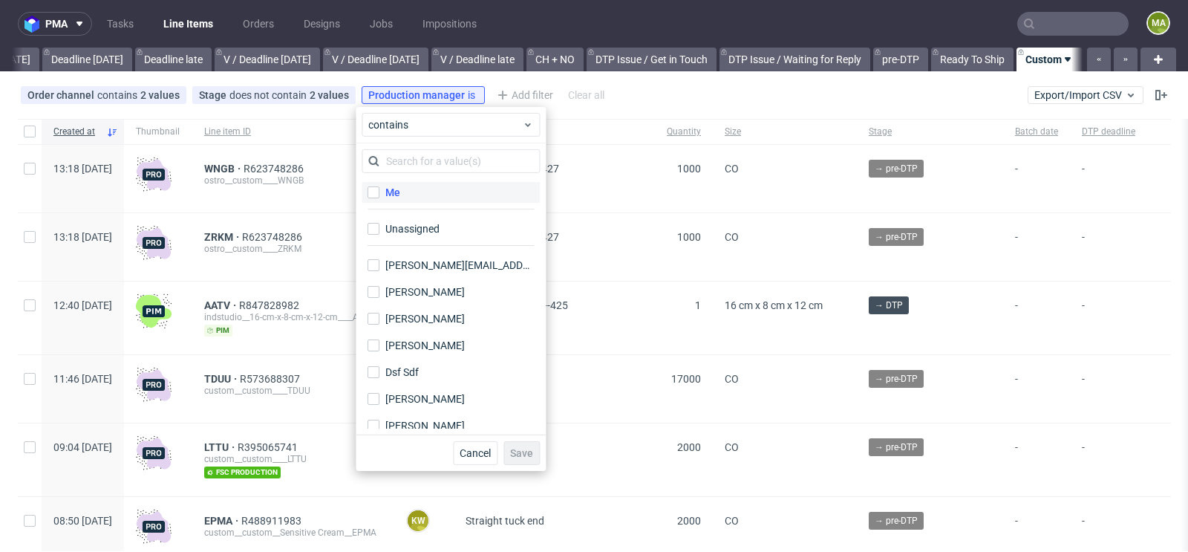
click at [402, 201] on label "Me" at bounding box center [451, 192] width 178 height 21
click at [379, 198] on input "Me" at bounding box center [373, 192] width 12 height 12
checkbox input "true"
click at [526, 457] on span "Save" at bounding box center [521, 453] width 23 height 10
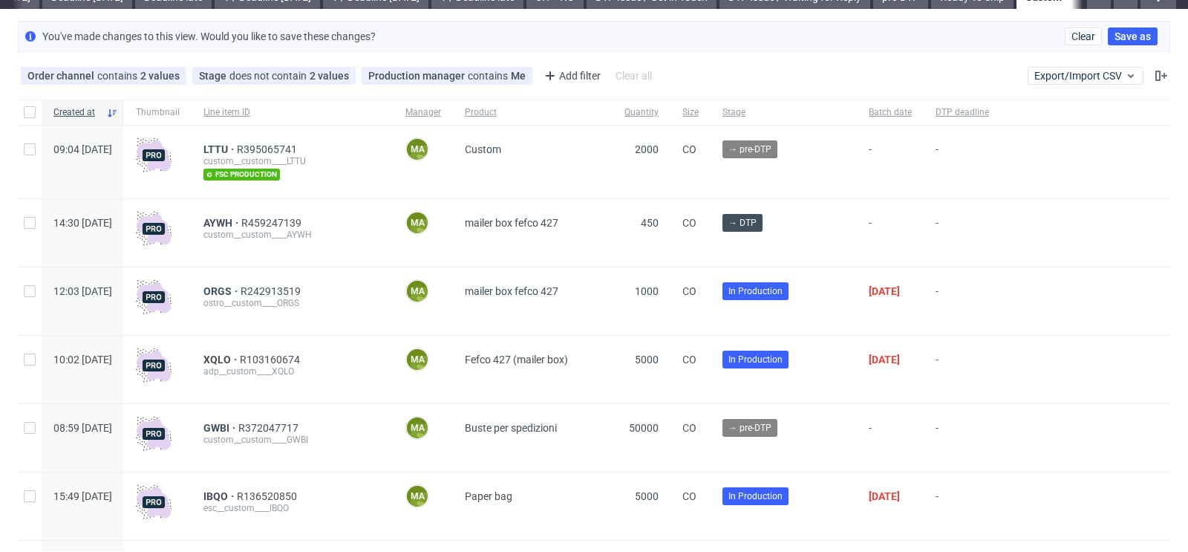
scroll to position [63, 0]
click at [237, 151] on span "LTTU" at bounding box center [219, 149] width 33 height 12
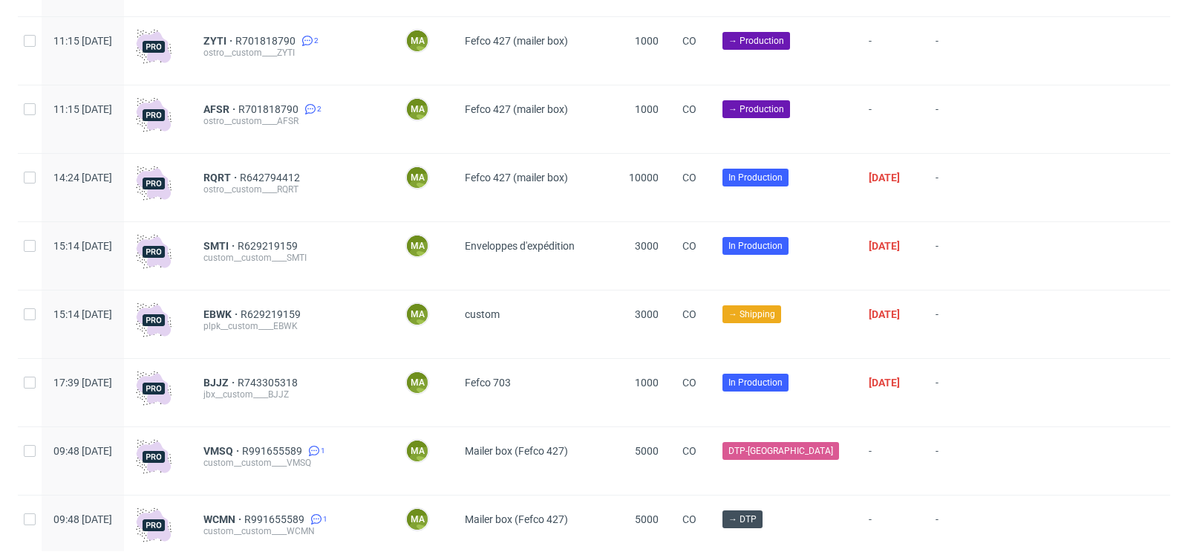
scroll to position [1402, 0]
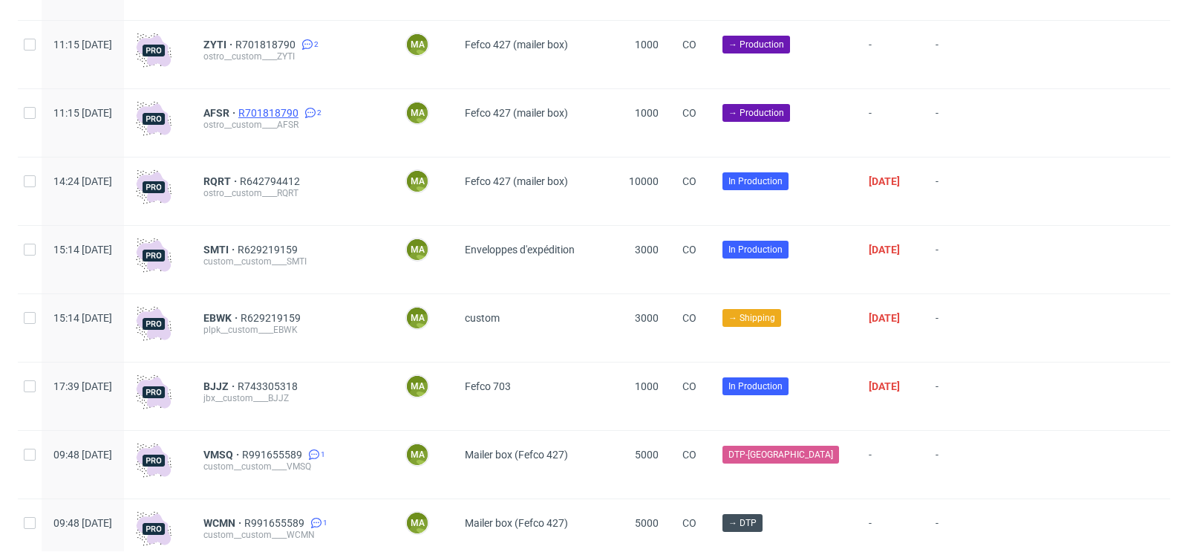
click at [301, 113] on span "R701818790" at bounding box center [269, 113] width 63 height 12
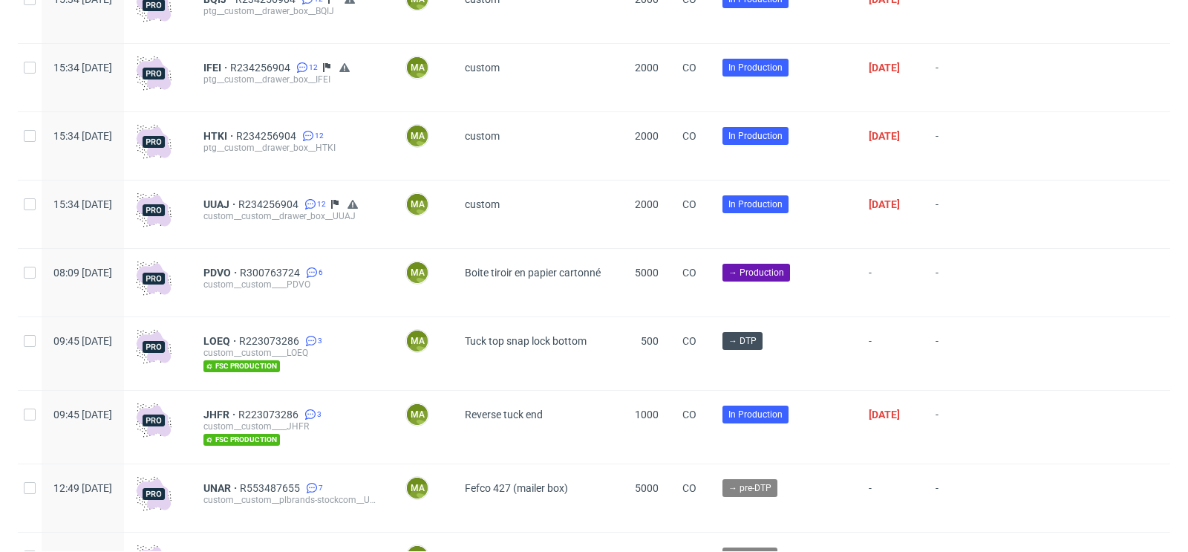
scroll to position [3673, 0]
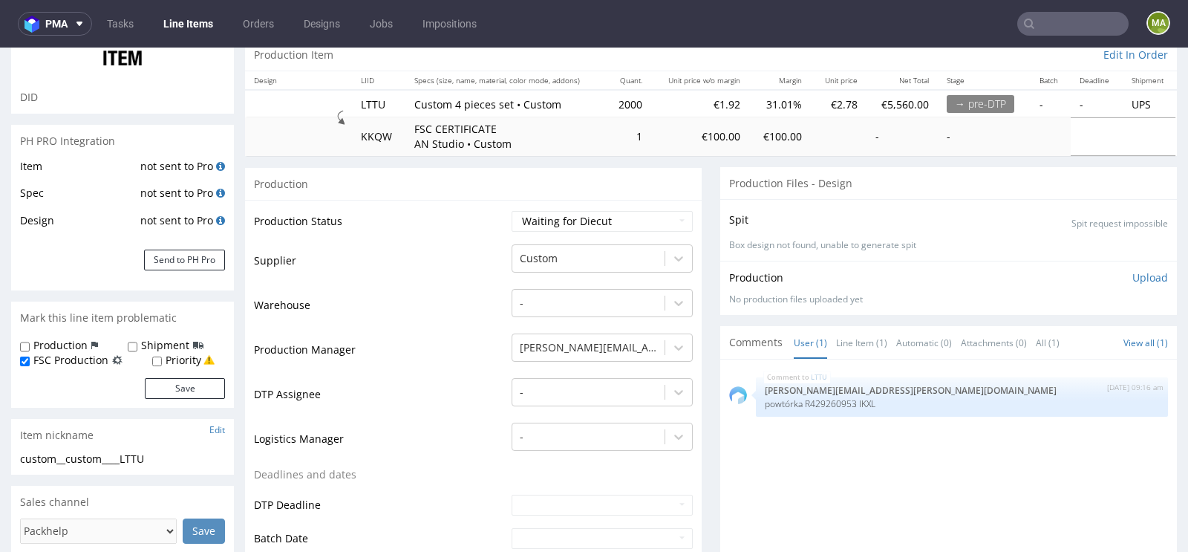
scroll to position [150, 0]
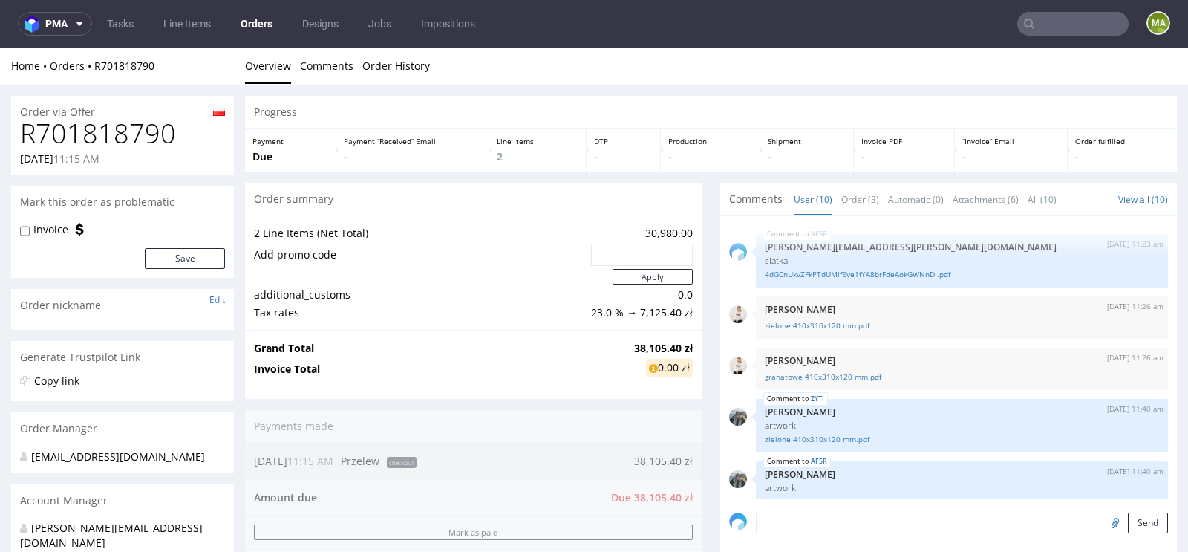
scroll to position [325, 0]
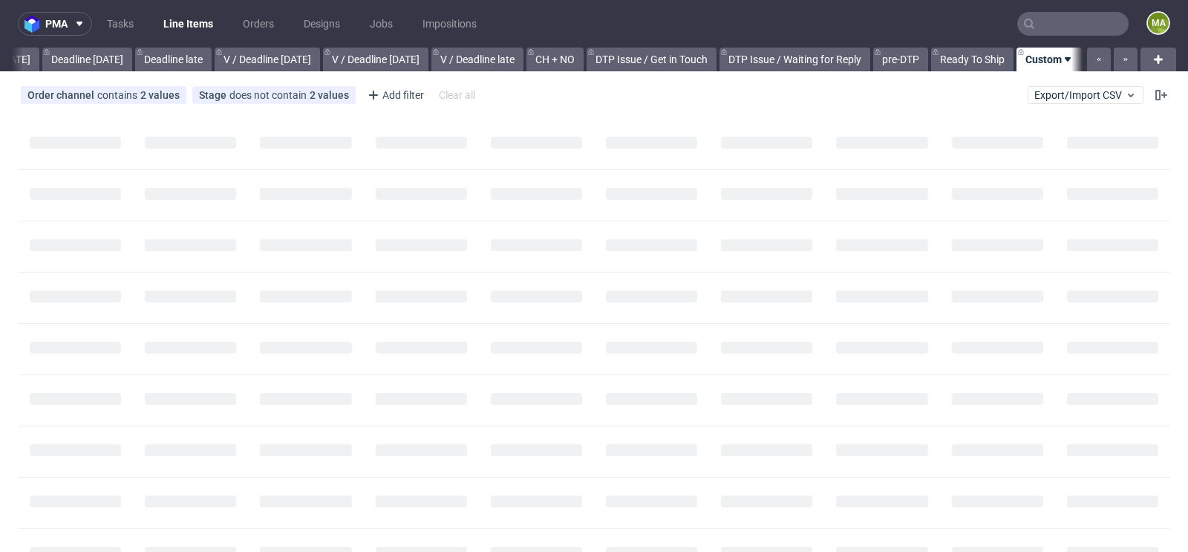
scroll to position [0, 1679]
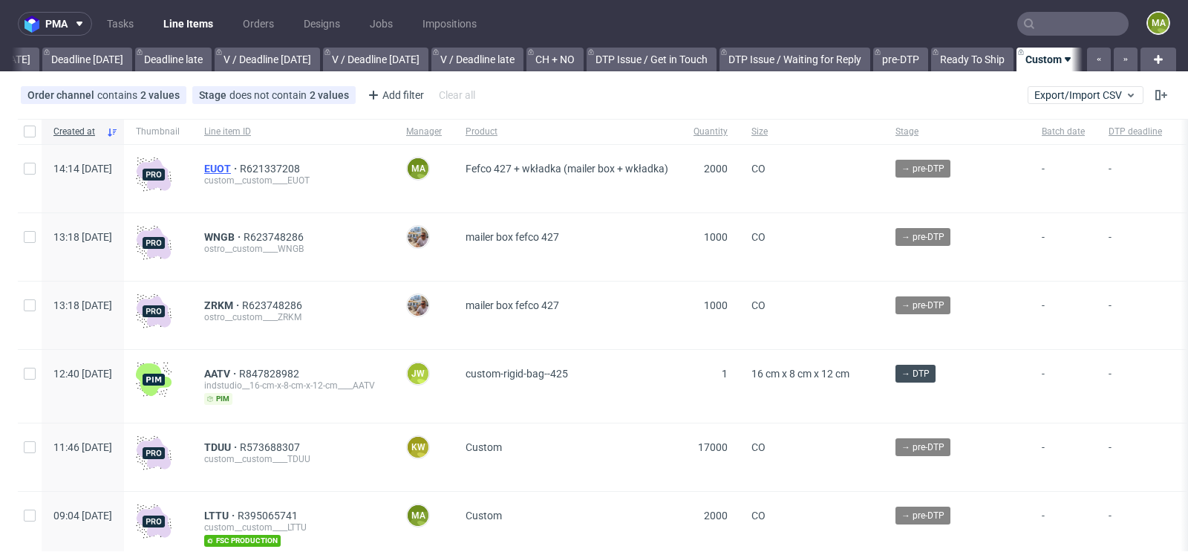
click at [240, 165] on span "EUOT" at bounding box center [222, 169] width 36 height 12
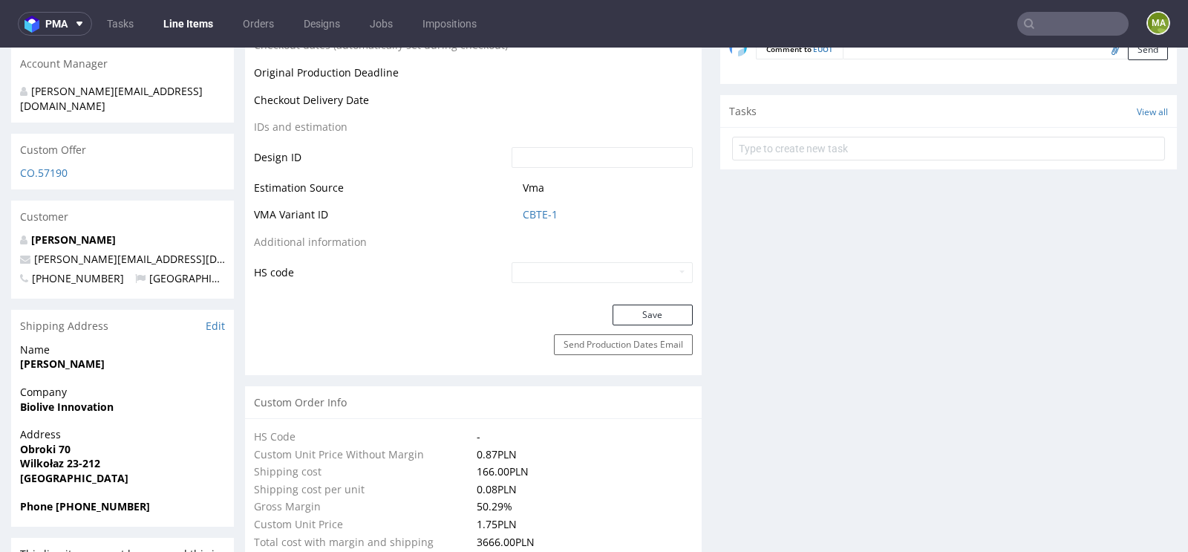
scroll to position [765, 0]
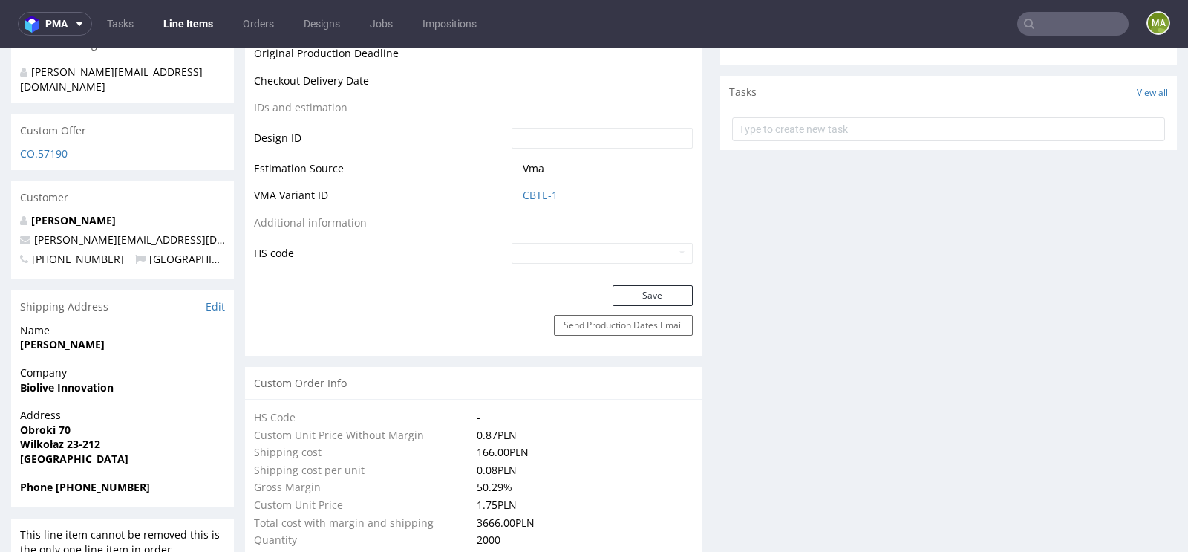
click at [515, 195] on td "CBTE-1" at bounding box center [600, 199] width 185 height 27
click at [529, 190] on link "CBTE-1" at bounding box center [540, 195] width 35 height 15
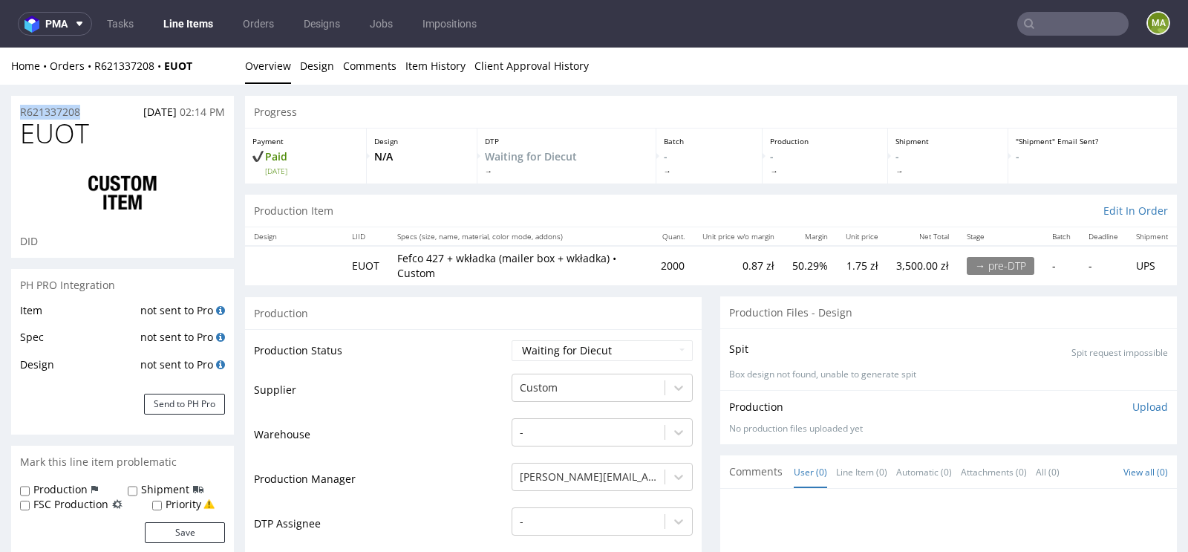
drag, startPoint x: 90, startPoint y: 106, endPoint x: 0, endPoint y: 106, distance: 89.8
copy p "R621337208"
click at [100, 107] on div "R621337208 15.10.2025 02:14 PM" at bounding box center [122, 108] width 223 height 24
drag, startPoint x: 100, startPoint y: 107, endPoint x: 0, endPoint y: 107, distance: 100.2
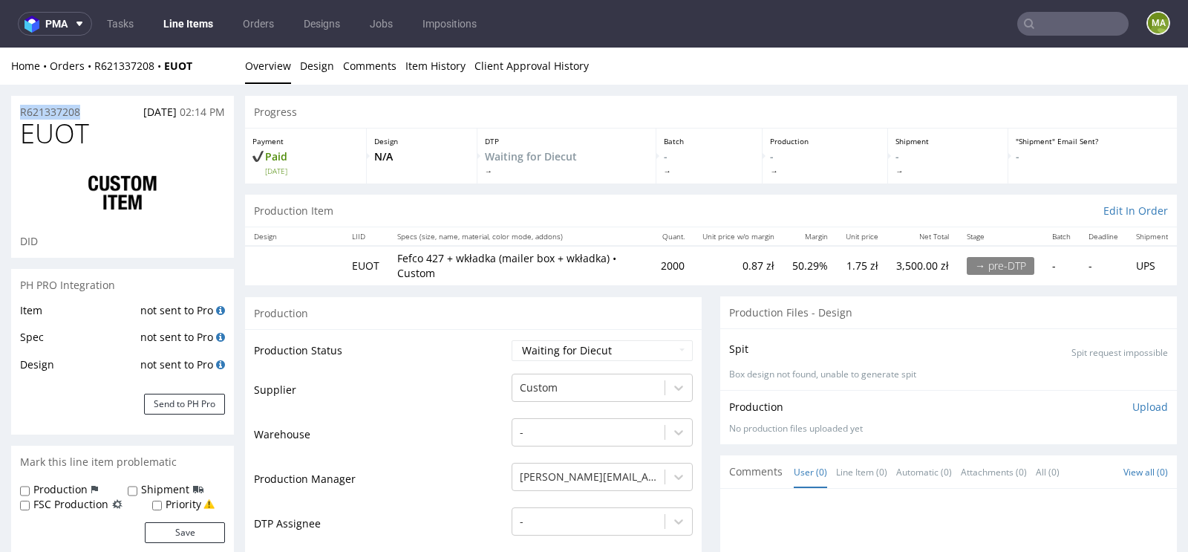
copy p "R621337208"
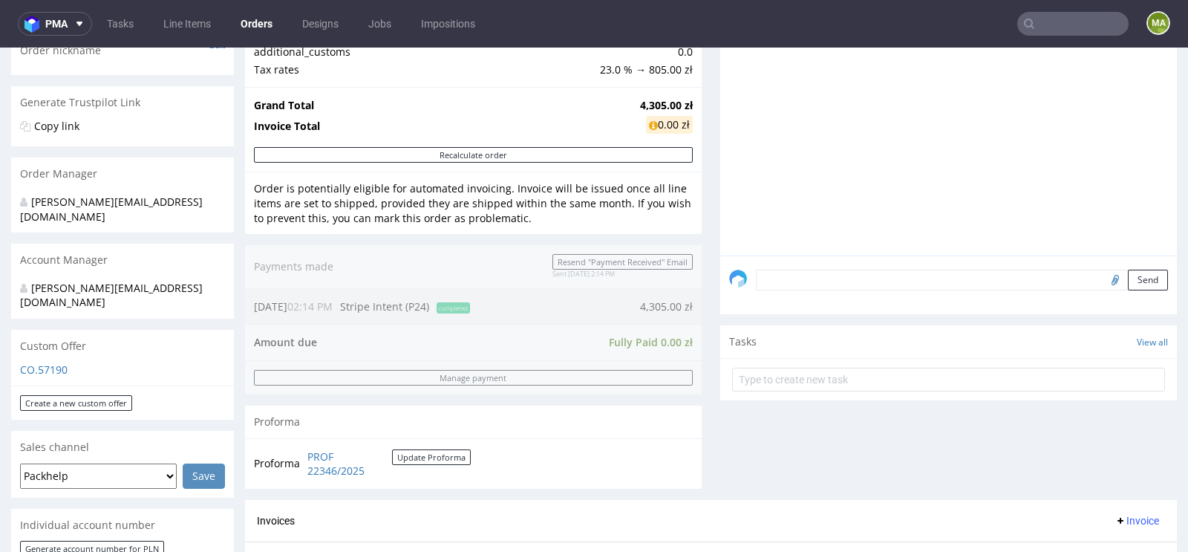
scroll to position [448, 0]
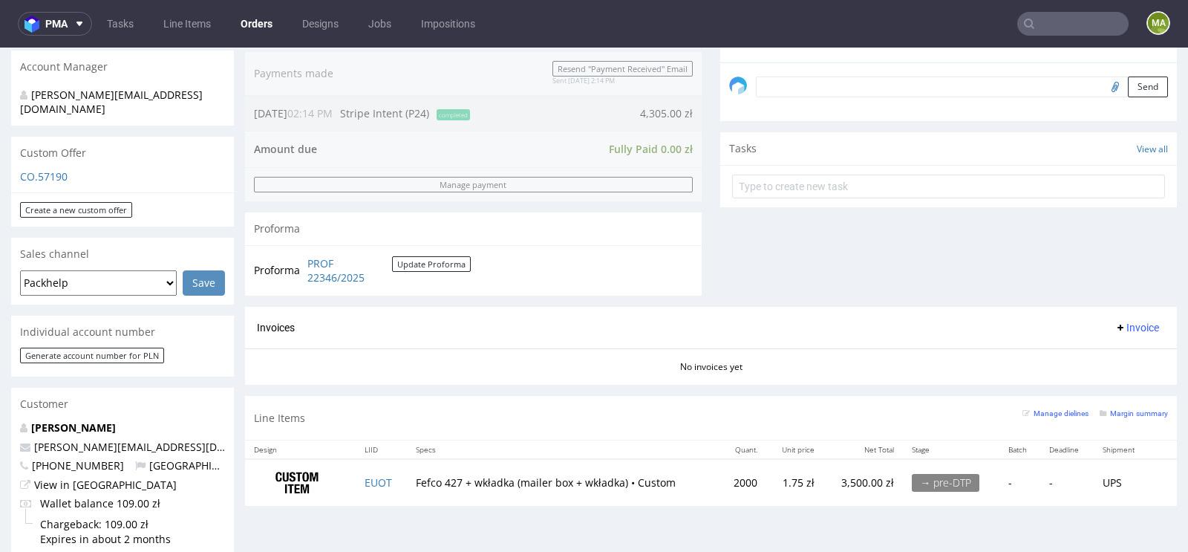
click at [1120, 416] on div "Manage dielines Margin summary" at bounding box center [1095, 418] width 146 height 26
click at [1125, 411] on small "Margin summary" at bounding box center [1134, 413] width 68 height 8
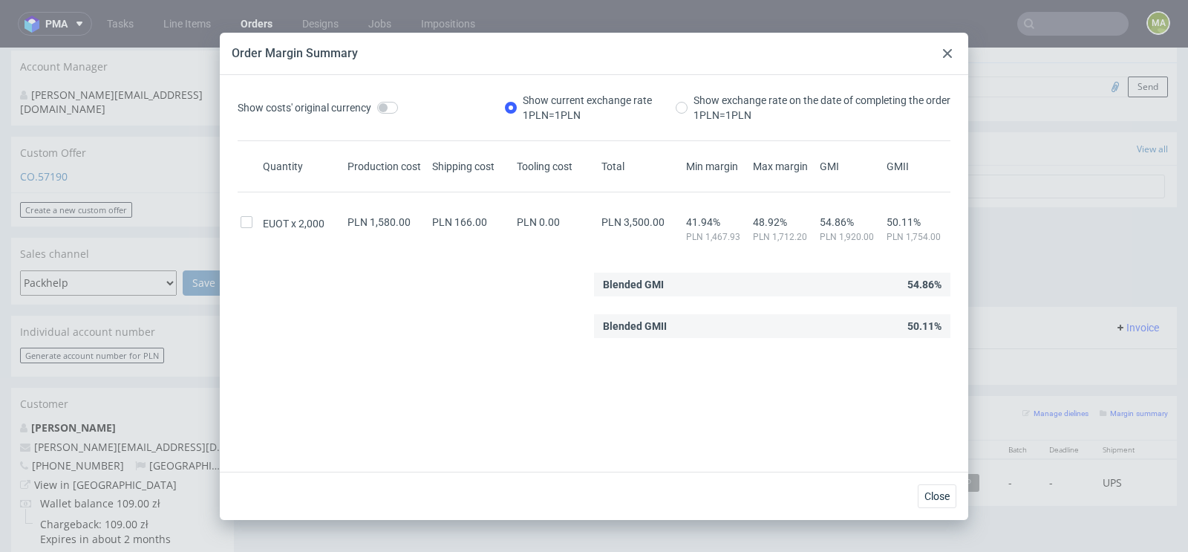
click at [943, 54] on icon at bounding box center [947, 53] width 9 height 9
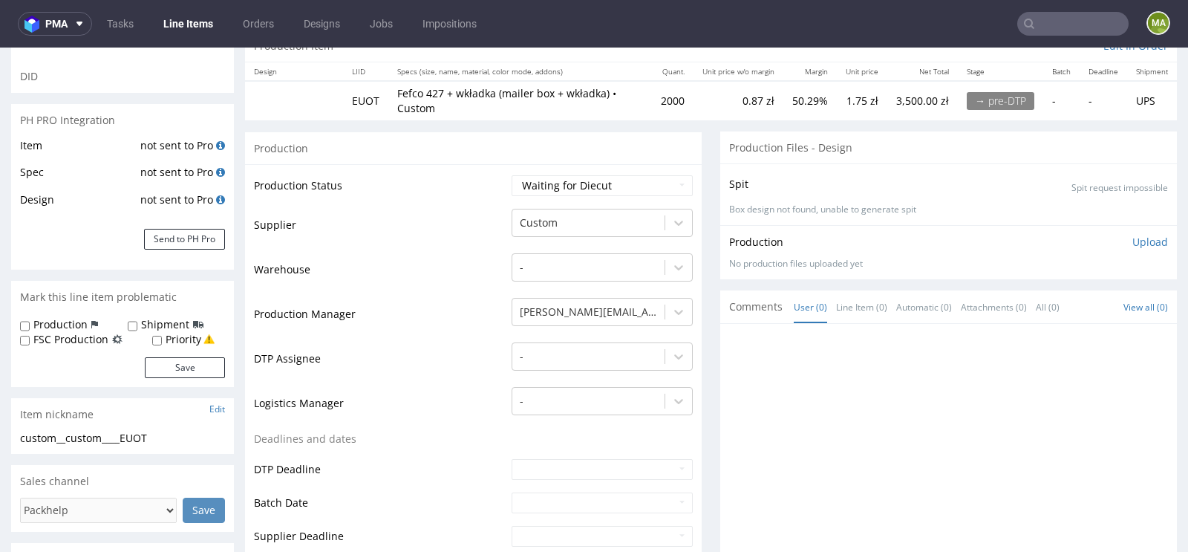
scroll to position [202, 0]
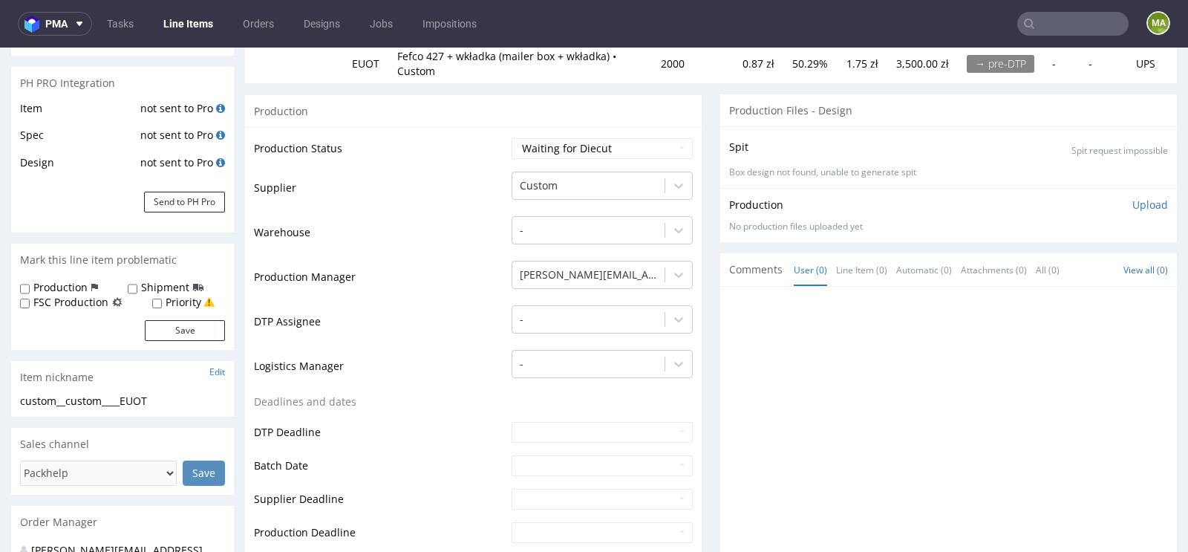
click at [876, 287] on div at bounding box center [948, 428] width 457 height 282
click at [875, 276] on link "Line Item (0)" at bounding box center [861, 270] width 51 height 32
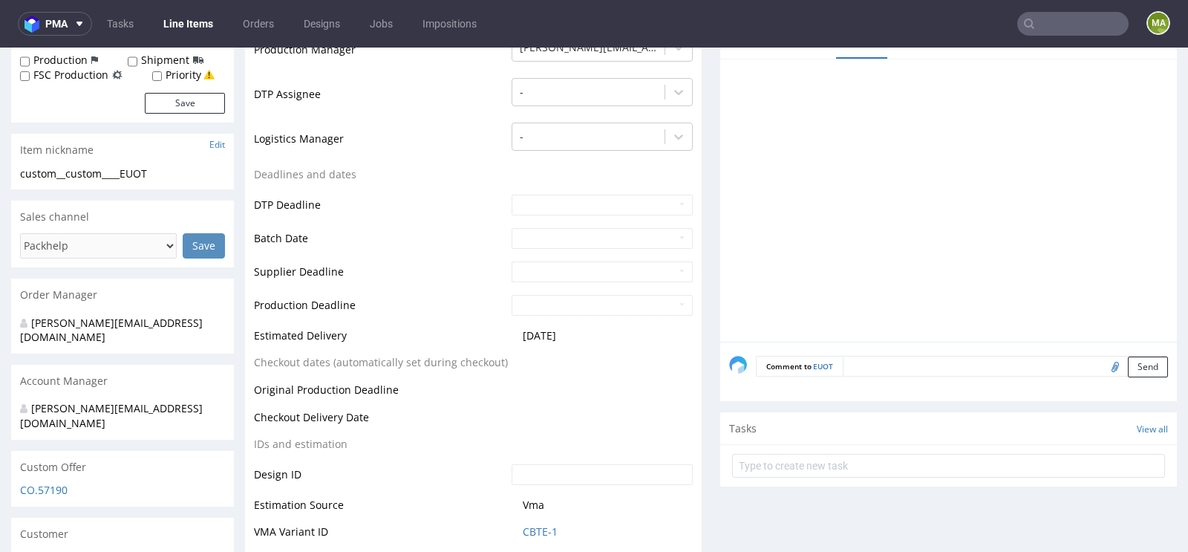
scroll to position [573, 0]
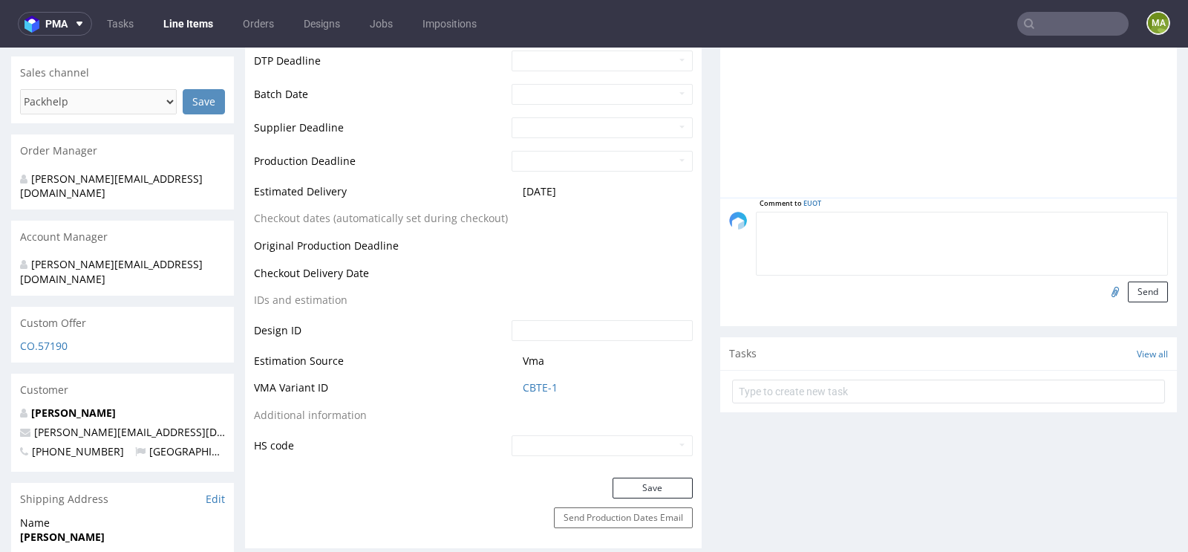
click at [921, 218] on textarea at bounding box center [962, 244] width 412 height 64
paste textarea "powtórka R870733857 LOTA"
type textarea "powtórka R870733857 LOTA"
click at [1143, 288] on button "Send" at bounding box center [1148, 291] width 40 height 21
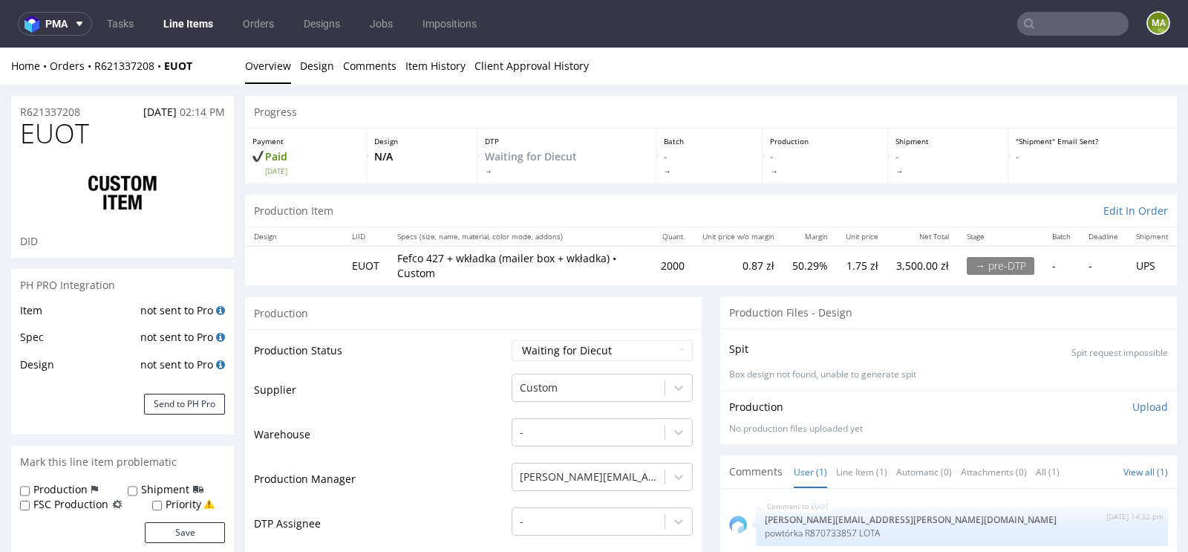
scroll to position [0, 0]
drag, startPoint x: 95, startPoint y: 105, endPoint x: 0, endPoint y: 105, distance: 95.0
copy p "R621337208"
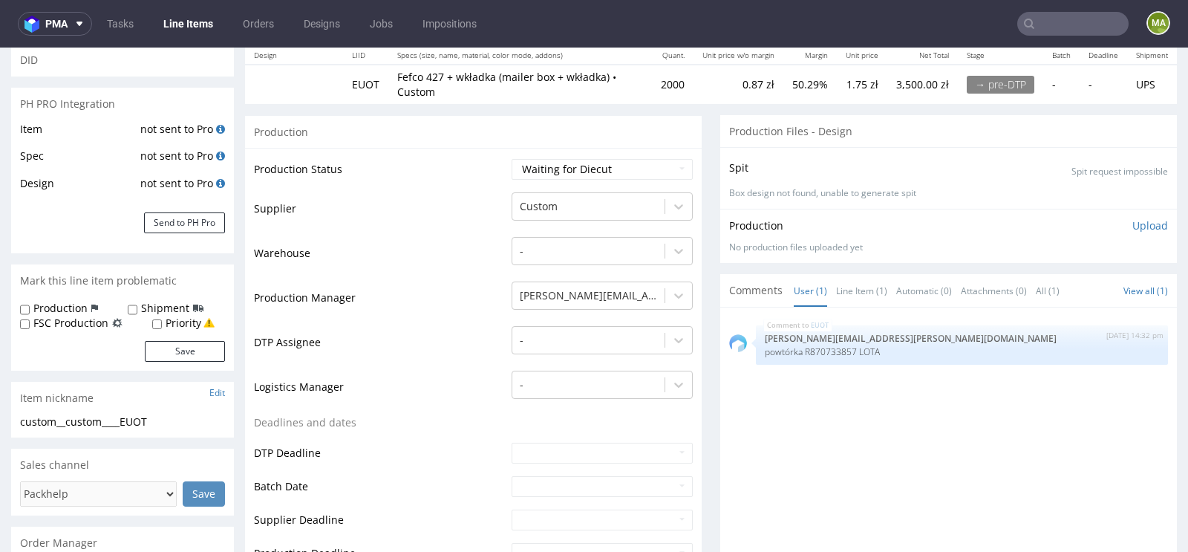
scroll to position [199, 0]
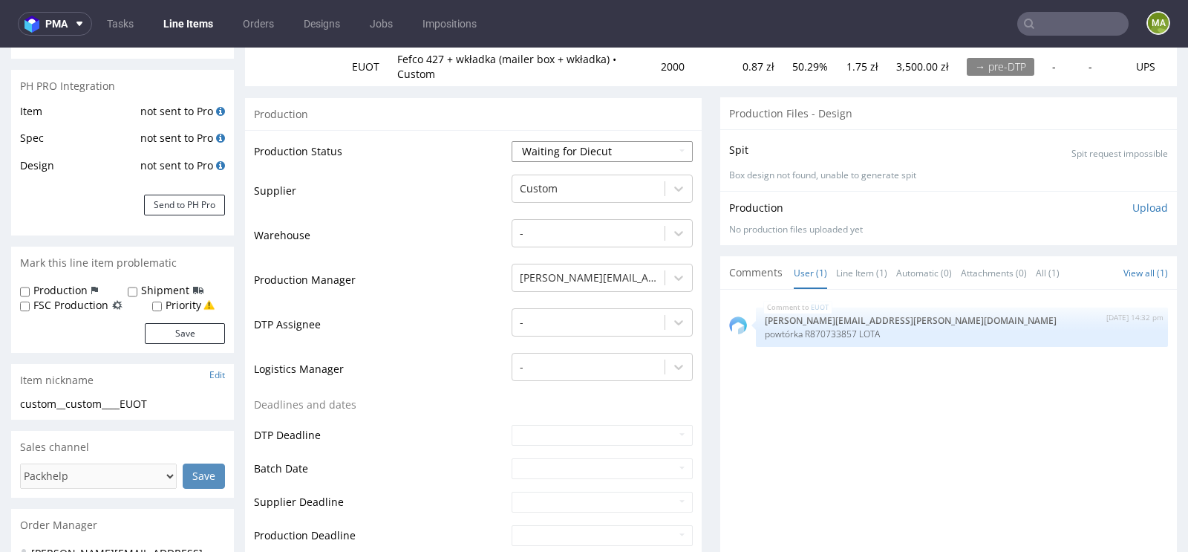
click at [587, 152] on select "Waiting for Artwork Waiting for Diecut Waiting for Mockup Waiting for DTP Waiti…" at bounding box center [602, 151] width 181 height 21
select select "production_in_process"
click at [512, 141] on select "Waiting for Artwork Waiting for Diecut Waiting for Mockup Waiting for DTP Waiti…" at bounding box center [602, 151] width 181 height 21
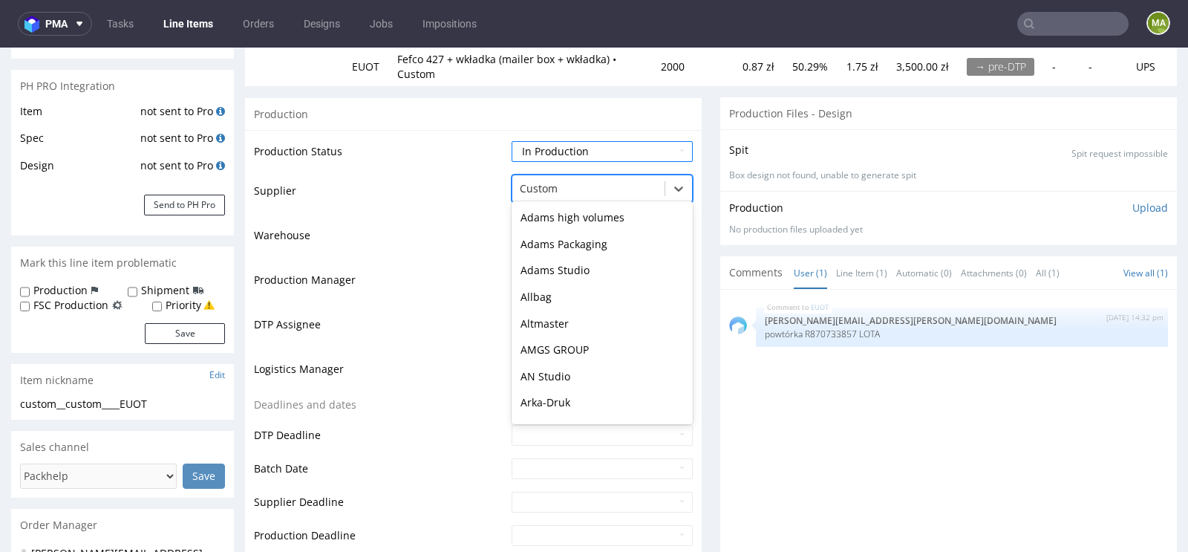
click at [558, 182] on div at bounding box center [588, 189] width 137 height 18
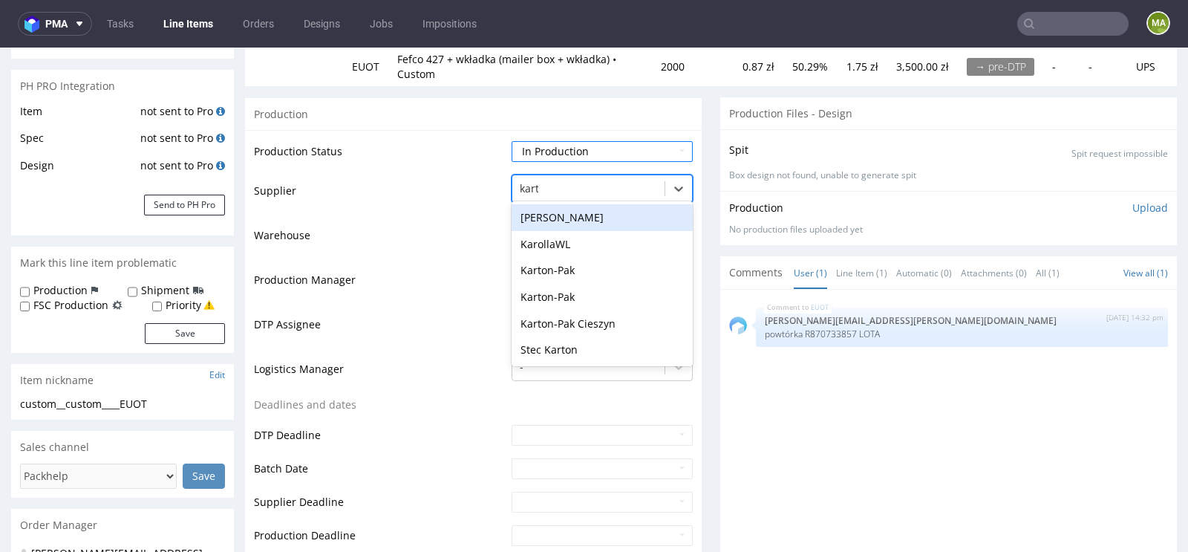
type input "karton"
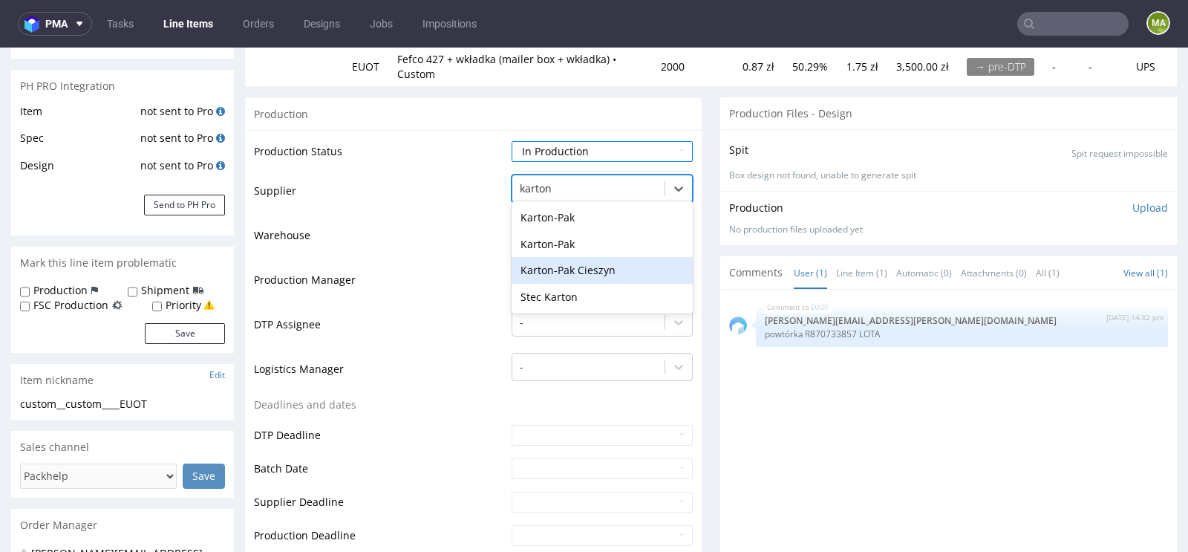
click at [555, 262] on div "Karton-Pak Cieszyn" at bounding box center [602, 270] width 181 height 27
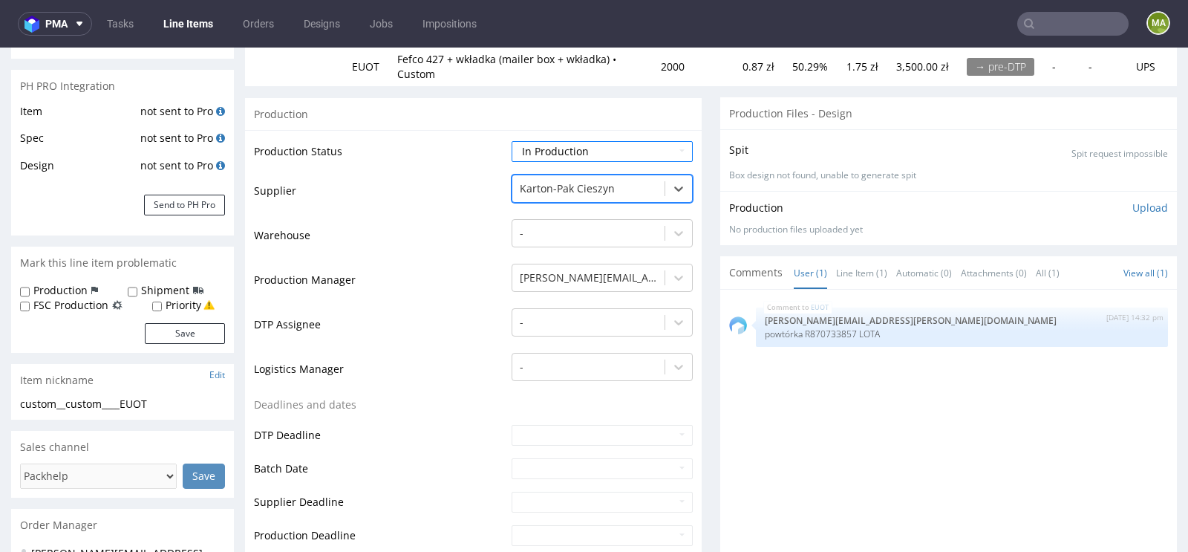
click at [474, 298] on td "Production Manager" at bounding box center [381, 284] width 254 height 45
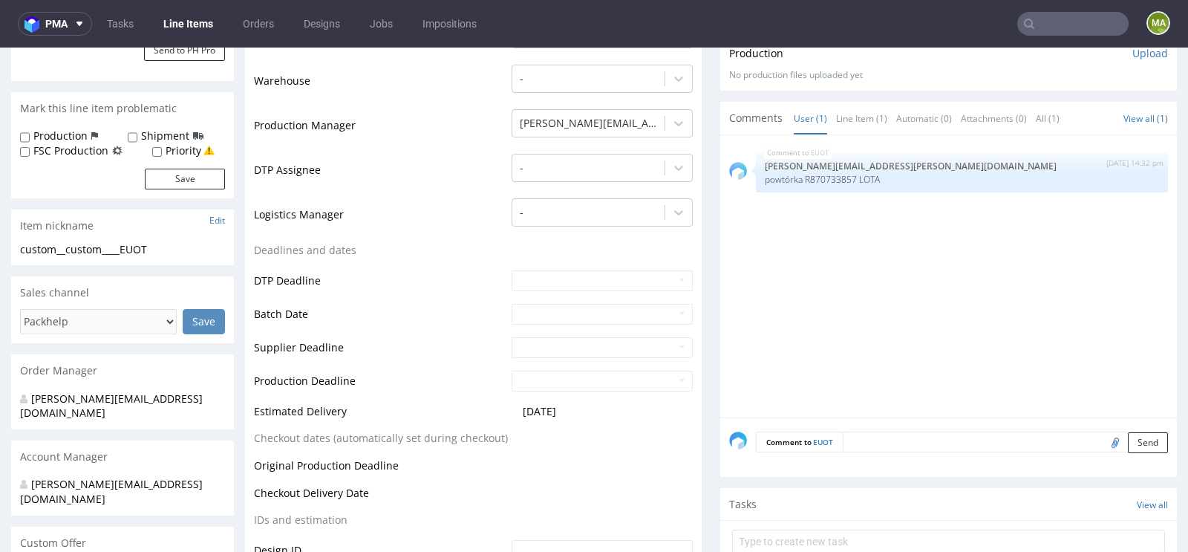
scroll to position [382, 0]
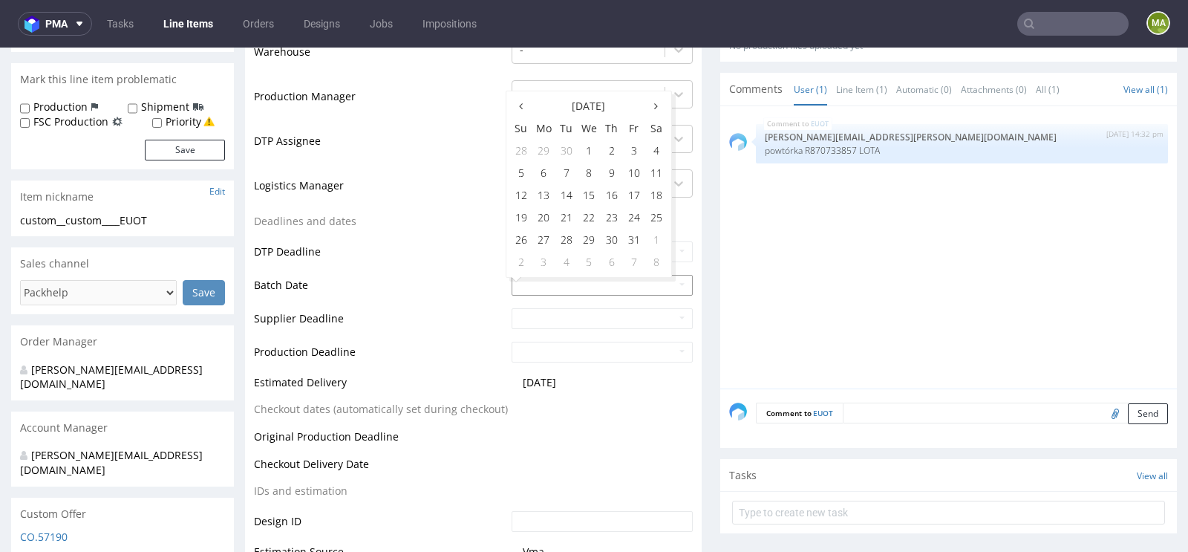
click at [543, 281] on input "text" at bounding box center [602, 285] width 181 height 21
click at [592, 196] on td "15" at bounding box center [589, 195] width 23 height 22
type input "2025-10-15"
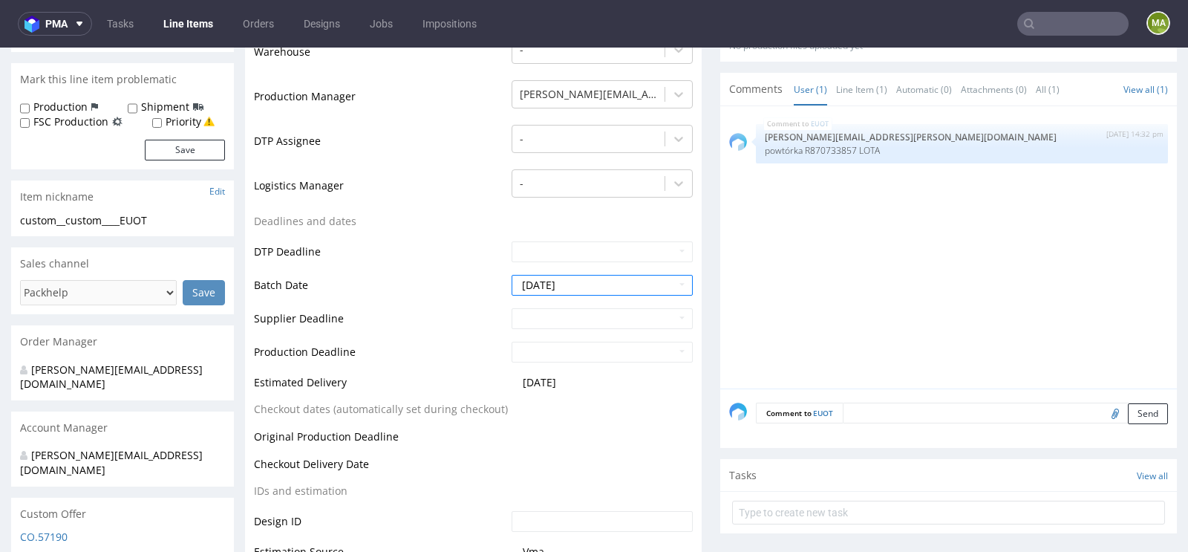
click at [443, 255] on td "DTP Deadline" at bounding box center [381, 256] width 254 height 33
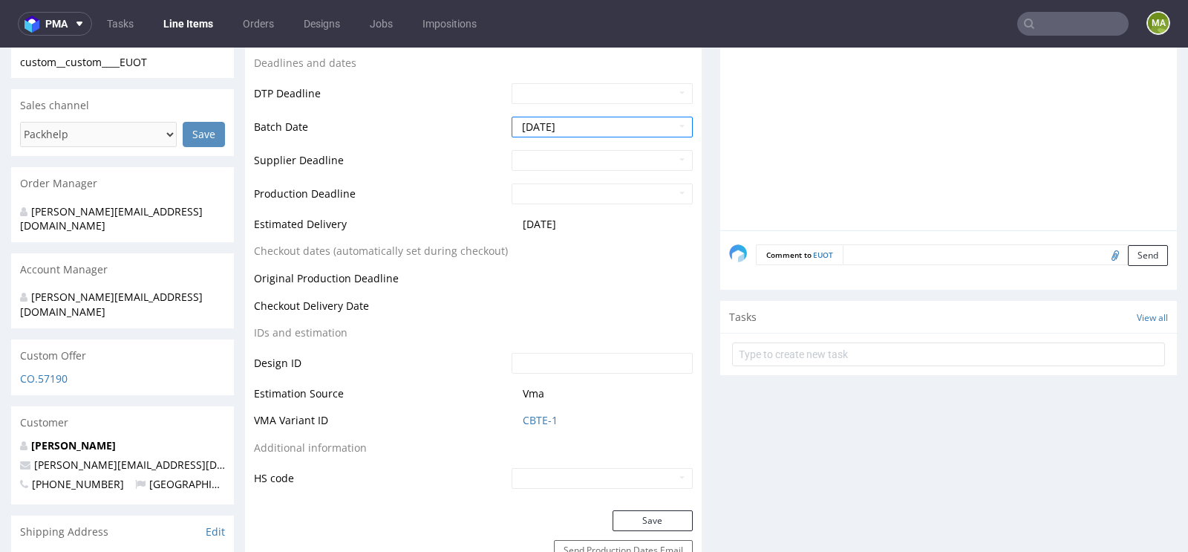
scroll to position [682, 0]
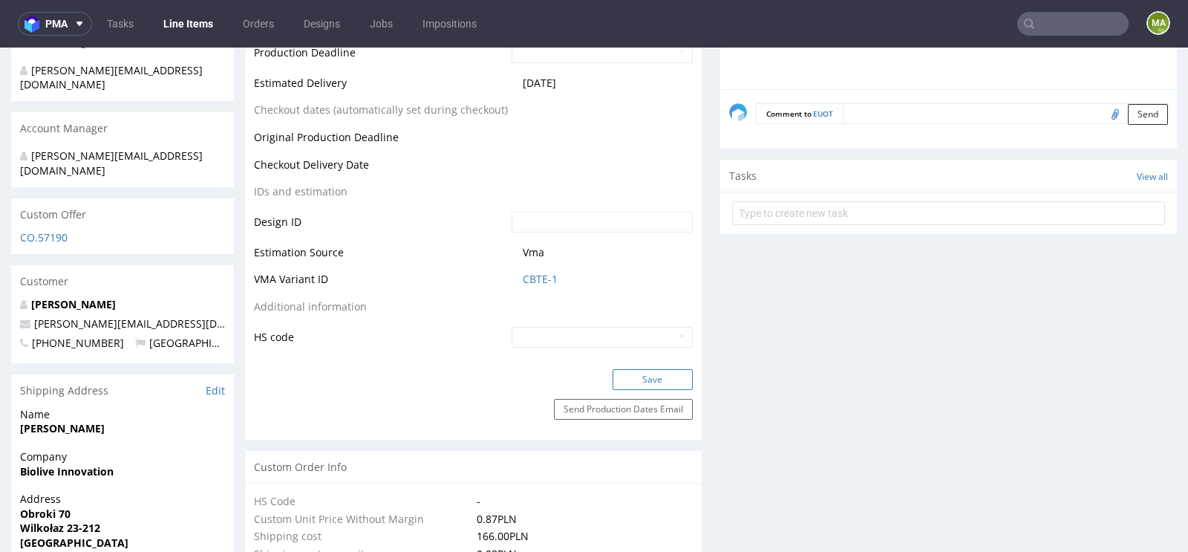
click at [658, 373] on button "Save" at bounding box center [652, 379] width 80 height 21
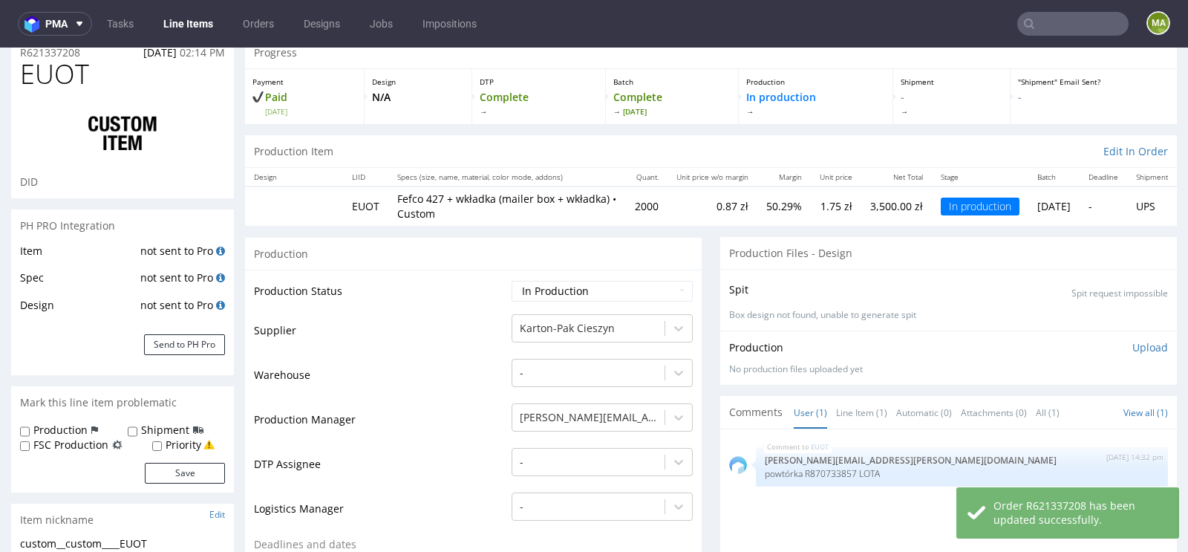
scroll to position [0, 0]
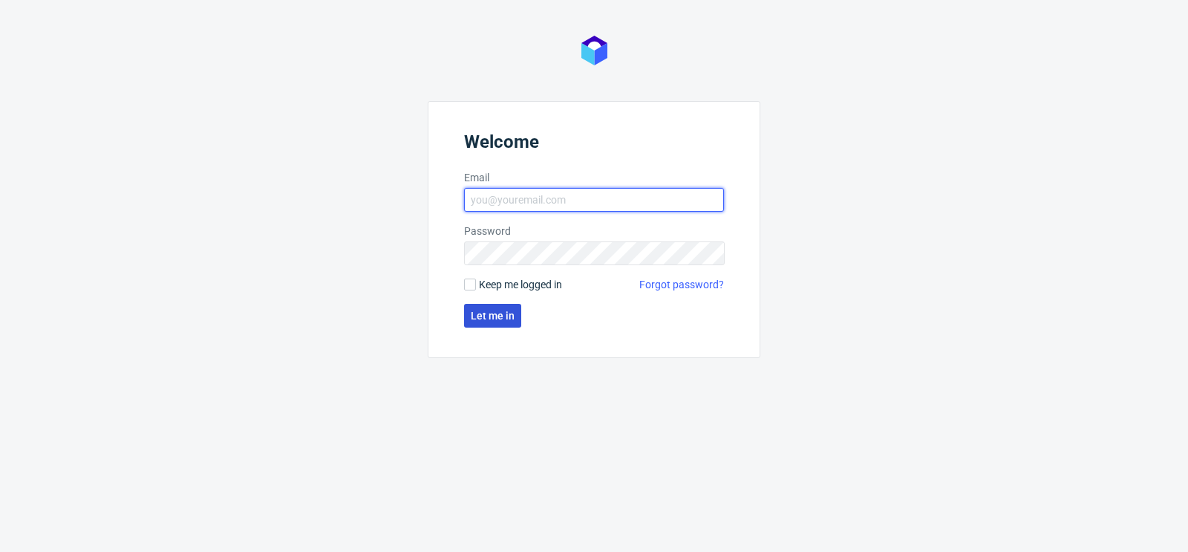
type input "[PERSON_NAME][EMAIL_ADDRESS][PERSON_NAME][DOMAIN_NAME]"
click at [494, 316] on span "Let me in" at bounding box center [493, 315] width 44 height 10
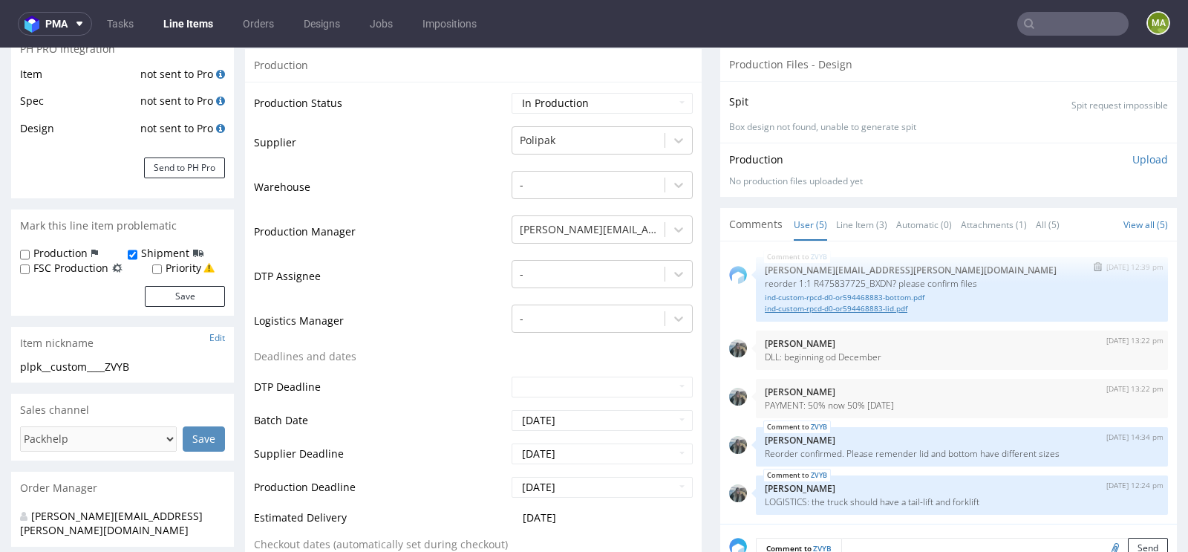
scroll to position [243, 0]
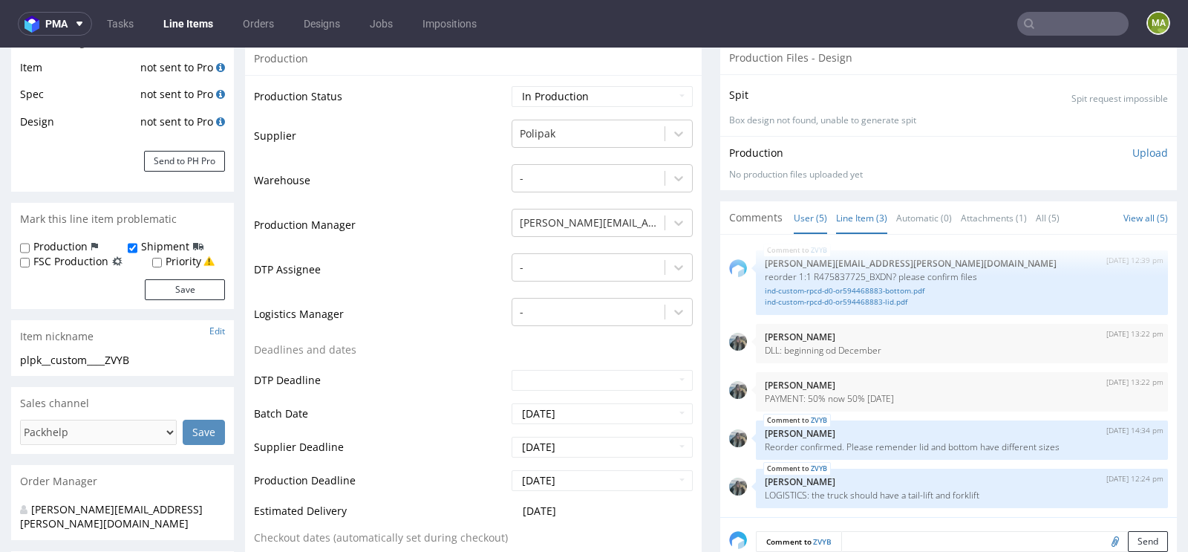
click at [858, 218] on link "Line Item (3)" at bounding box center [861, 218] width 51 height 32
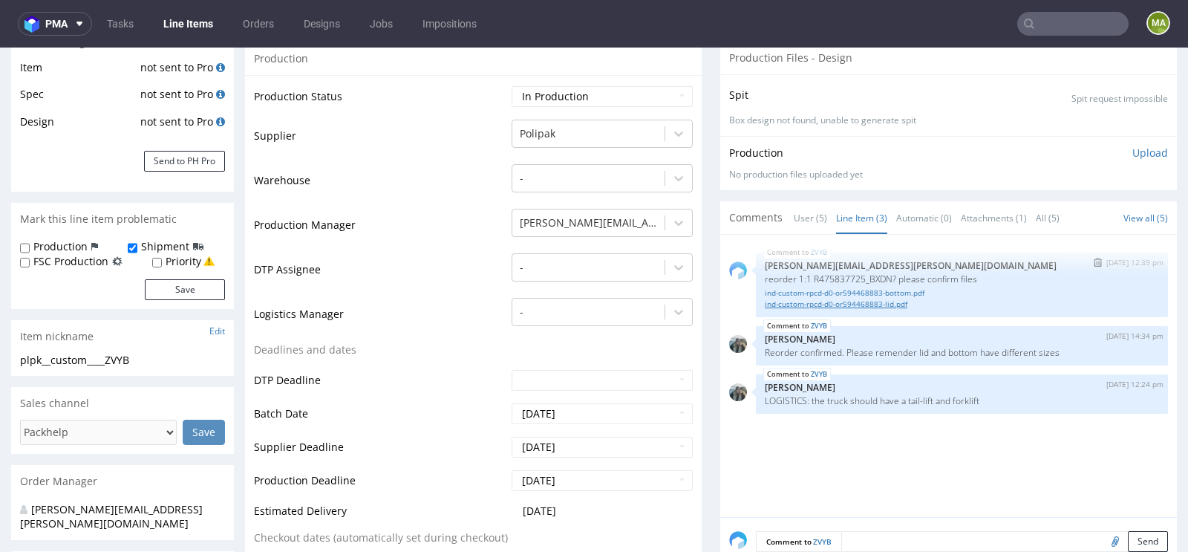
click at [880, 301] on link "ind-custom-rpcd-d0-or594468883-lid.pdf" at bounding box center [962, 303] width 394 height 11
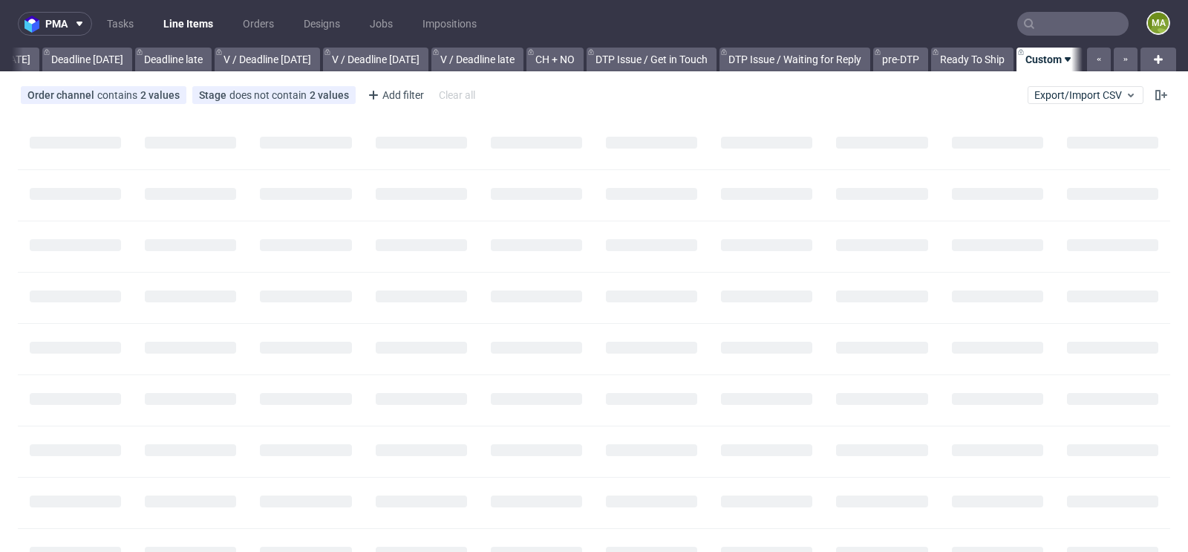
scroll to position [0, 1679]
click at [385, 97] on div "Add filter" at bounding box center [394, 95] width 65 height 24
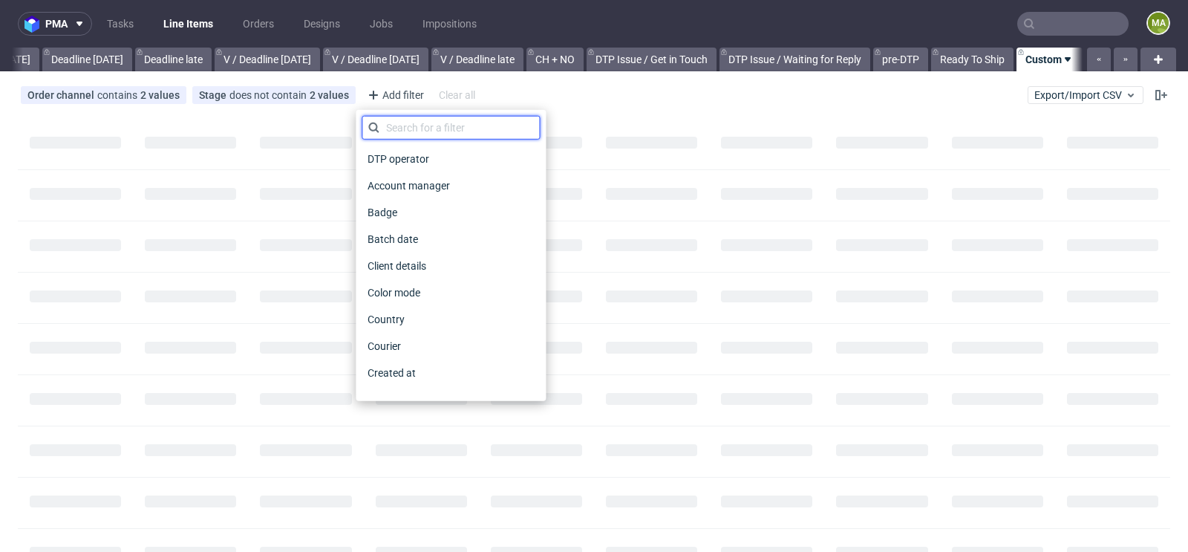
click at [437, 137] on input "text" at bounding box center [451, 128] width 178 height 24
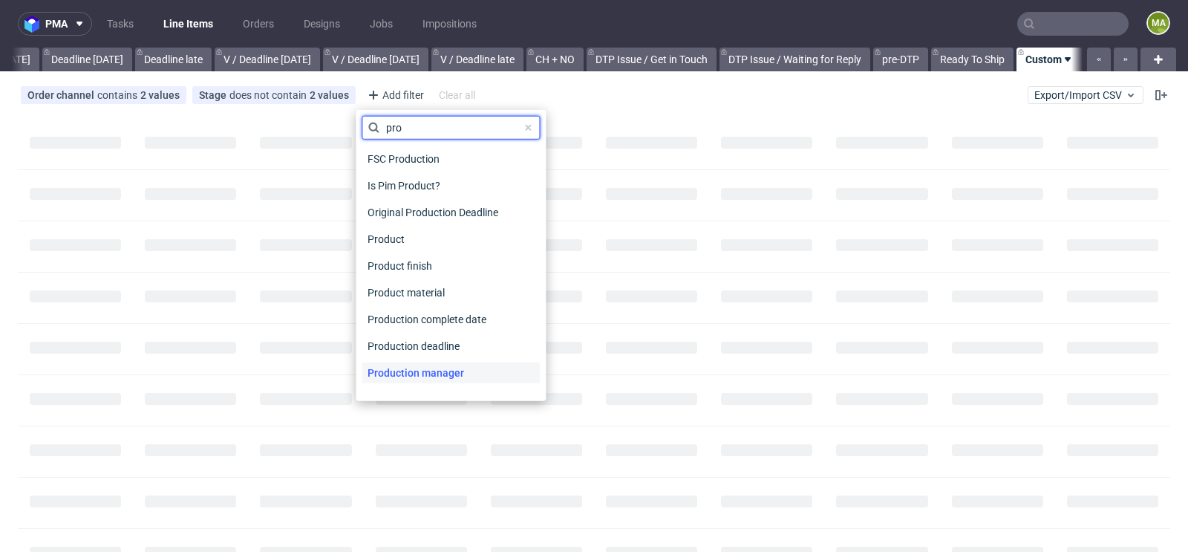
type input "pro"
click at [408, 369] on span "Production manager" at bounding box center [416, 372] width 108 height 21
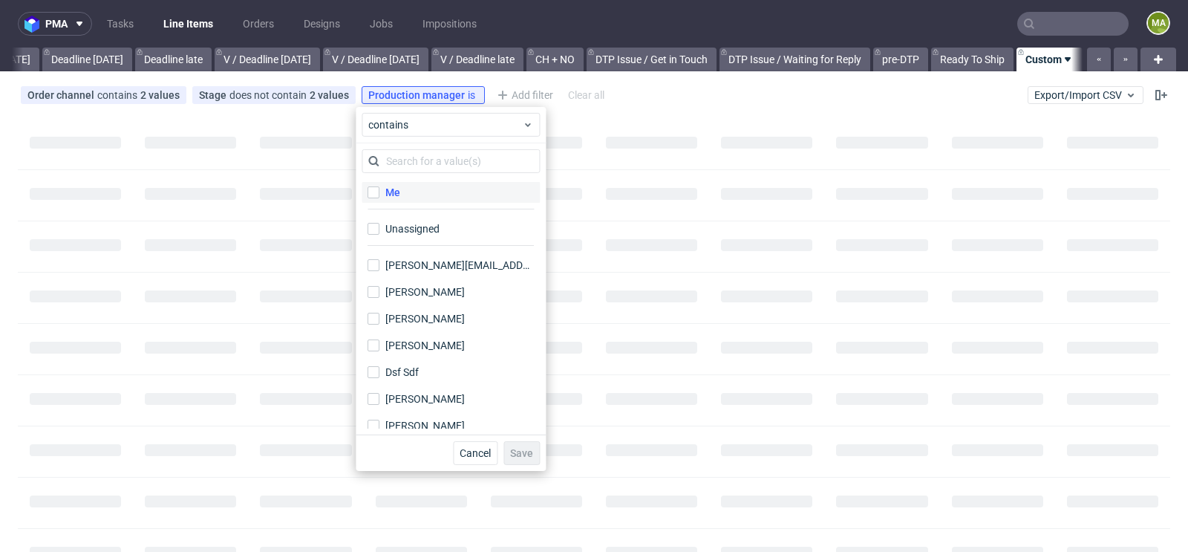
click at [389, 186] on div "Me" at bounding box center [392, 192] width 15 height 15
click at [379, 186] on input "Me" at bounding box center [373, 192] width 12 height 12
checkbox input "true"
click at [515, 448] on span "Save" at bounding box center [521, 453] width 23 height 10
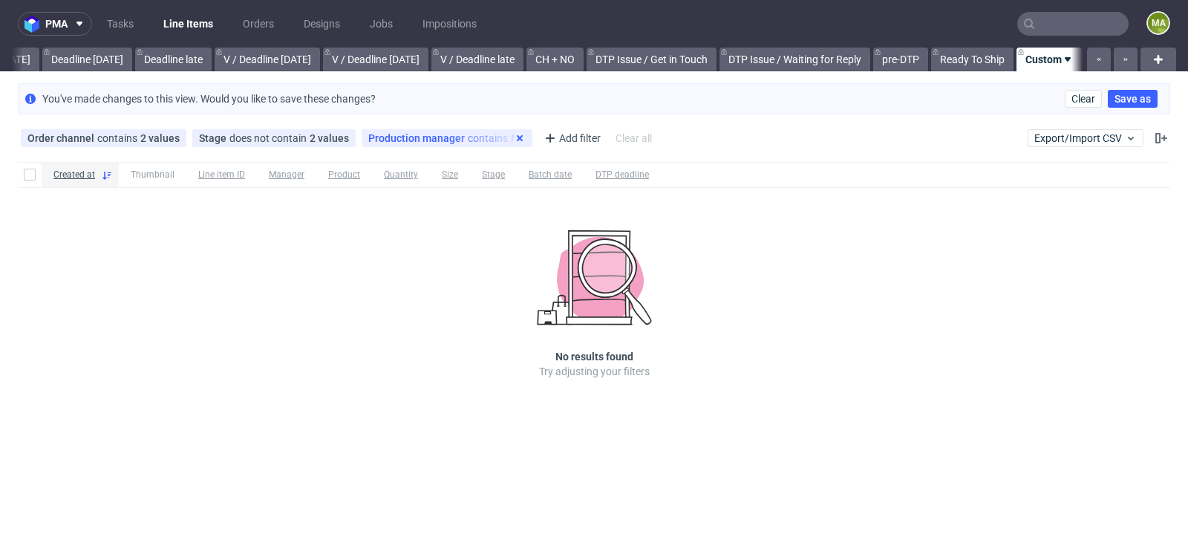
click at [514, 135] on icon at bounding box center [520, 138] width 12 height 12
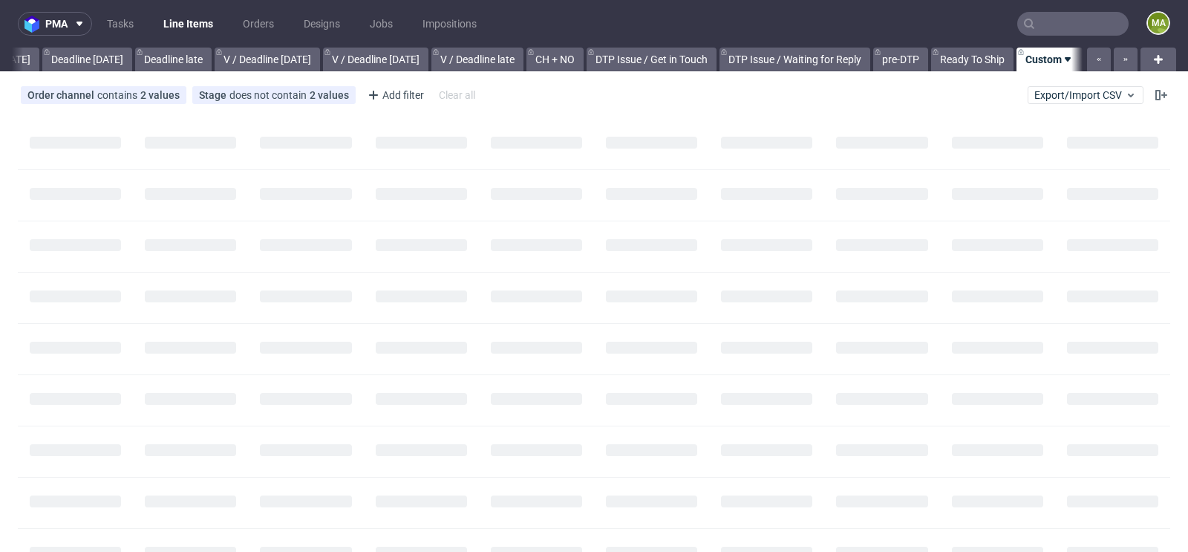
scroll to position [0, 1679]
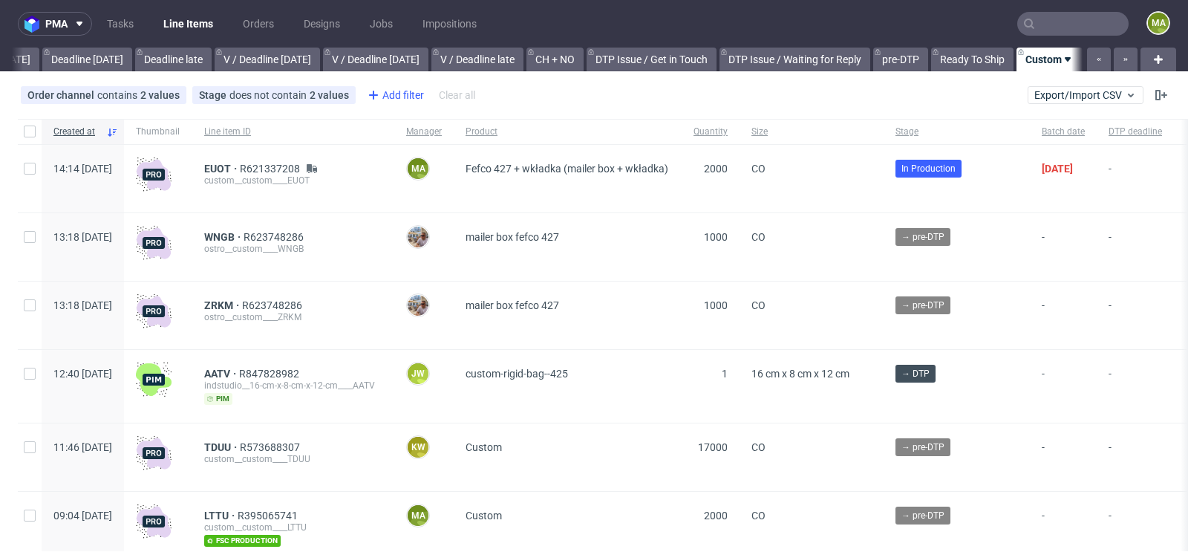
click at [383, 96] on div "Add filter" at bounding box center [394, 95] width 65 height 24
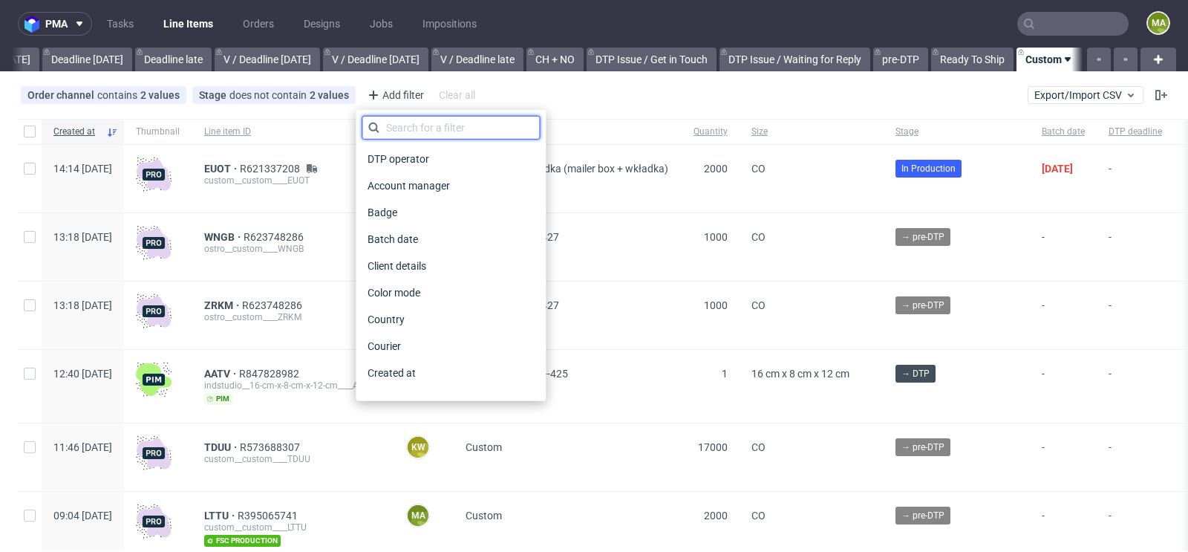
click at [406, 120] on input "text" at bounding box center [451, 128] width 178 height 24
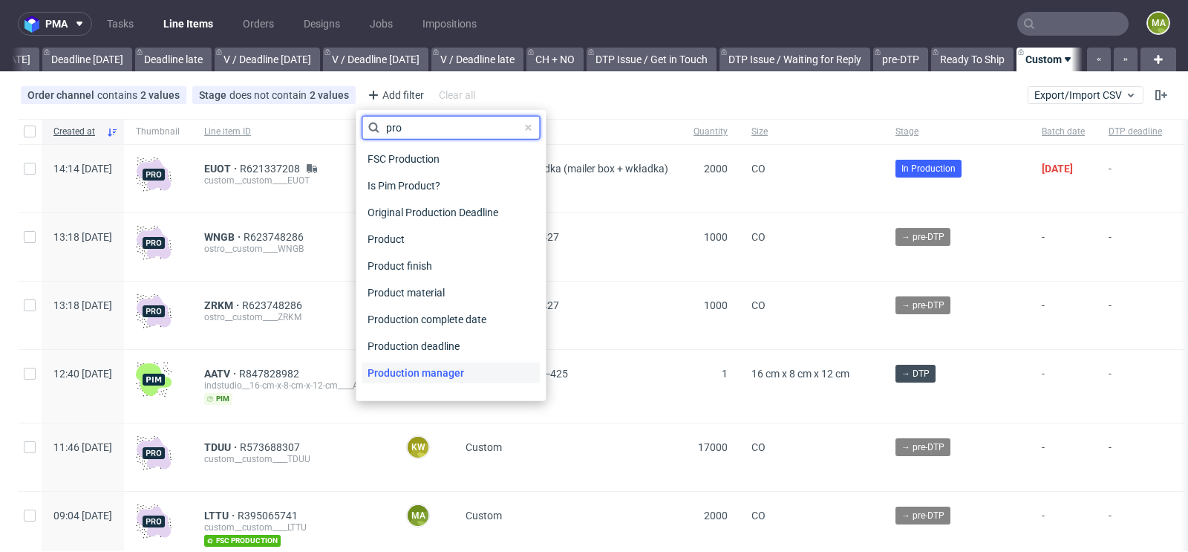
type input "pro"
click at [405, 373] on span "Production manager" at bounding box center [416, 372] width 108 height 21
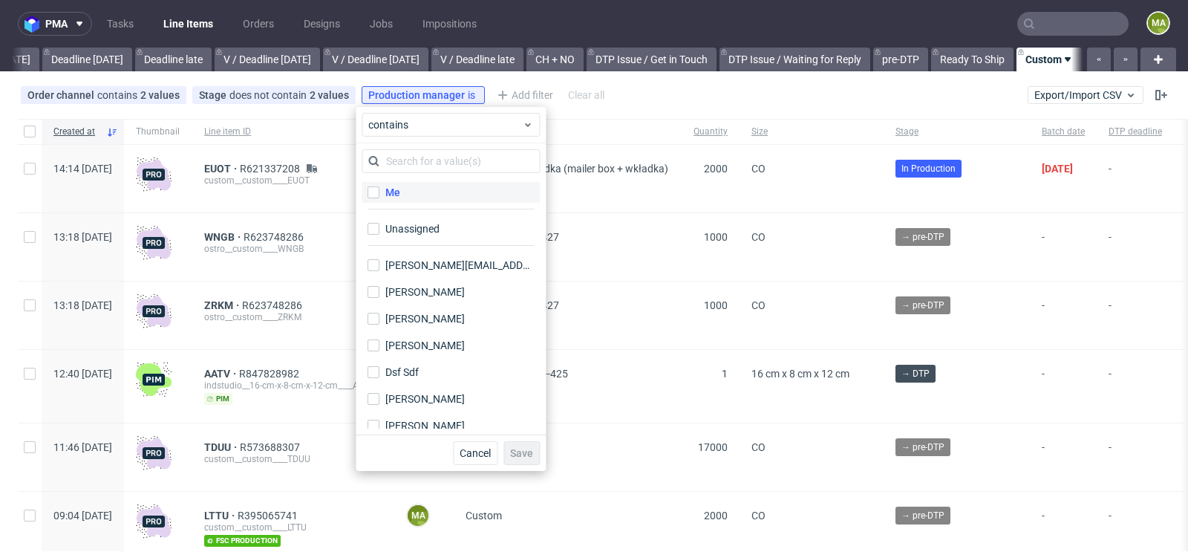
click at [395, 192] on div "Me" at bounding box center [392, 192] width 15 height 15
click at [379, 192] on input "Me" at bounding box center [373, 192] width 12 height 12
checkbox input "true"
click at [535, 458] on button "Save" at bounding box center [521, 453] width 36 height 24
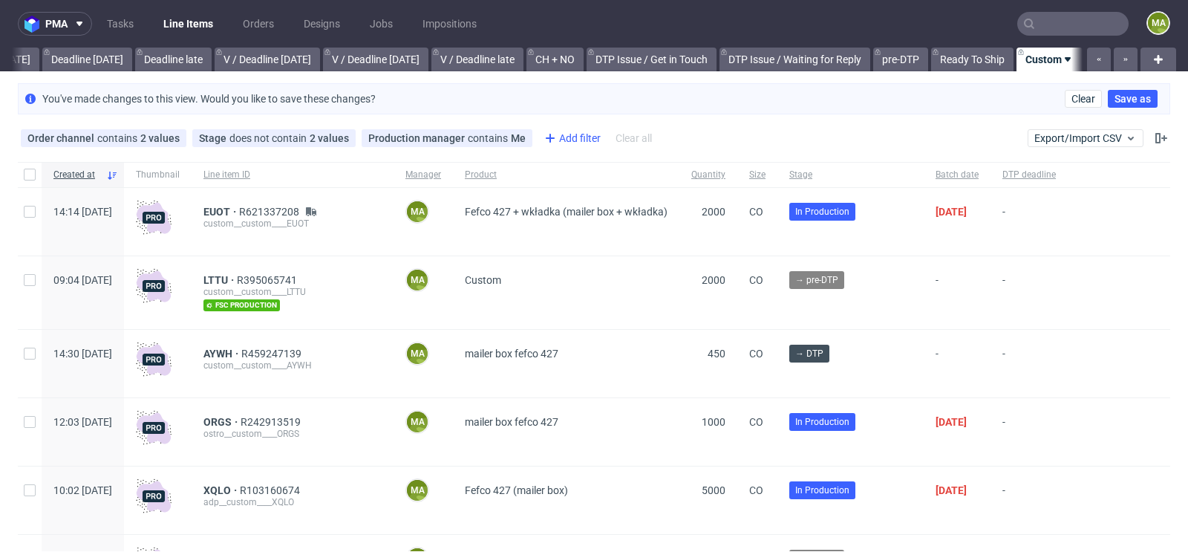
click at [585, 144] on div "Add filter" at bounding box center [570, 138] width 65 height 24
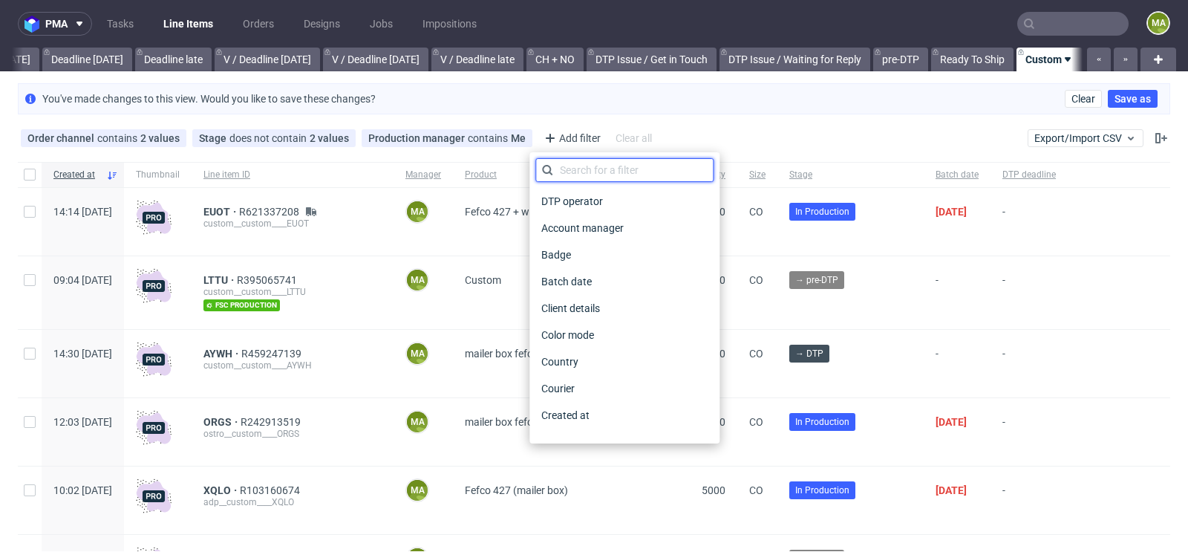
click at [583, 161] on input "text" at bounding box center [624, 170] width 178 height 24
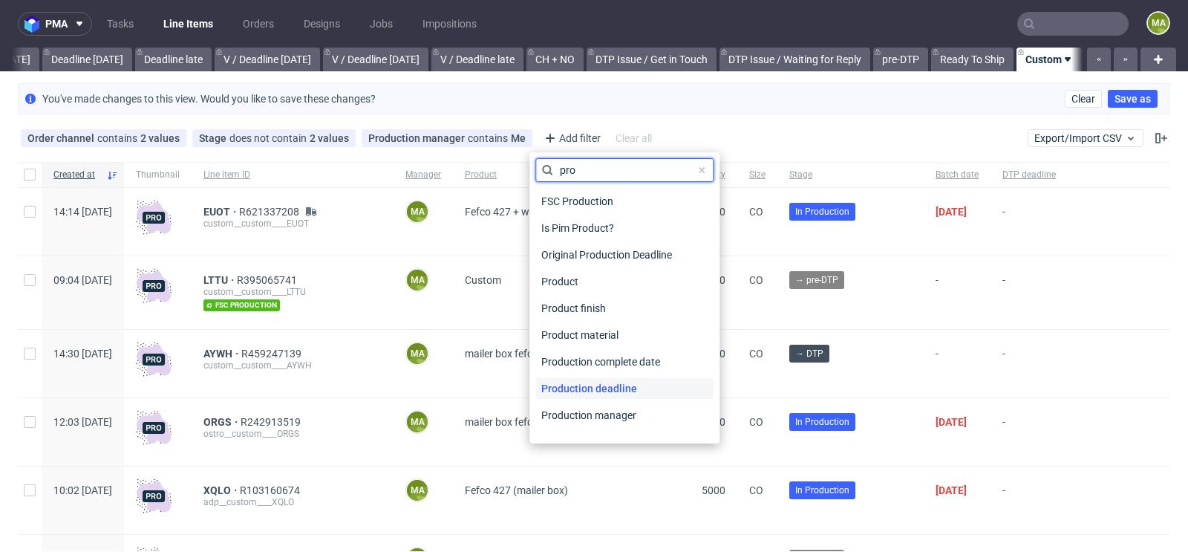
type input "pro"
click at [578, 380] on span "Production deadline" at bounding box center [589, 388] width 108 height 21
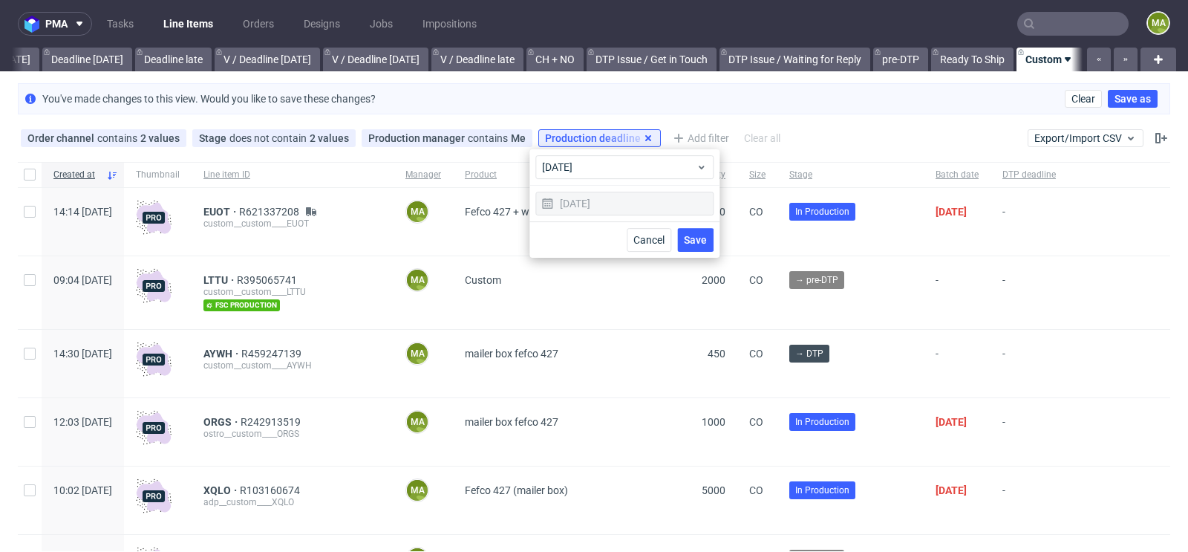
click at [642, 132] on icon at bounding box center [648, 138] width 12 height 12
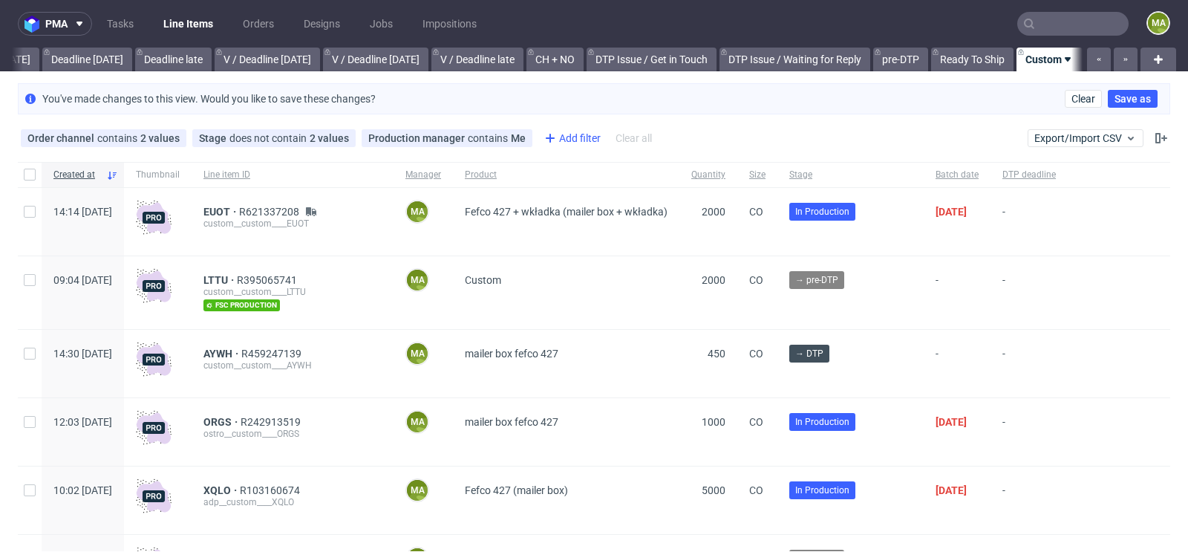
click at [575, 142] on div "Add filter" at bounding box center [570, 138] width 65 height 24
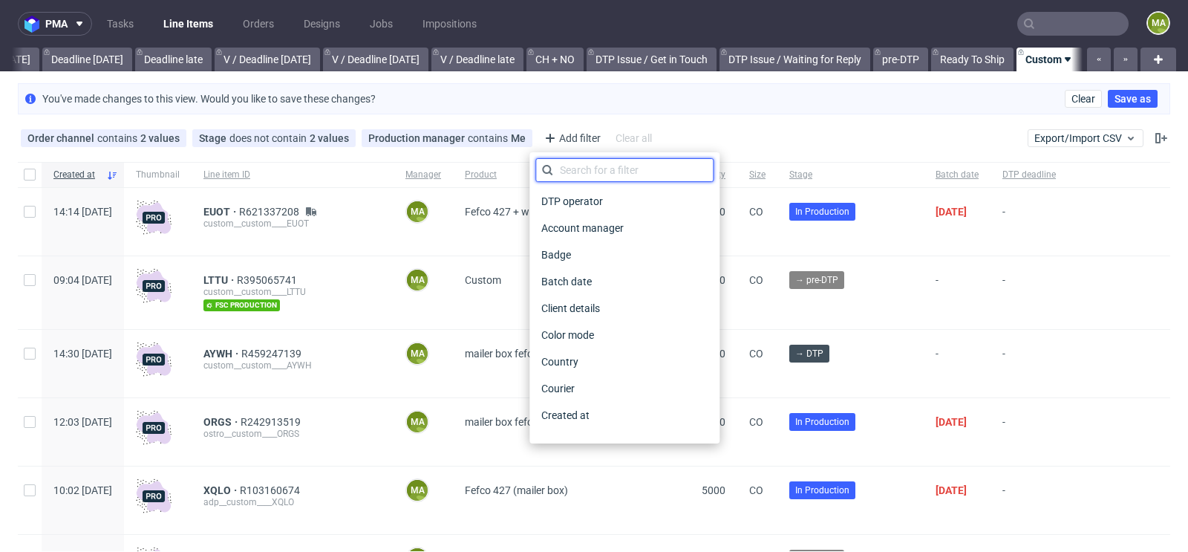
click at [575, 172] on input "text" at bounding box center [624, 170] width 178 height 24
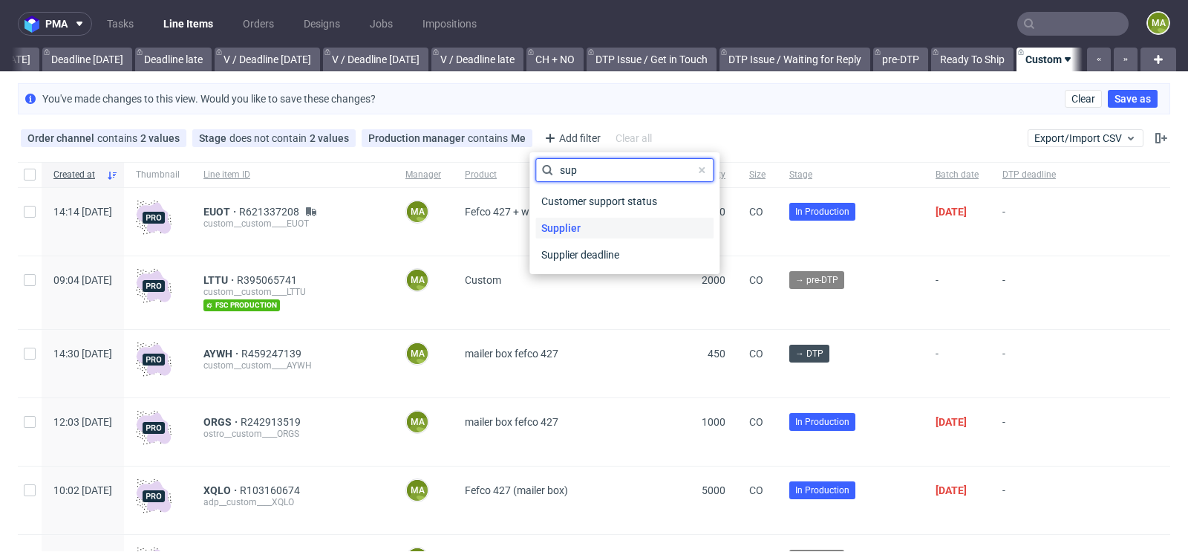
type input "sup"
click at [559, 237] on span "Supplier" at bounding box center [560, 228] width 51 height 21
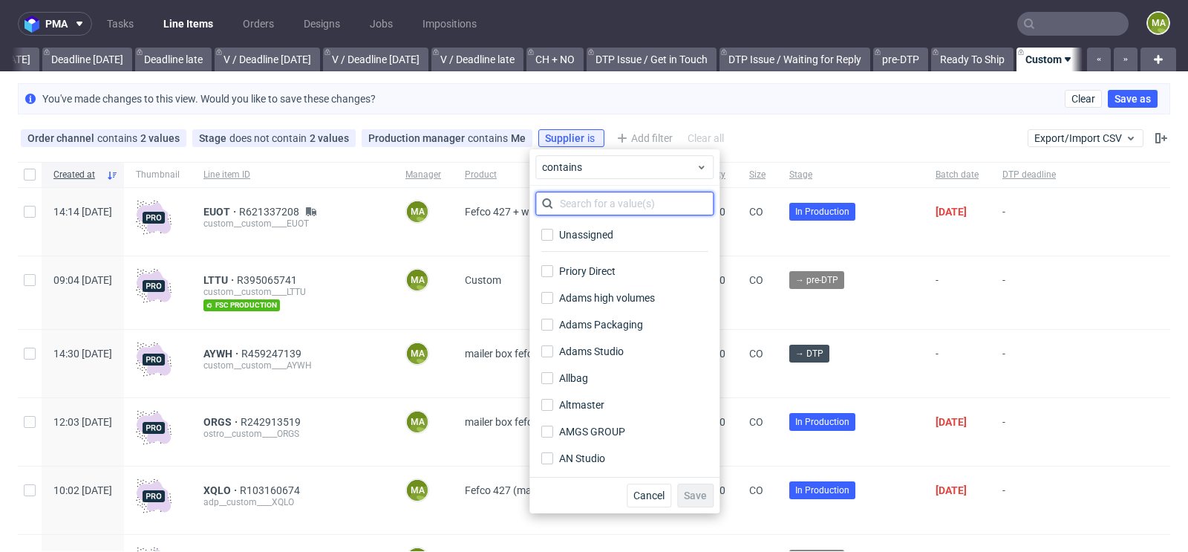
click at [590, 197] on input "text" at bounding box center [624, 204] width 178 height 24
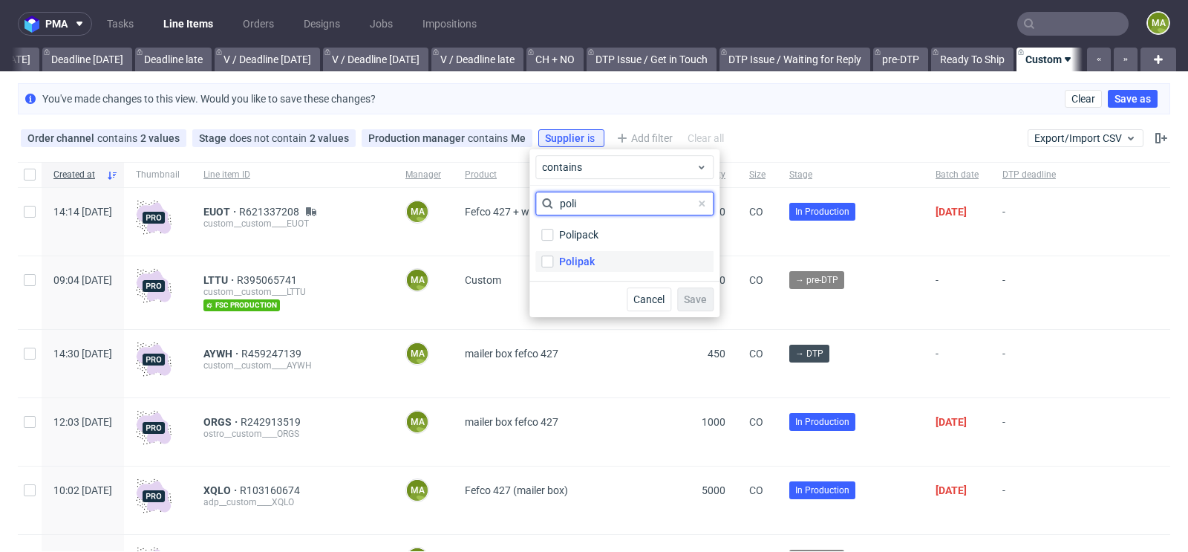
type input "poli"
click at [576, 259] on div "Polipak" at bounding box center [577, 261] width 36 height 15
click at [553, 259] on input "Polipak" at bounding box center [547, 261] width 12 height 12
checkbox input "true"
click at [687, 304] on span "Save" at bounding box center [695, 299] width 23 height 10
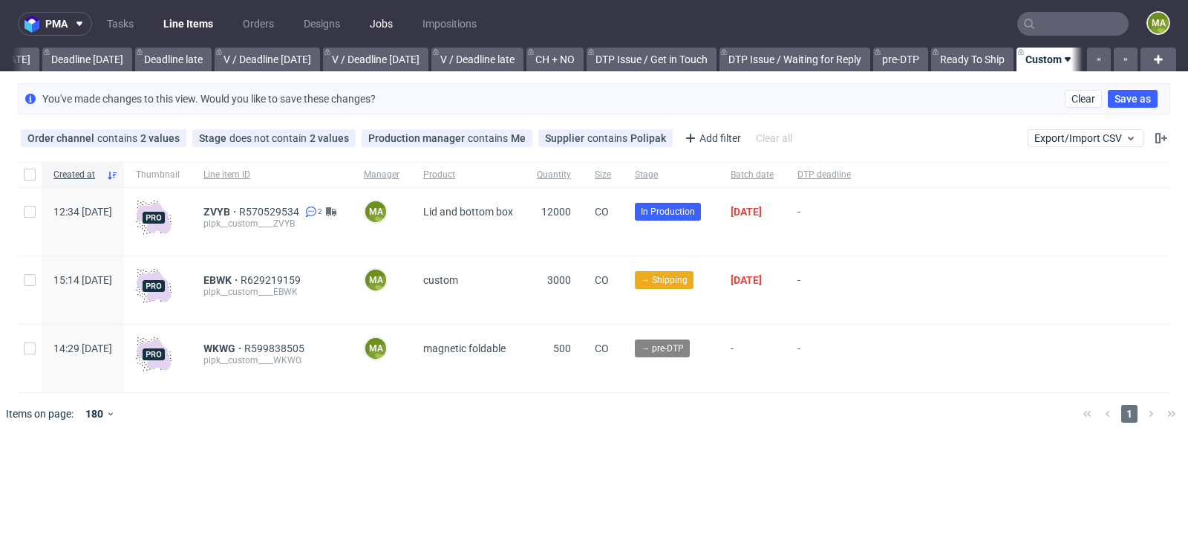
scroll to position [0, 1665]
click at [239, 209] on span "ZVYB" at bounding box center [221, 212] width 36 height 12
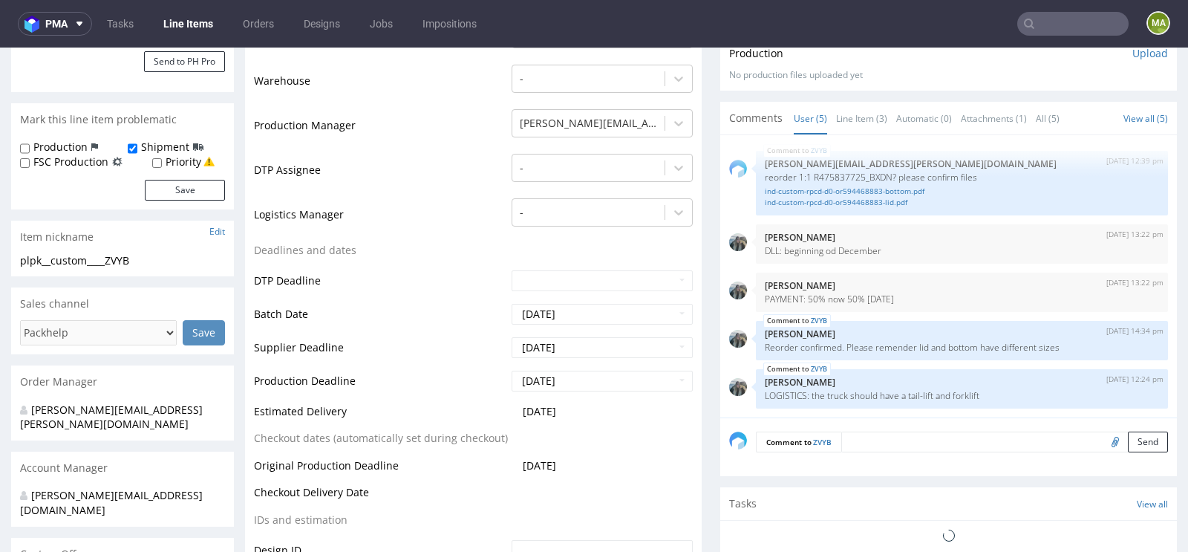
scroll to position [344, 0]
click at [562, 344] on input "2025-11-06" at bounding box center [602, 345] width 181 height 21
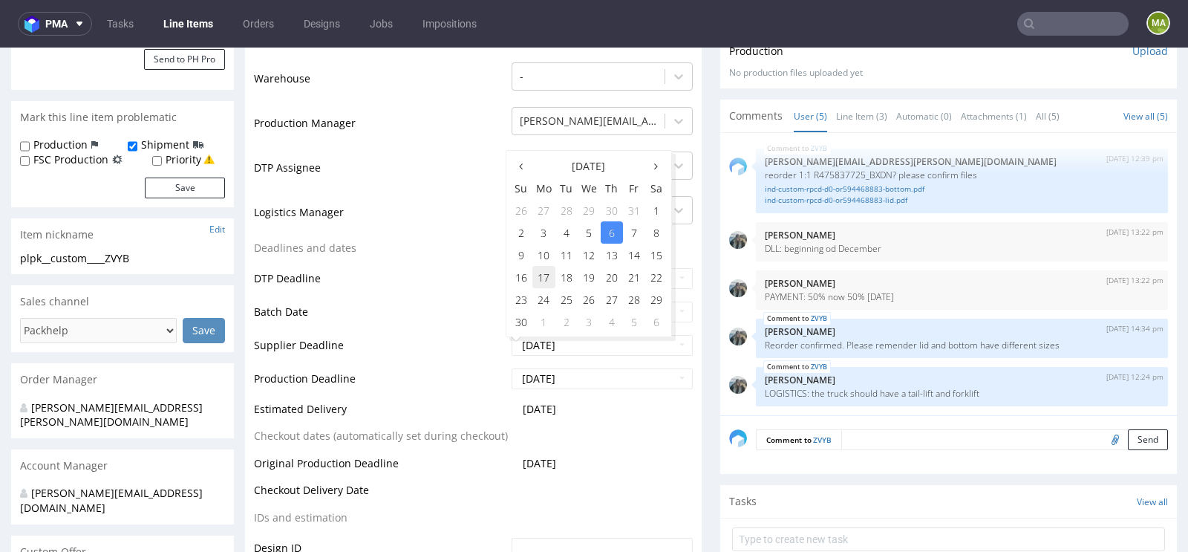
click at [546, 280] on td "17" at bounding box center [543, 277] width 23 height 22
type input "2025-11-17"
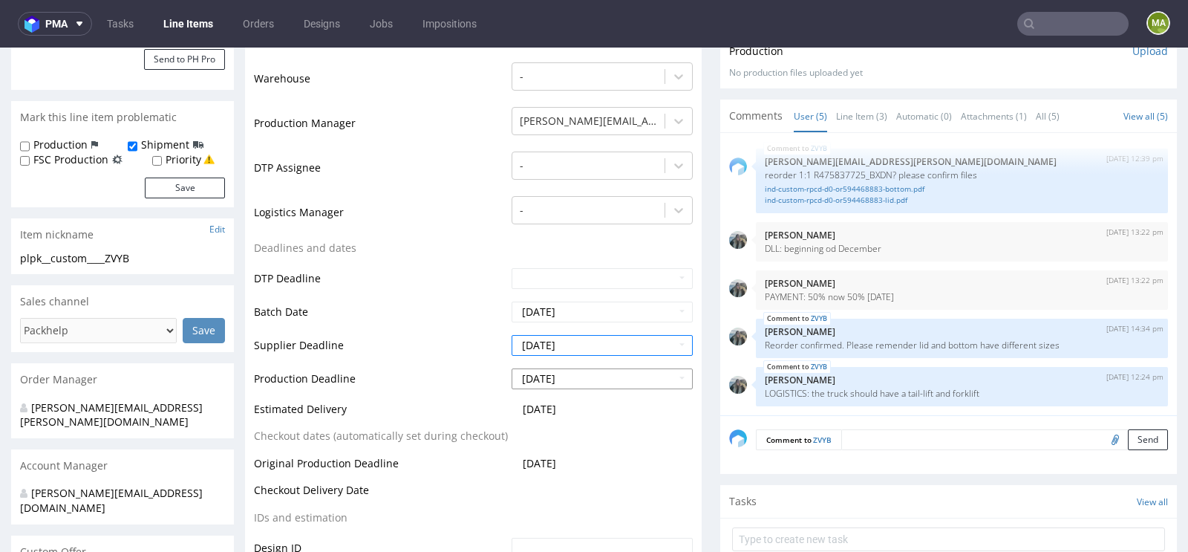
click at [558, 371] on input "2025-11-10" at bounding box center [602, 378] width 181 height 21
click at [587, 311] on td "19" at bounding box center [589, 310] width 23 height 22
type input "2025-11-19"
click at [448, 334] on td "Supplier Deadline" at bounding box center [381, 349] width 254 height 33
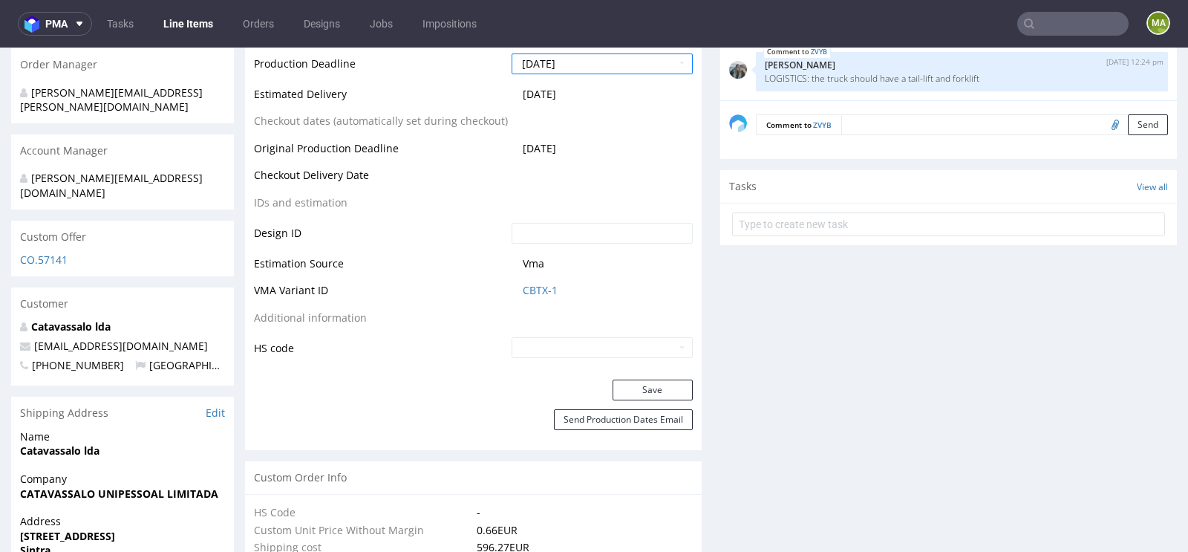
scroll to position [707, 0]
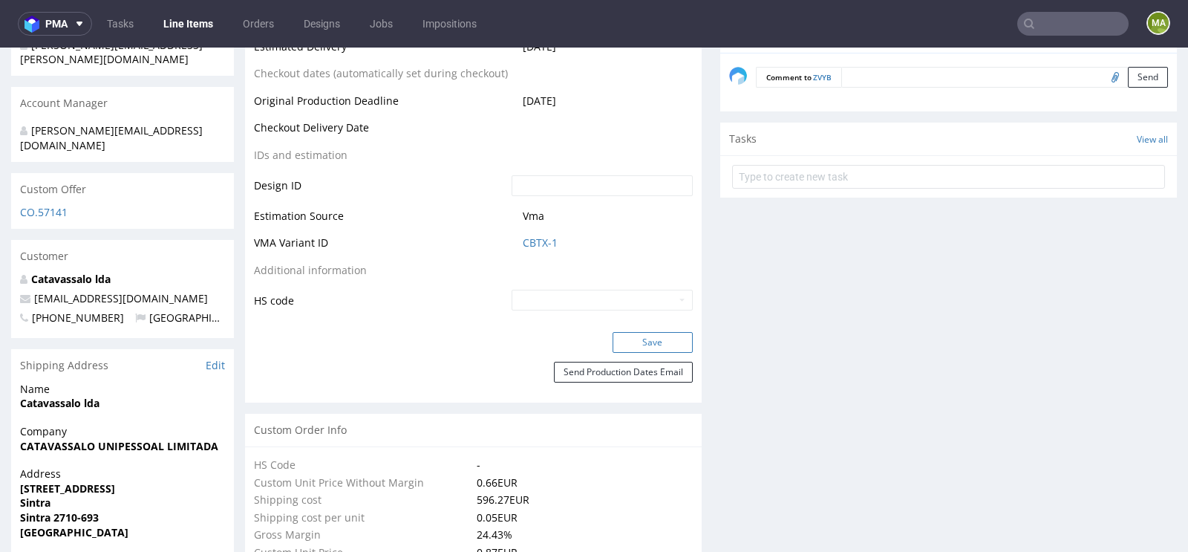
click at [625, 341] on button "Save" at bounding box center [652, 342] width 80 height 21
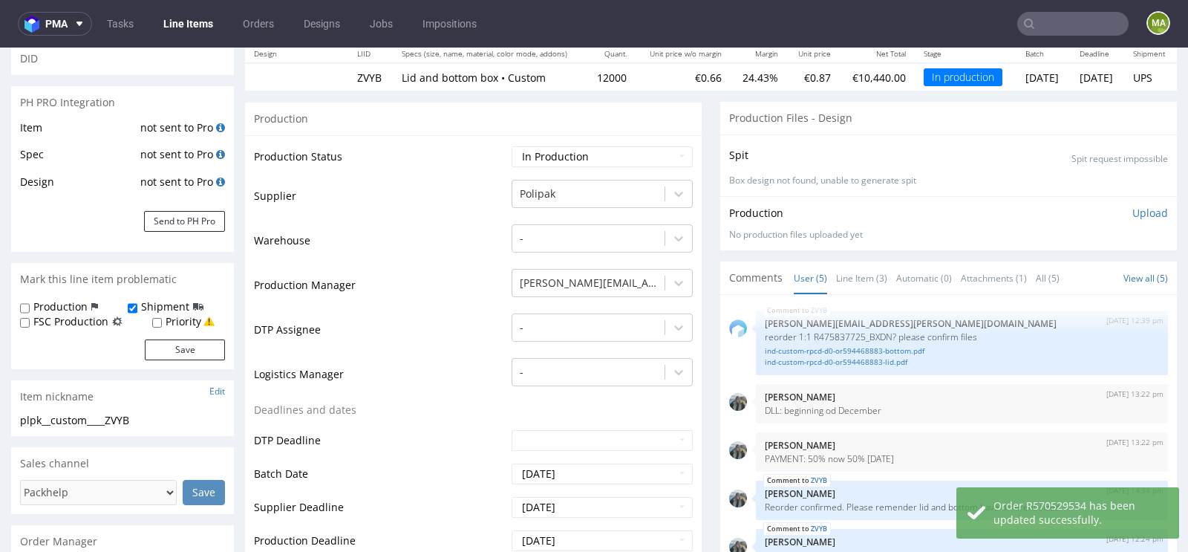
scroll to position [0, 0]
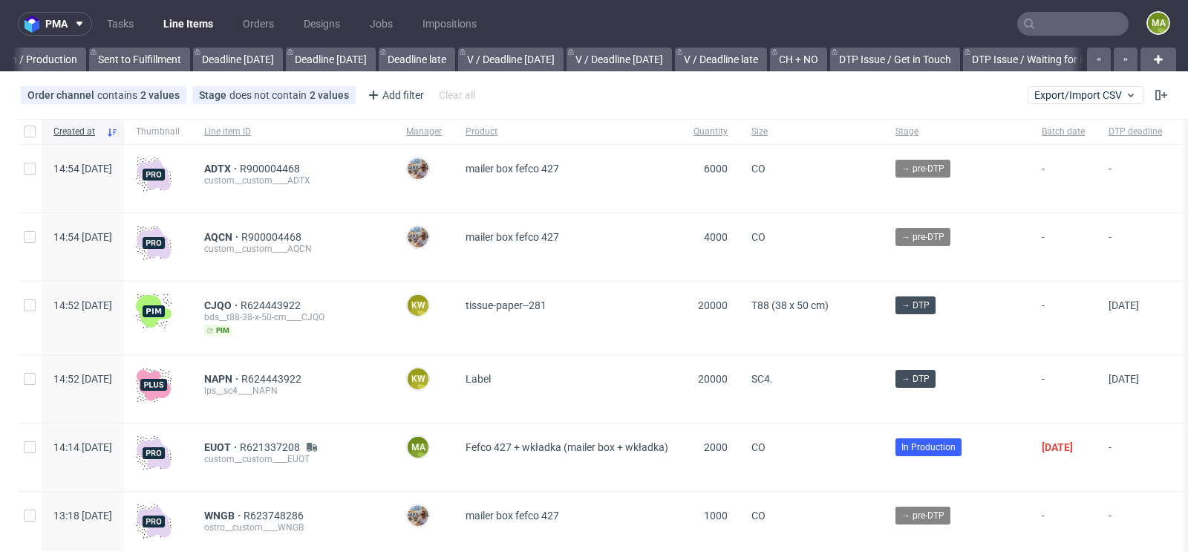
scroll to position [0, 1679]
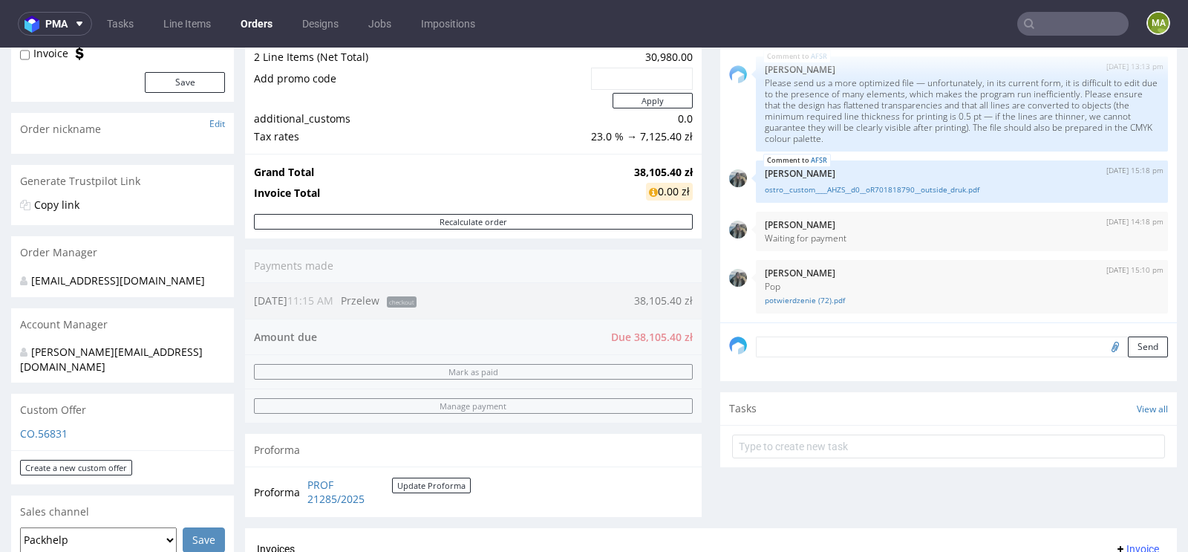
scroll to position [236, 0]
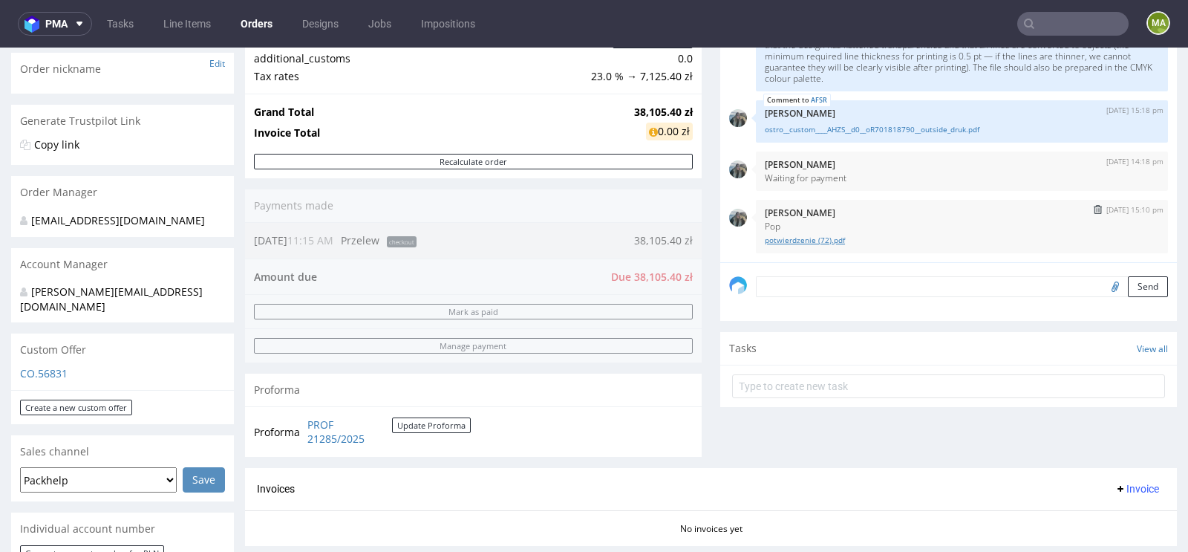
click at [792, 236] on link "potwierdzenie (72).pdf" at bounding box center [962, 240] width 394 height 11
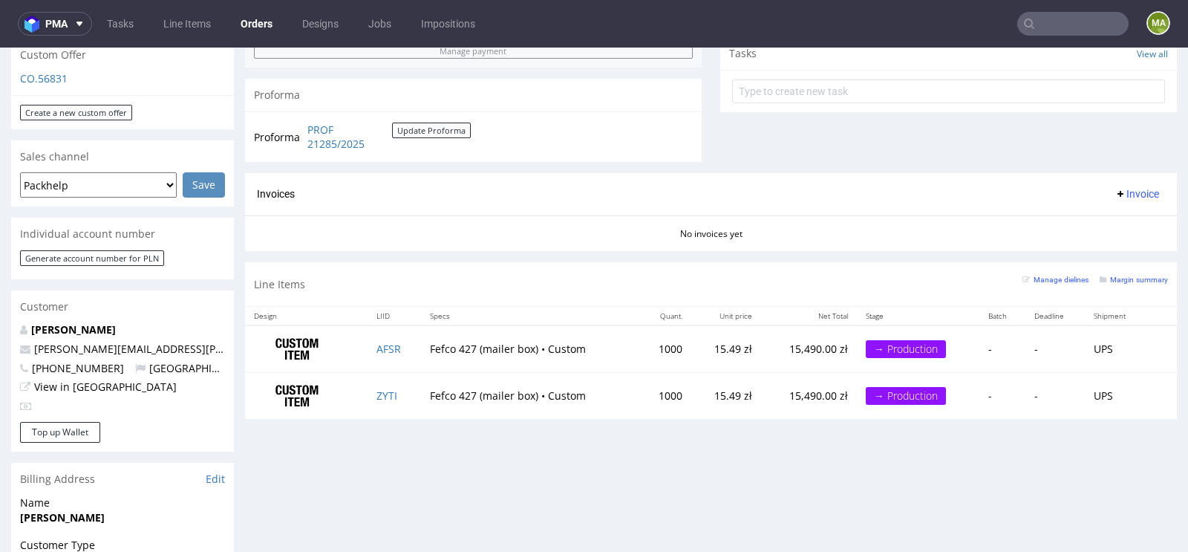
scroll to position [518, 0]
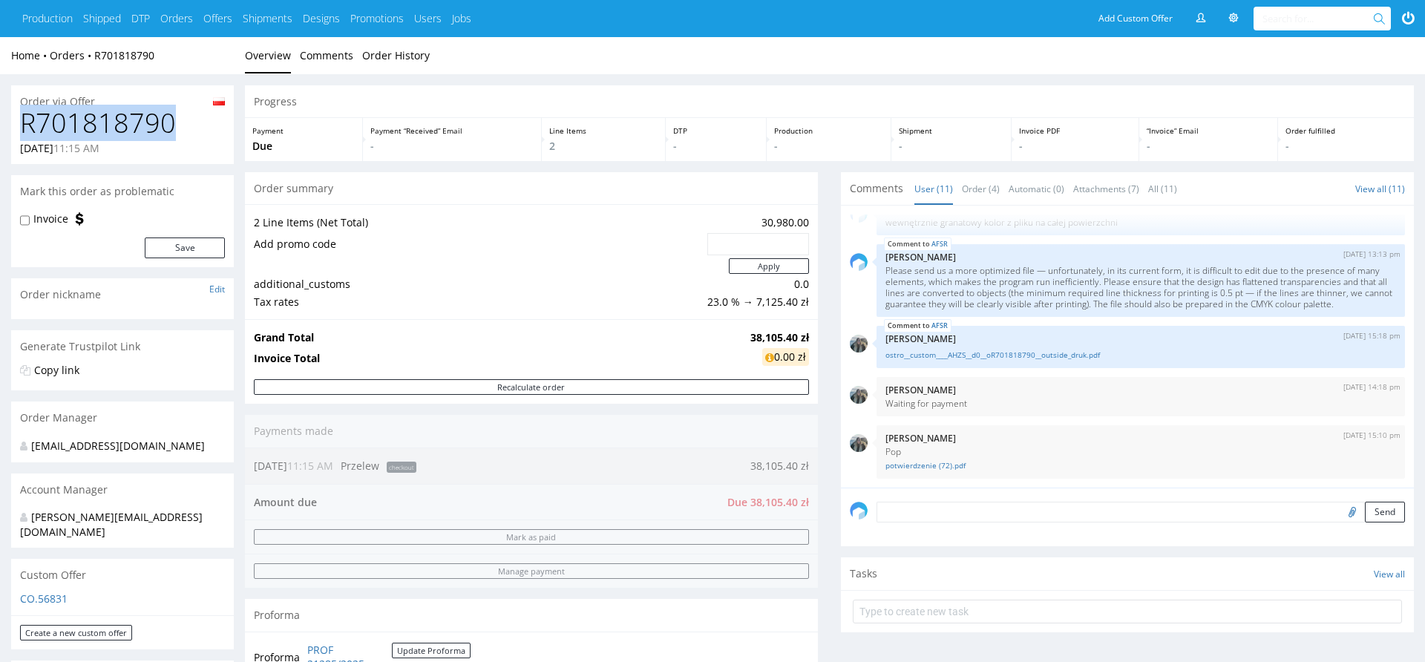
drag, startPoint x: 183, startPoint y: 116, endPoint x: 9, endPoint y: 122, distance: 174.6
copy h1 "R701818790"
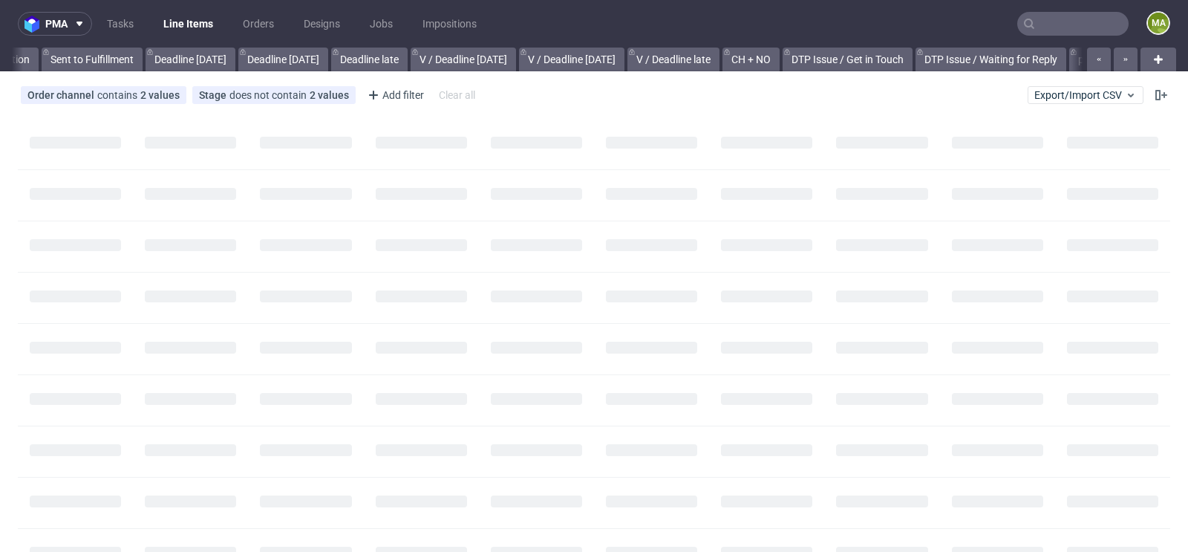
click at [1071, 24] on input "text" at bounding box center [1072, 24] width 111 height 24
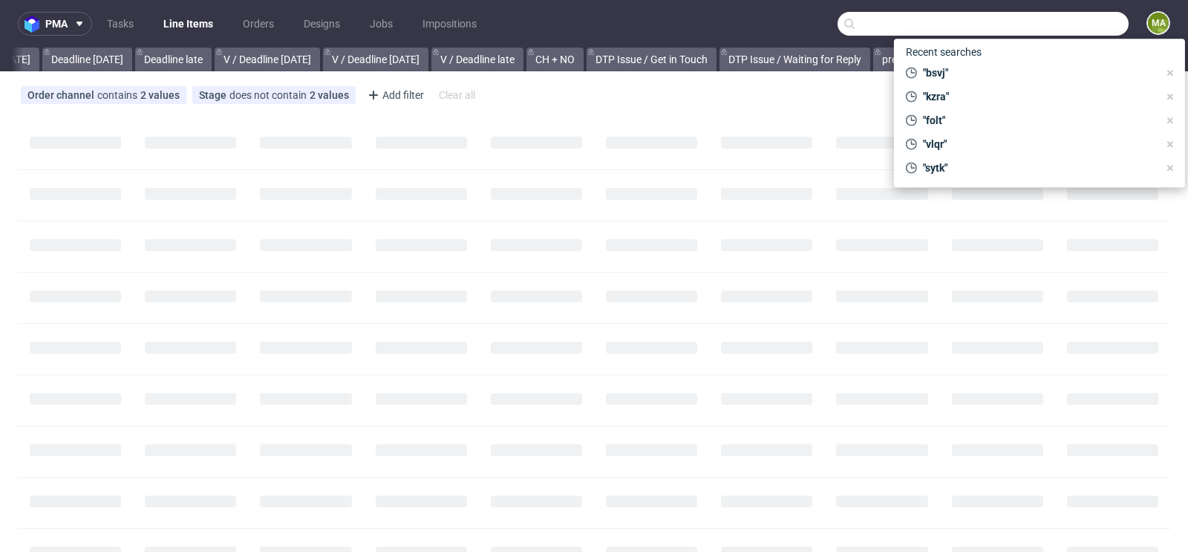
paste input "R701818790"
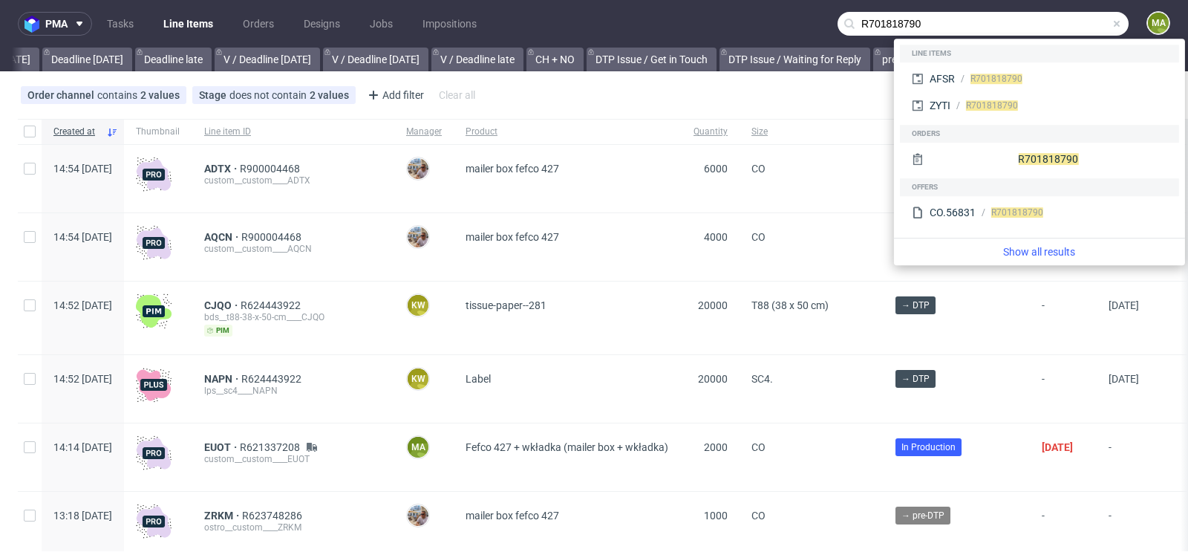
type input "R701818790"
click at [1011, 77] on span "R701818790" at bounding box center [996, 78] width 52 height 10
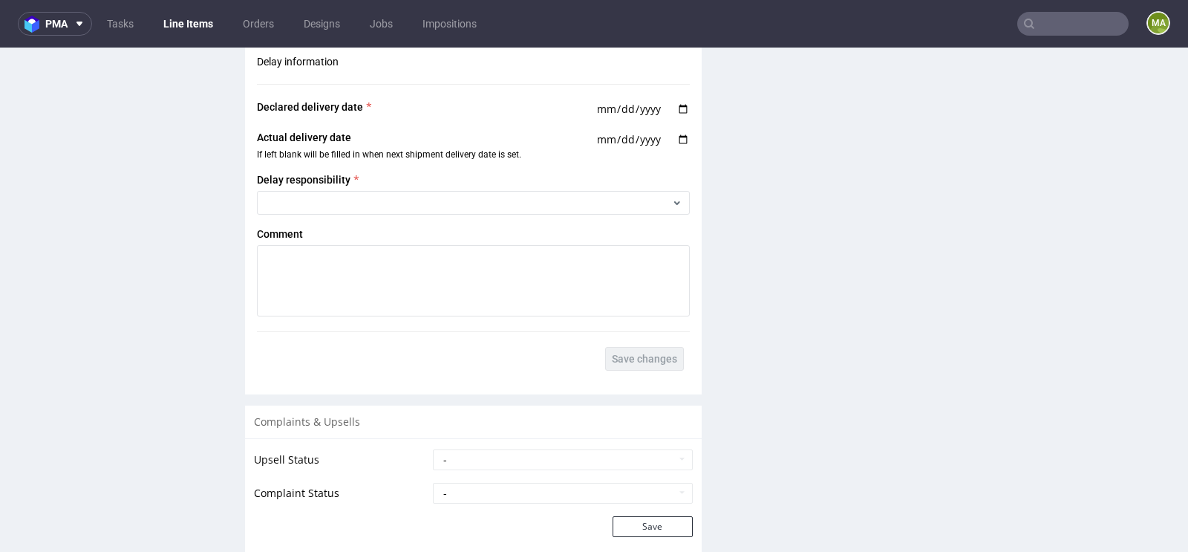
scroll to position [2666, 0]
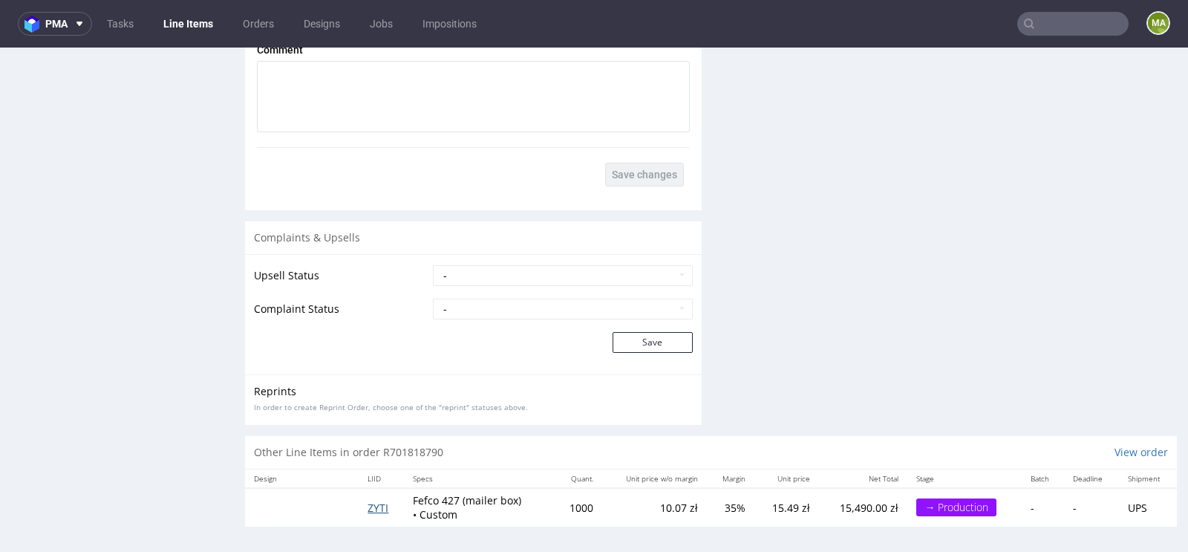
click at [374, 506] on span "ZYTI" at bounding box center [377, 507] width 21 height 14
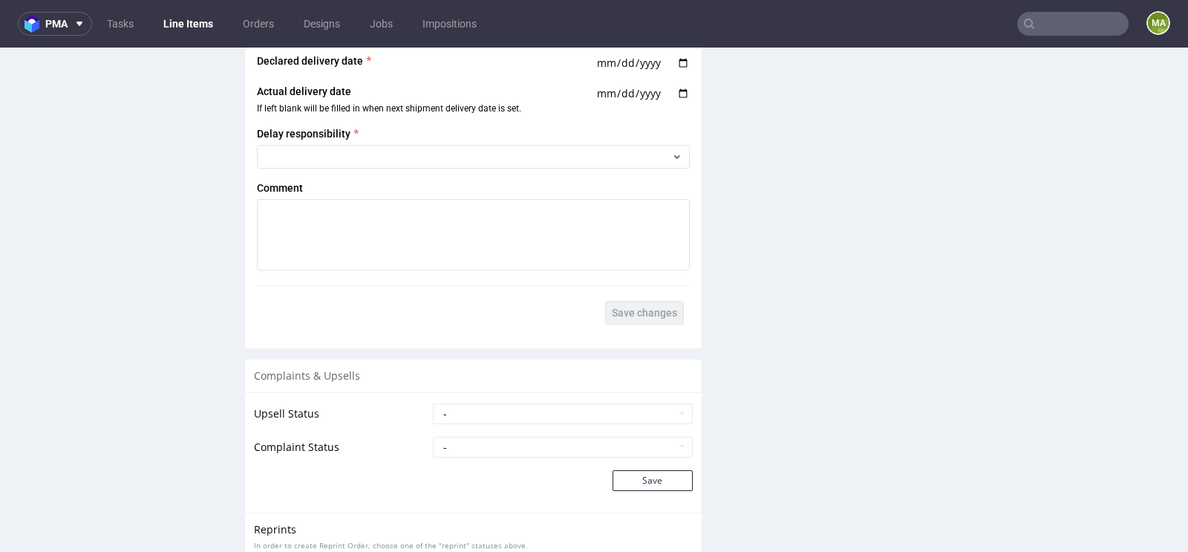
scroll to position [2547, 0]
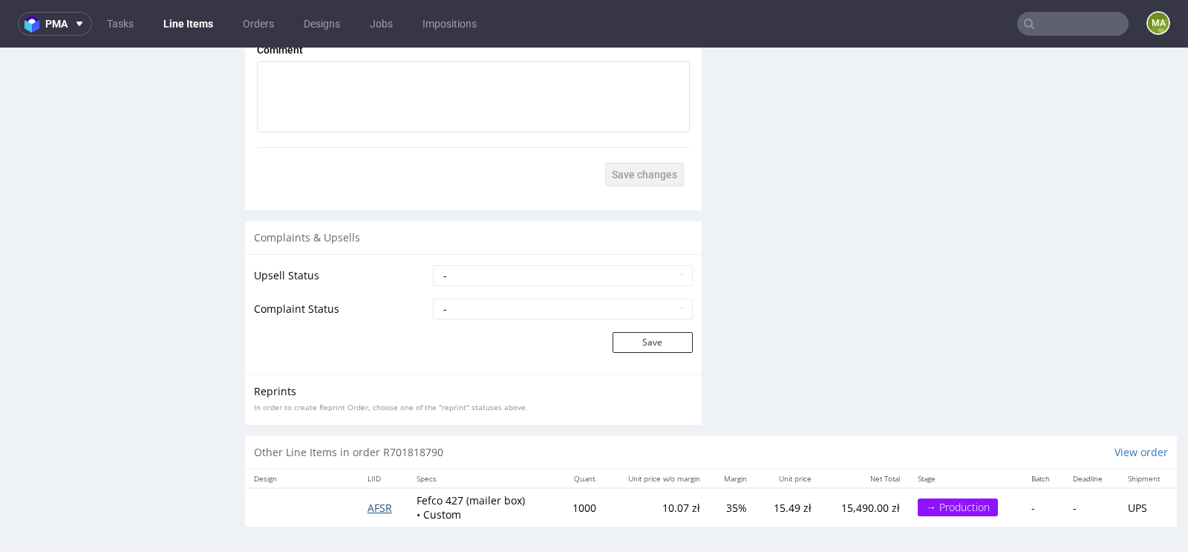
click at [376, 506] on span "AFSR" at bounding box center [379, 507] width 24 height 14
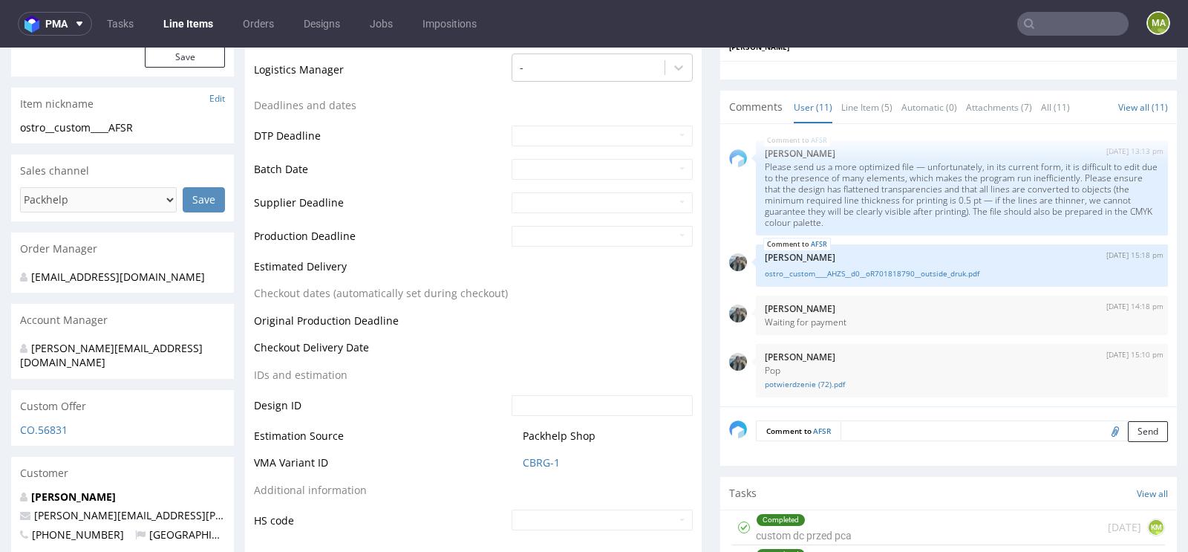
scroll to position [474, 0]
click at [544, 466] on link "CBRG-1" at bounding box center [541, 464] width 37 height 15
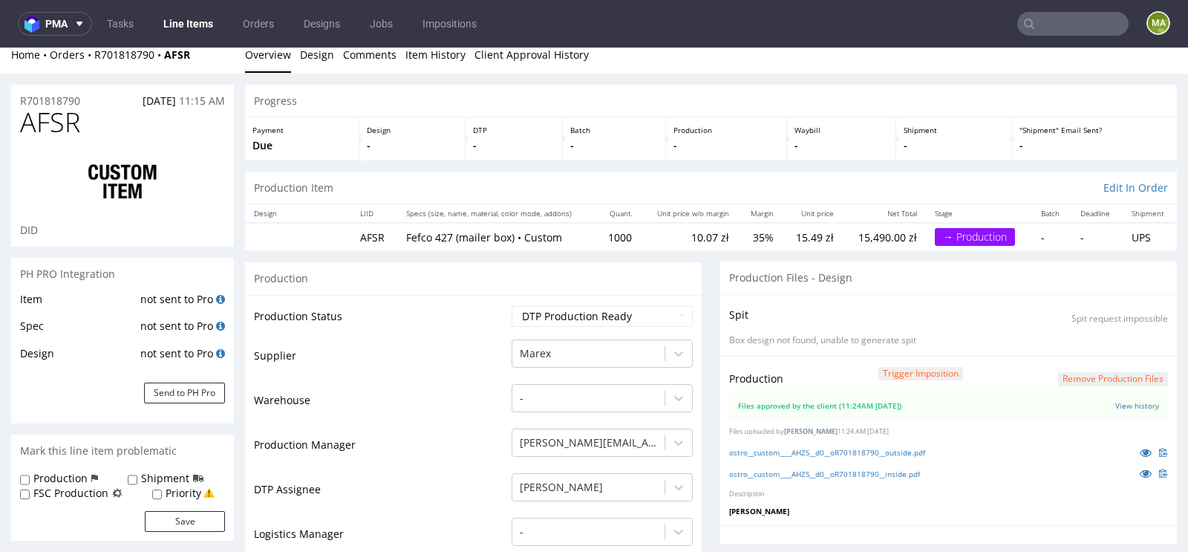
scroll to position [0, 0]
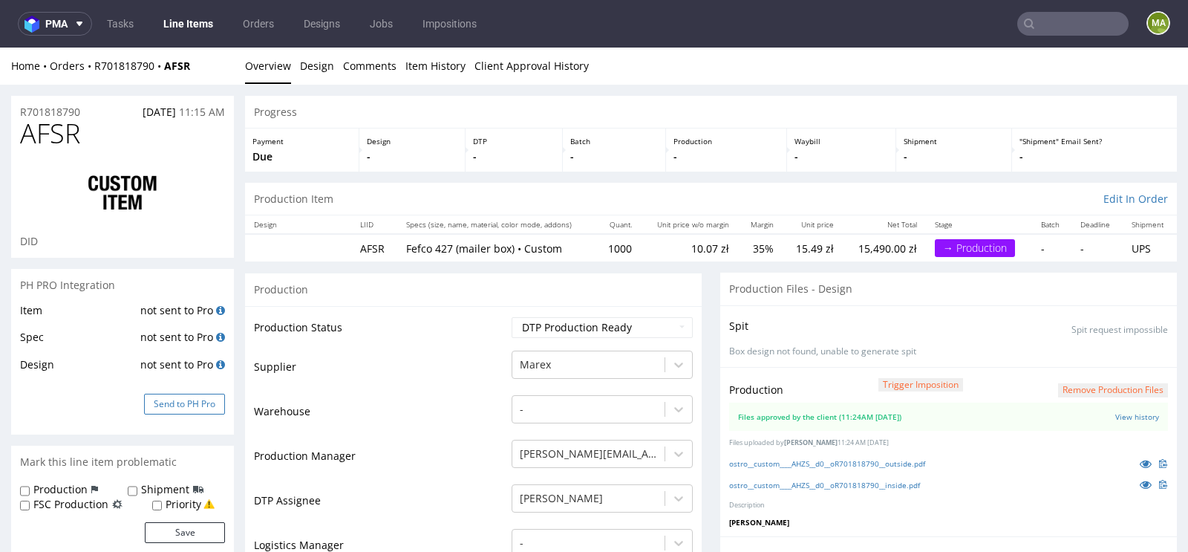
click at [186, 405] on button "Send to PH Pro" at bounding box center [184, 403] width 81 height 21
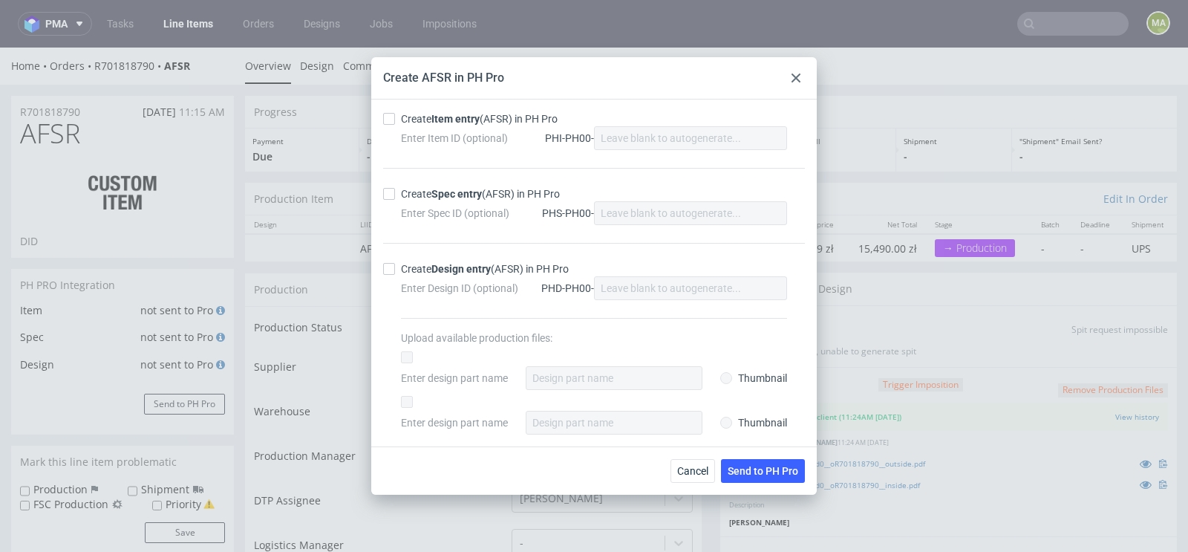
click at [471, 126] on div "Create Item entry (AFSR) in PH Pro" at bounding box center [479, 118] width 157 height 15
click at [395, 125] on input "Create Item entry (AFSR) in PH Pro" at bounding box center [389, 119] width 12 height 12
checkbox input "true"
click at [451, 196] on strong "Spec entry" at bounding box center [456, 194] width 50 height 12
click at [395, 196] on input "Create Spec entry (AFSR) in PH Pro" at bounding box center [389, 194] width 12 height 12
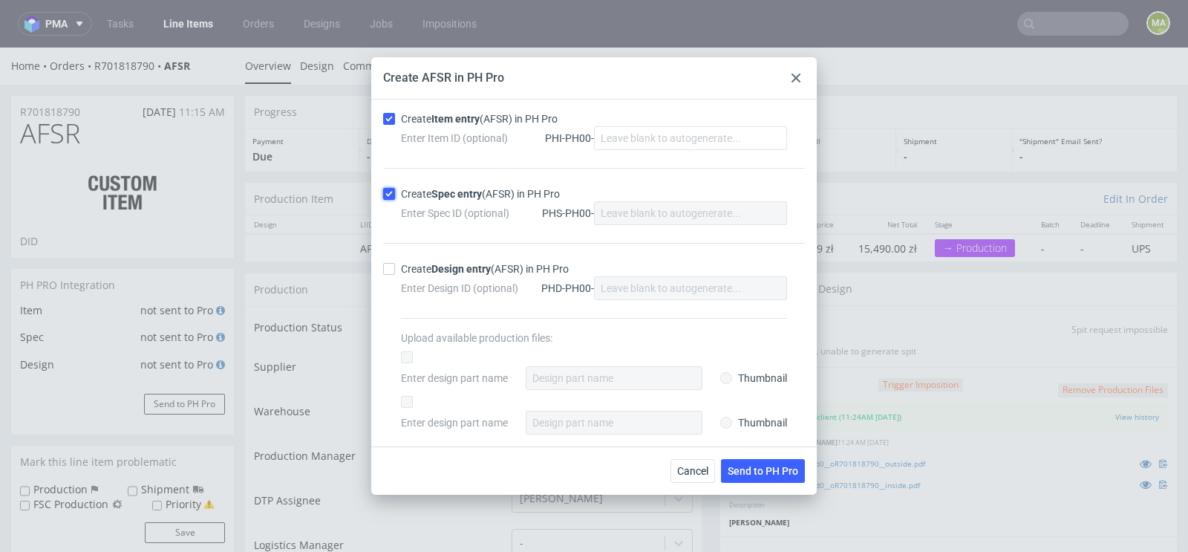
checkbox input "true"
click at [751, 474] on span "Send to PH Pro" at bounding box center [763, 470] width 71 height 10
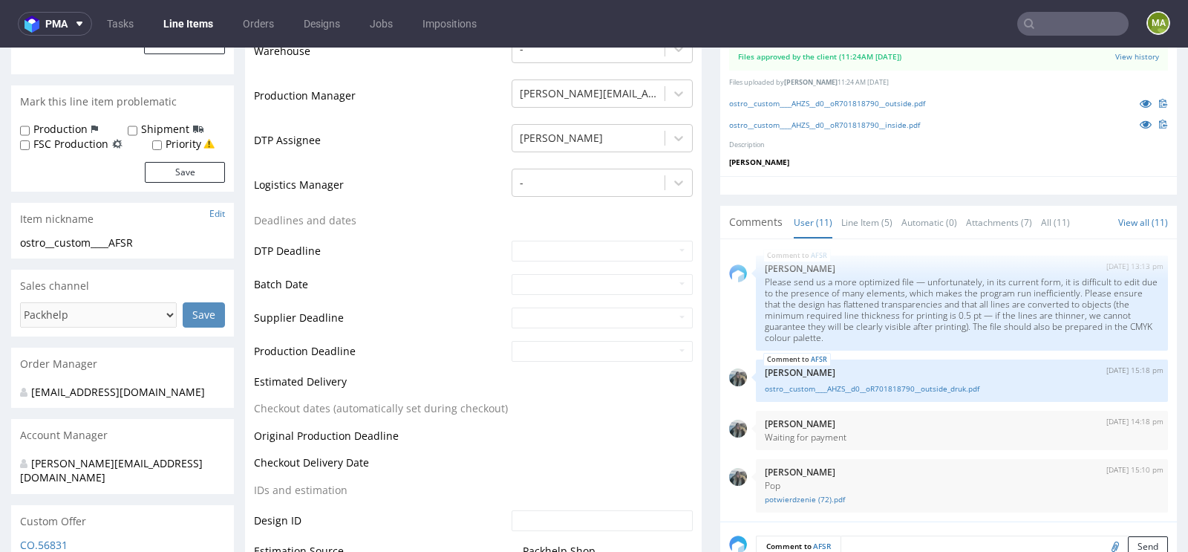
scroll to position [257, 0]
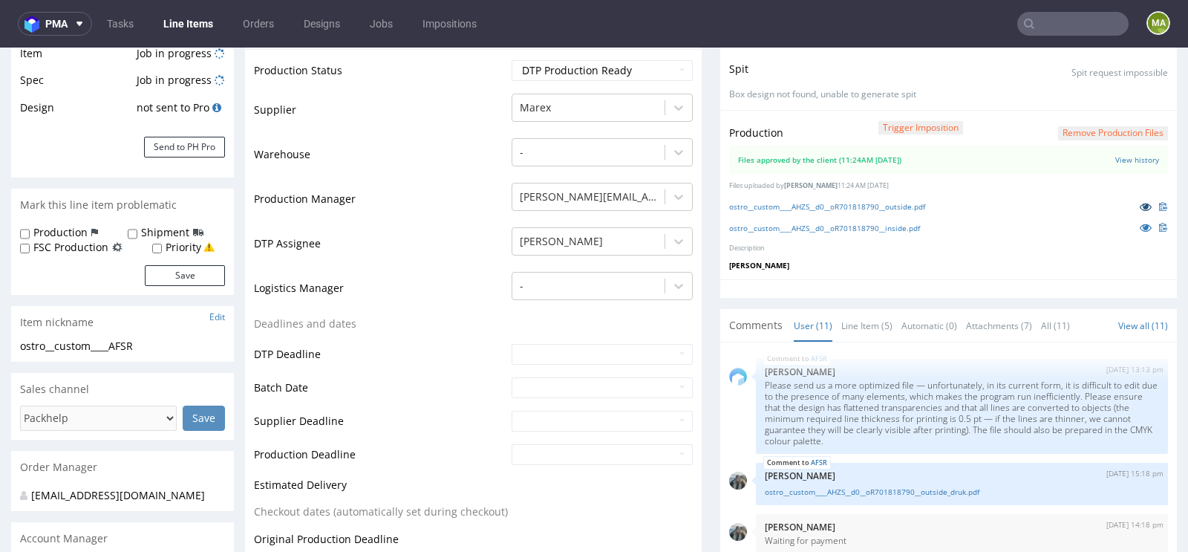
click at [1140, 203] on icon at bounding box center [1146, 206] width 12 height 10
click at [1140, 226] on icon at bounding box center [1146, 227] width 12 height 10
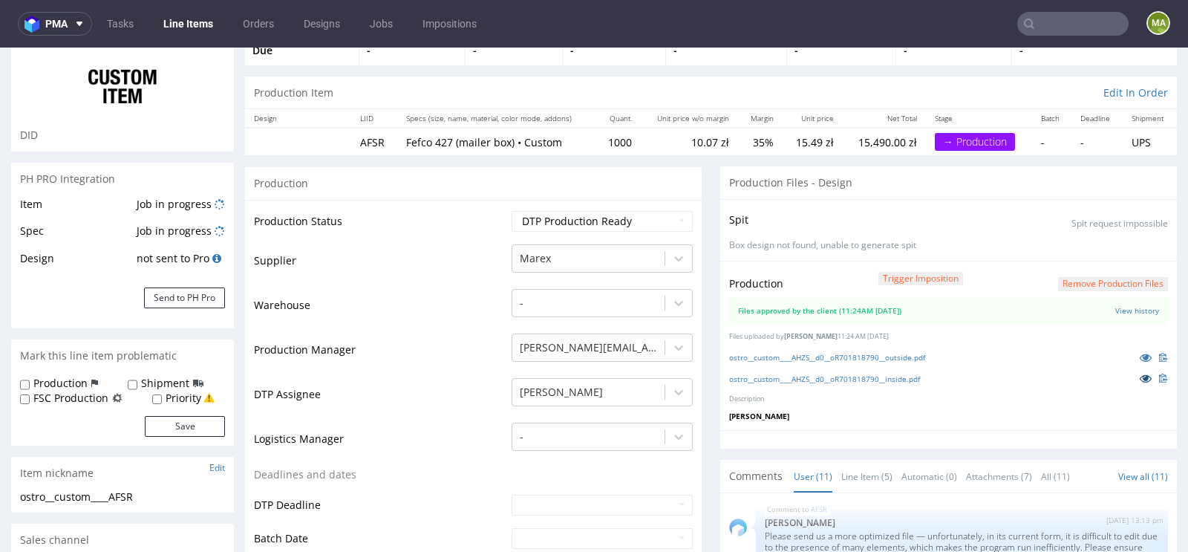
scroll to position [0, 0]
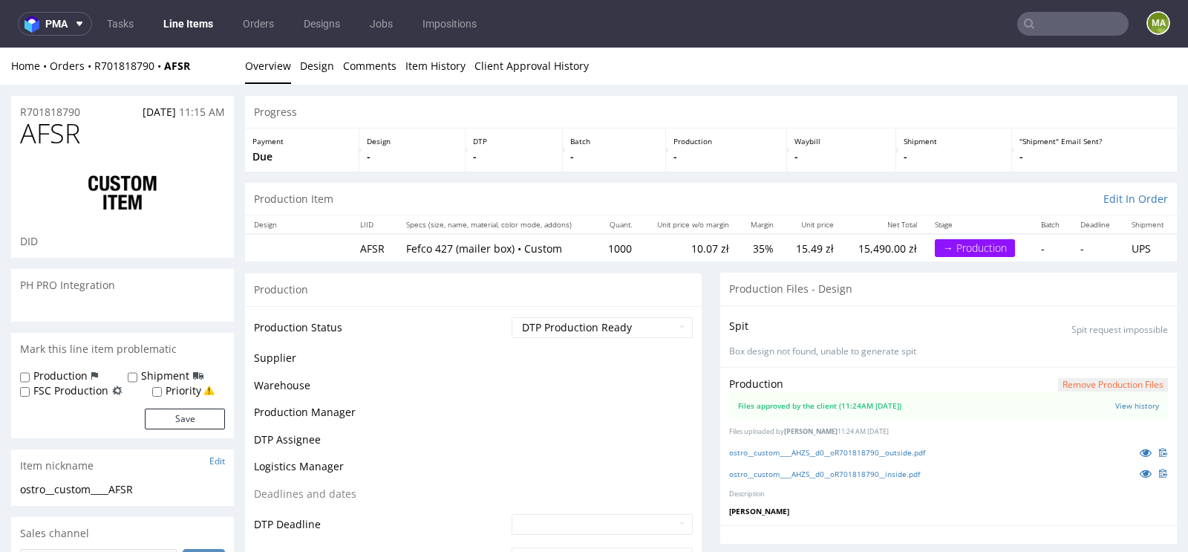
scroll to position [388, 0]
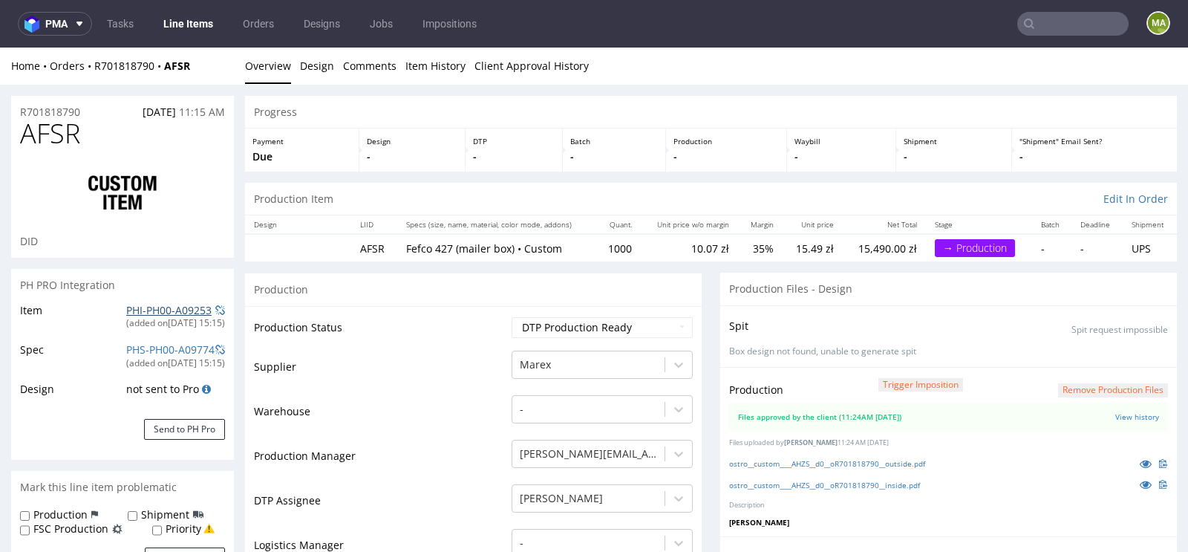
click at [143, 305] on link "PHI-PH00-A09253" at bounding box center [168, 310] width 85 height 14
click at [785, 462] on link "ostro__custom____AHZS__d0__oR701818790__outside.pdf" at bounding box center [827, 463] width 196 height 10
click at [775, 482] on link "ostro__custom____AHZS__d0__oR701818790__inside.pdf" at bounding box center [824, 485] width 191 height 10
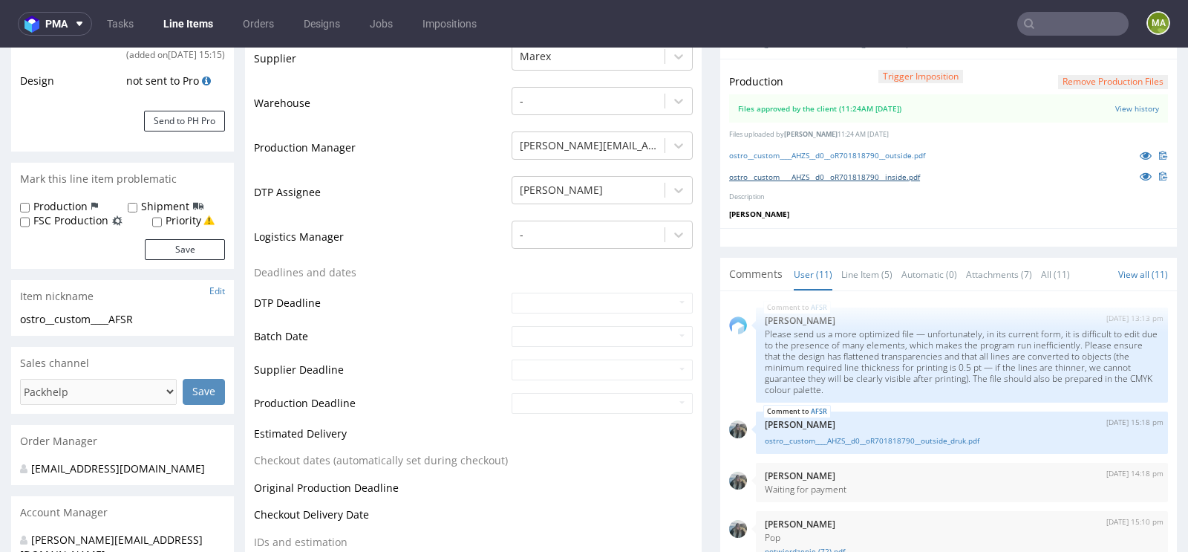
scroll to position [313, 0]
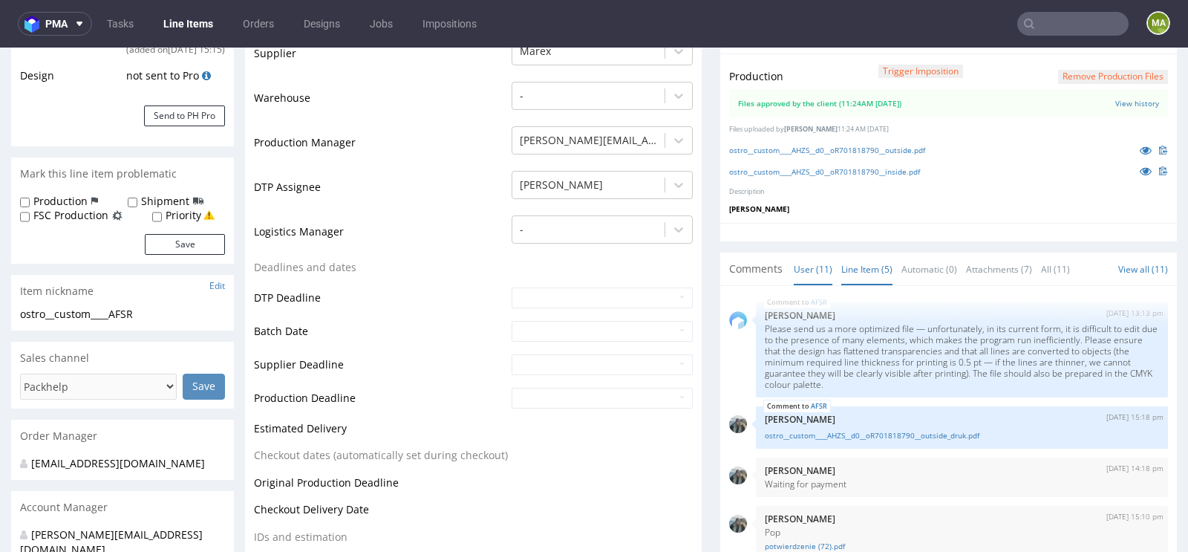
click at [861, 267] on link "Line Item (5)" at bounding box center [866, 269] width 51 height 32
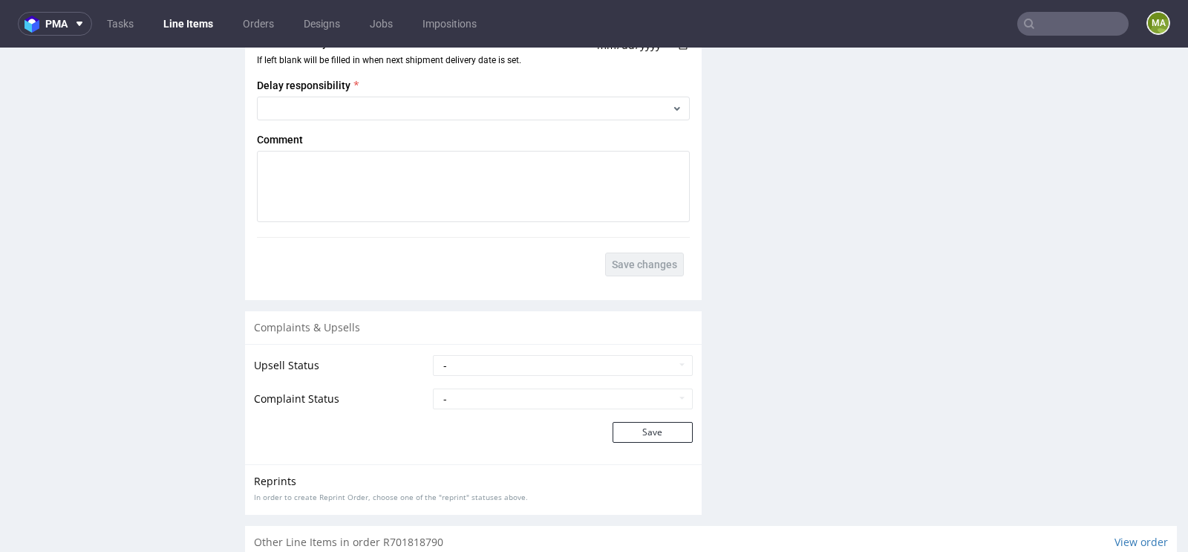
scroll to position [2666, 0]
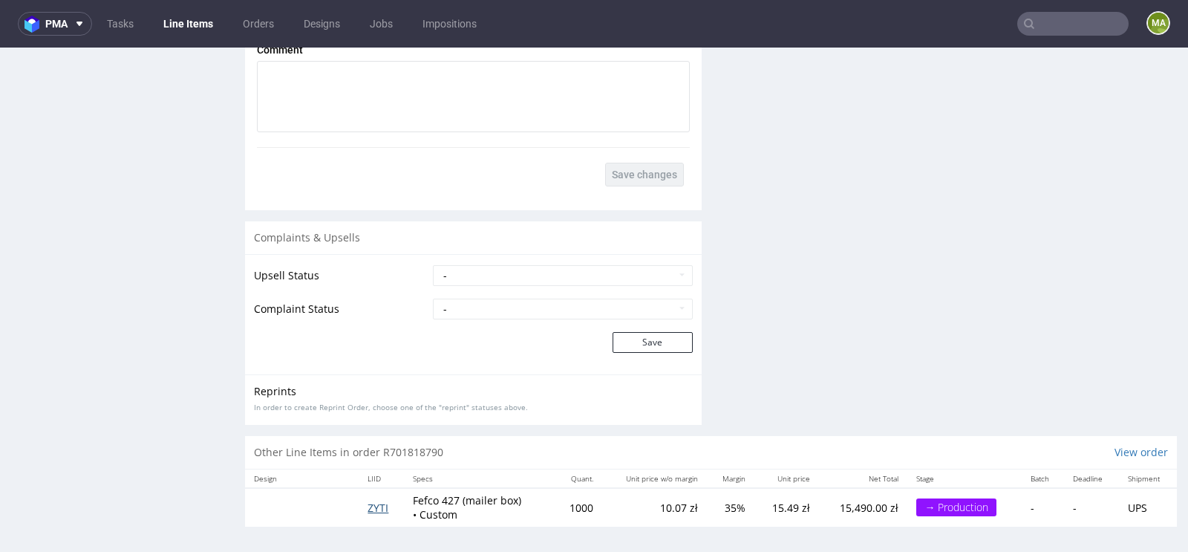
click at [372, 503] on span "ZYTI" at bounding box center [377, 507] width 21 height 14
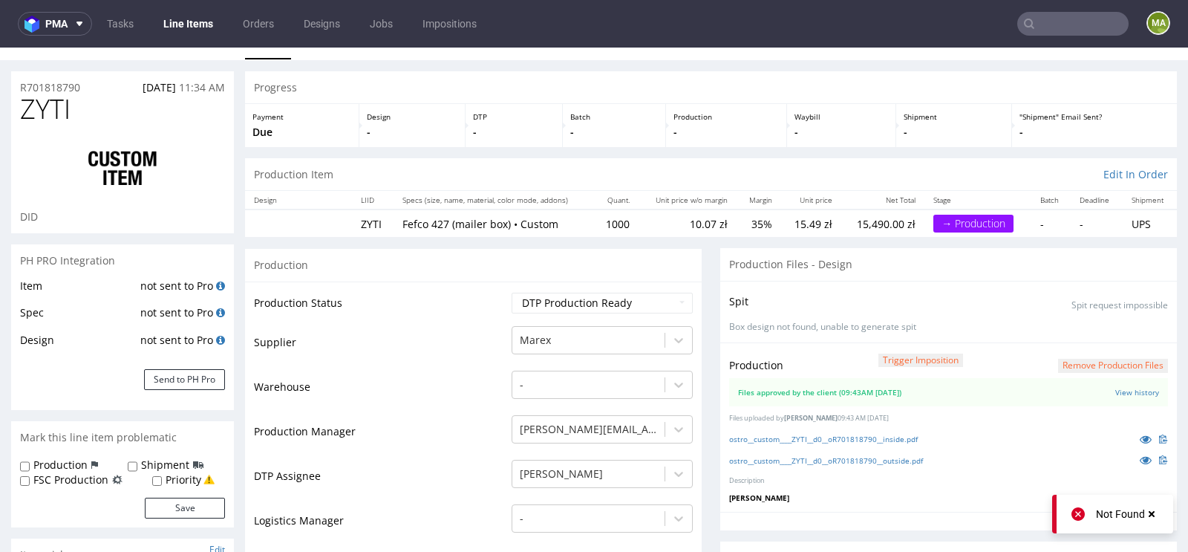
scroll to position [25, 0]
click at [187, 371] on button "Send to PH Pro" at bounding box center [184, 378] width 81 height 21
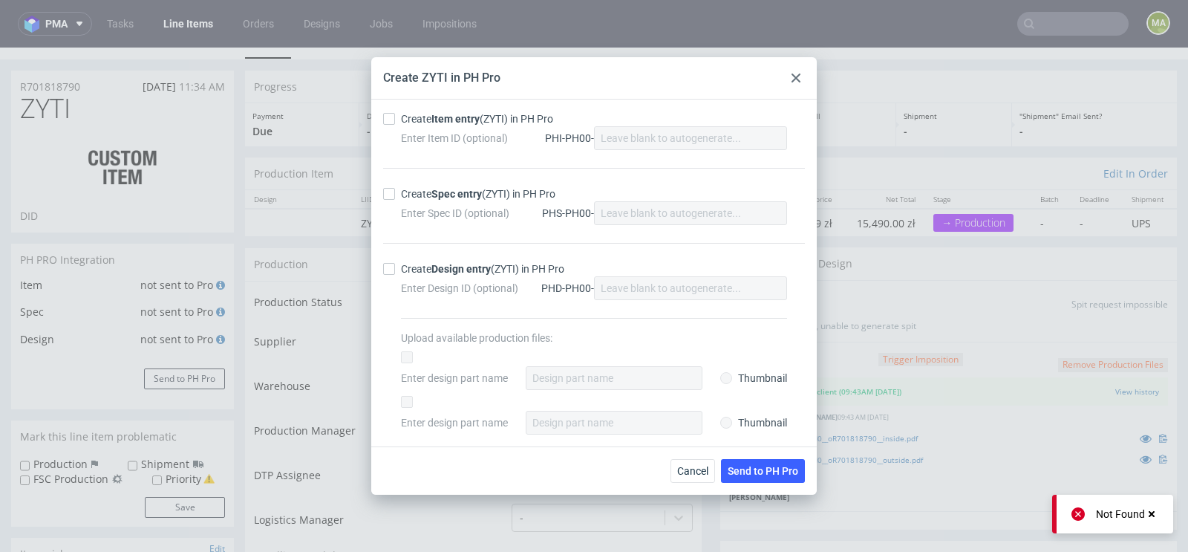
click at [481, 118] on div "Create Item entry (ZYTI) in PH Pro" at bounding box center [477, 118] width 152 height 15
click at [395, 118] on input "Create Item entry (ZYTI) in PH Pro" at bounding box center [389, 119] width 12 height 12
checkbox input "true"
click at [432, 195] on div "Create Spec entry (ZYTI) in PH Pro" at bounding box center [478, 193] width 154 height 15
click at [395, 195] on input "Create Spec entry (ZYTI) in PH Pro" at bounding box center [389, 194] width 12 height 12
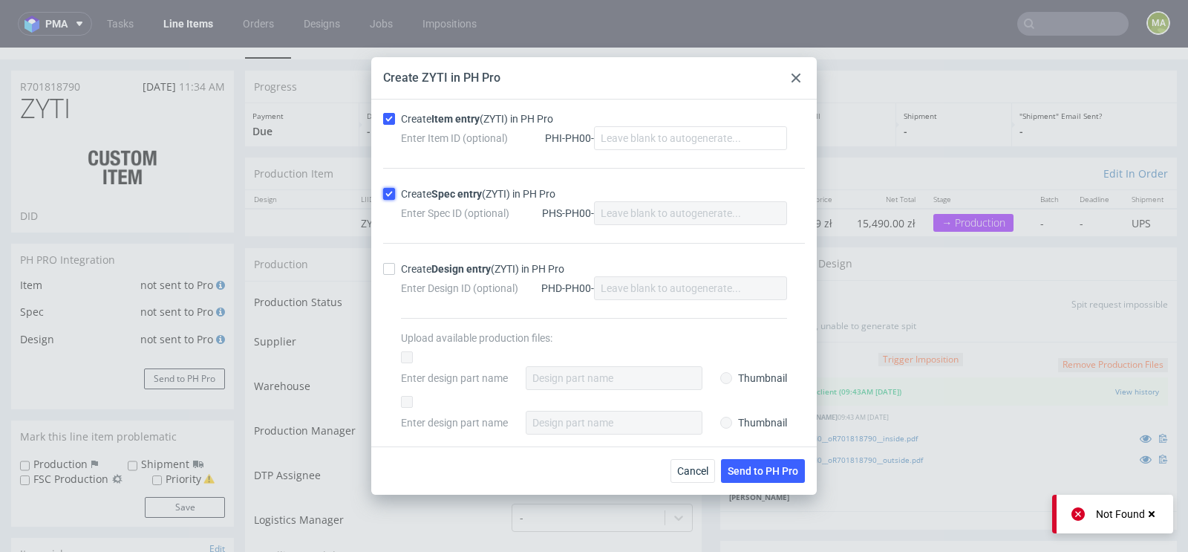
checkbox input "true"
click at [744, 475] on span "Send to PH Pro" at bounding box center [763, 470] width 71 height 10
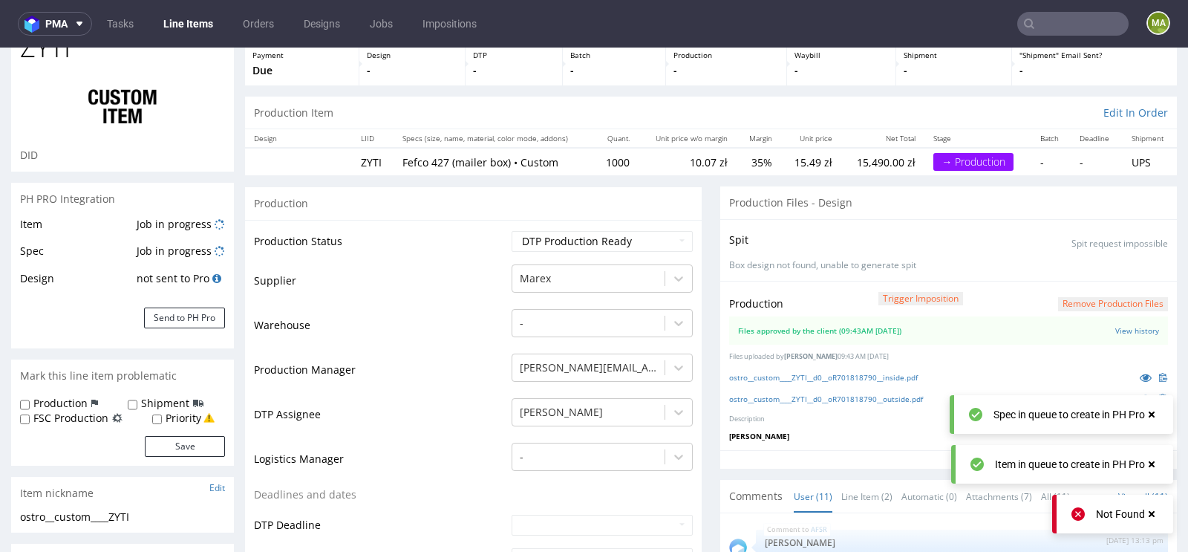
scroll to position [145, 0]
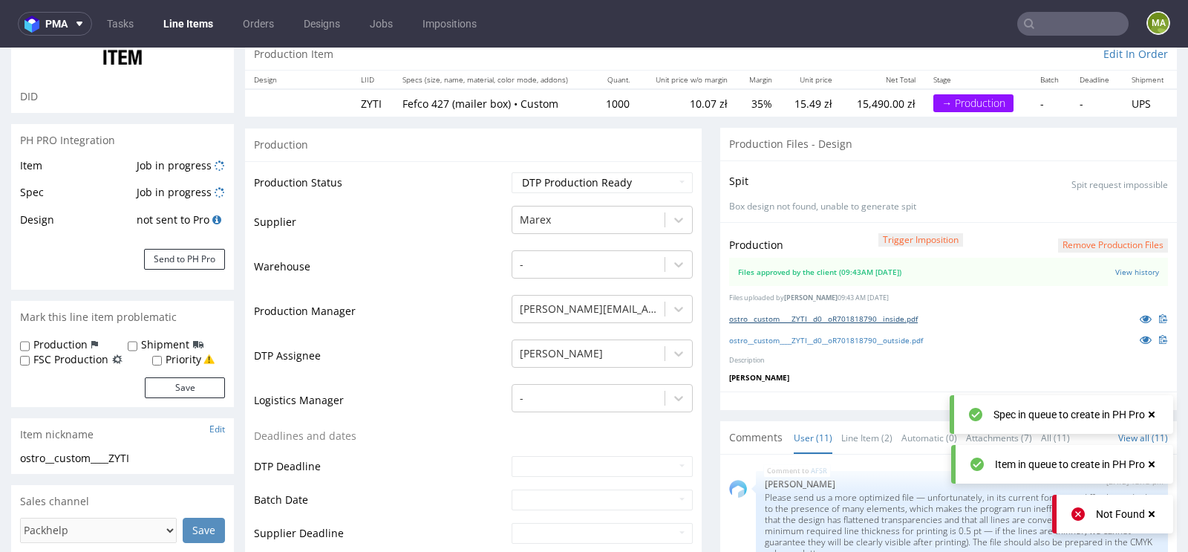
click at [807, 317] on link "ostro__custom____ZYTI__d0__oR701818790__inside.pdf" at bounding box center [823, 318] width 189 height 10
click at [769, 338] on link "ostro__custom____ZYTI__d0__oR701818790__outside.pdf" at bounding box center [826, 340] width 194 height 10
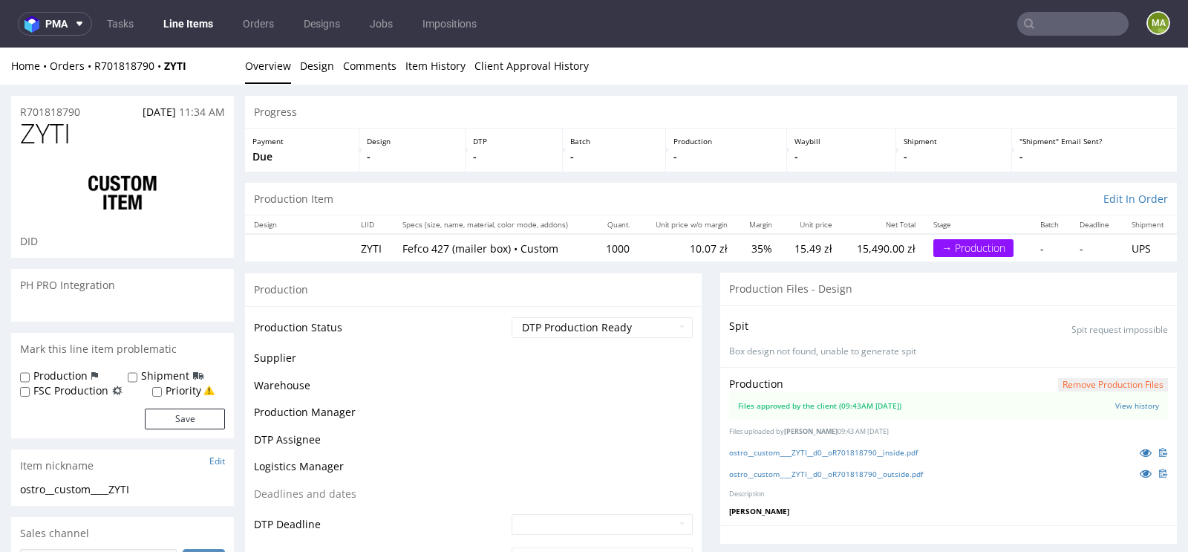
scroll to position [388, 0]
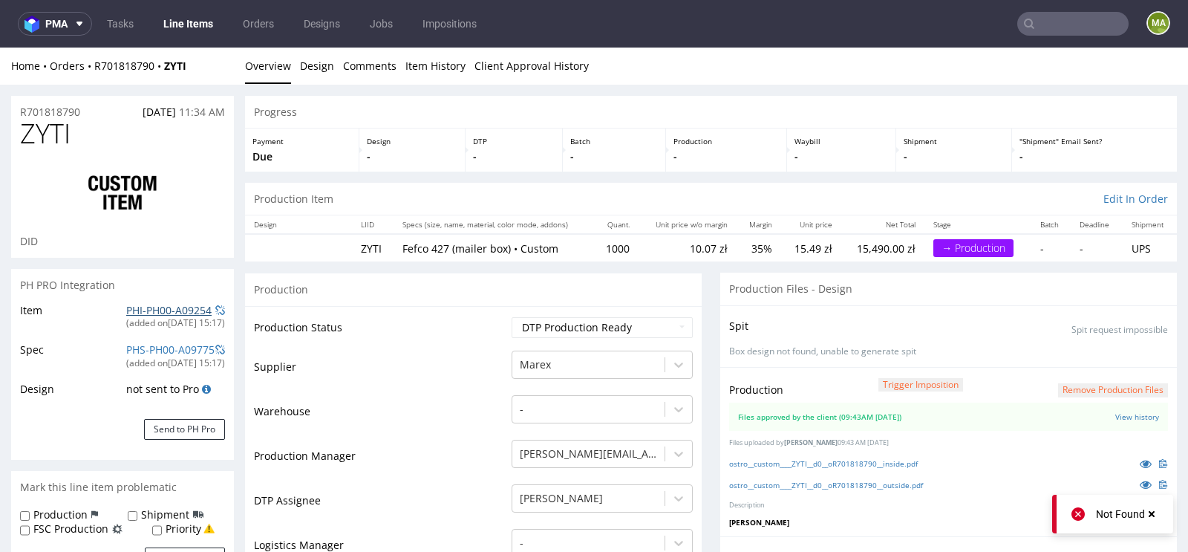
click at [139, 313] on link "PHI-PH00-A09254" at bounding box center [168, 310] width 85 height 14
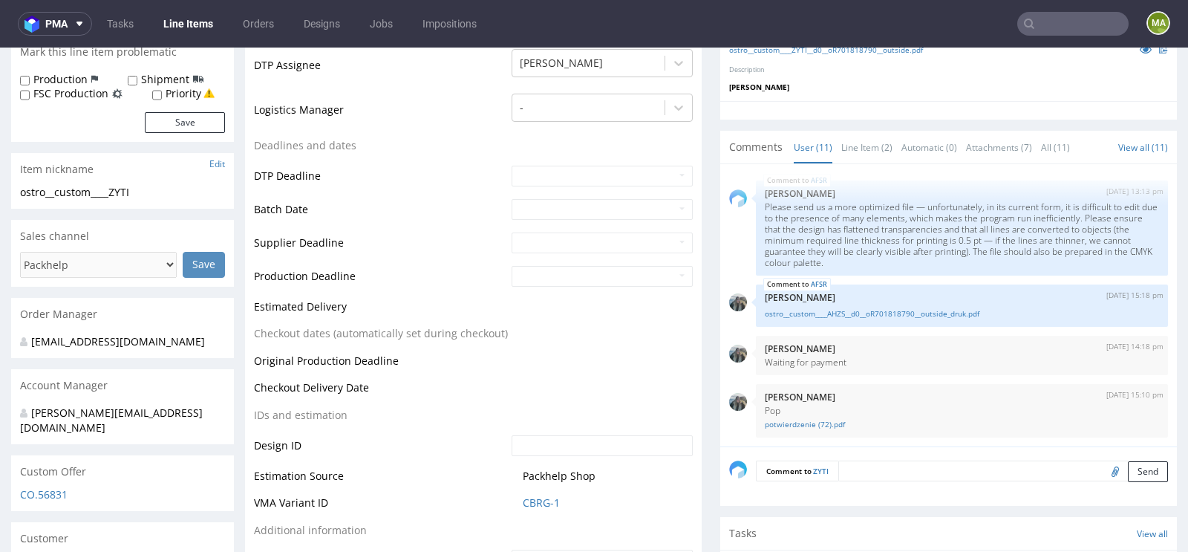
scroll to position [0, 0]
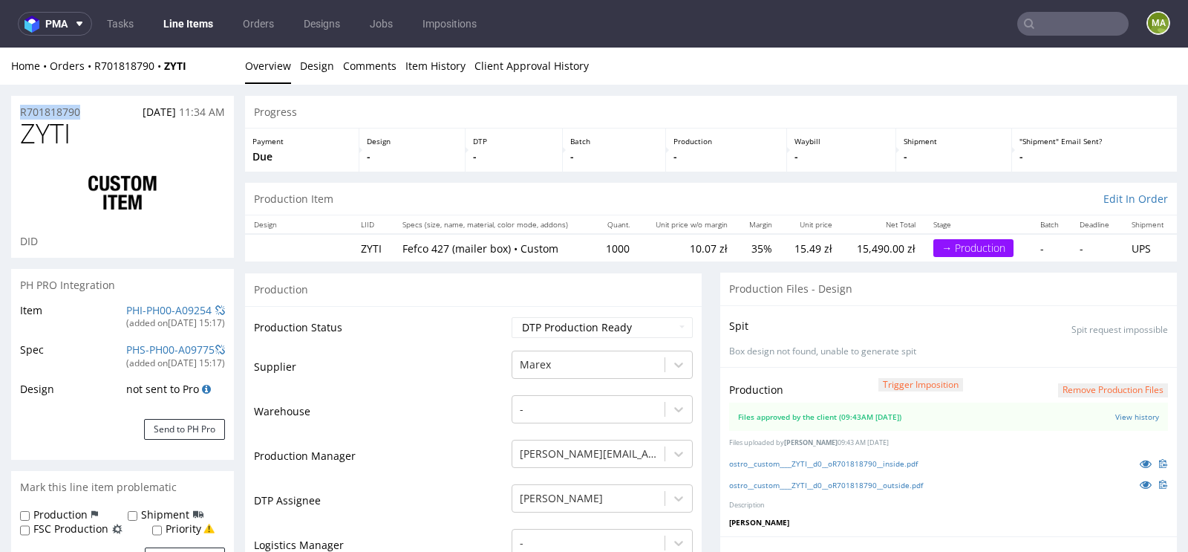
drag, startPoint x: 85, startPoint y: 108, endPoint x: 0, endPoint y: 108, distance: 85.4
copy p "R701818790"
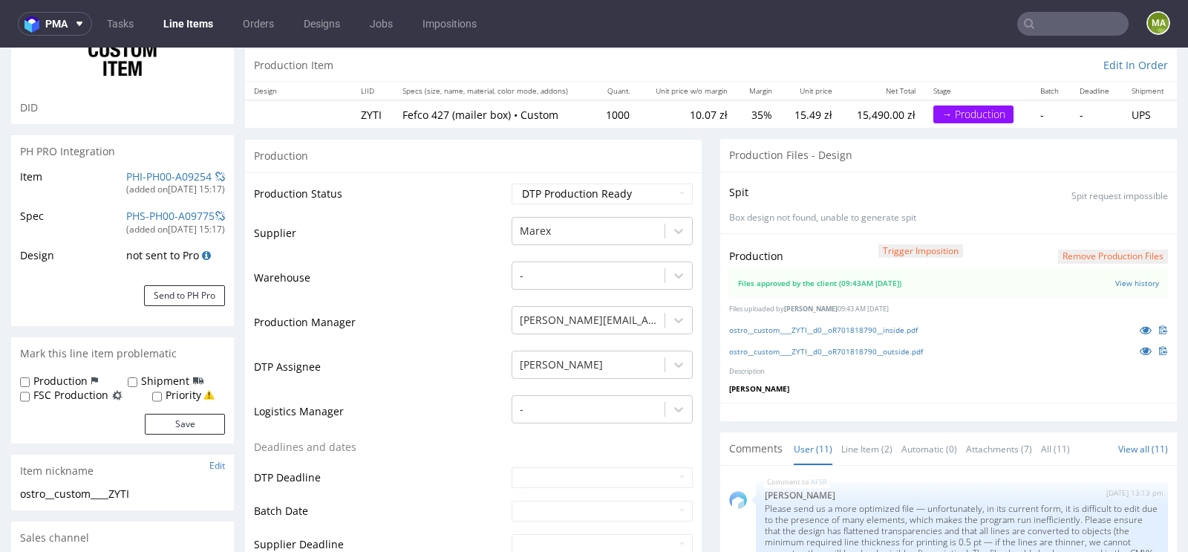
scroll to position [122, 0]
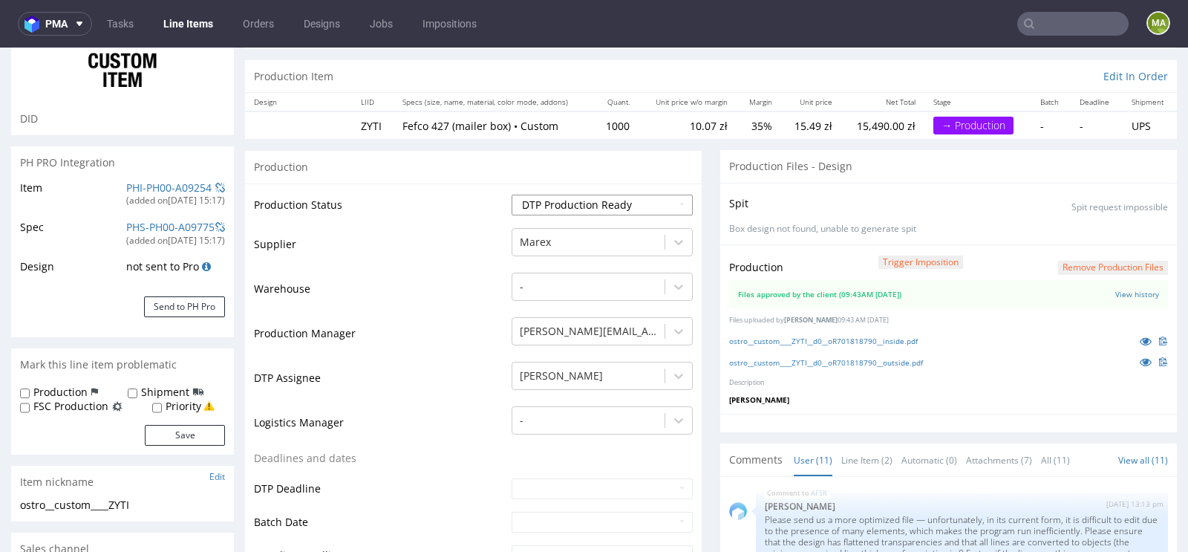
click at [568, 201] on select "Waiting for Artwork Waiting for Diecut Waiting for Mockup Waiting for DTP Waiti…" at bounding box center [602, 205] width 181 height 21
select select "production_in_process"
click at [512, 195] on select "Waiting for Artwork Waiting for Diecut Waiting for Mockup Waiting for DTP Waiti…" at bounding box center [602, 205] width 181 height 21
click at [434, 312] on td "Warehouse" at bounding box center [381, 293] width 254 height 45
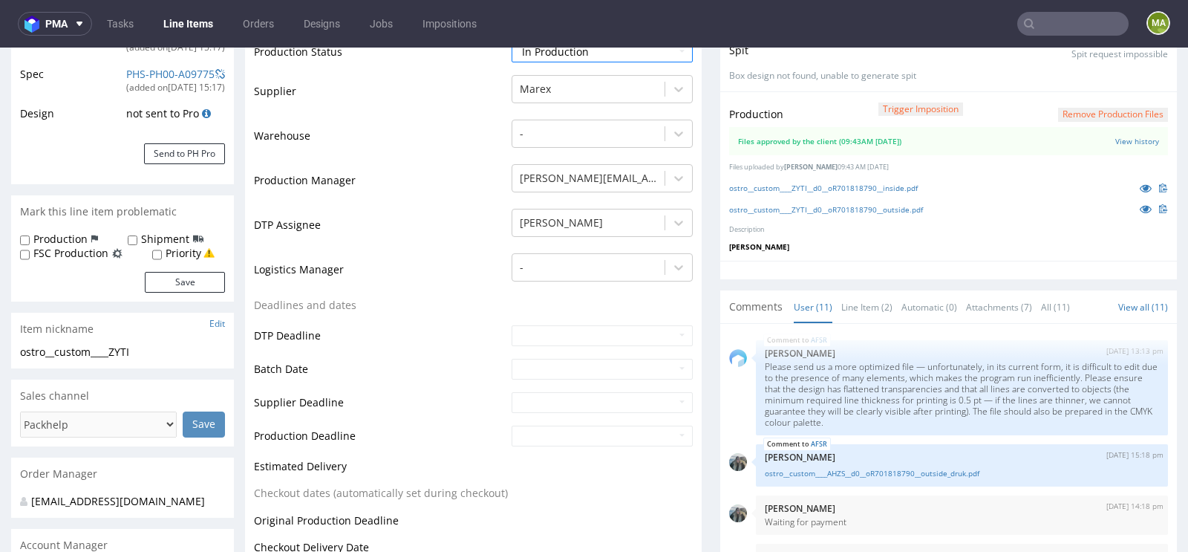
scroll to position [356, 0]
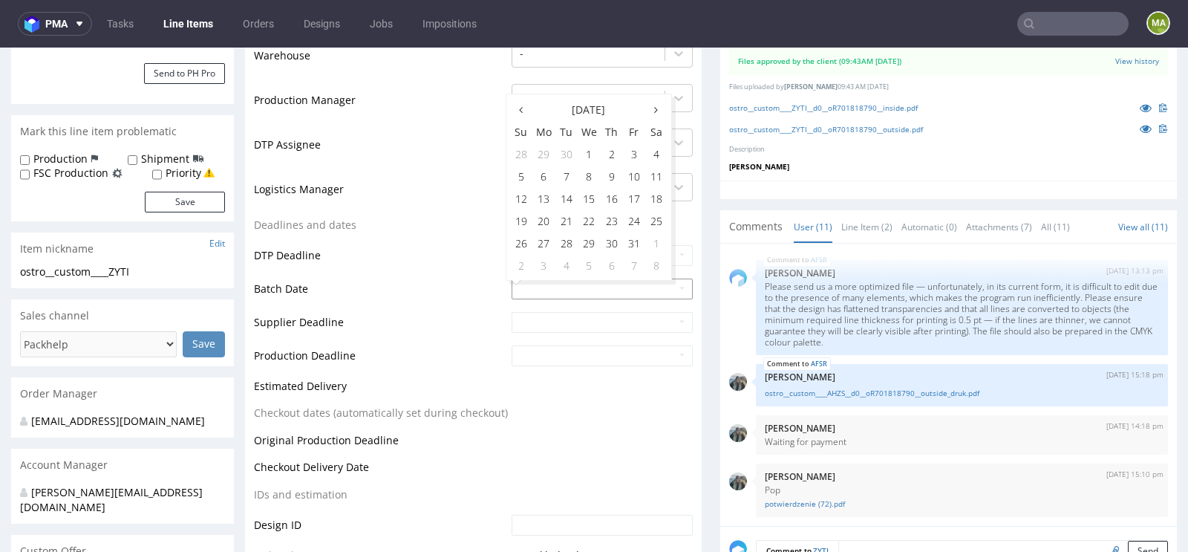
click at [525, 287] on input "text" at bounding box center [602, 288] width 181 height 21
click at [588, 198] on td "15" at bounding box center [589, 198] width 23 height 22
type input "2025-10-15"
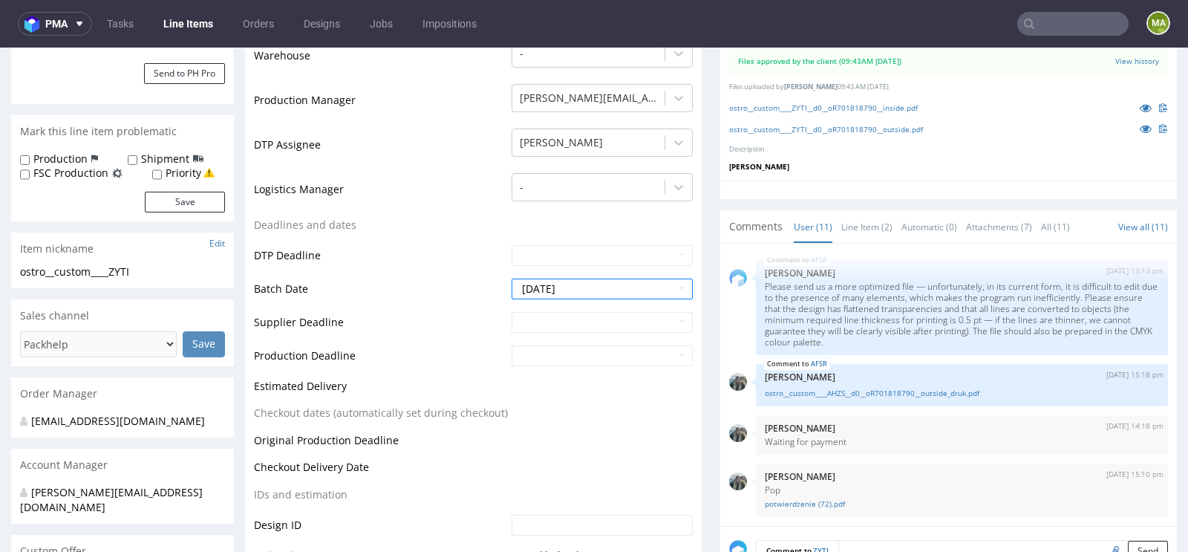
click at [442, 277] on td "Batch Date" at bounding box center [381, 293] width 254 height 33
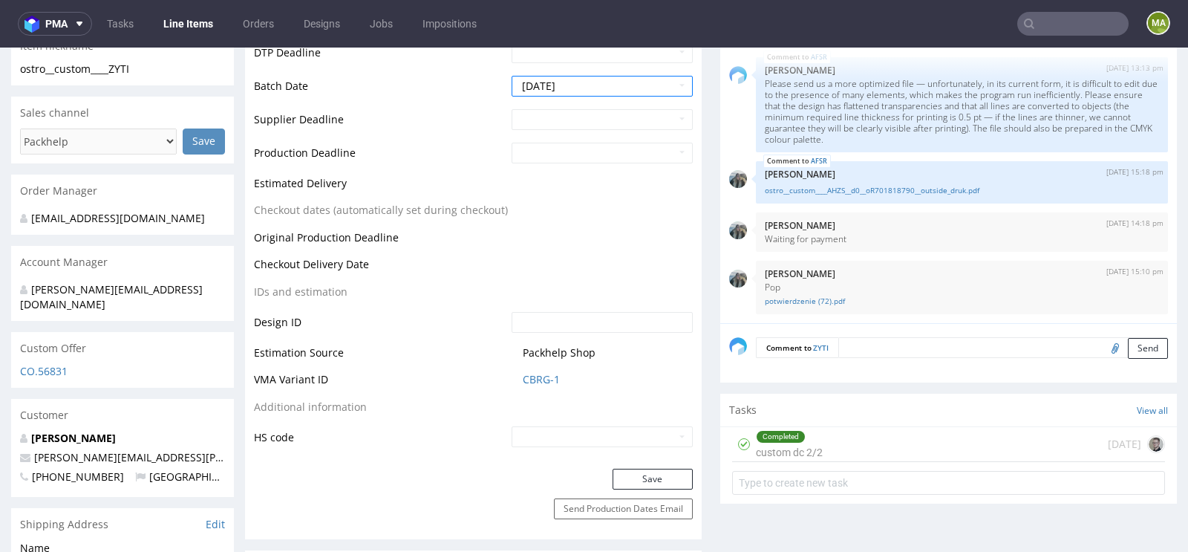
scroll to position [722, 0]
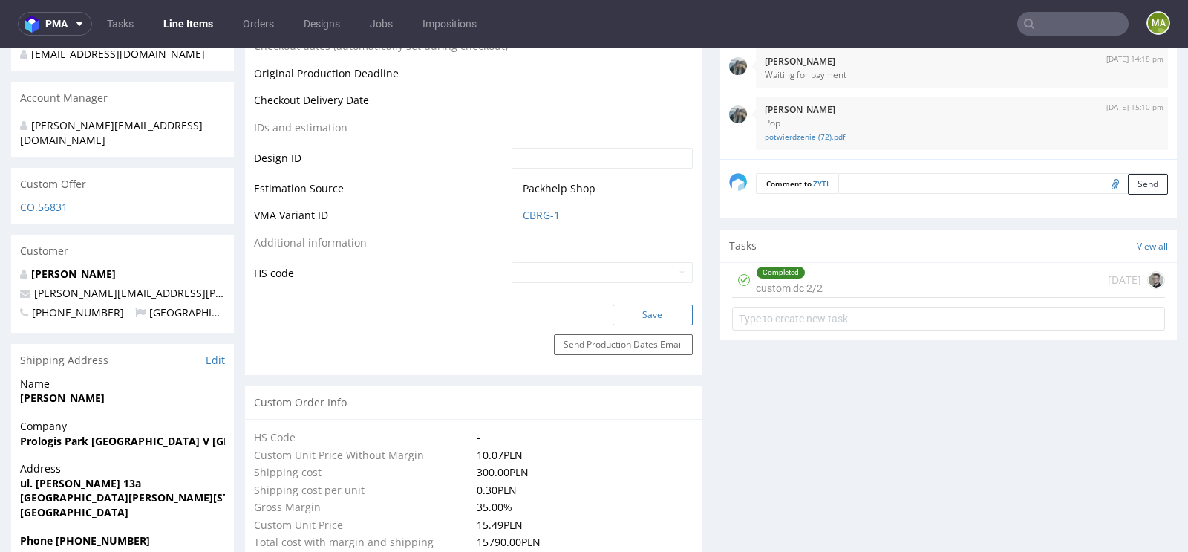
click at [671, 318] on button "Save" at bounding box center [652, 314] width 80 height 21
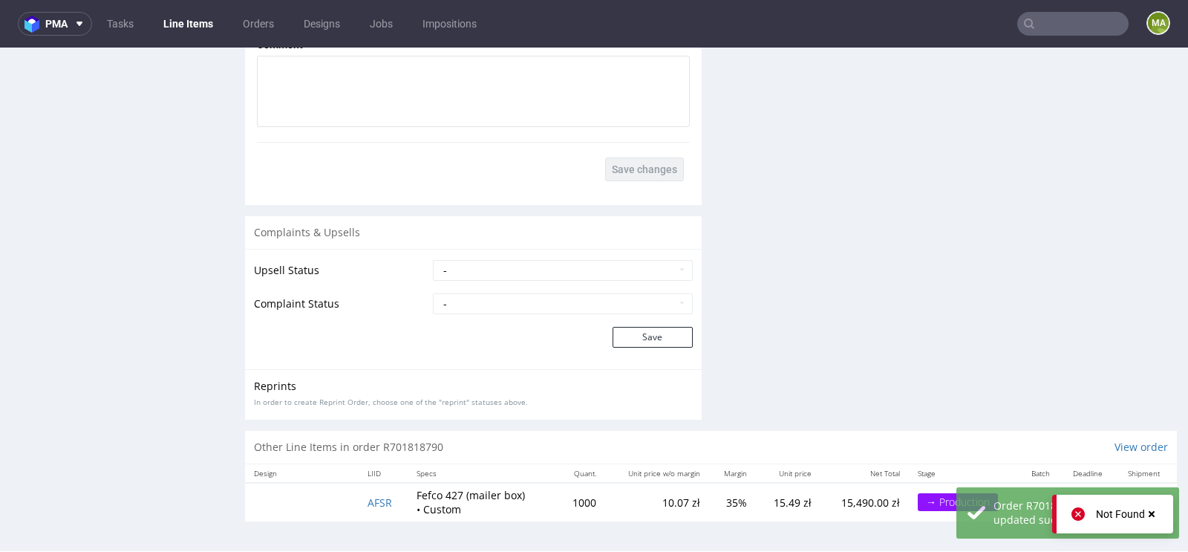
scroll to position [2562, 0]
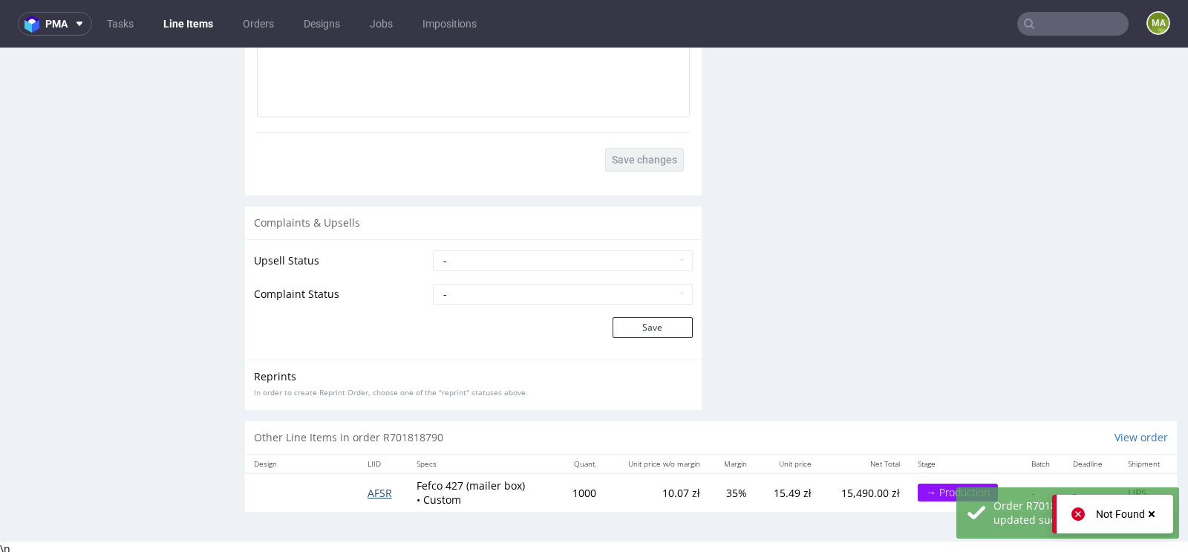
click at [378, 492] on span "AFSR" at bounding box center [379, 493] width 24 height 14
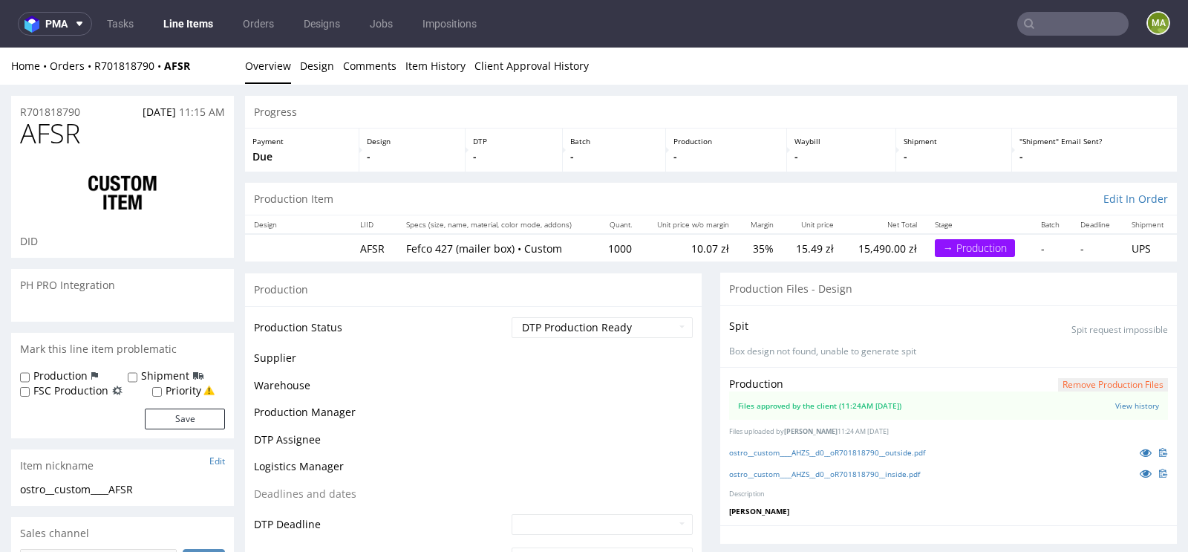
scroll to position [388, 0]
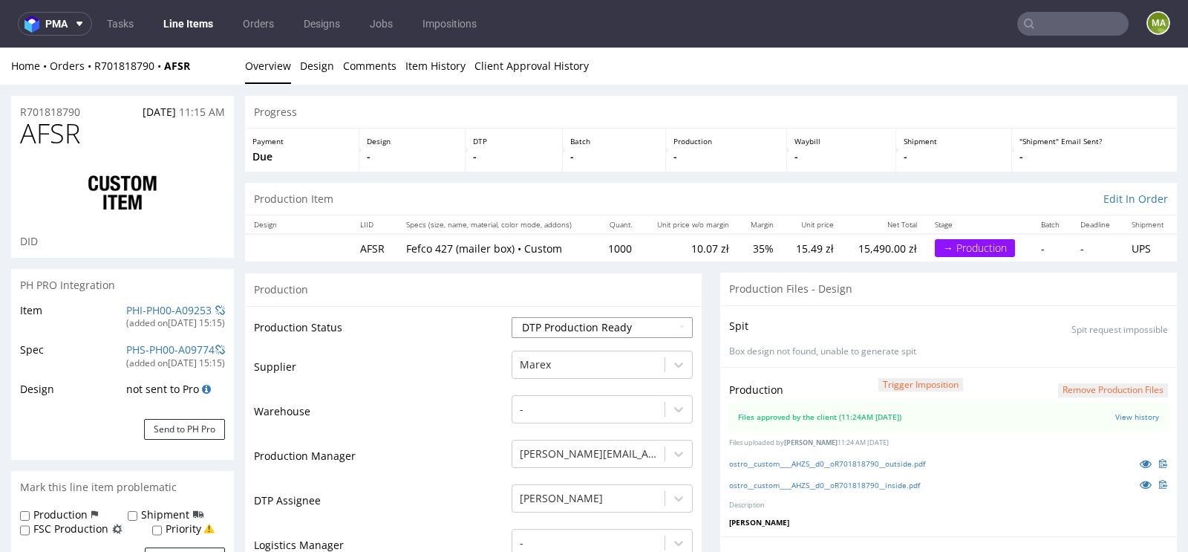
click at [558, 328] on select "Waiting for Artwork Waiting for Diecut Waiting for Mockup Waiting for DTP Waiti…" at bounding box center [602, 327] width 181 height 21
select select "production_in_process"
click at [512, 317] on select "Waiting for Artwork Waiting for Diecut Waiting for Mockup Waiting for DTP Waiti…" at bounding box center [602, 327] width 181 height 21
click at [431, 423] on td "Warehouse" at bounding box center [381, 415] width 254 height 45
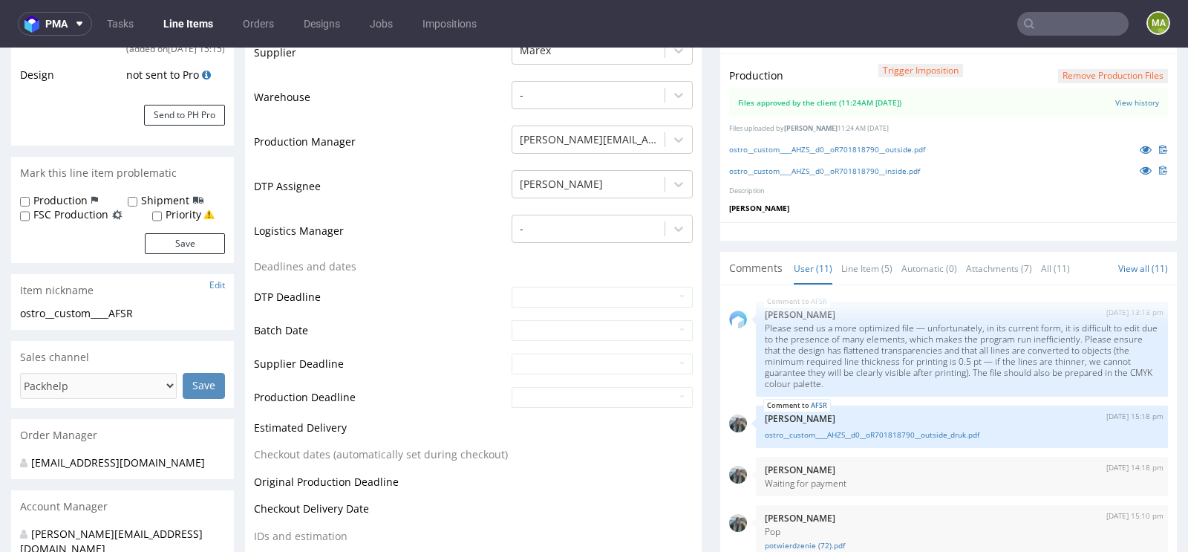
scroll to position [347, 0]
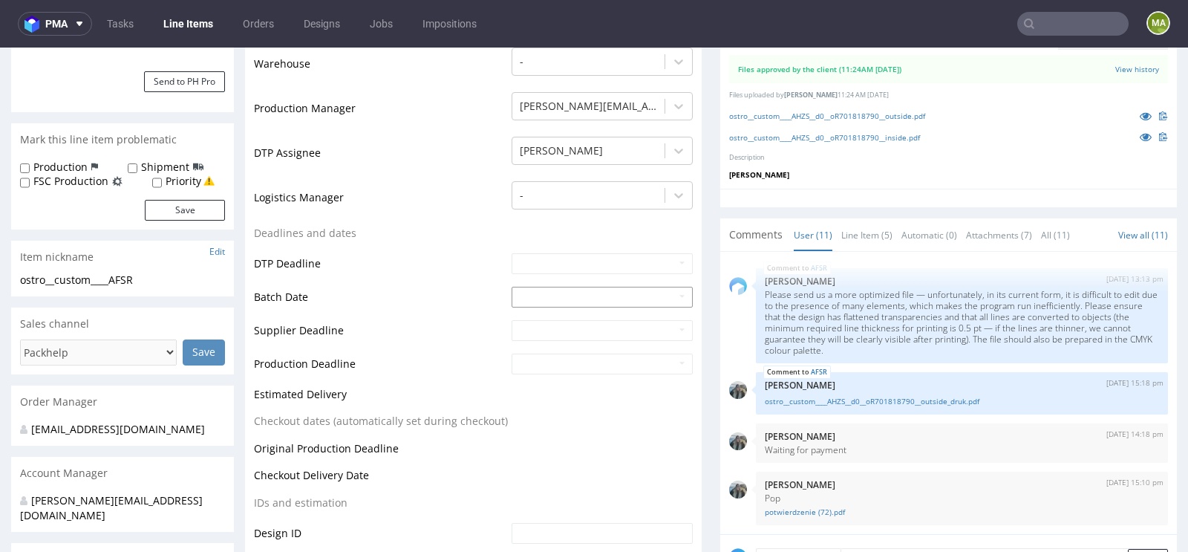
click at [527, 292] on input "text" at bounding box center [602, 297] width 181 height 21
click at [585, 210] on td "15" at bounding box center [589, 206] width 23 height 22
type input "2025-10-15"
click at [429, 274] on td "DTP Deadline" at bounding box center [381, 268] width 254 height 33
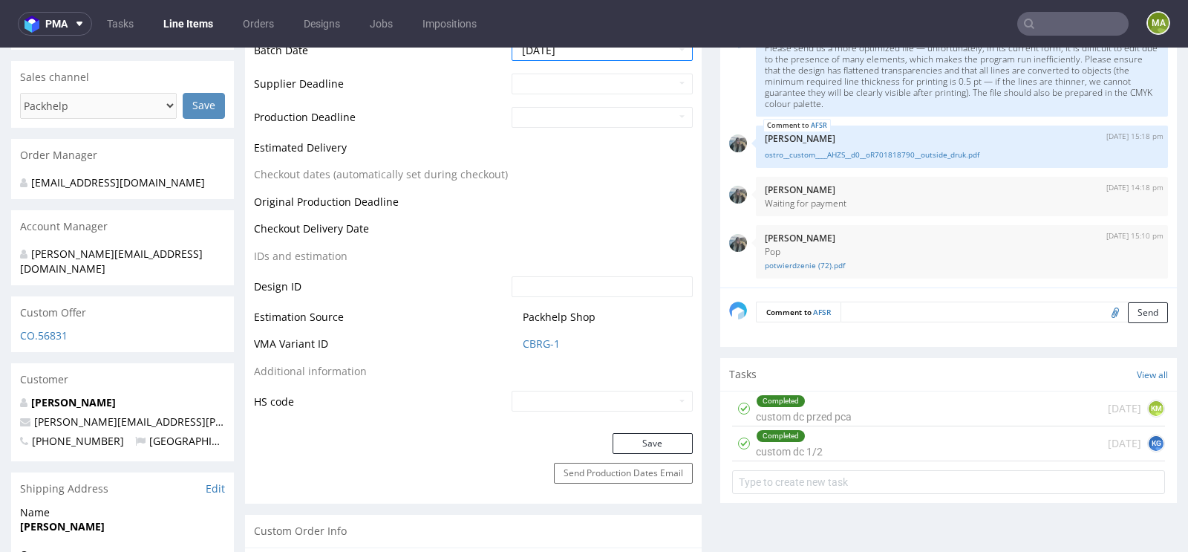
scroll to position [659, 0]
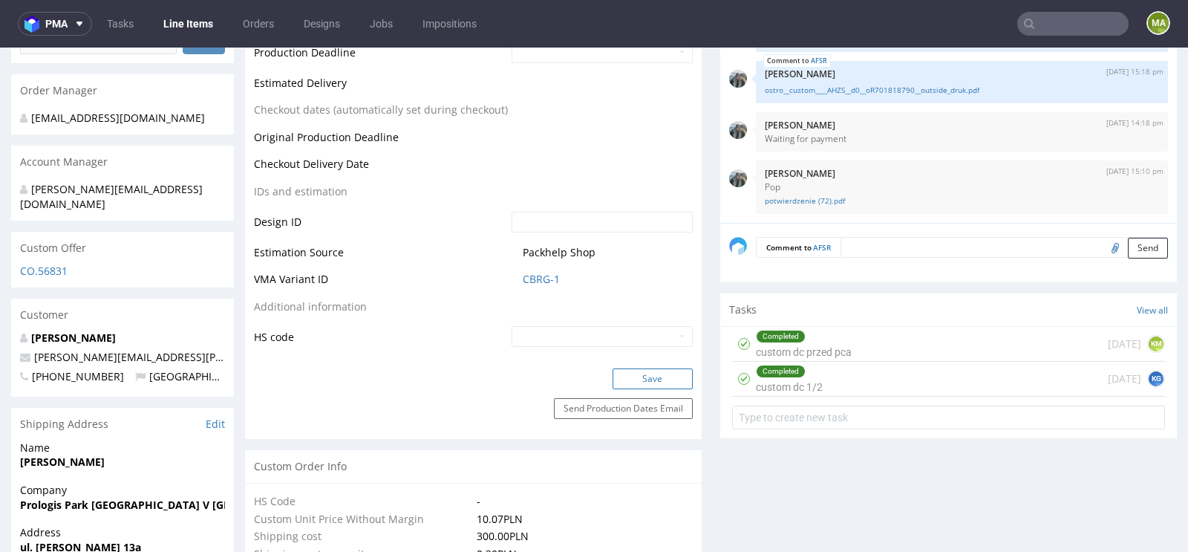
click at [627, 369] on button "Save" at bounding box center [652, 378] width 80 height 21
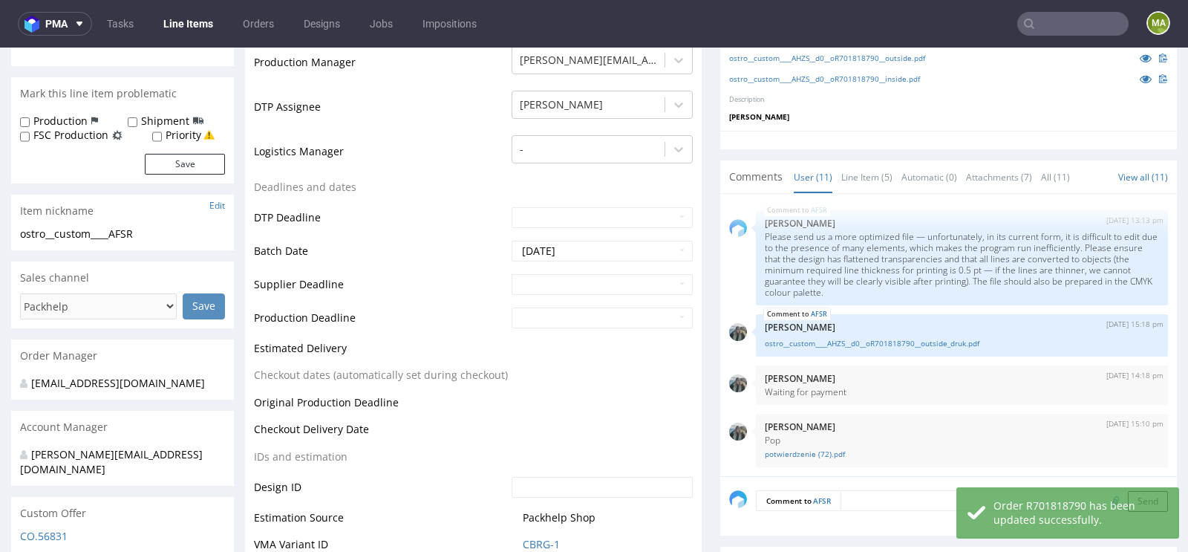
scroll to position [0, 0]
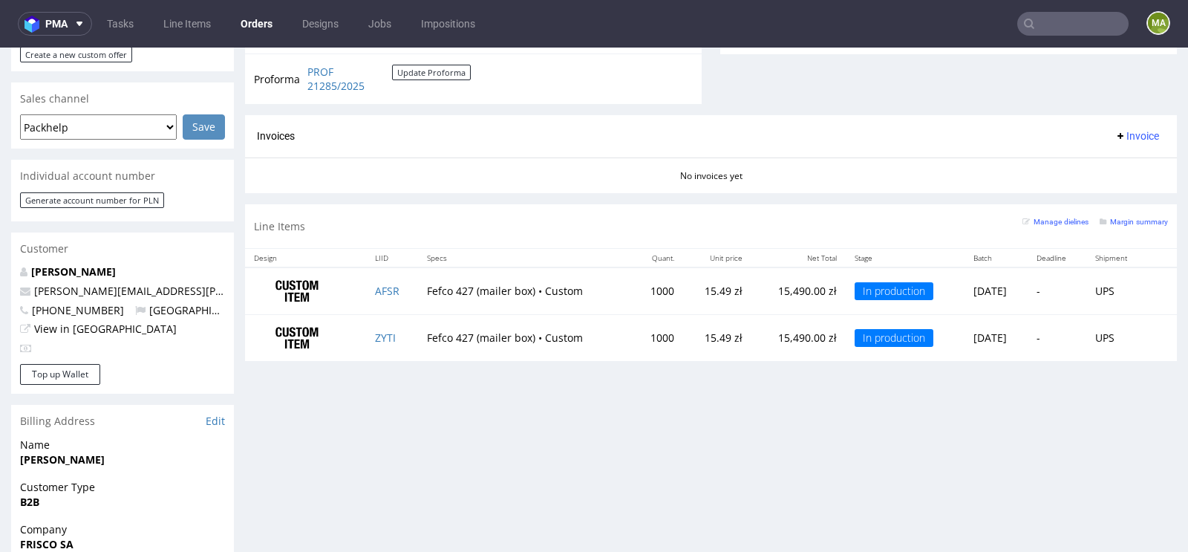
scroll to position [591, 0]
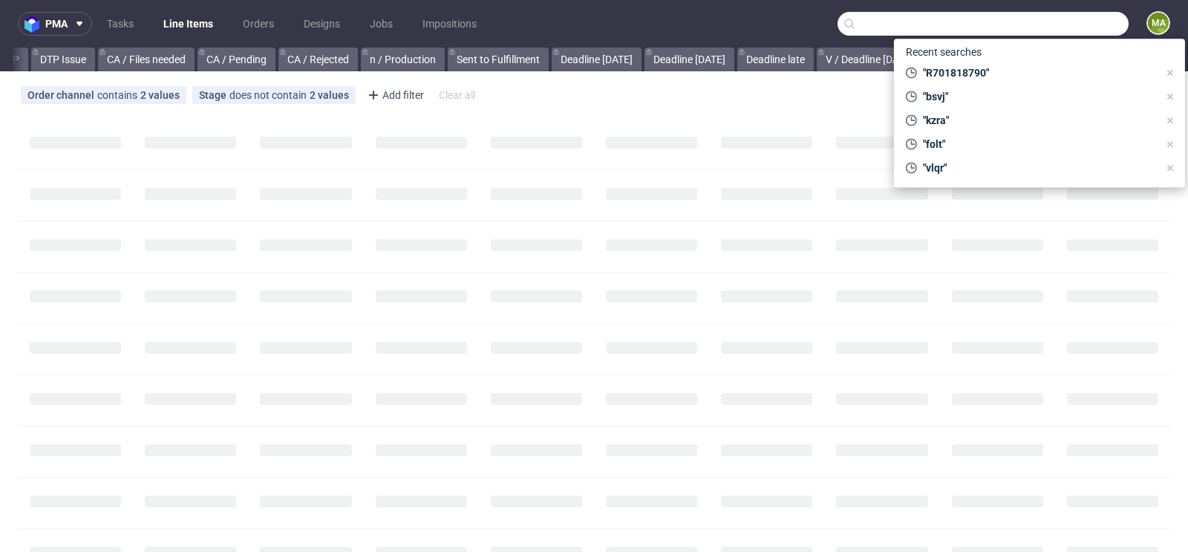
click at [1047, 15] on input "text" at bounding box center [982, 24] width 291 height 24
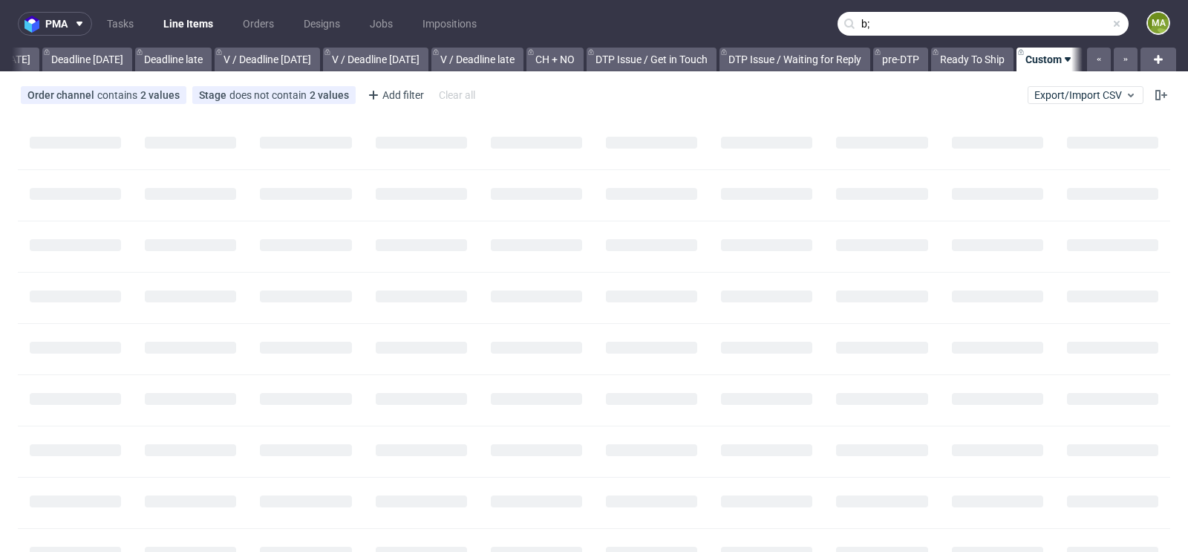
scroll to position [0, 1679]
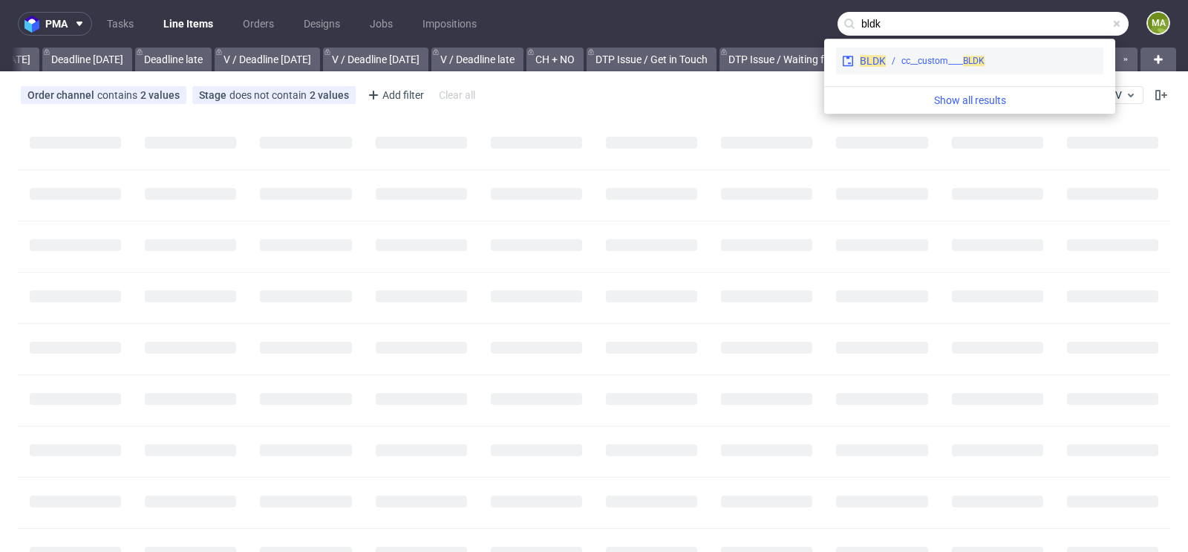
type input "bldk"
click at [961, 63] on div "cc__custom____ BLDK" at bounding box center [942, 60] width 83 height 13
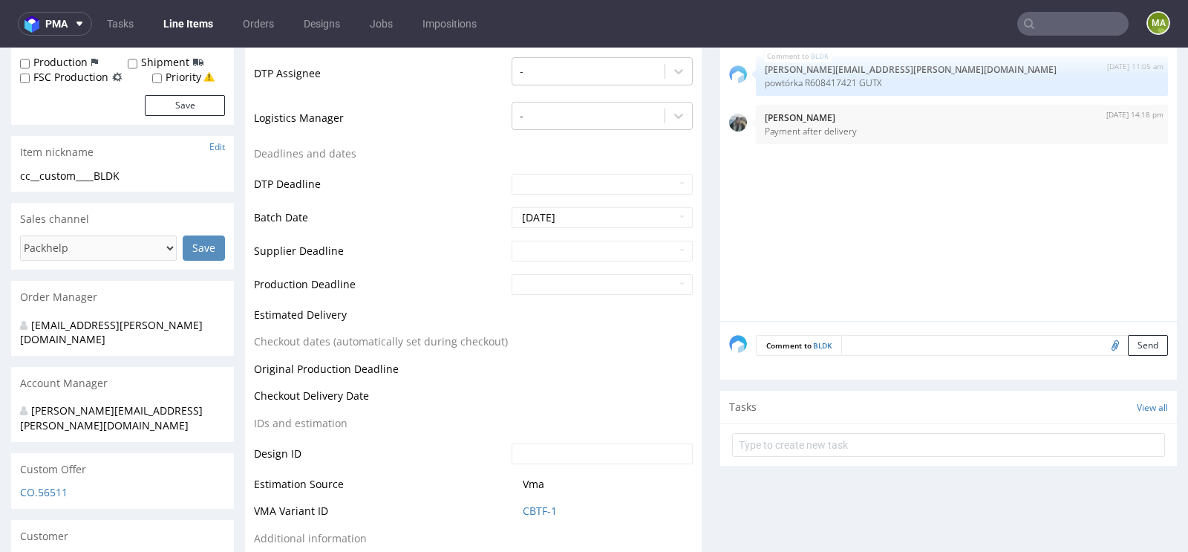
scroll to position [428, 0]
click at [545, 503] on link "CBTF-1" at bounding box center [540, 509] width 34 height 15
click at [575, 206] on input "[DATE]" at bounding box center [602, 216] width 181 height 21
click at [325, 238] on td "Supplier Deadline" at bounding box center [381, 254] width 254 height 33
